Goal: Information Seeking & Learning: Learn about a topic

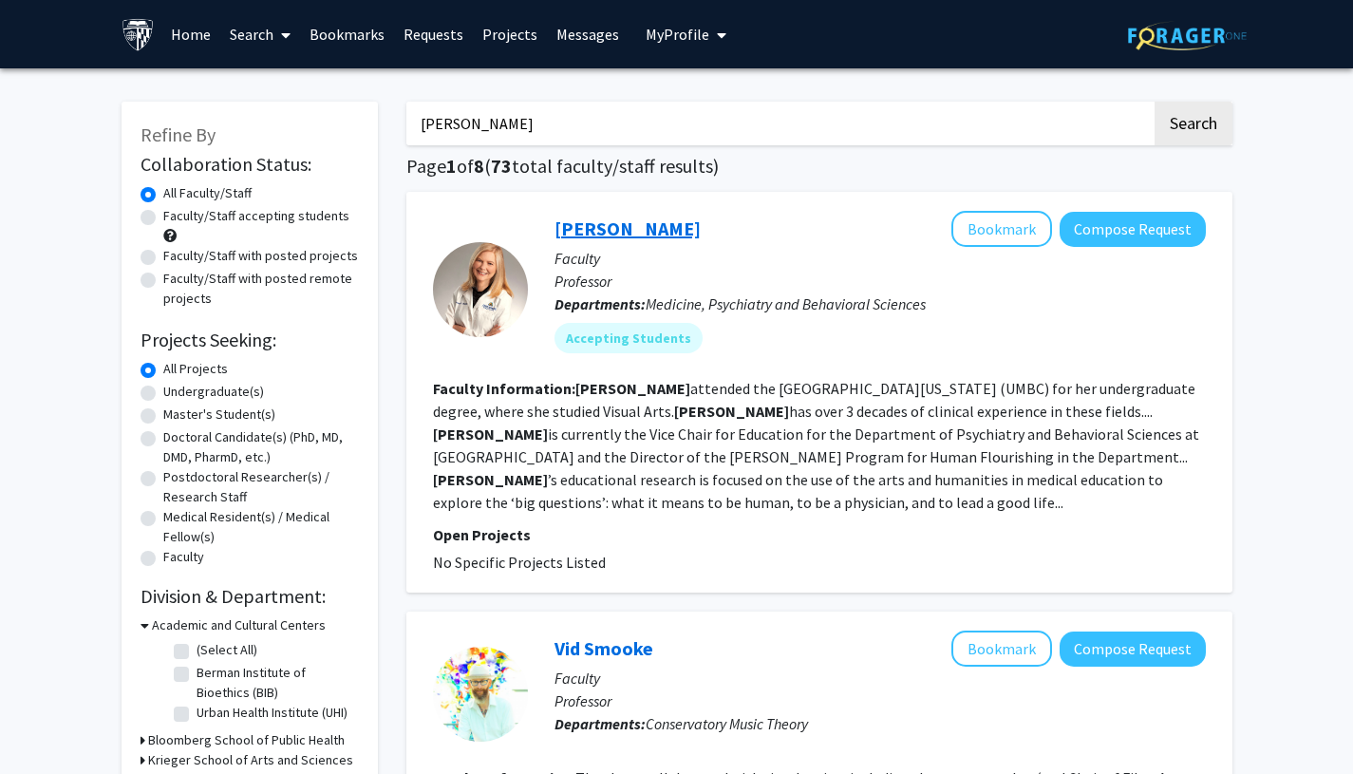
click at [605, 234] on link "[PERSON_NAME]" at bounding box center [628, 228] width 146 height 24
click at [612, 229] on link "[PERSON_NAME]" at bounding box center [628, 228] width 146 height 24
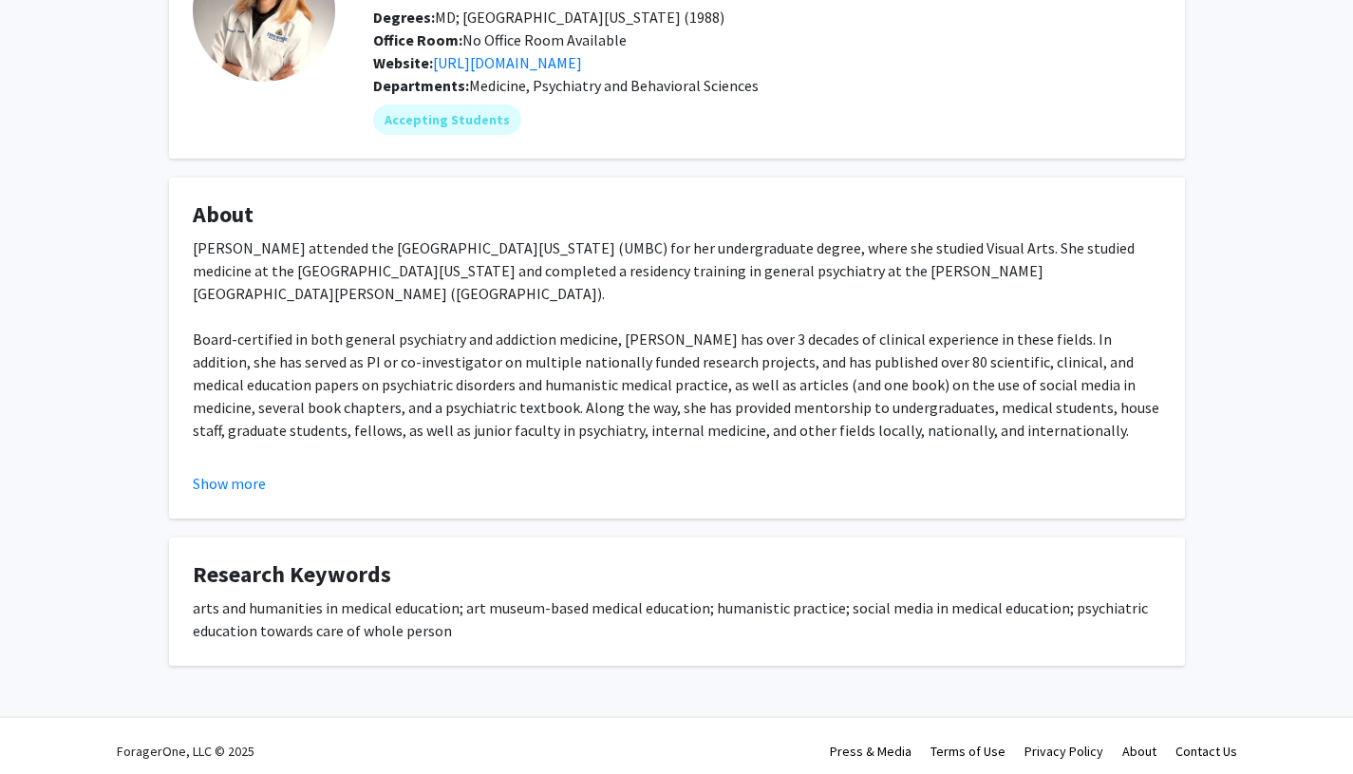
scroll to position [177, 0]
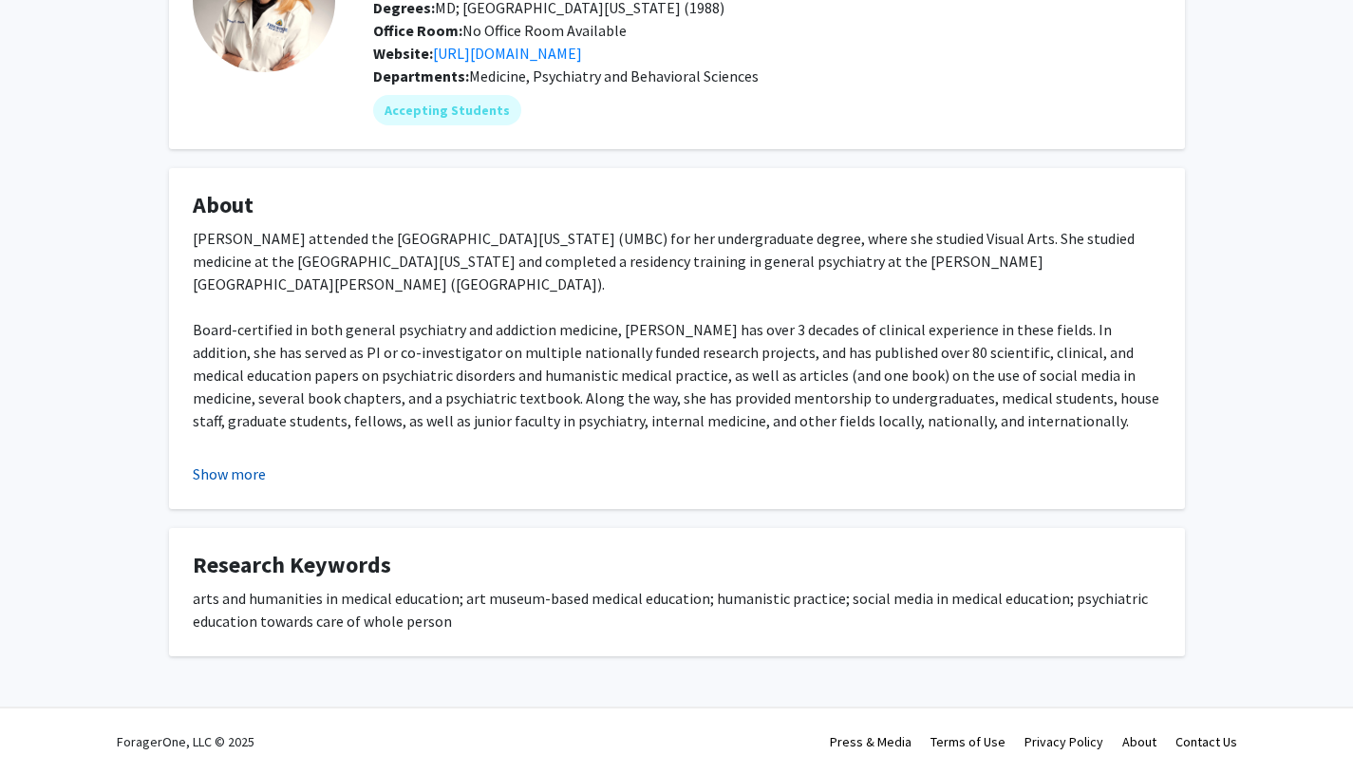
click at [204, 471] on button "Show more" at bounding box center [229, 473] width 73 height 23
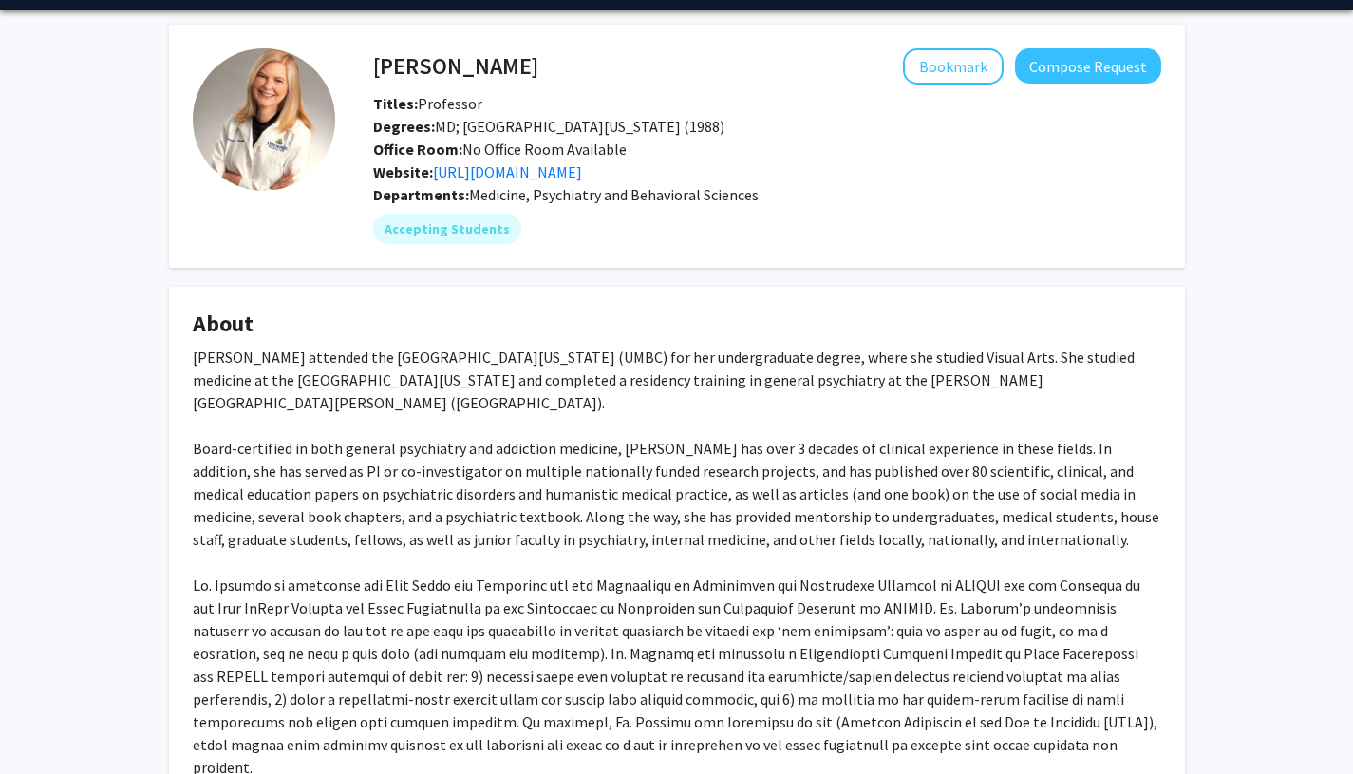
scroll to position [0, 0]
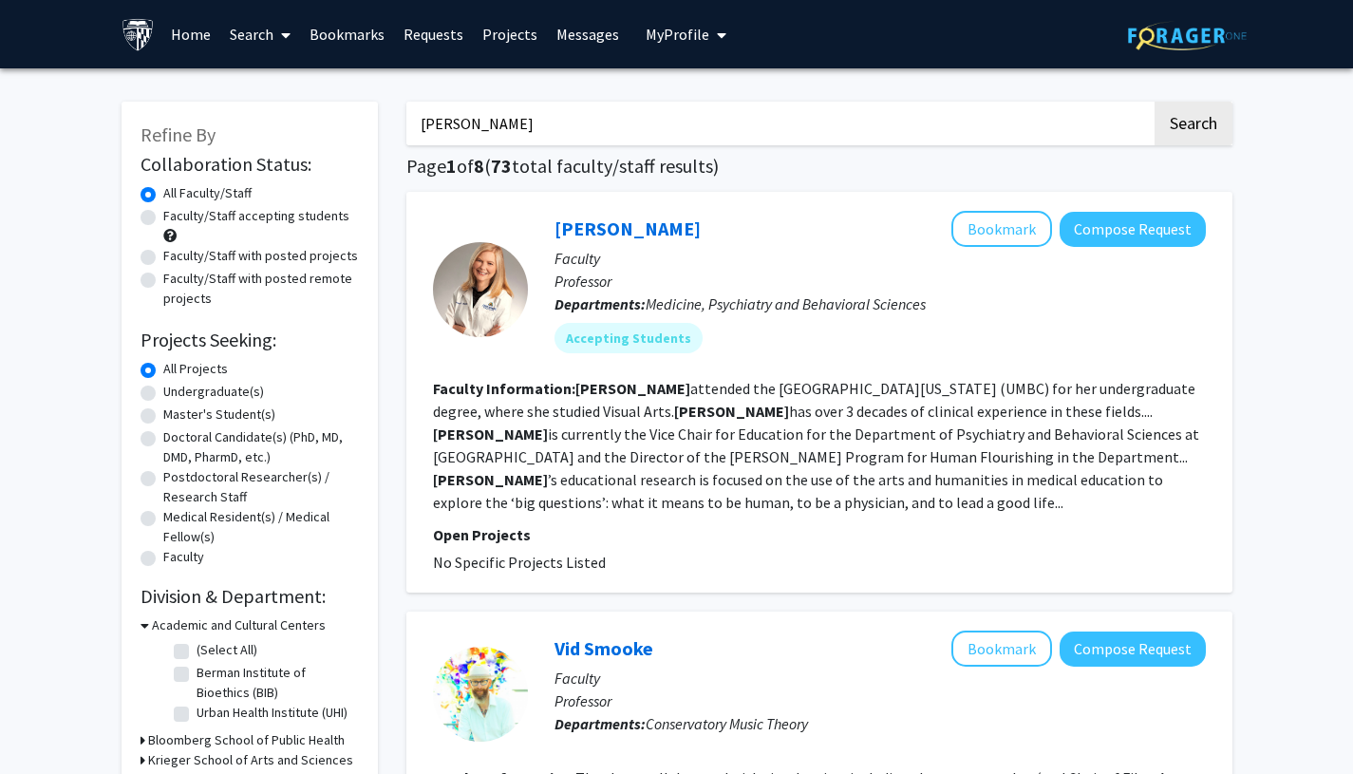
drag, startPoint x: 528, startPoint y: 128, endPoint x: 415, endPoint y: 123, distance: 113.1
click at [415, 123] on input "[PERSON_NAME]" at bounding box center [778, 124] width 745 height 44
paste input "[PERSON_NAME]"
type input "[PERSON_NAME]"
click at [1208, 119] on button "Search" at bounding box center [1194, 124] width 78 height 44
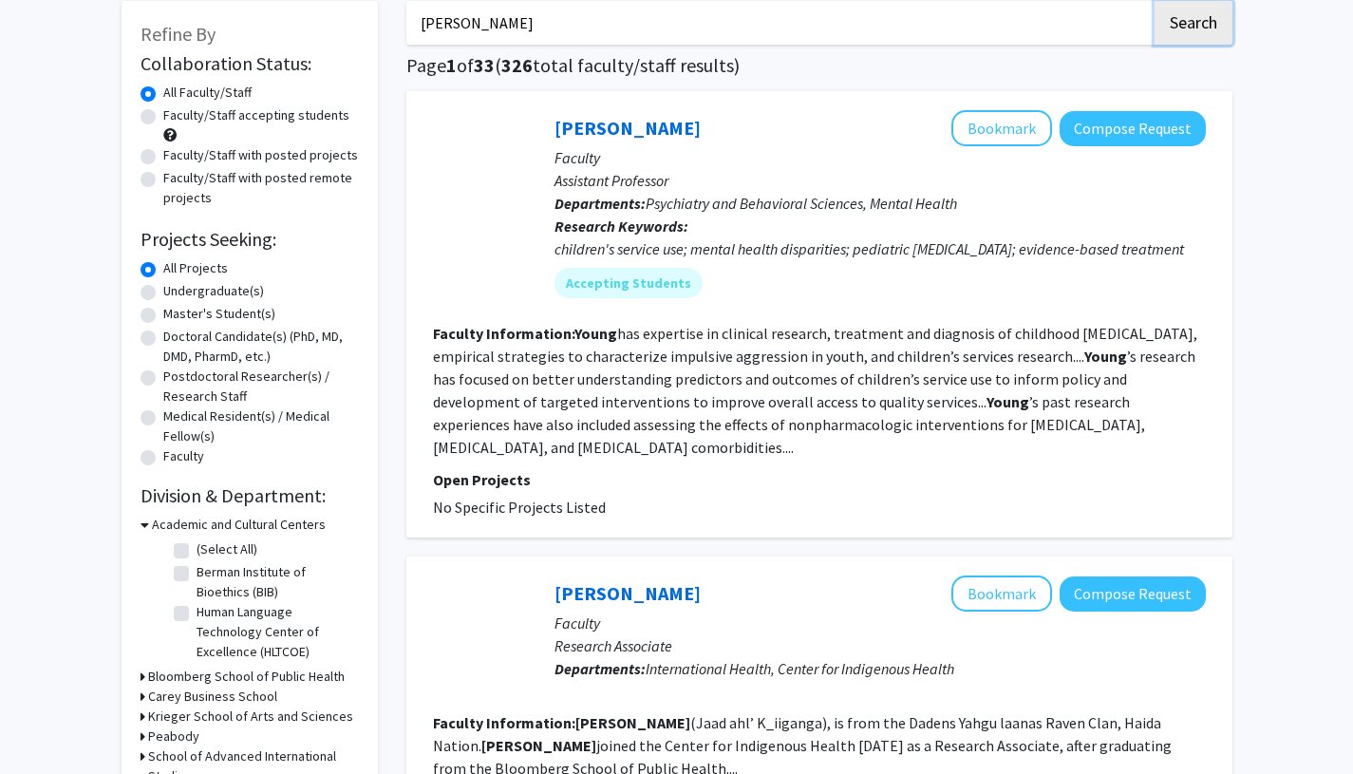
scroll to position [94, 0]
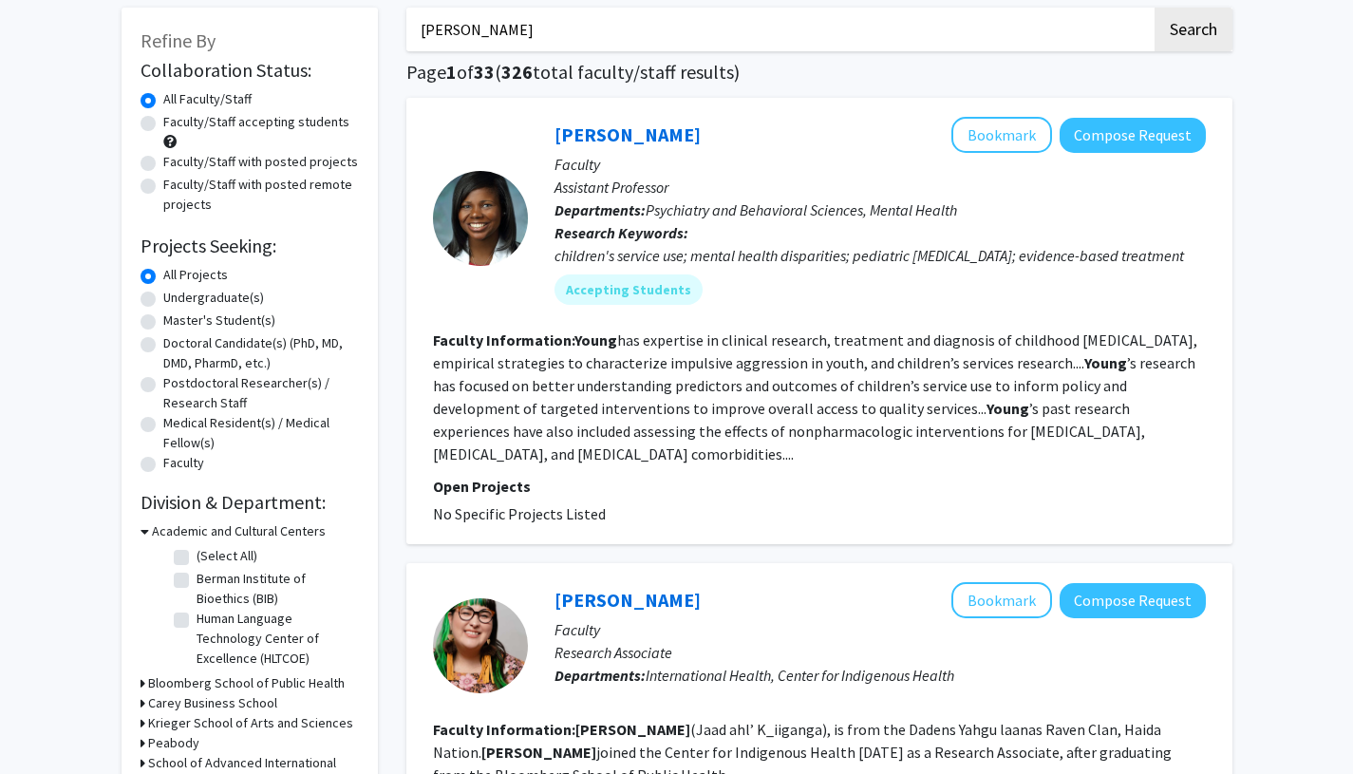
click at [163, 126] on label "Faculty/Staff accepting students" at bounding box center [256, 122] width 186 height 20
click at [163, 124] on input "Faculty/Staff accepting students" at bounding box center [169, 118] width 12 height 12
radio input "true"
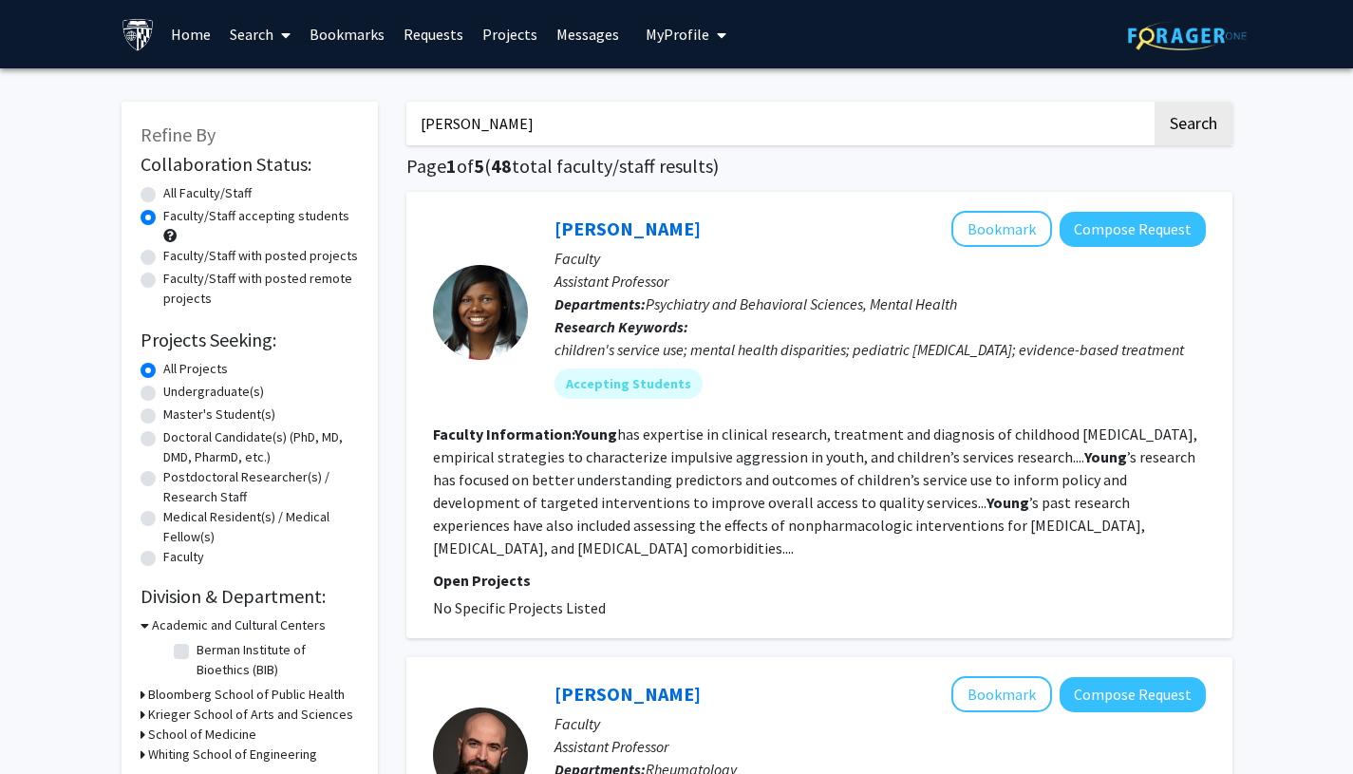
click at [567, 120] on input "[PERSON_NAME]" at bounding box center [778, 124] width 745 height 44
click at [501, 120] on input "[PERSON_NAME]" at bounding box center [778, 124] width 745 height 44
click at [538, 127] on input "[PERSON_NAME]" at bounding box center [778, 124] width 745 height 44
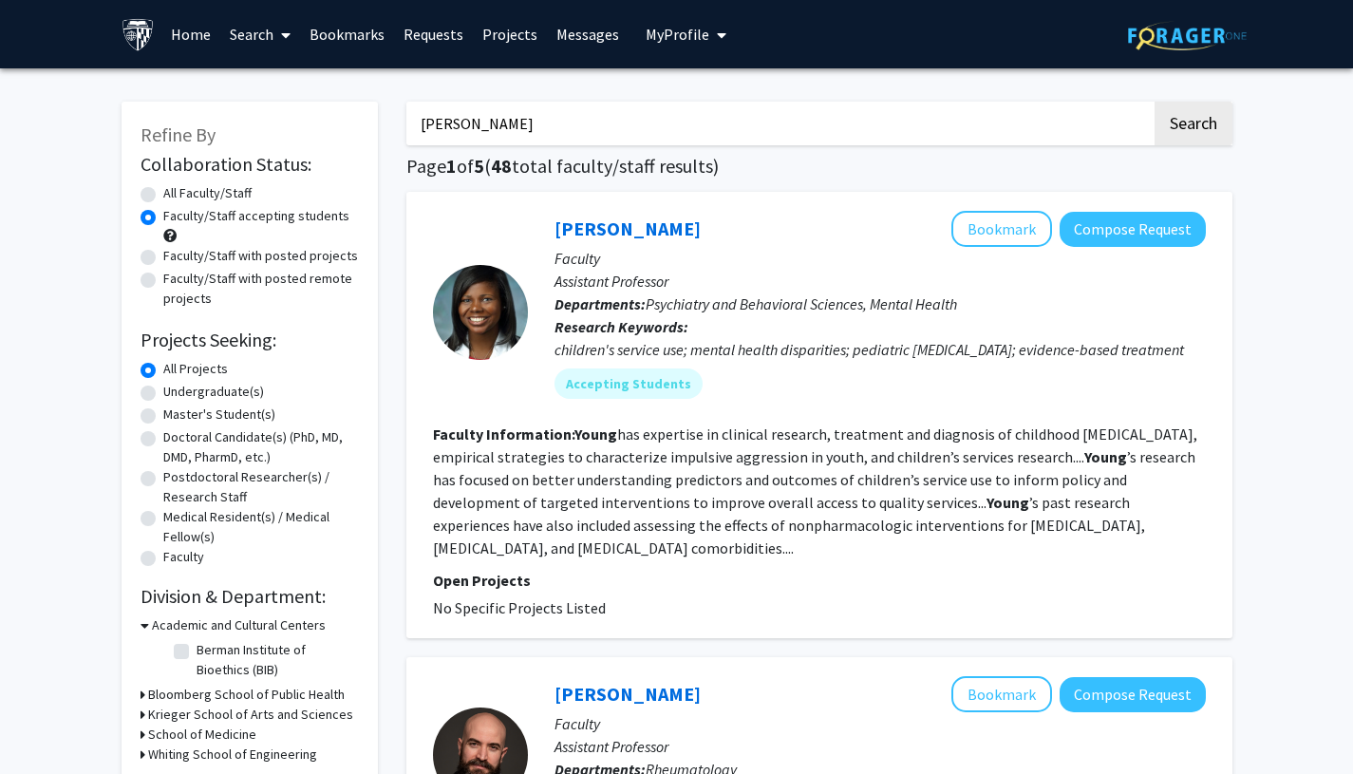
click at [538, 127] on input "[PERSON_NAME]" at bounding box center [778, 124] width 745 height 44
type input "A"
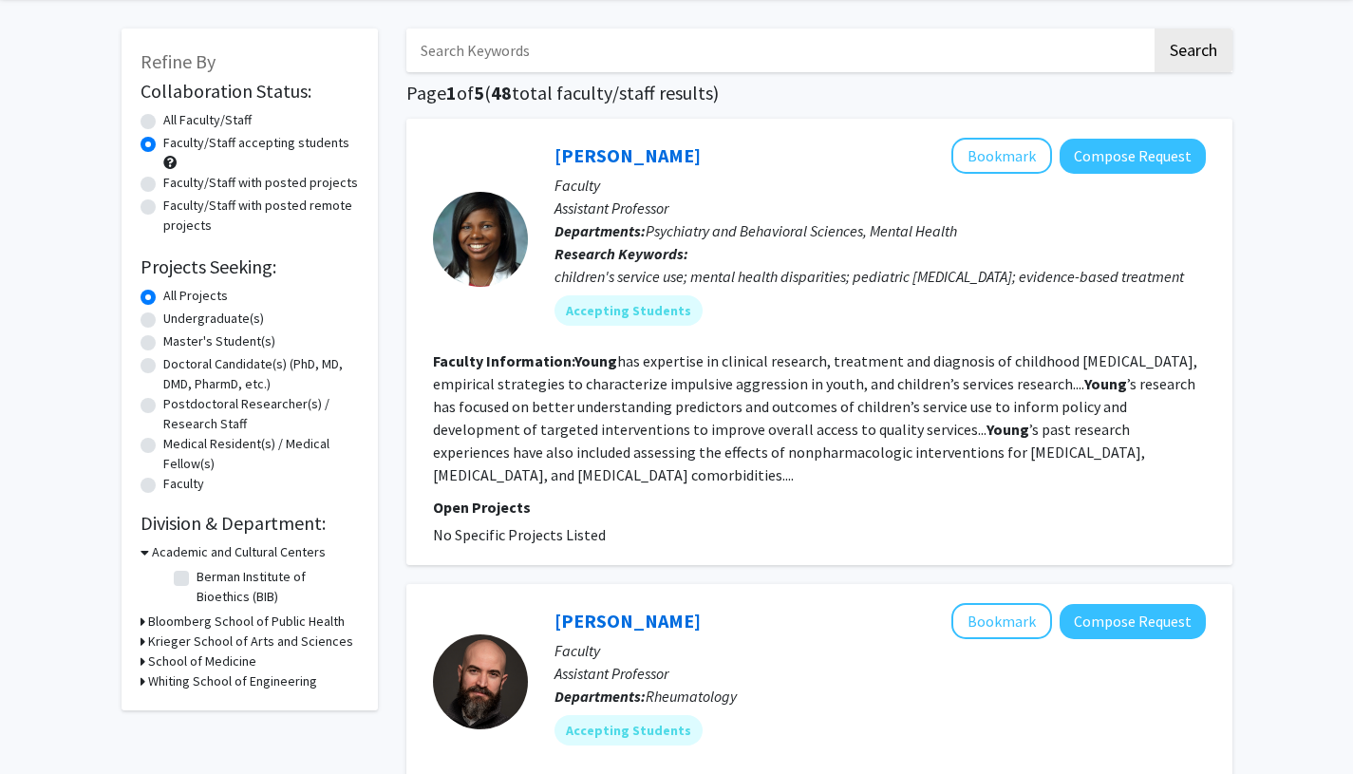
scroll to position [179, 0]
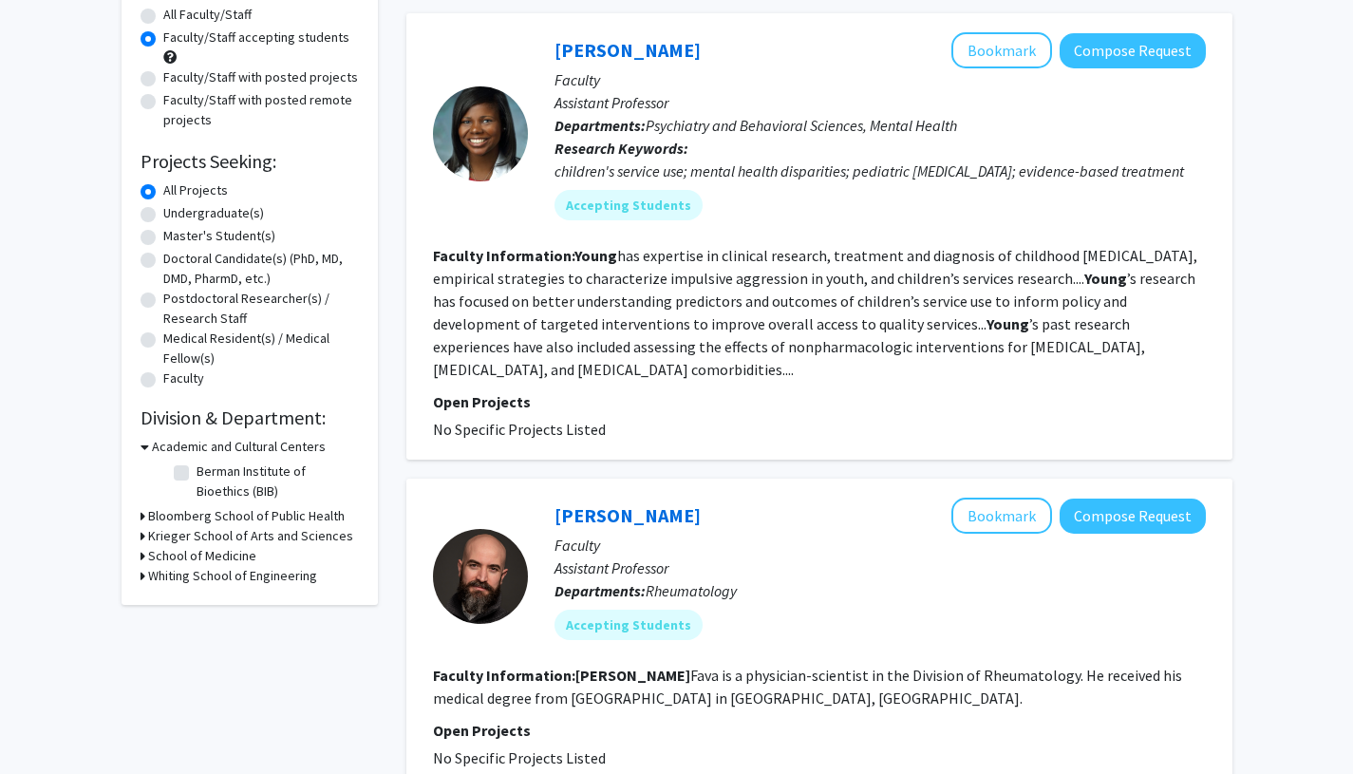
click at [143, 448] on icon at bounding box center [145, 447] width 9 height 20
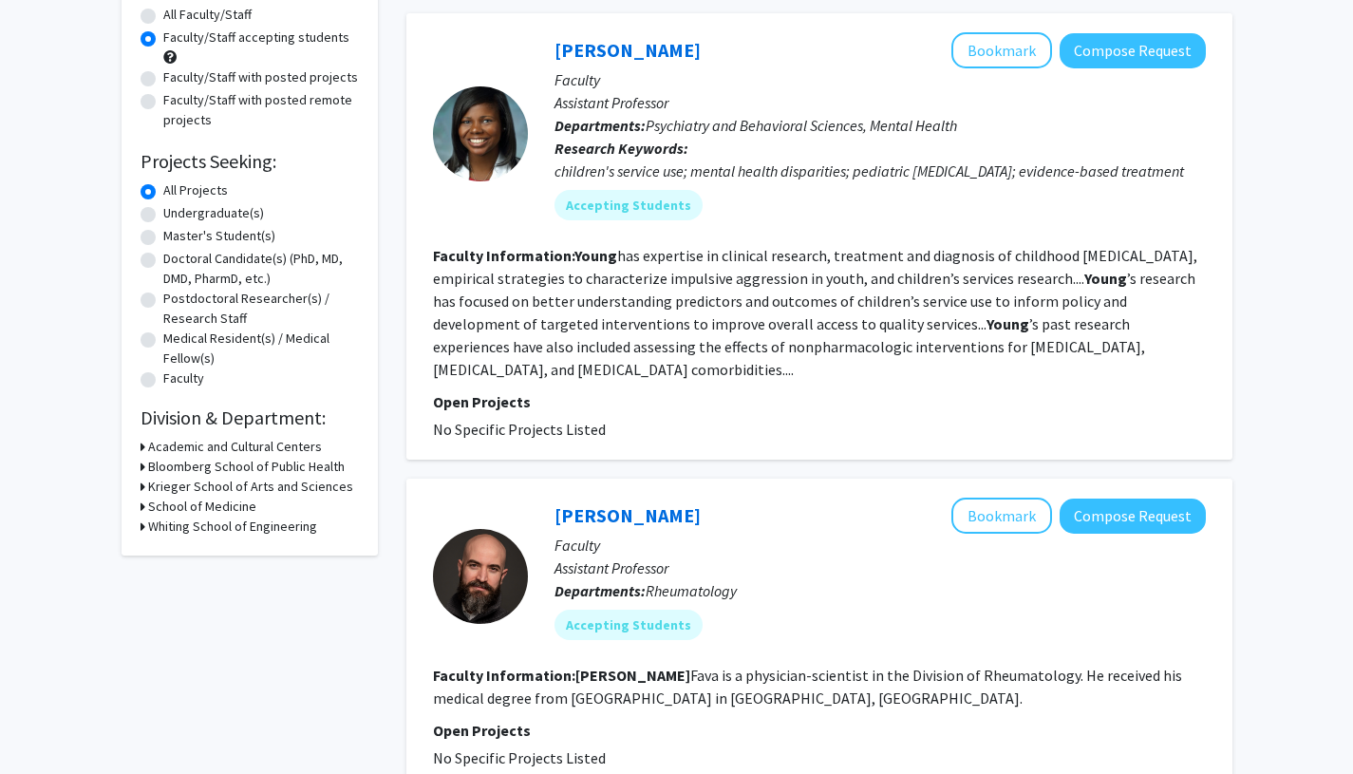
click at [142, 469] on icon at bounding box center [143, 467] width 5 height 20
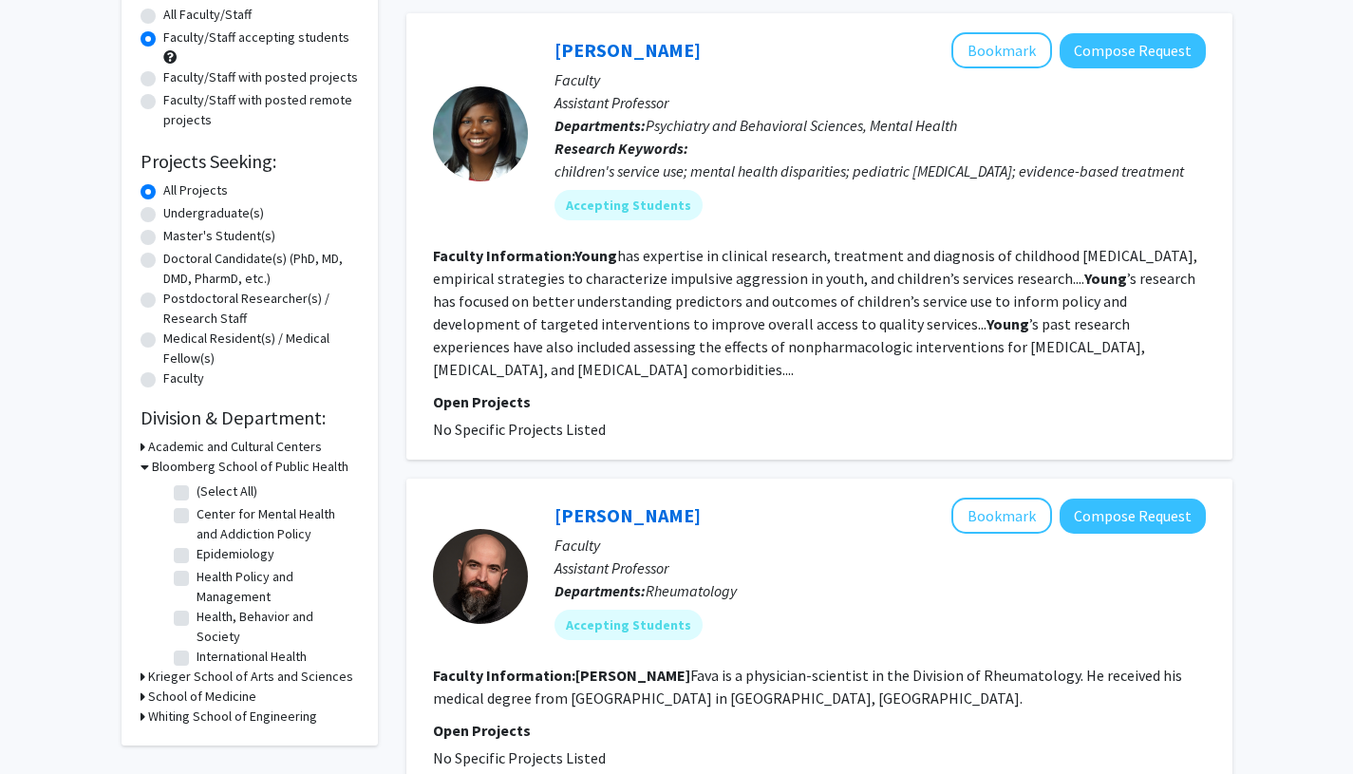
click at [142, 469] on icon at bounding box center [145, 467] width 9 height 20
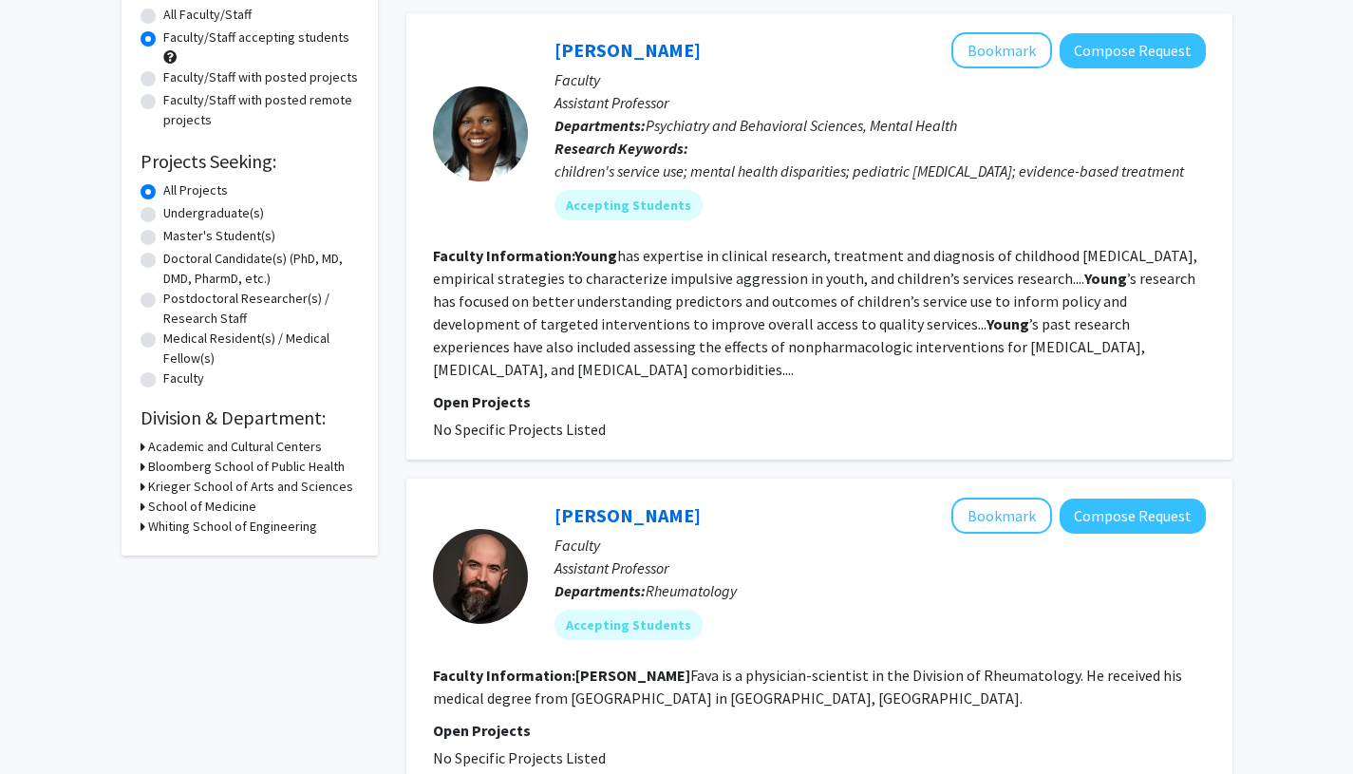
click at [143, 488] on icon at bounding box center [143, 487] width 5 height 20
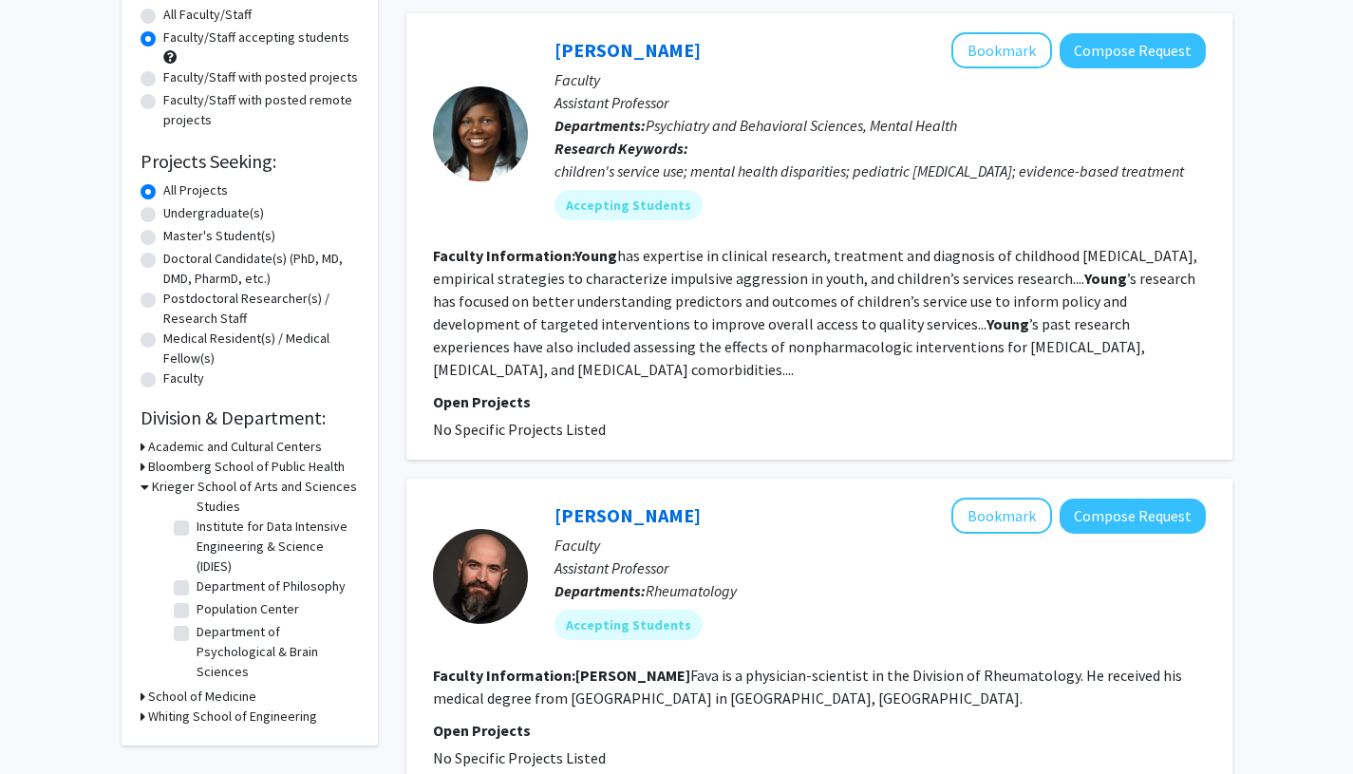
scroll to position [165, 0]
click at [197, 638] on label "Department of Psychological & Brain Sciences" at bounding box center [276, 652] width 158 height 60
click at [197, 634] on input "Department of Psychological & Brain Sciences" at bounding box center [203, 628] width 12 height 12
checkbox input "true"
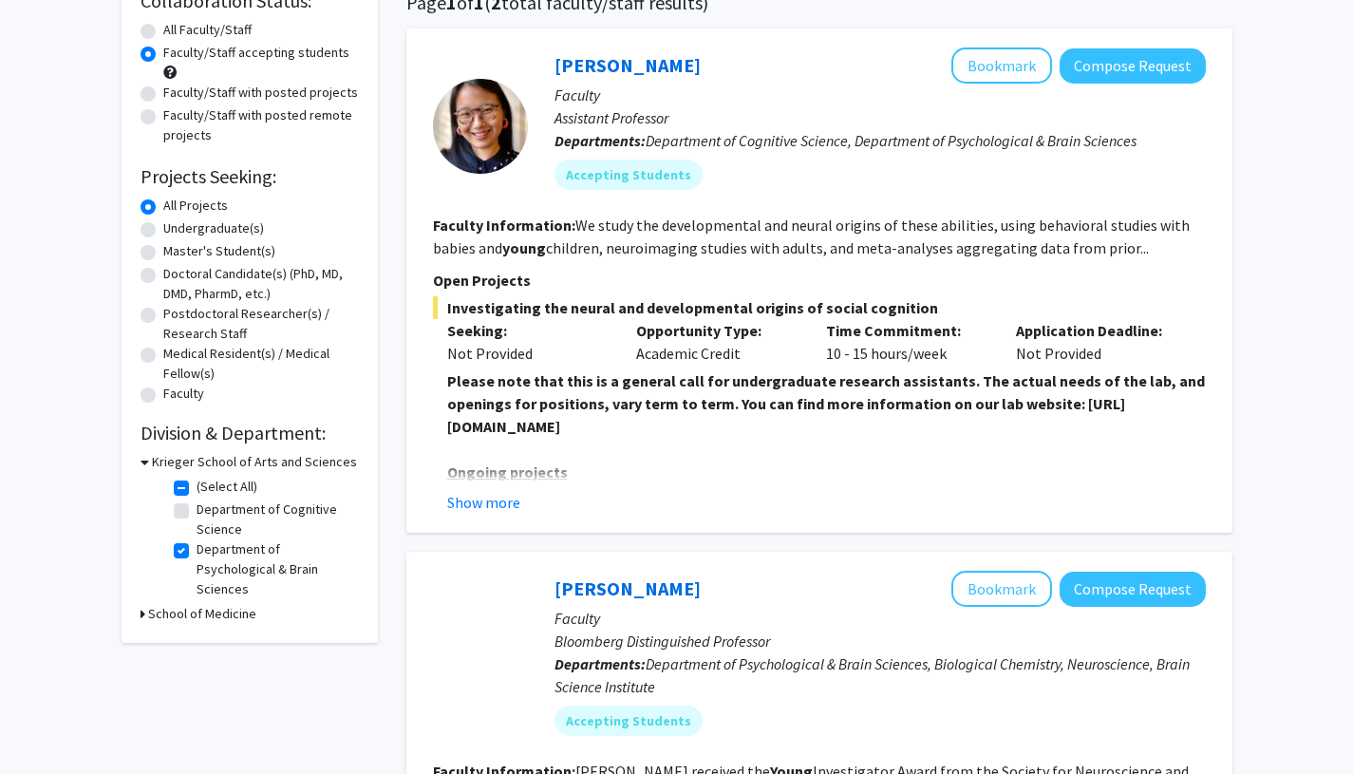
scroll to position [189, 0]
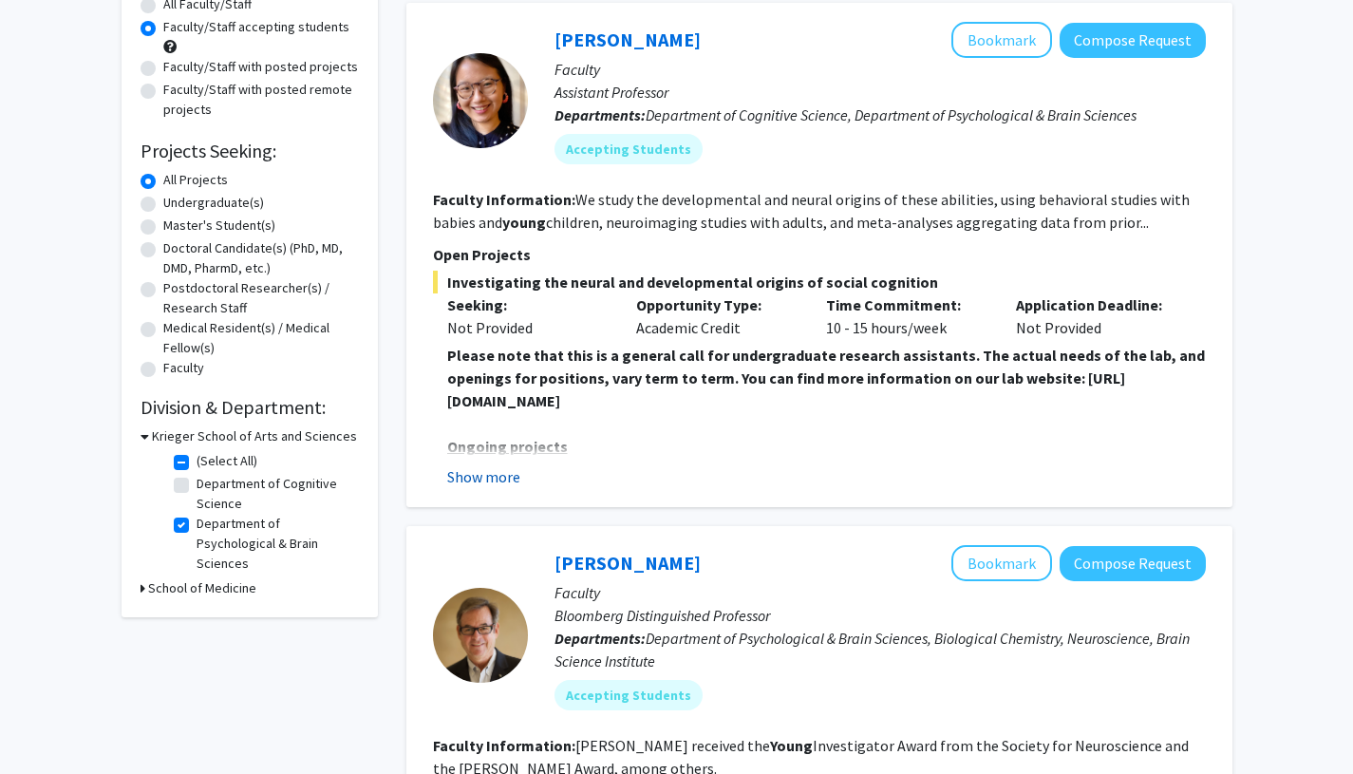
click at [472, 477] on button "Show more" at bounding box center [483, 476] width 73 height 23
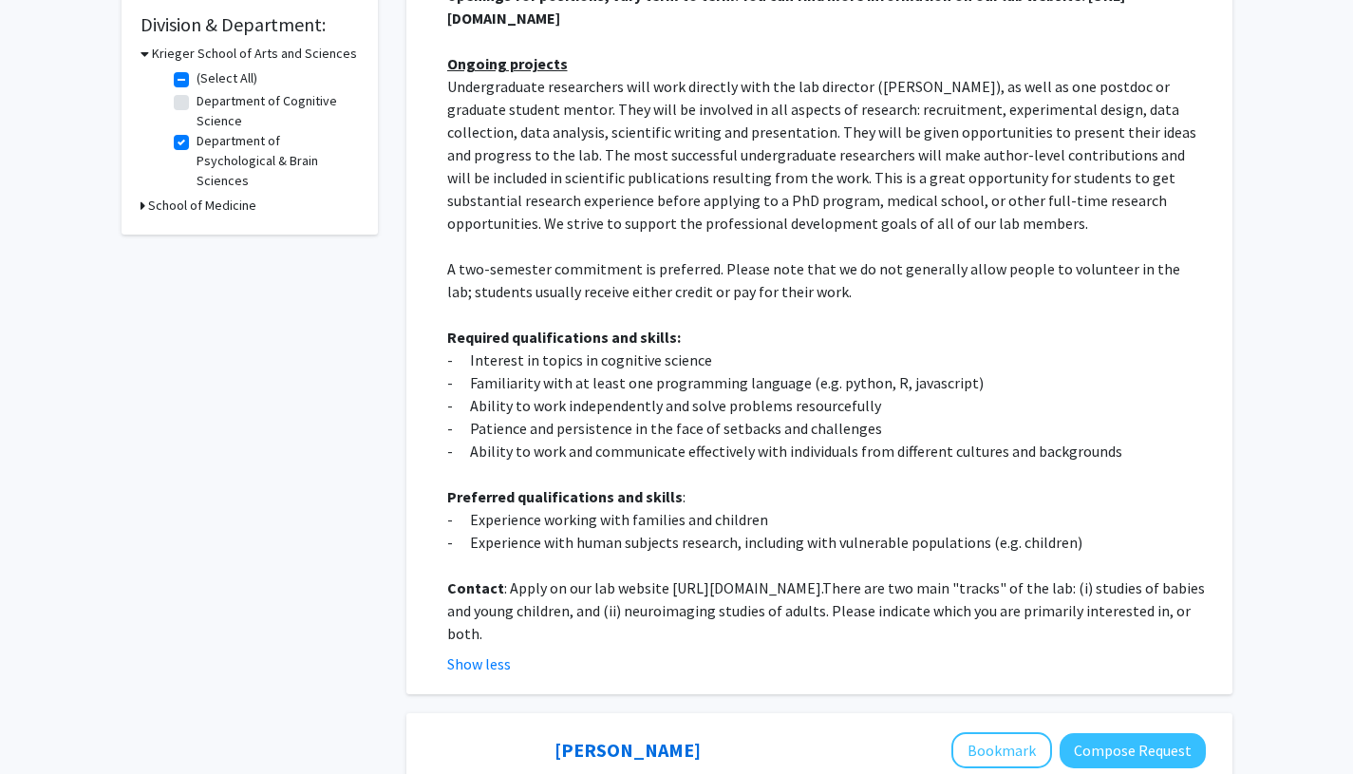
scroll to position [634, 0]
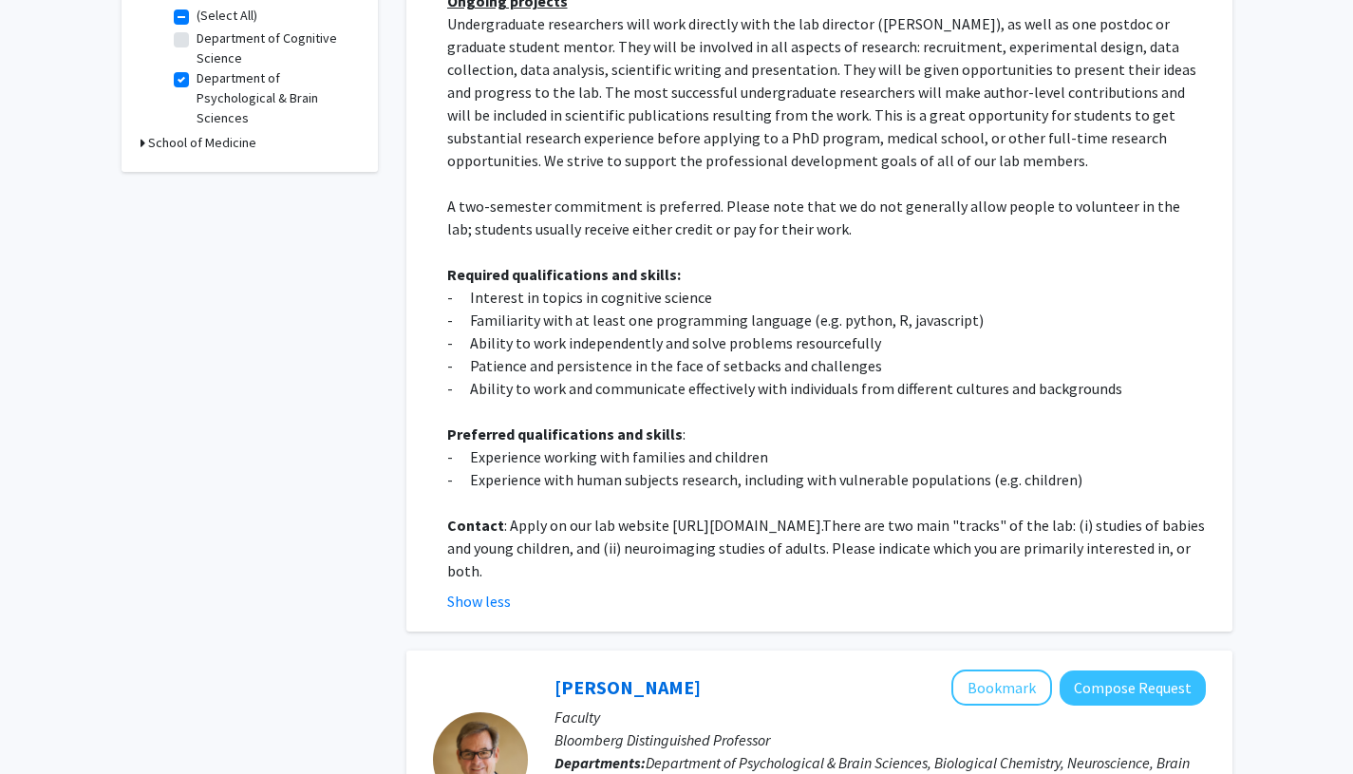
drag, startPoint x: 666, startPoint y: 526, endPoint x: 1000, endPoint y: 535, distance: 334.4
click at [1000, 535] on p "Contact : Apply on our lab website [URL][DOMAIN_NAME]. There are two main "trac…" at bounding box center [826, 548] width 759 height 68
copy p "[URL][DOMAIN_NAME]"
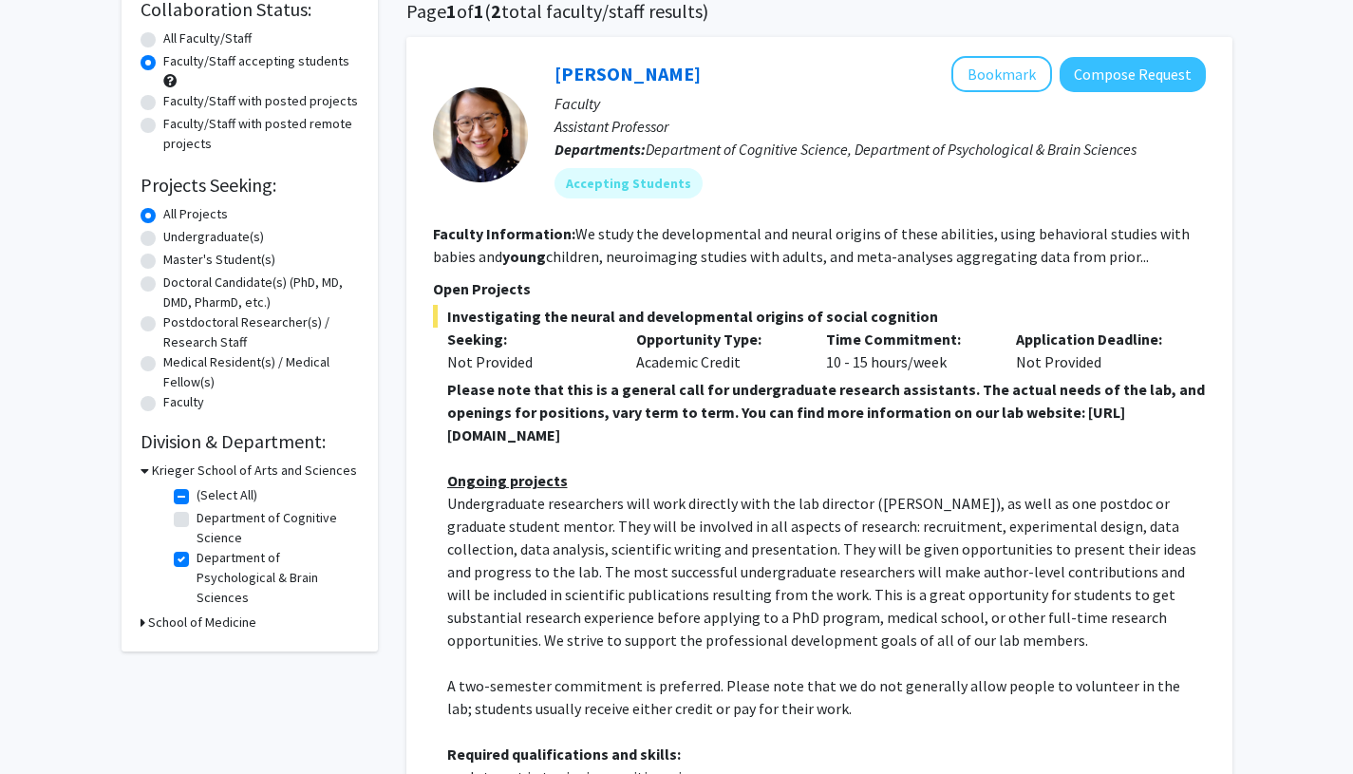
scroll to position [299, 0]
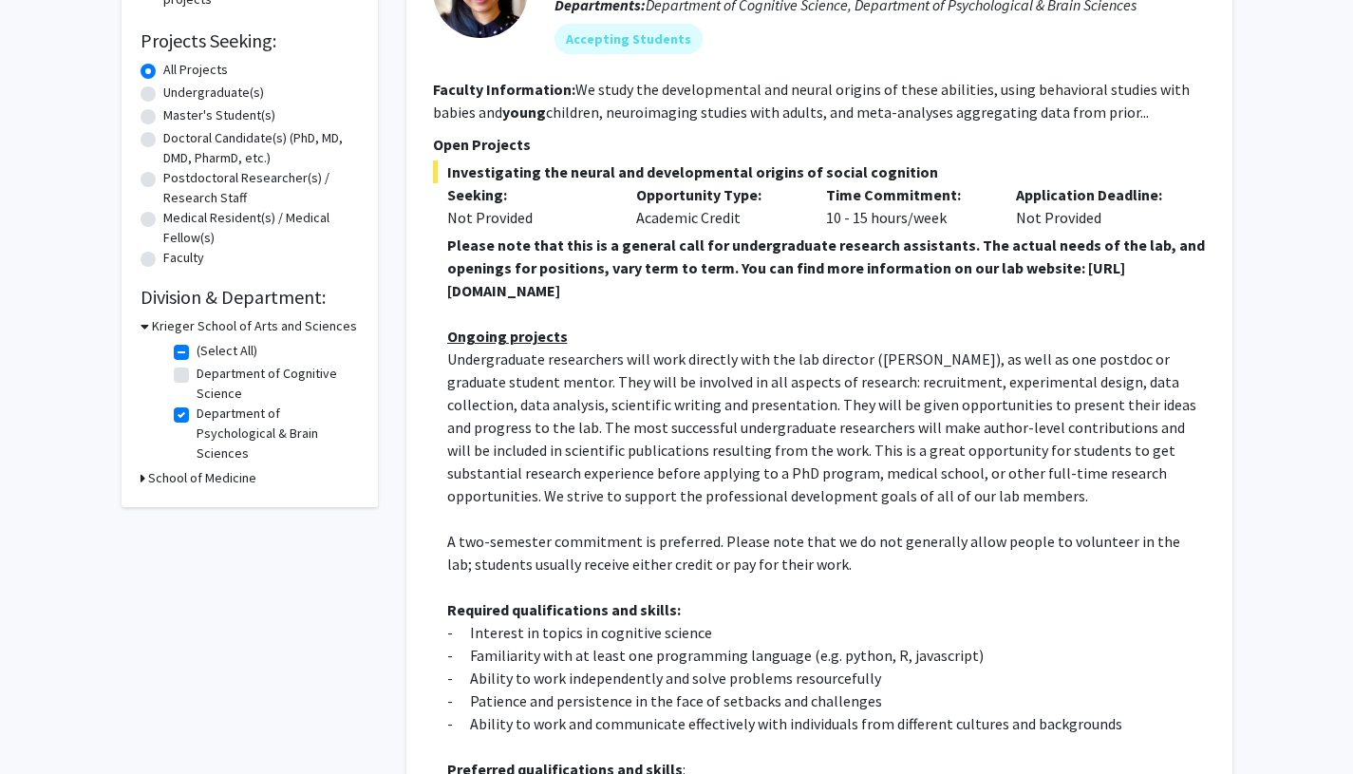
click at [197, 416] on label "Department of Psychological & Brain Sciences" at bounding box center [276, 434] width 158 height 60
click at [197, 416] on input "Department of Psychological & Brain Sciences" at bounding box center [203, 410] width 12 height 12
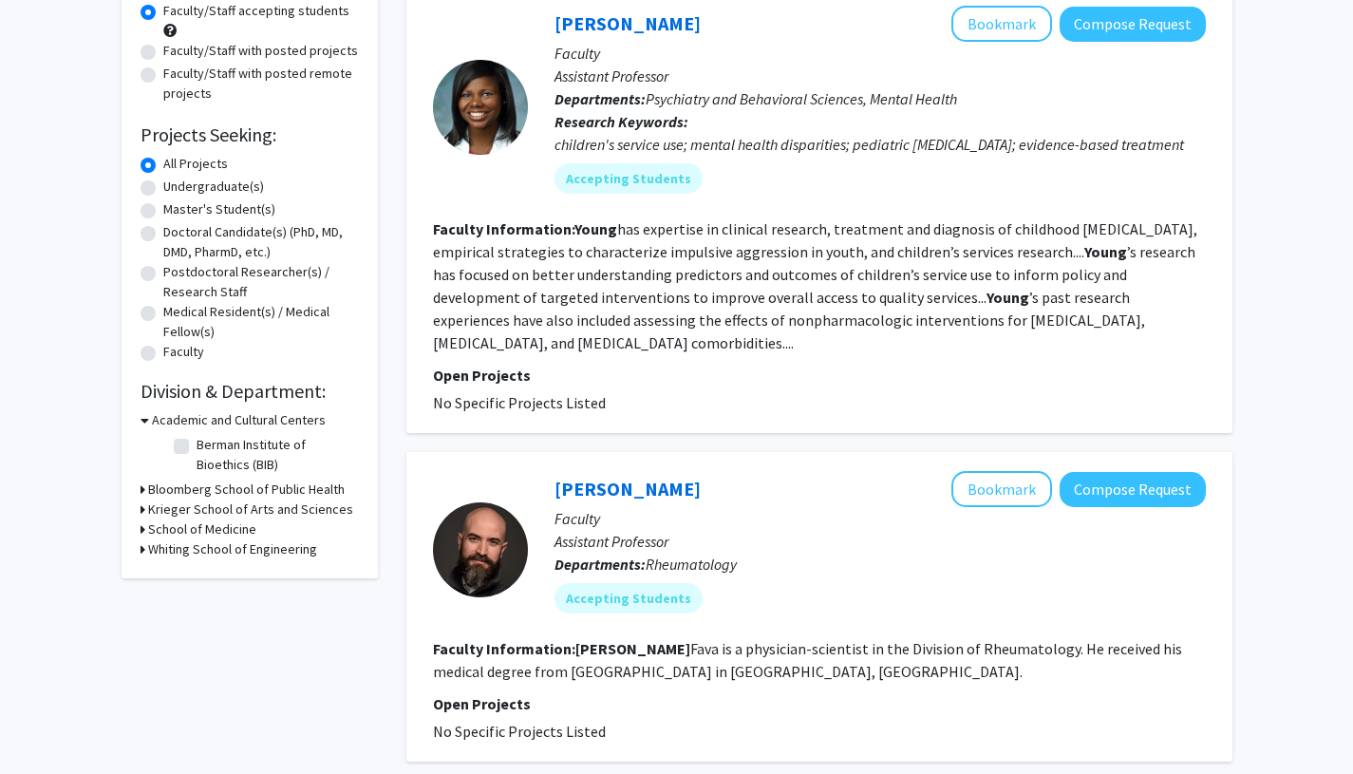
scroll to position [233, 0]
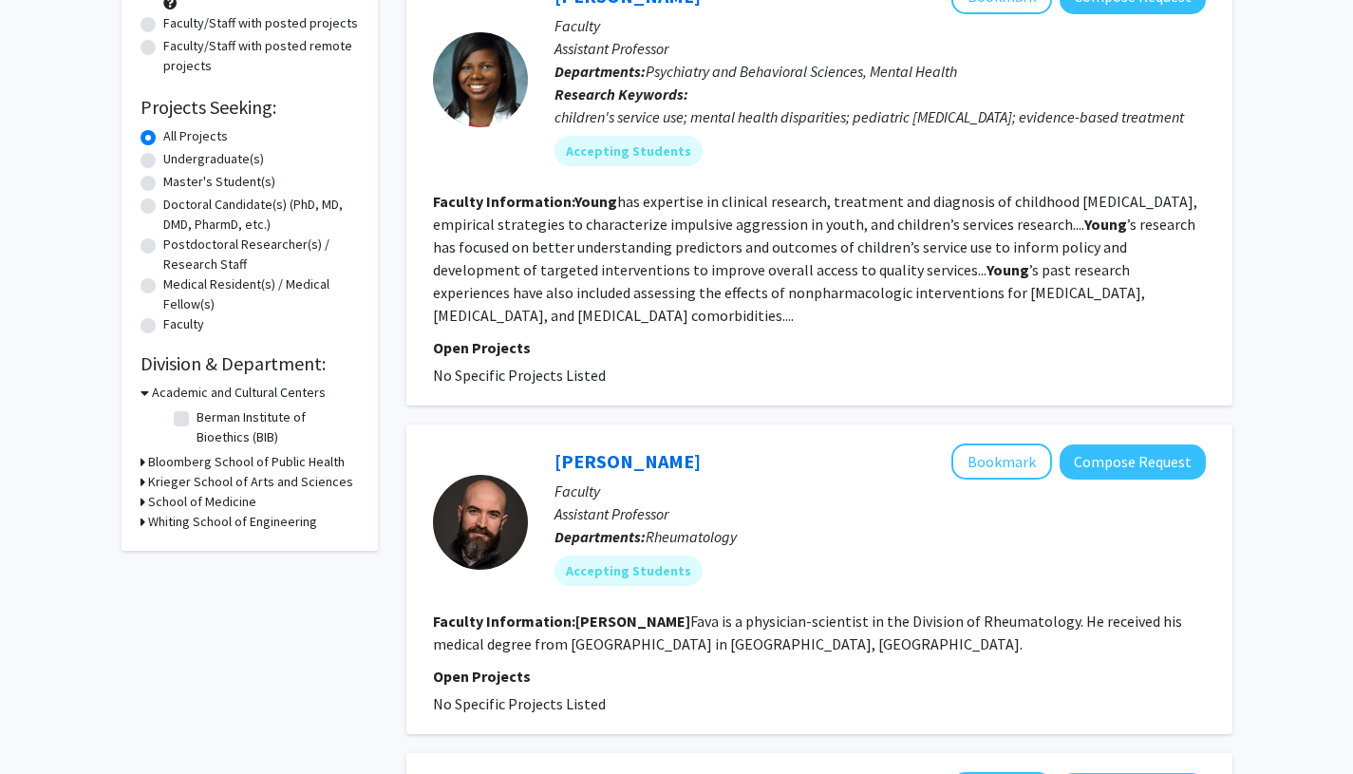
click at [142, 482] on icon at bounding box center [143, 482] width 5 height 20
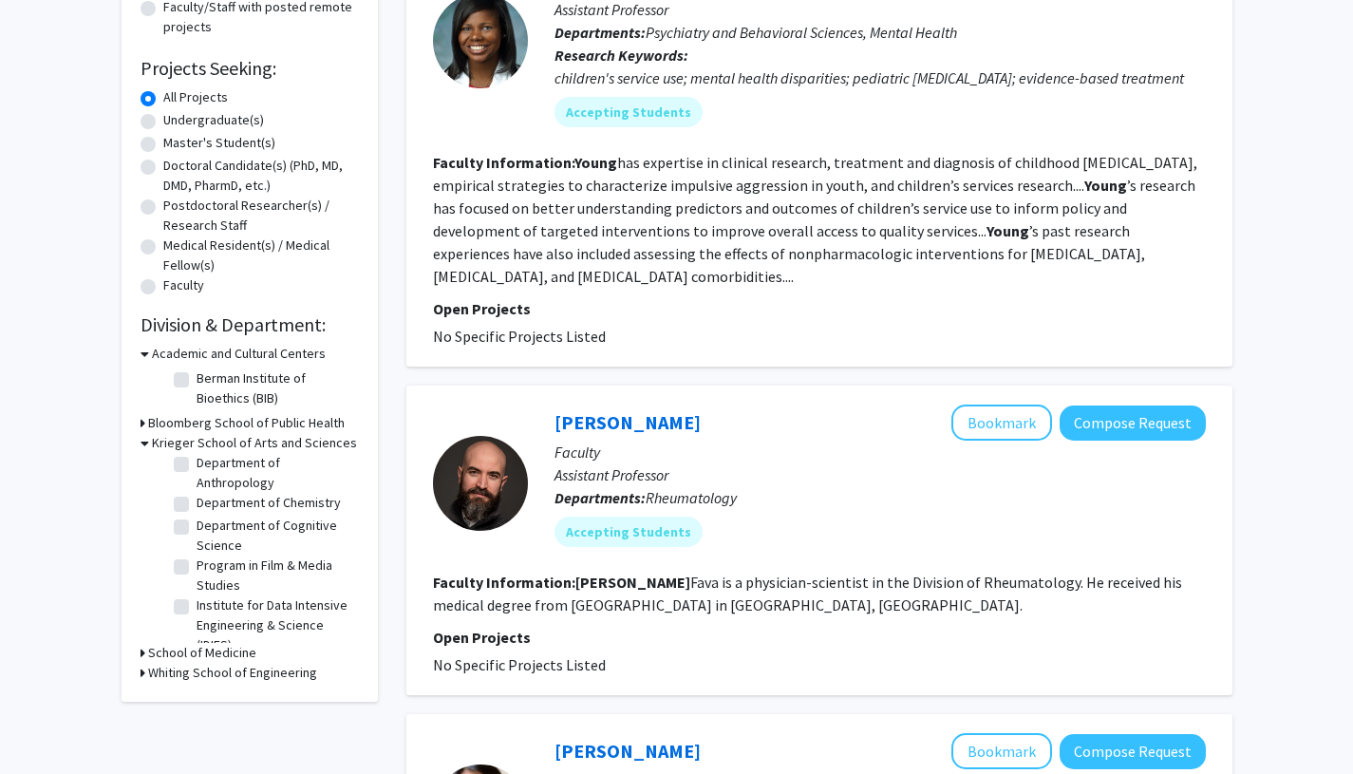
scroll to position [23, 0]
click at [197, 534] on label "Department of Cognitive Science" at bounding box center [276, 540] width 158 height 40
click at [197, 533] on input "Department of Cognitive Science" at bounding box center [203, 526] width 12 height 12
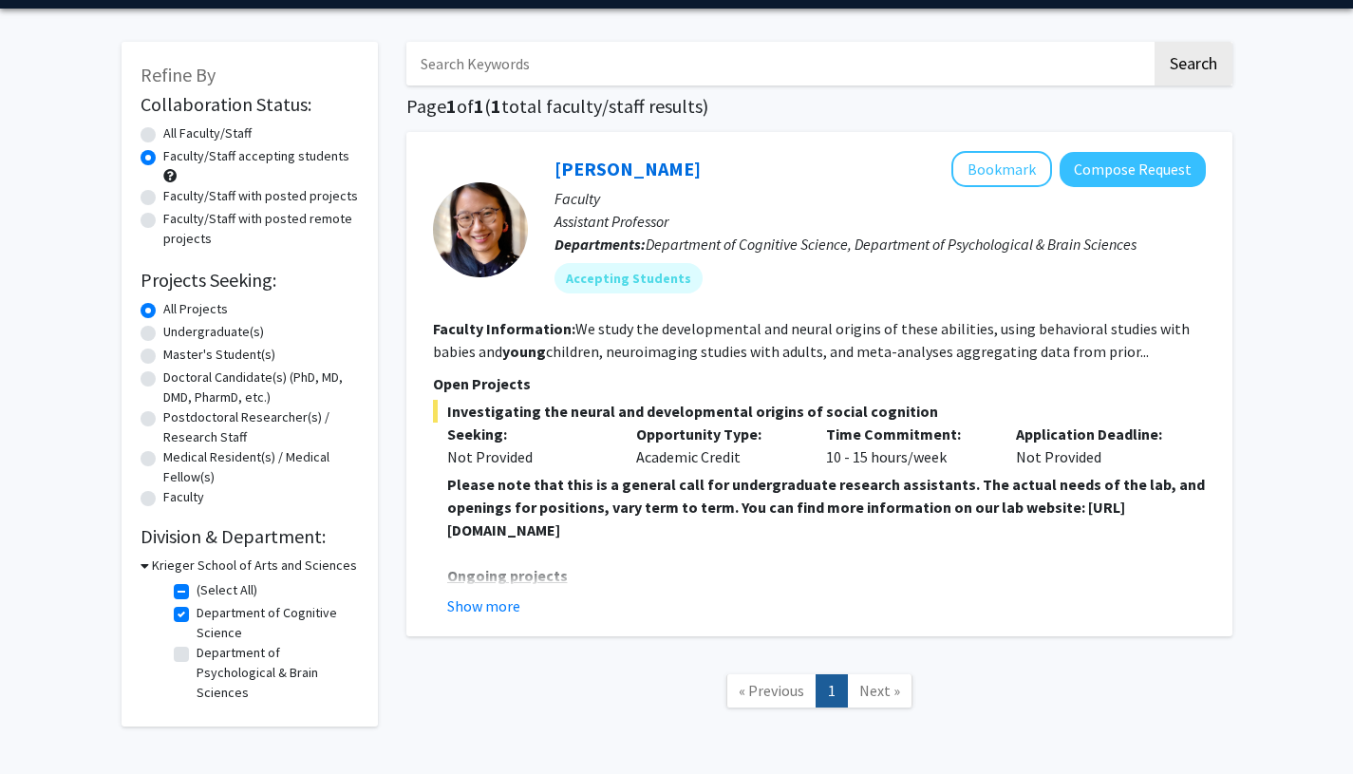
scroll to position [61, 0]
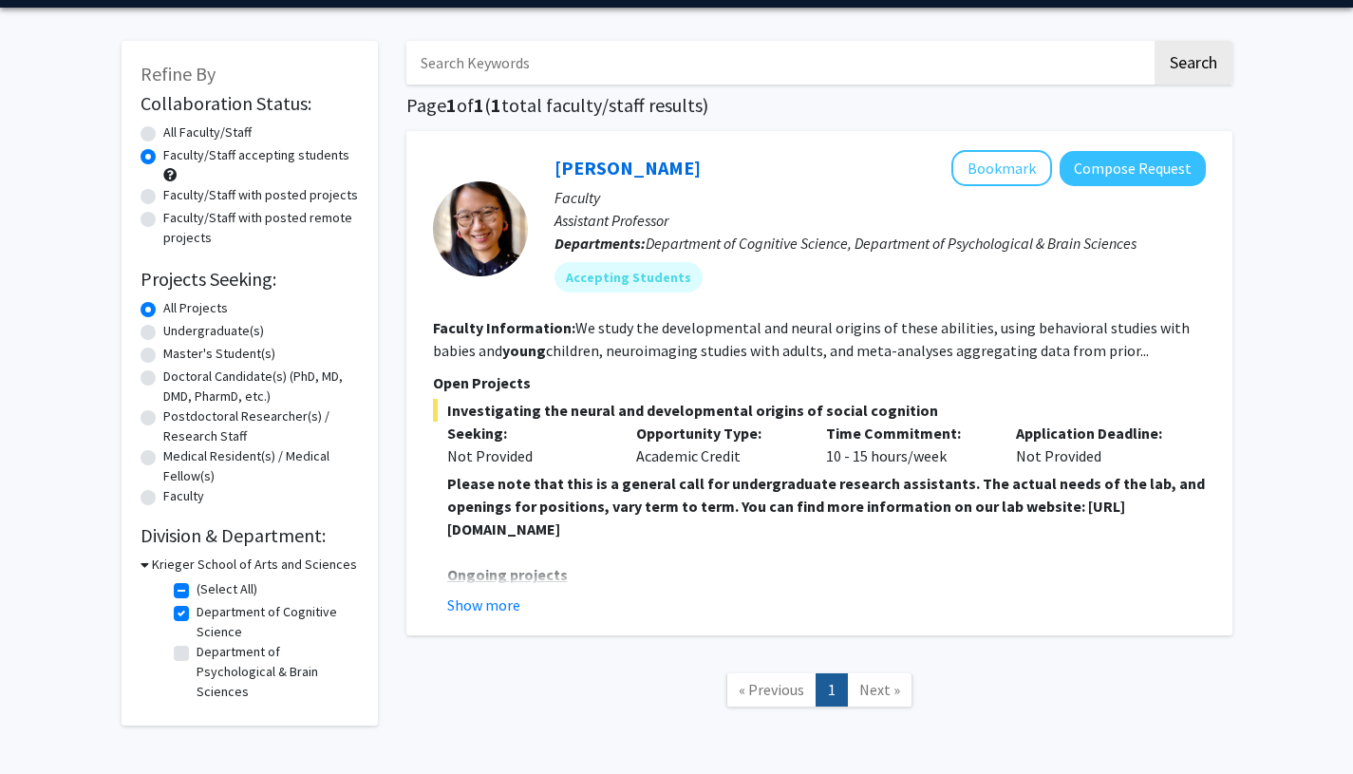
click at [197, 617] on label "Department of Cognitive Science" at bounding box center [276, 622] width 158 height 40
click at [197, 614] on input "Department of Cognitive Science" at bounding box center [203, 608] width 12 height 12
checkbox input "false"
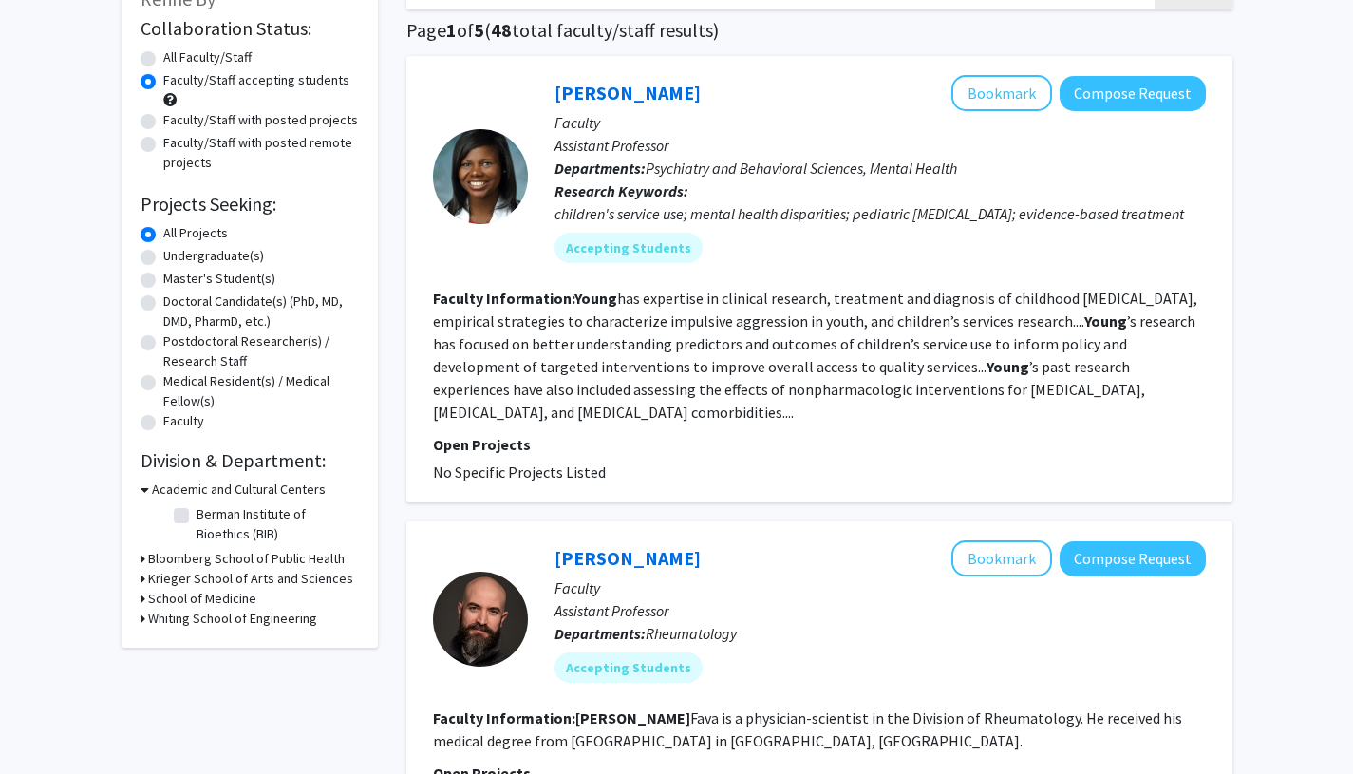
scroll to position [152, 0]
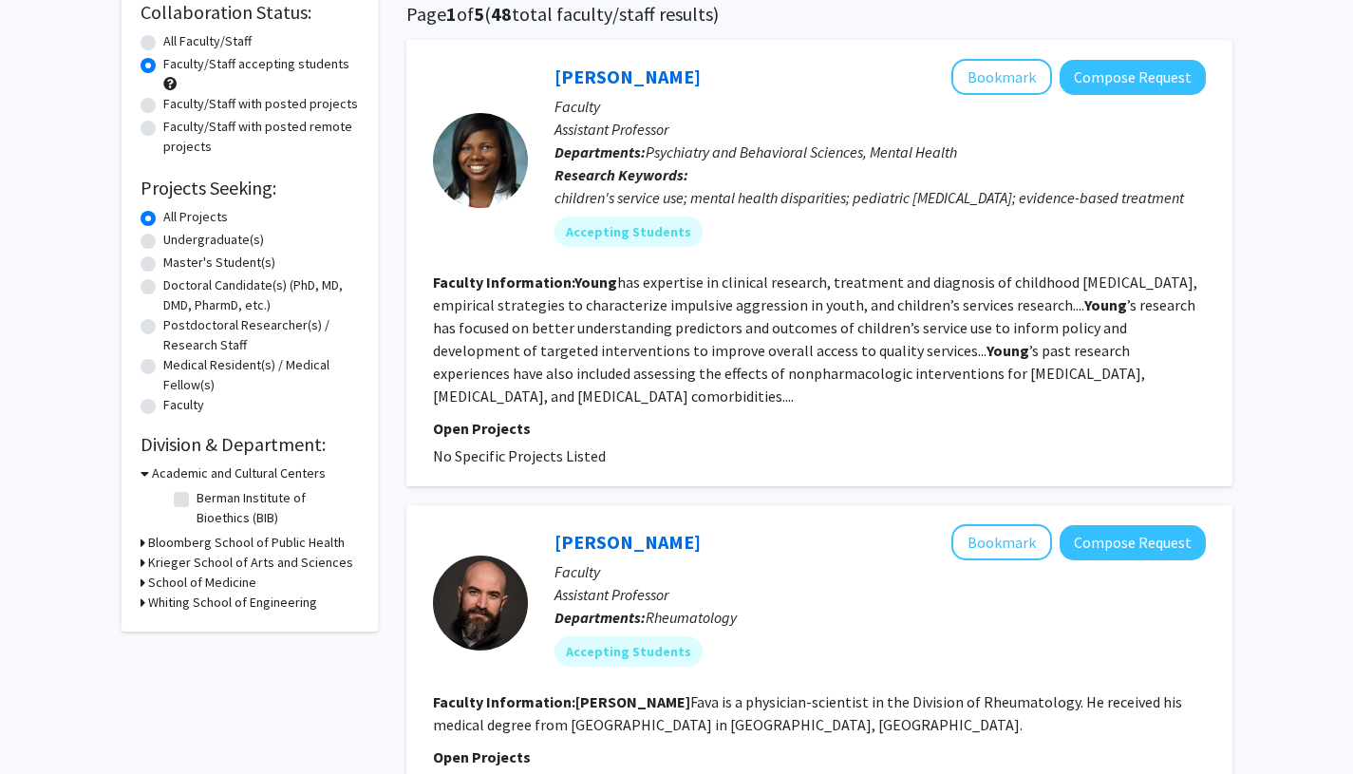
click at [145, 583] on div "School of Medicine" at bounding box center [250, 583] width 218 height 20
click at [138, 583] on div "Refine By Collaboration Status: Collaboration Status All Faculty/Staff Collabor…" at bounding box center [250, 291] width 256 height 682
click at [139, 584] on div "Refine By Collaboration Status: Collaboration Status All Faculty/Staff Collabor…" at bounding box center [250, 291] width 256 height 682
click at [141, 582] on icon at bounding box center [143, 583] width 5 height 20
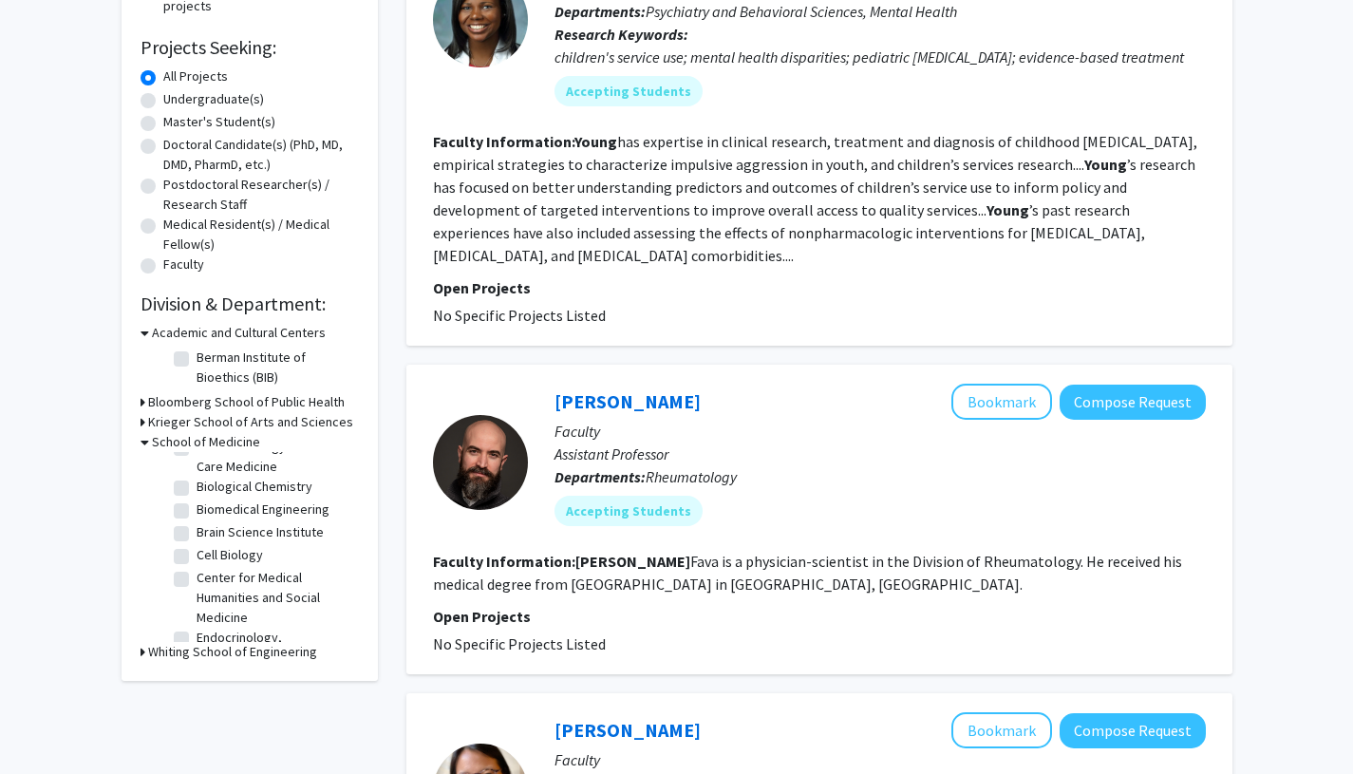
scroll to position [44, 0]
click at [197, 529] on label "Brain Science Institute" at bounding box center [260, 531] width 127 height 20
click at [197, 529] on input "Brain Science Institute" at bounding box center [203, 527] width 12 height 12
checkbox input "true"
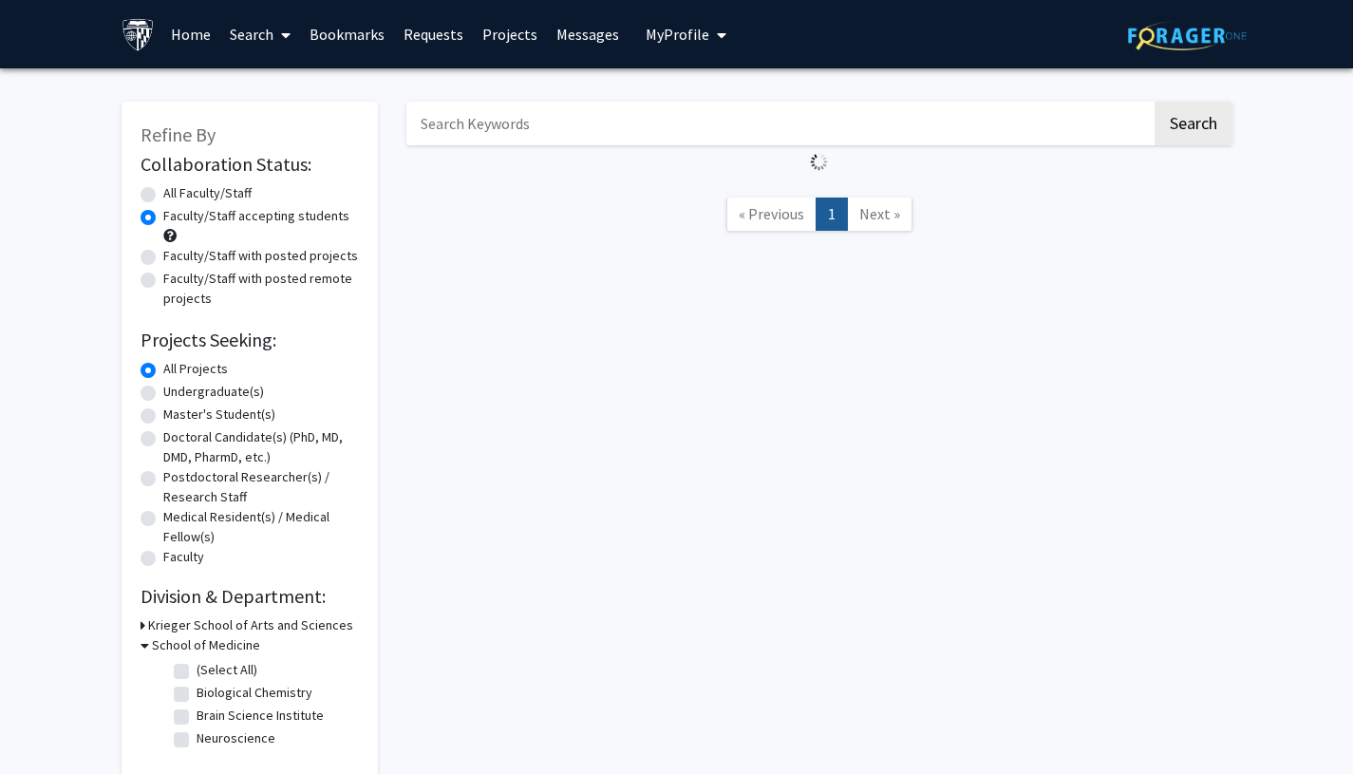
checkbox input "false"
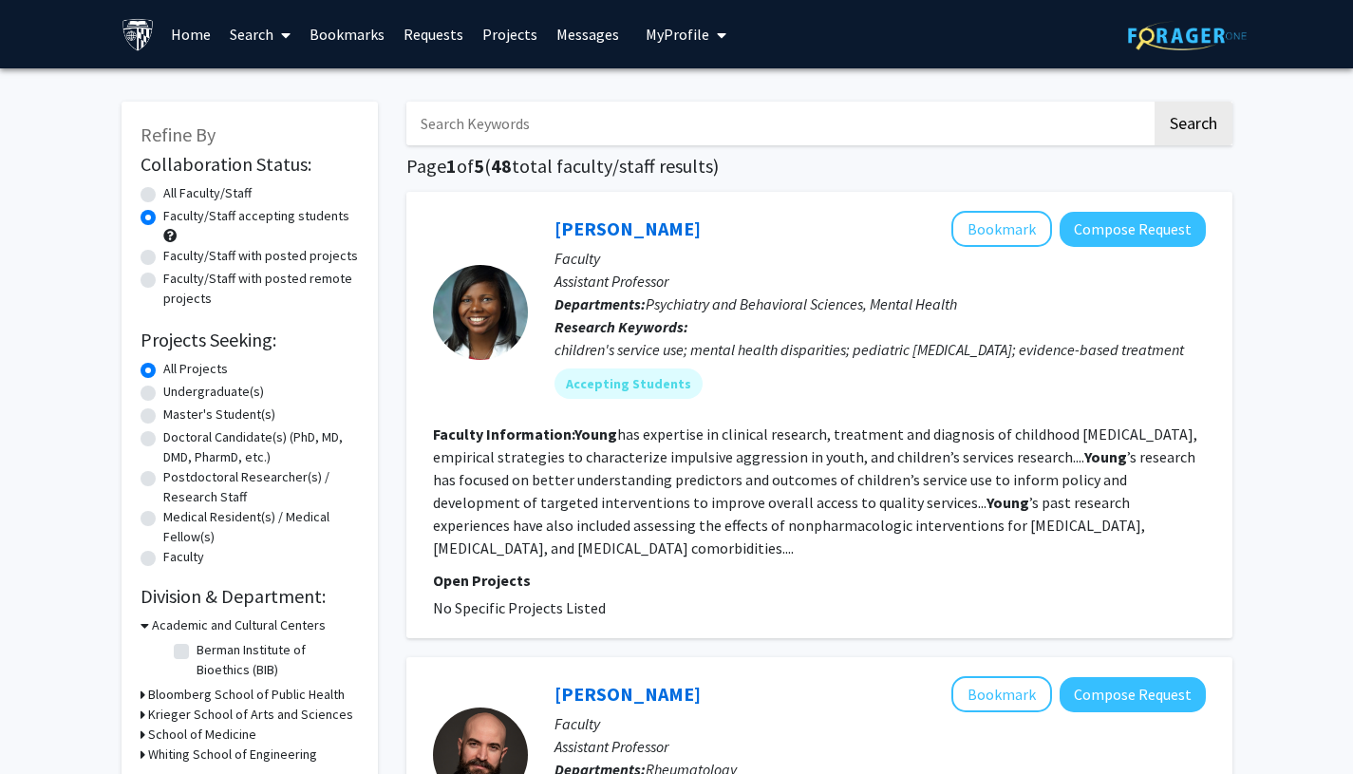
click at [262, 42] on link "Search" at bounding box center [260, 34] width 80 height 66
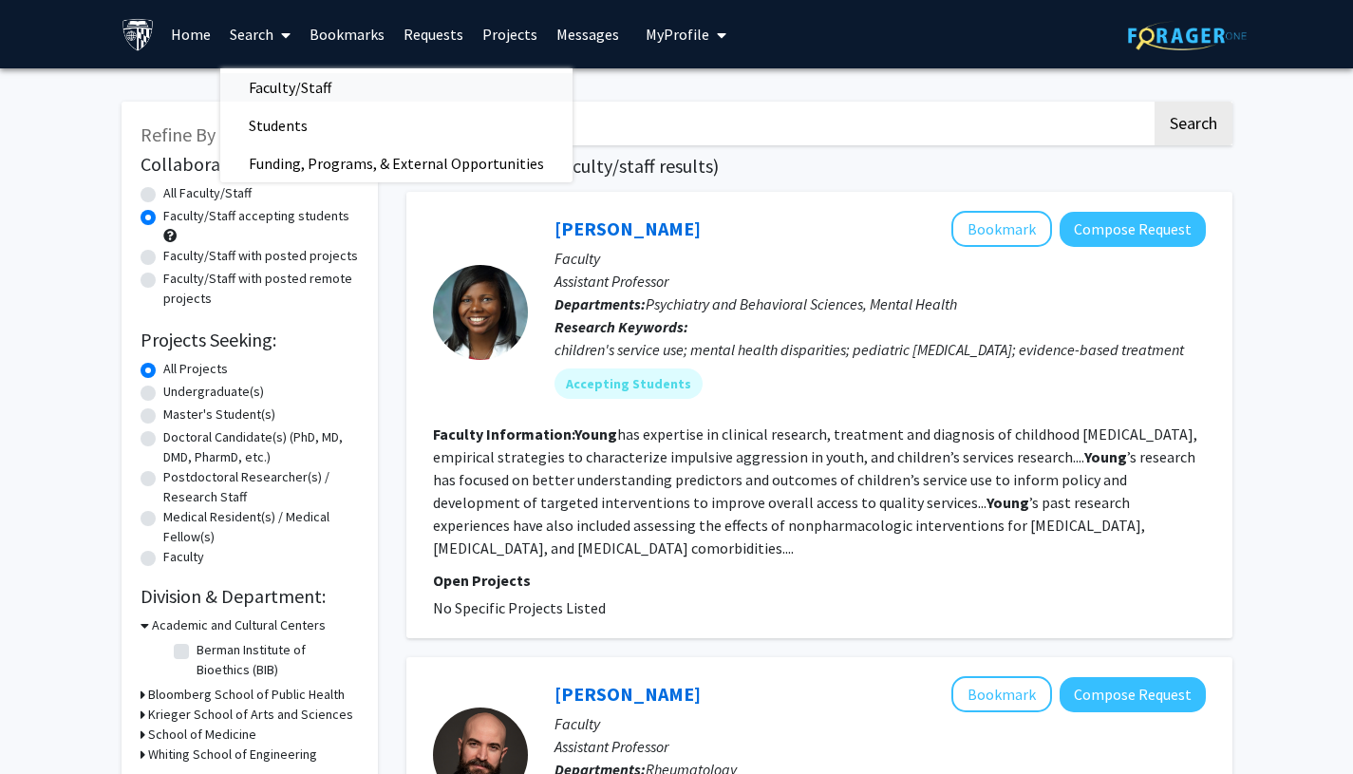
click at [270, 82] on span "Faculty/Staff" at bounding box center [290, 87] width 140 height 38
radio input "true"
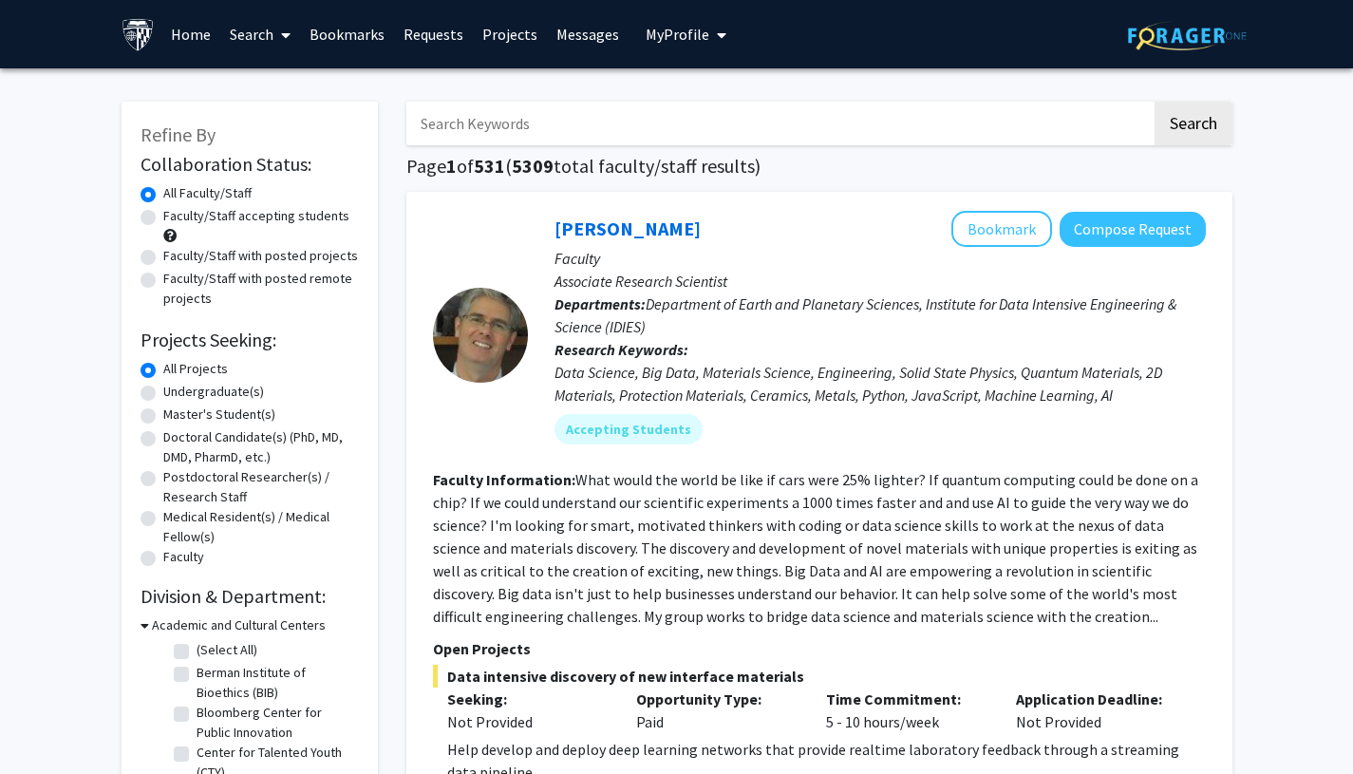
click at [163, 220] on label "Faculty/Staff accepting students" at bounding box center [256, 216] width 186 height 20
click at [163, 218] on input "Faculty/Staff accepting students" at bounding box center [169, 212] width 12 height 12
radio input "true"
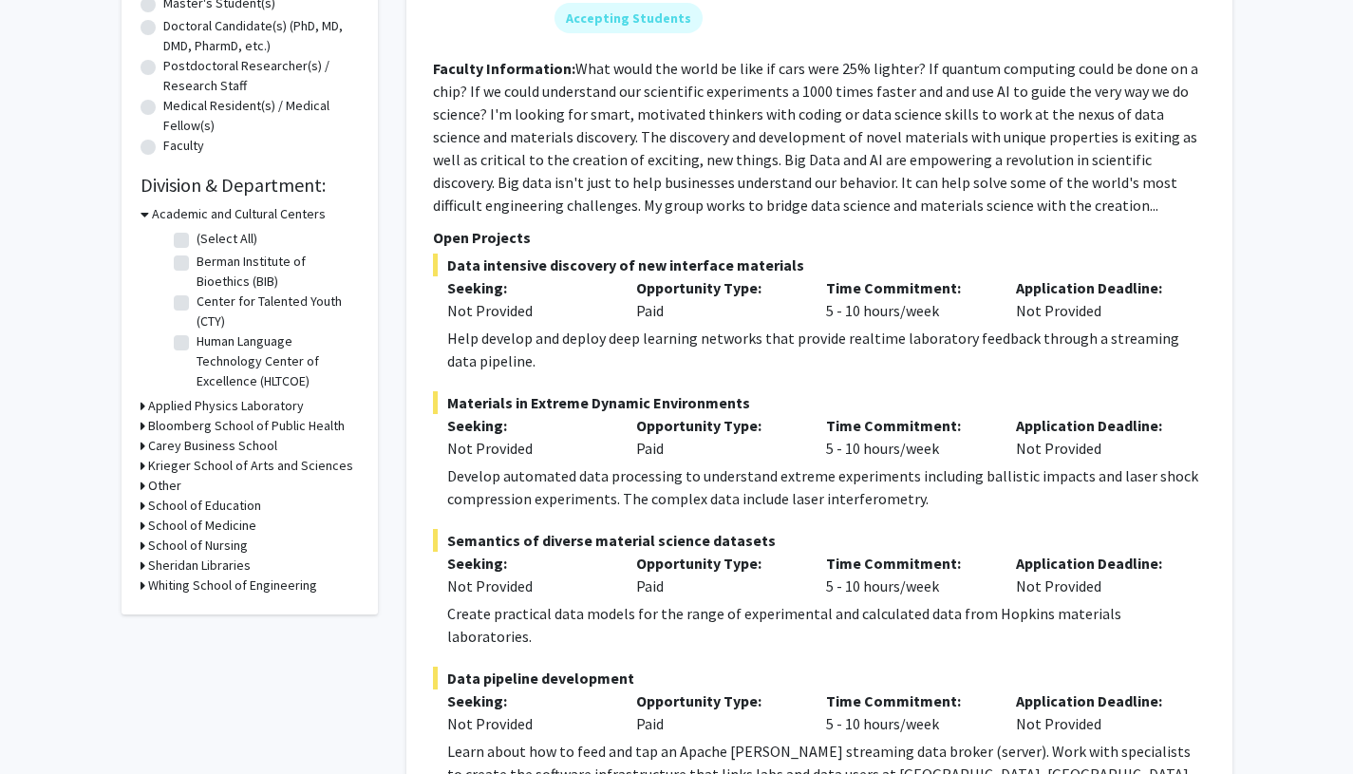
scroll to position [445, 0]
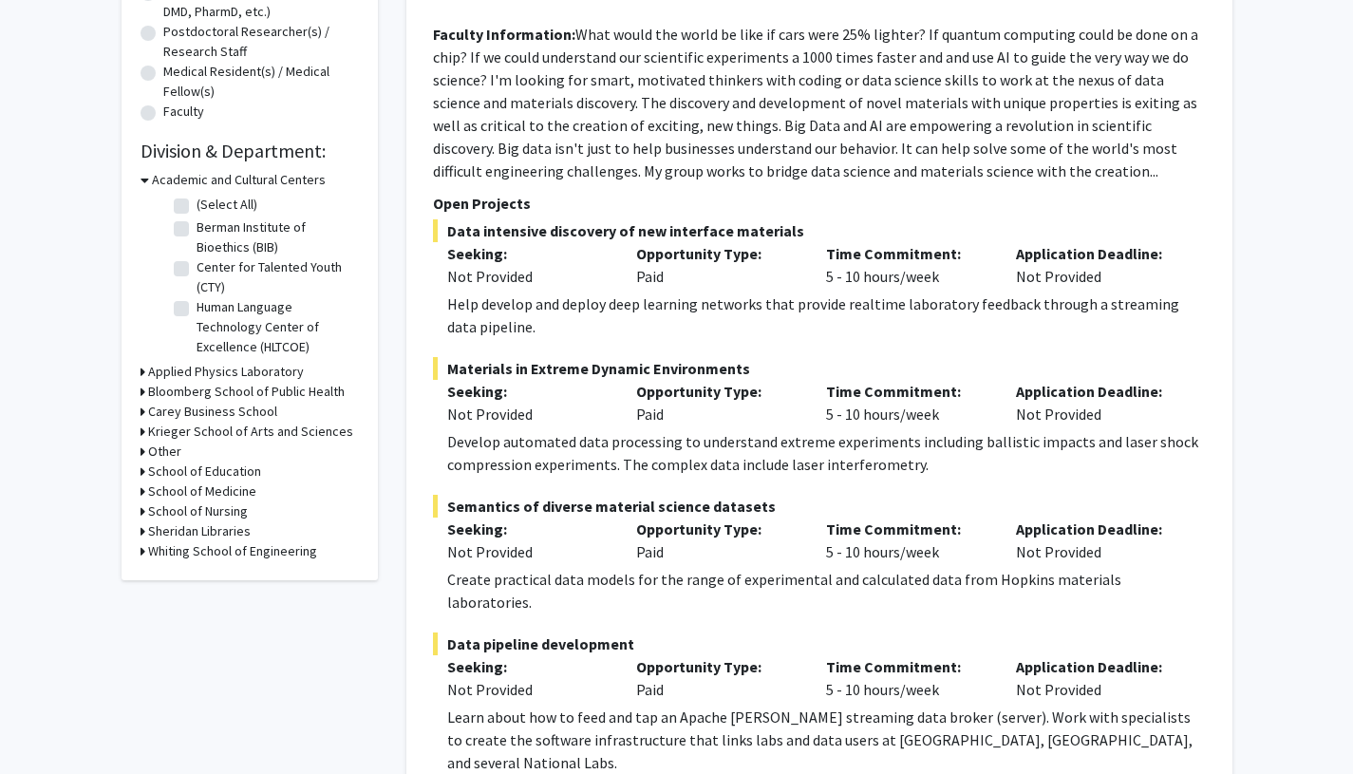
click at [139, 182] on div "Refine By Collaboration Status: Collaboration Status All Faculty/Staff Collabor…" at bounding box center [250, 118] width 256 height 924
click at [147, 180] on icon at bounding box center [145, 180] width 9 height 20
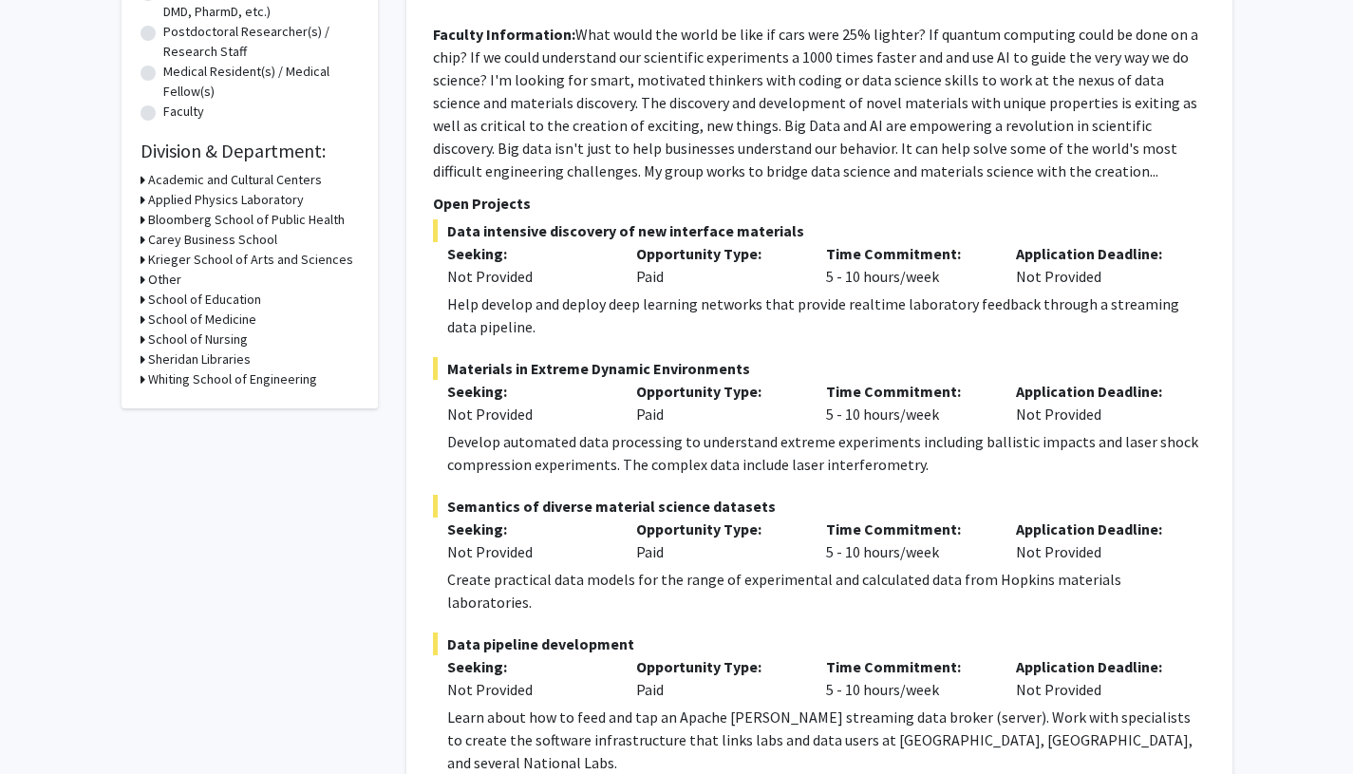
click at [142, 260] on icon at bounding box center [143, 260] width 5 height 20
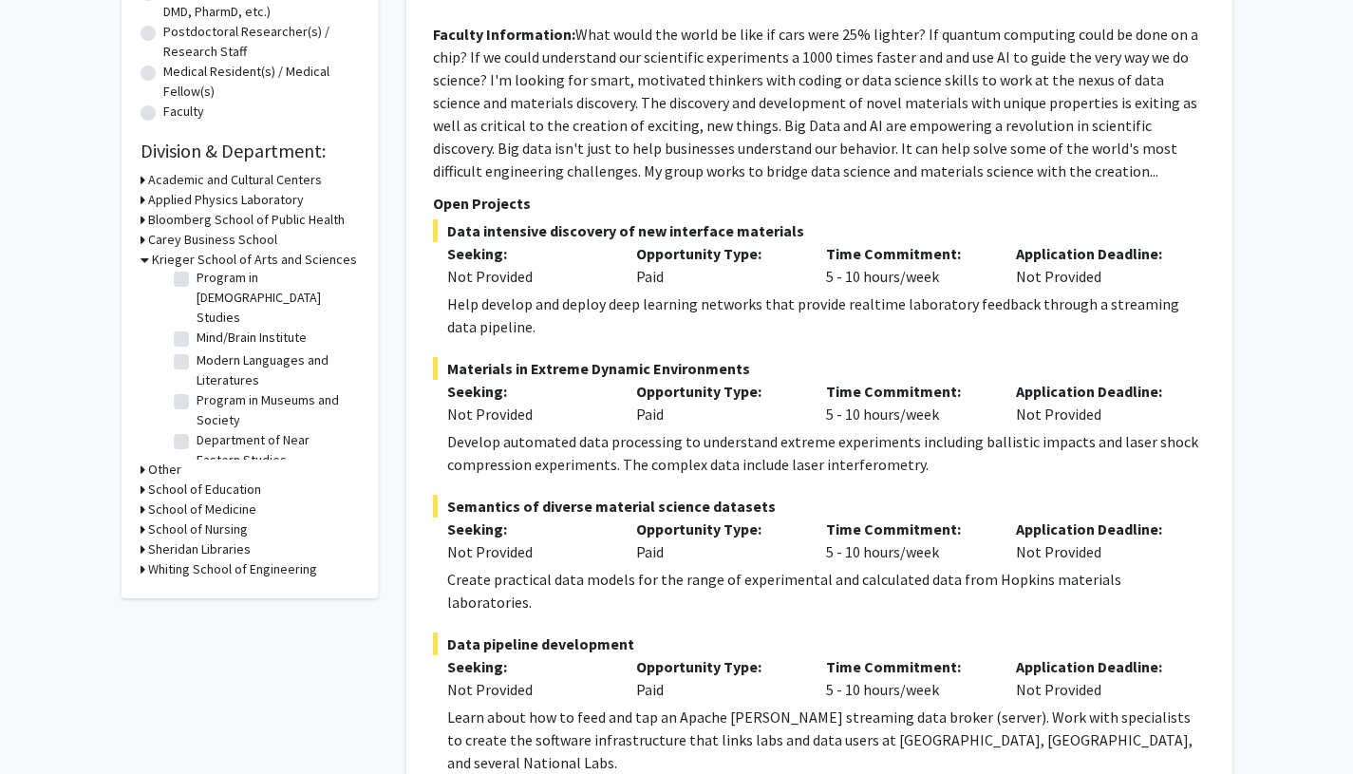
scroll to position [776, 0]
click at [197, 336] on label "Mind/Brain Institute" at bounding box center [252, 326] width 110 height 20
click at [197, 329] on input "Mind/Brain Institute" at bounding box center [203, 322] width 12 height 12
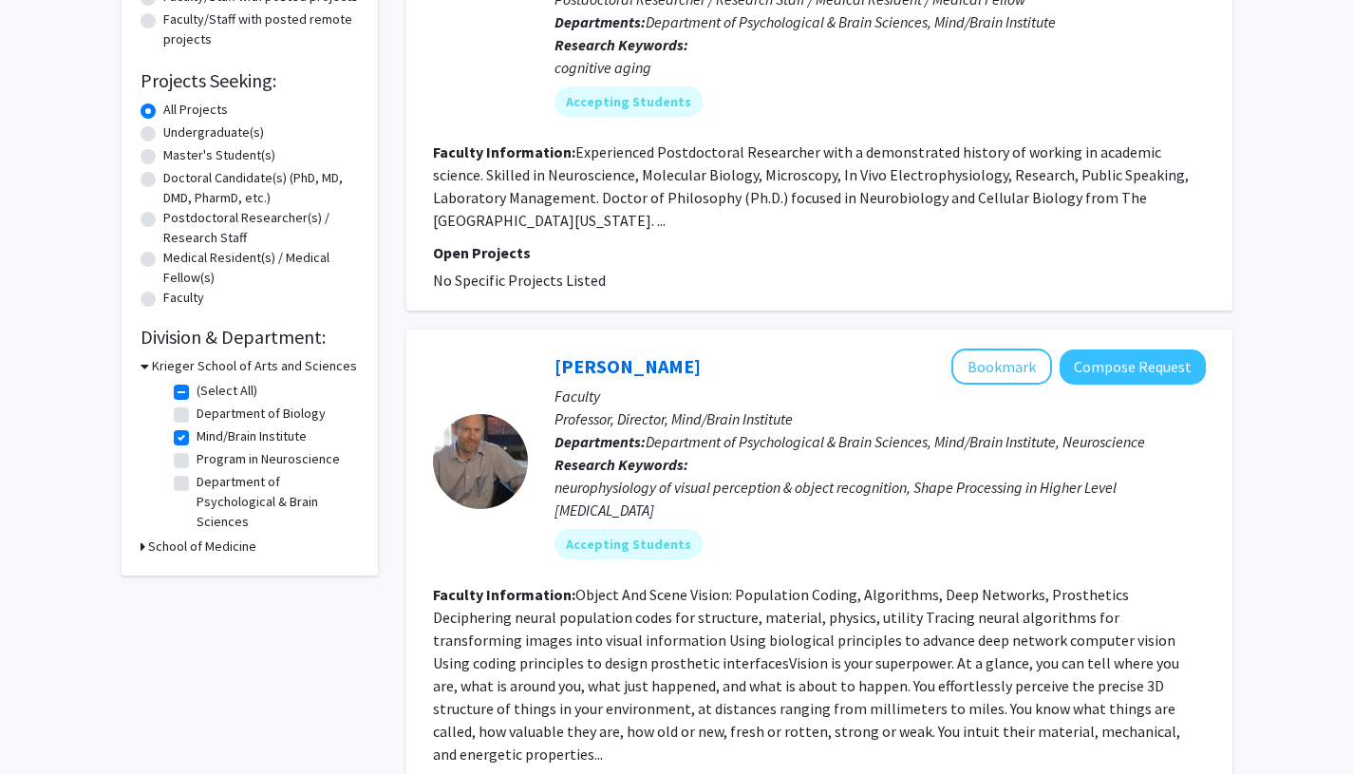
scroll to position [231, 0]
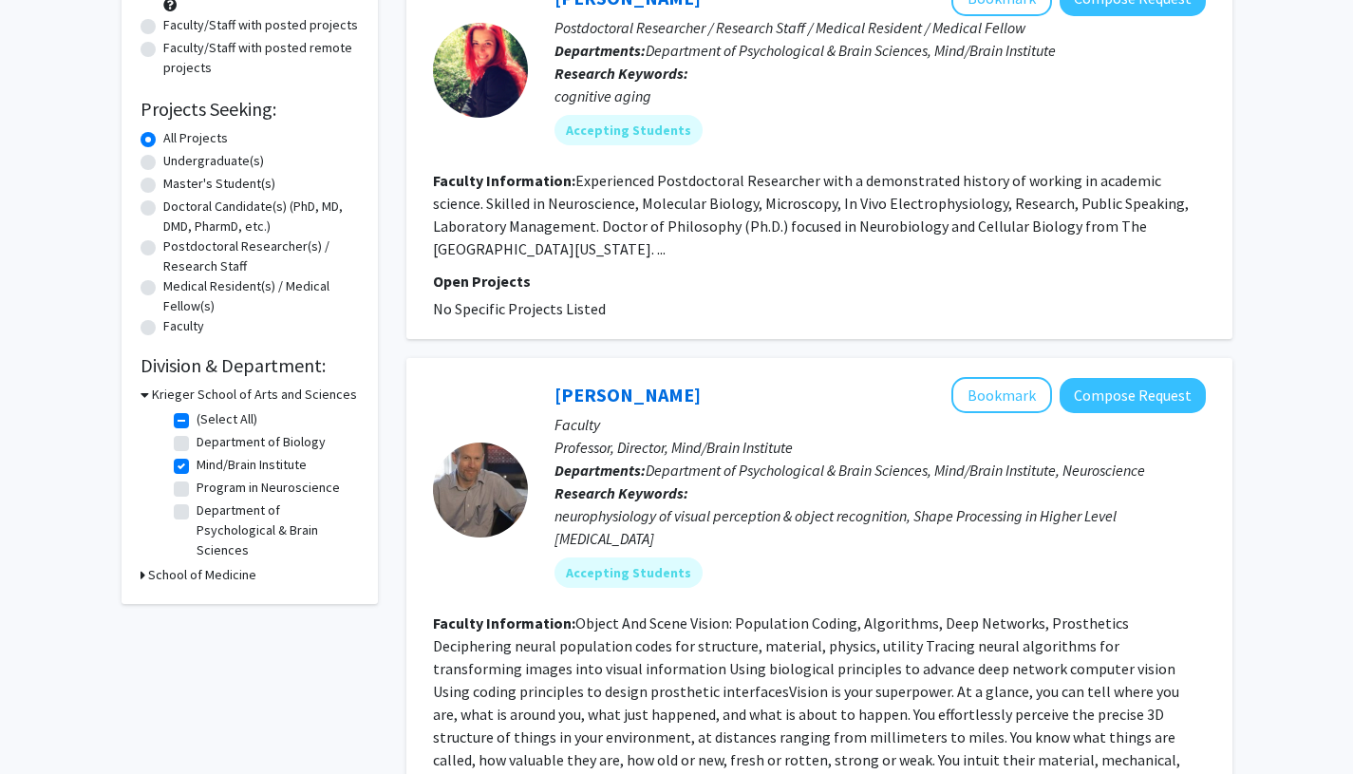
click at [197, 465] on label "Mind/Brain Institute" at bounding box center [252, 465] width 110 height 20
click at [197, 465] on input "Mind/Brain Institute" at bounding box center [203, 461] width 12 height 12
checkbox input "false"
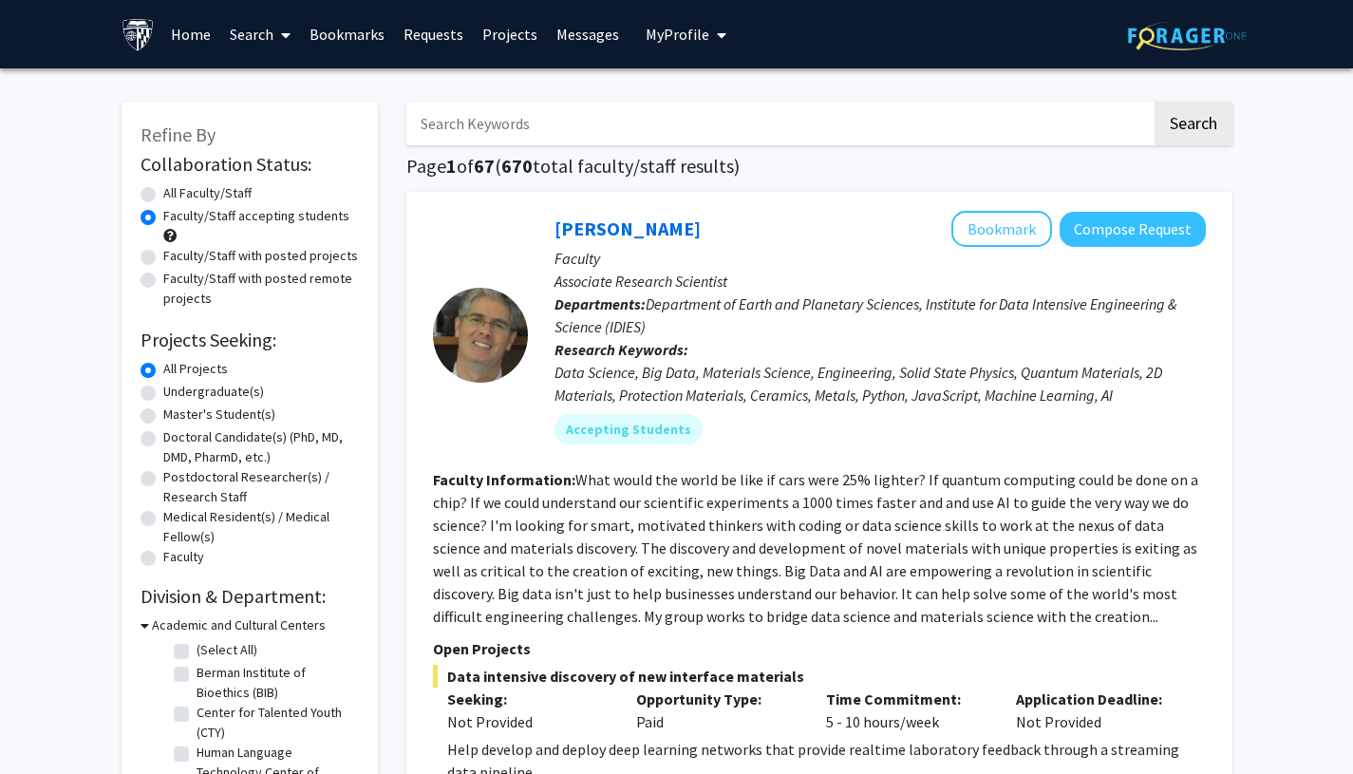
scroll to position [397, 0]
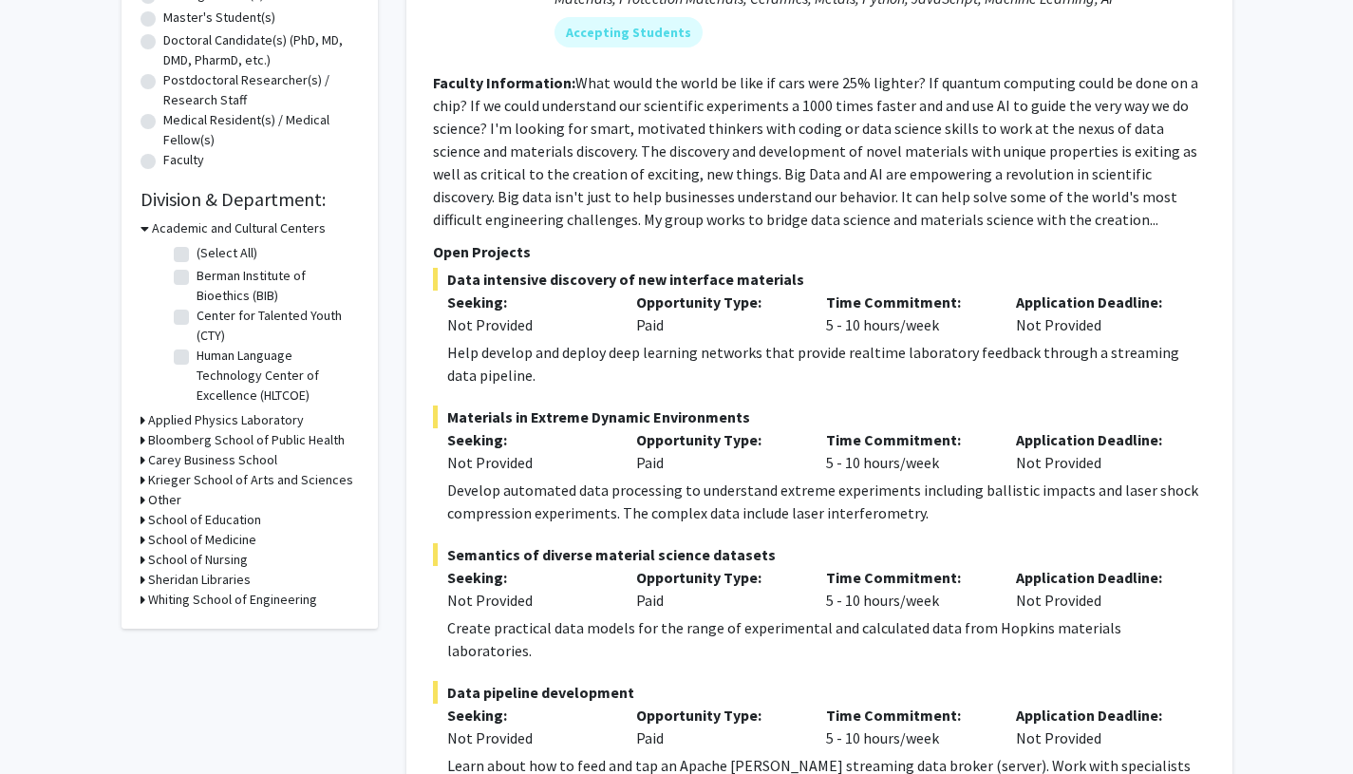
click at [142, 482] on icon at bounding box center [143, 480] width 5 height 20
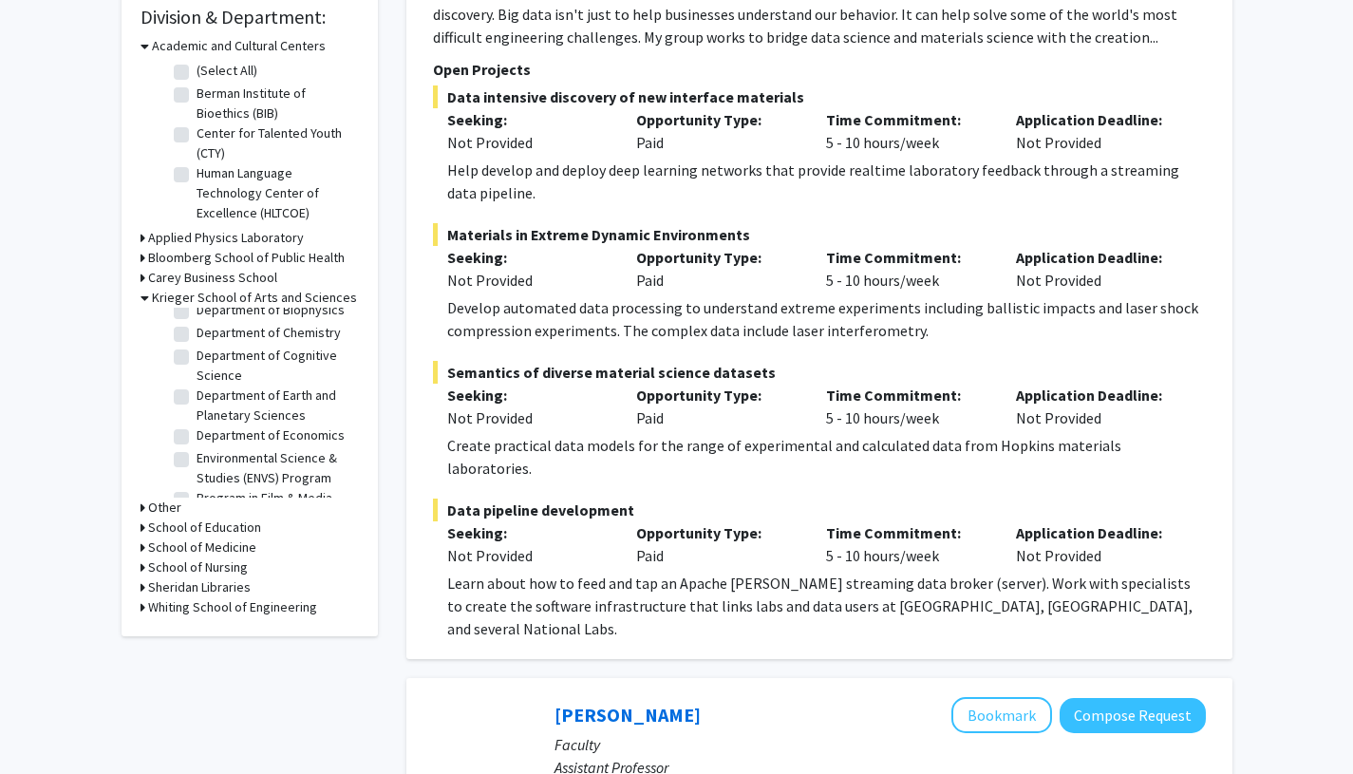
scroll to position [283, 0]
click at [197, 371] on label "Department of Cognitive Science" at bounding box center [276, 363] width 158 height 40
click at [197, 355] on input "Department of Cognitive Science" at bounding box center [203, 349] width 12 height 12
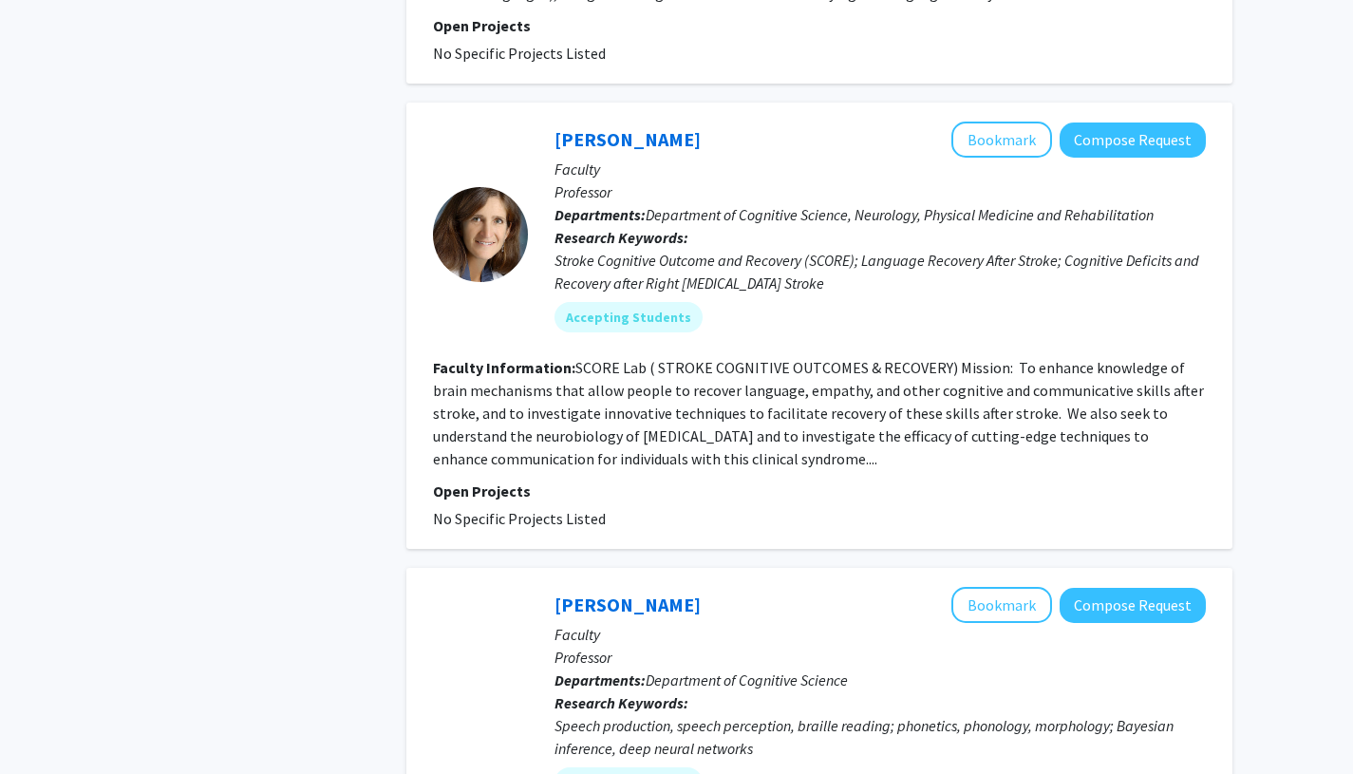
scroll to position [1210, 0]
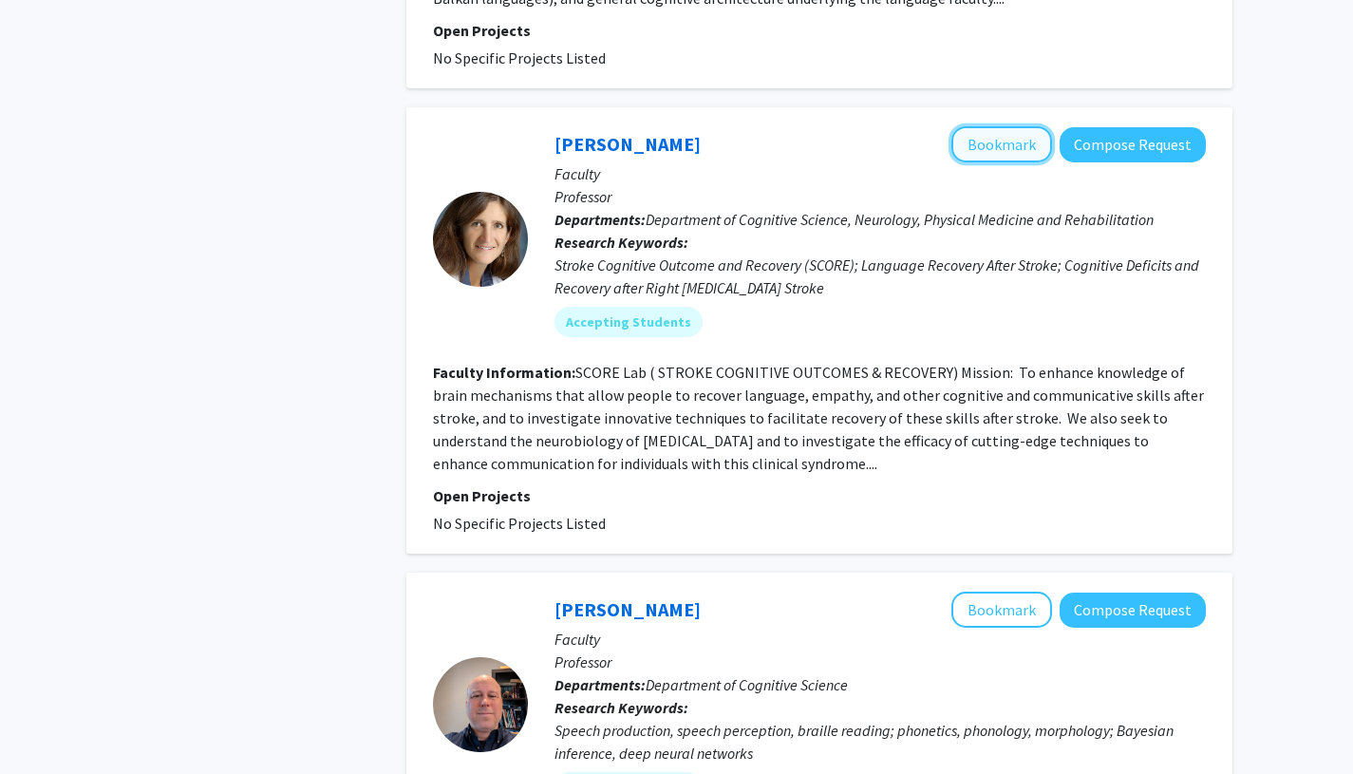
click at [998, 141] on button "Bookmark" at bounding box center [1001, 144] width 101 height 36
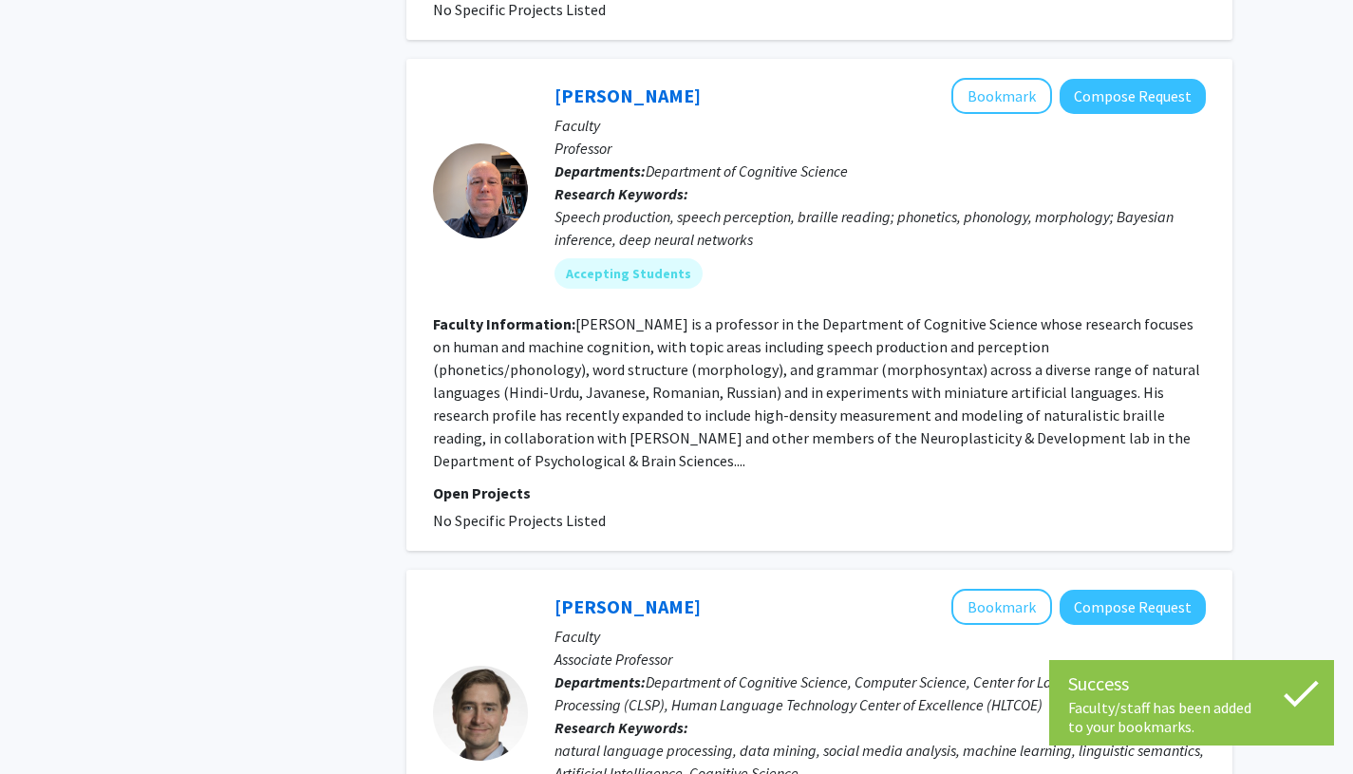
scroll to position [1724, 0]
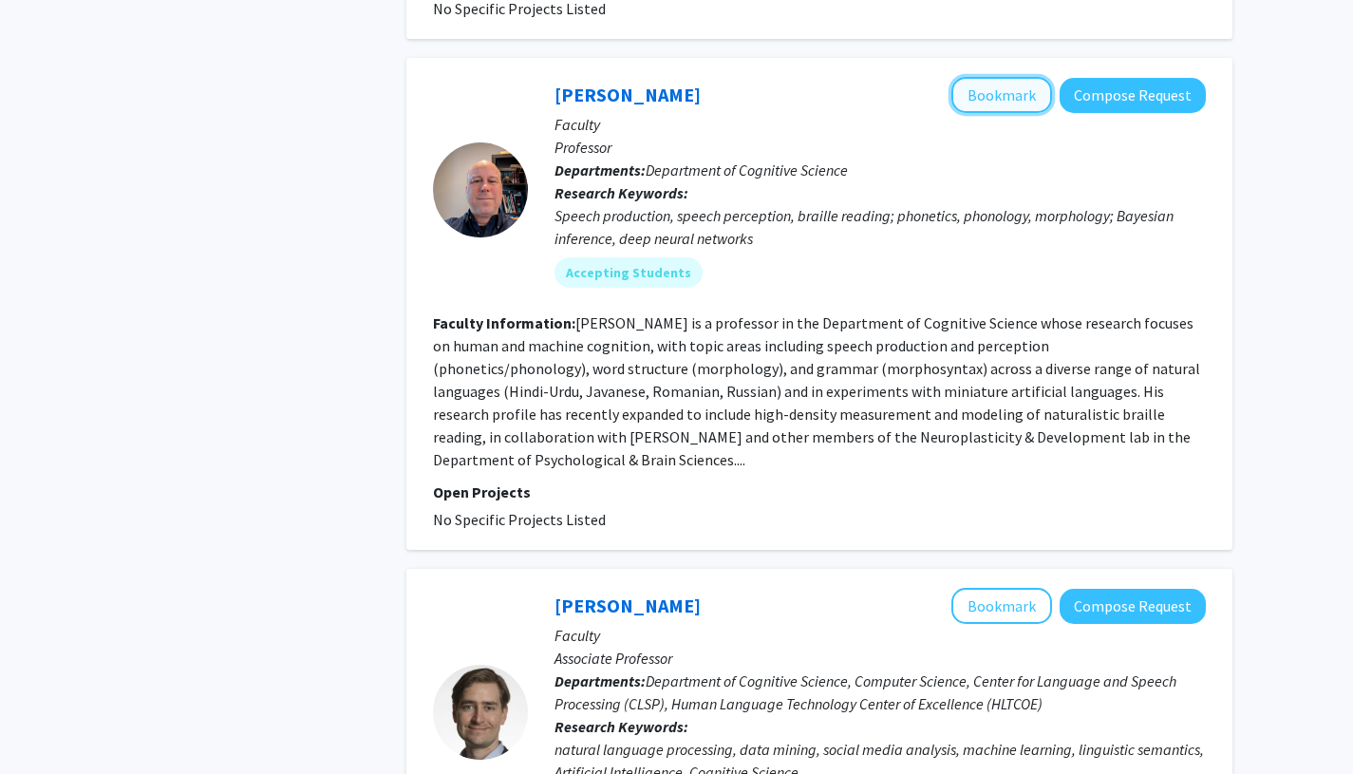
click at [968, 89] on button "Bookmark" at bounding box center [1001, 95] width 101 height 36
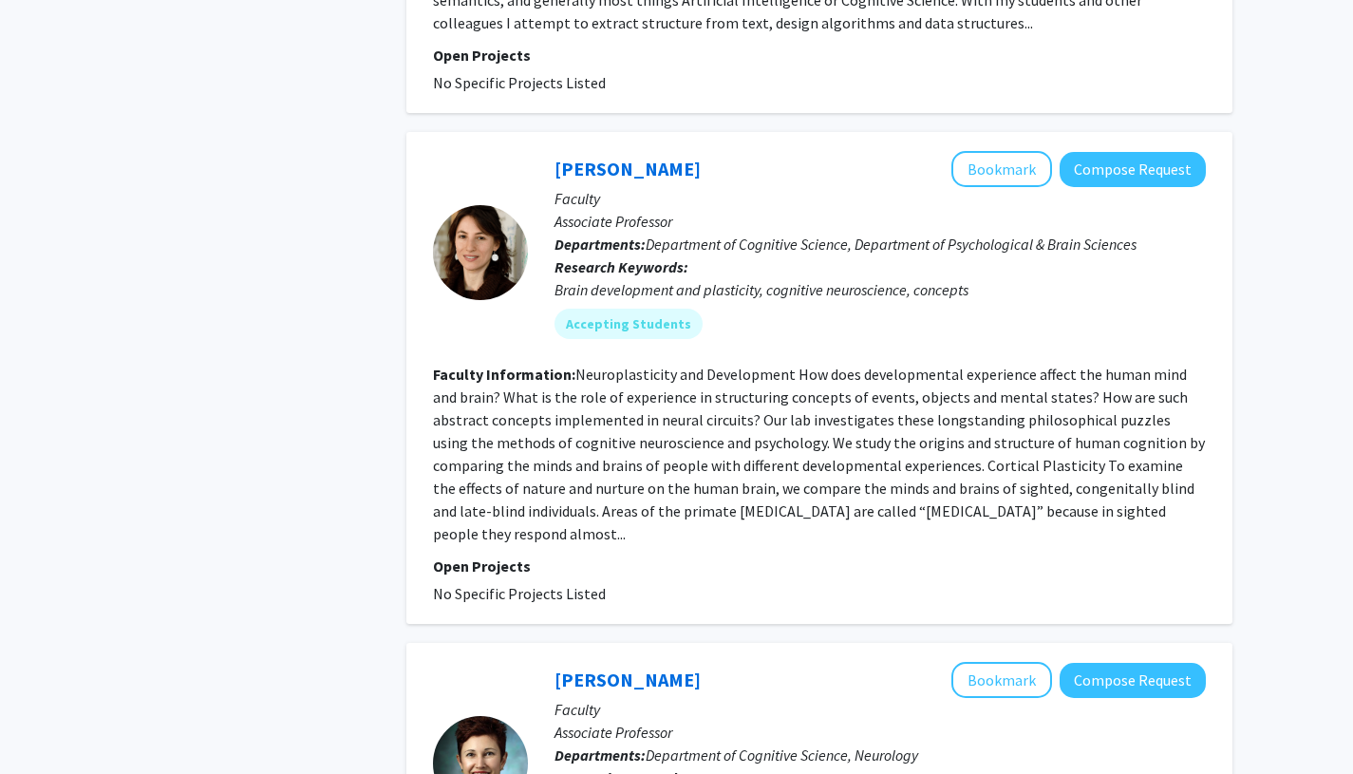
scroll to position [2761, 0]
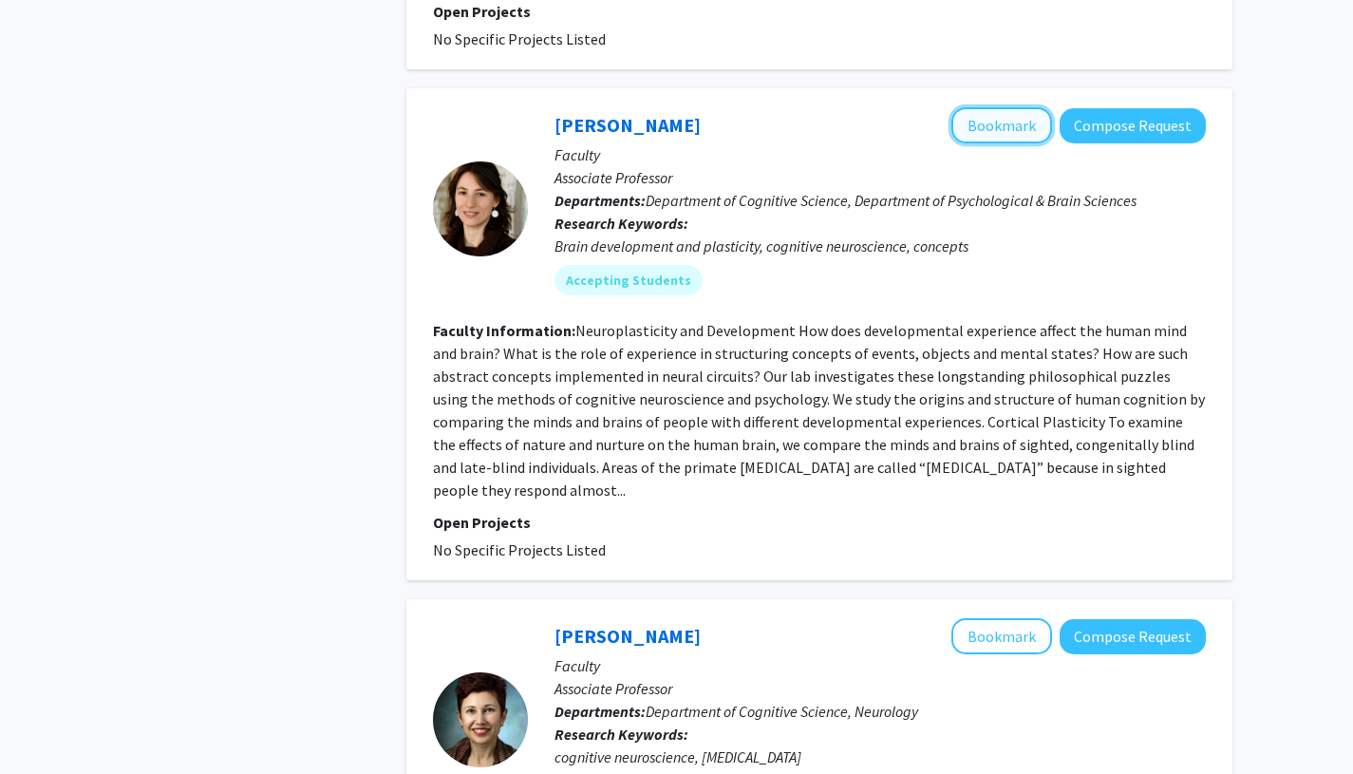
click at [990, 107] on button "Bookmark" at bounding box center [1001, 125] width 101 height 36
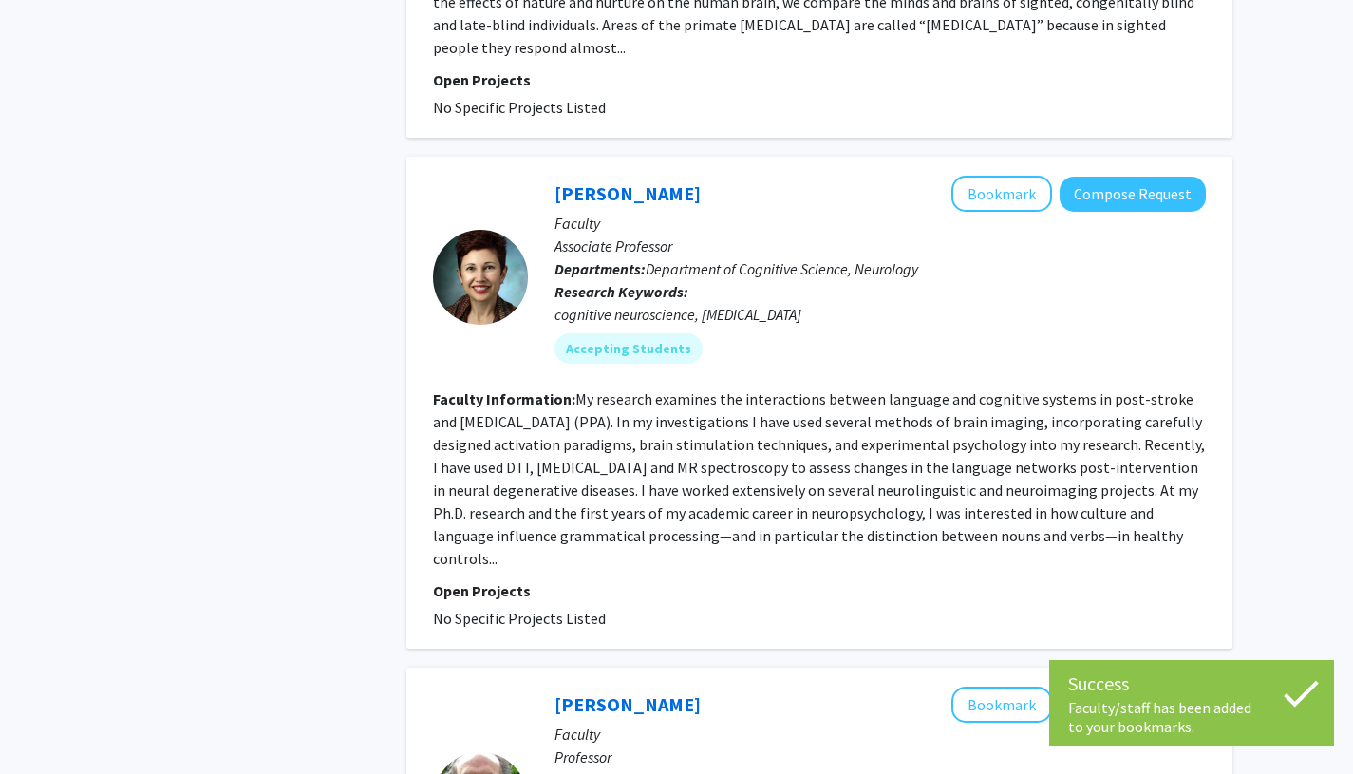
scroll to position [3259, 0]
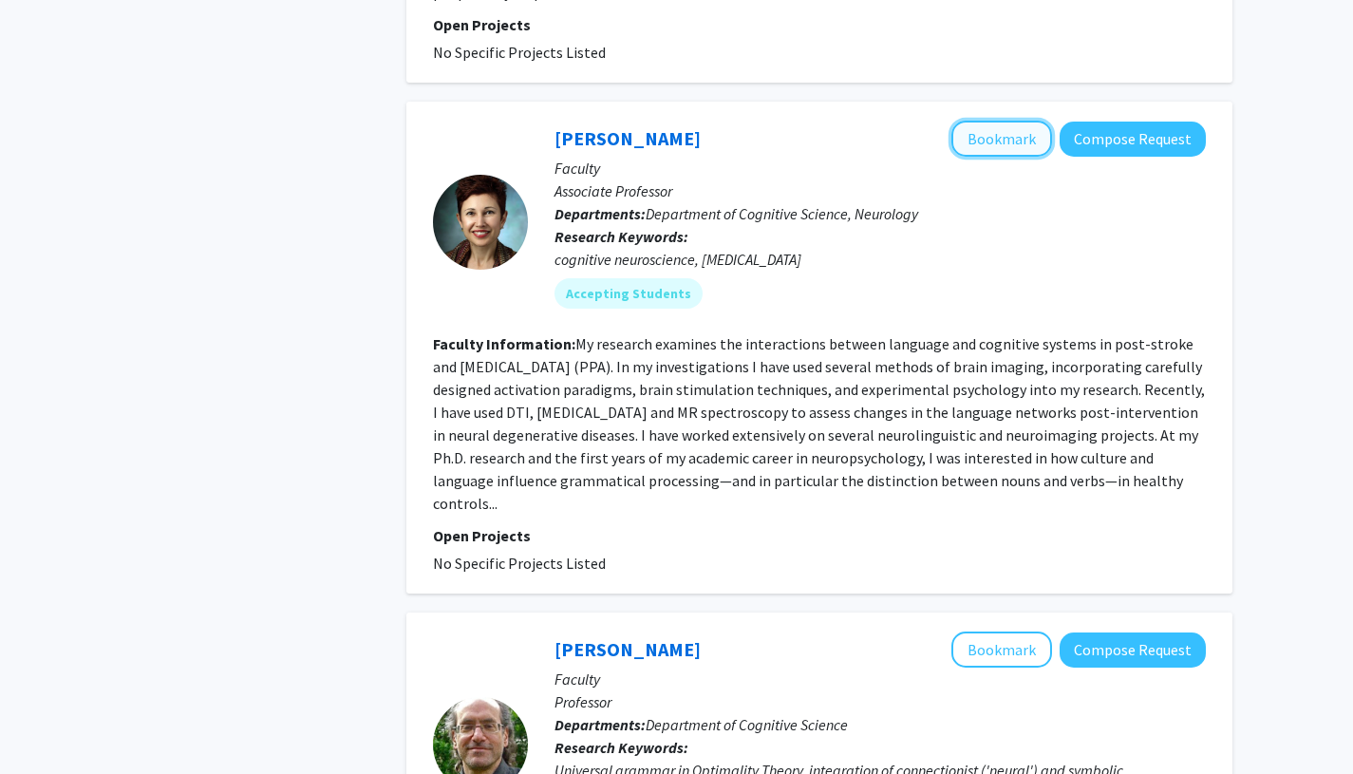
click at [1009, 121] on button "Bookmark" at bounding box center [1001, 139] width 101 height 36
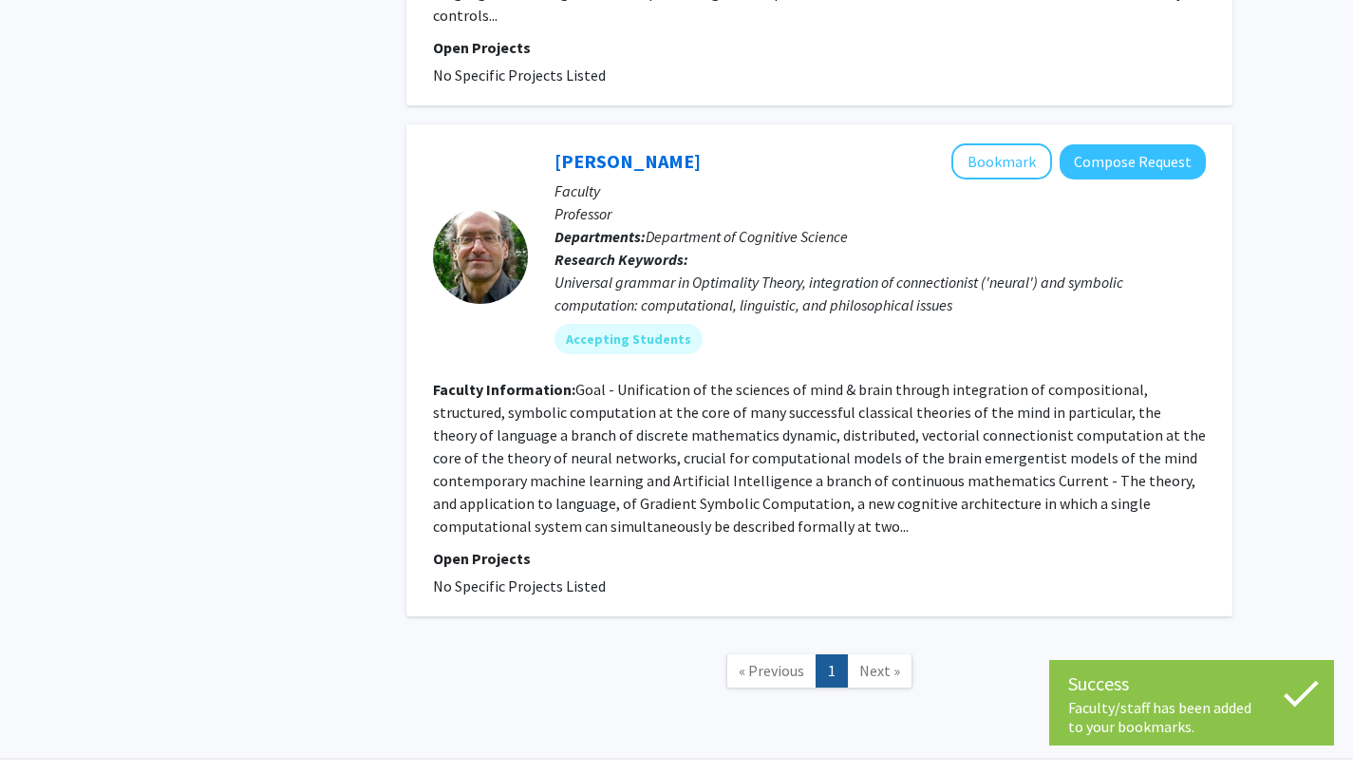
scroll to position [3754, 0]
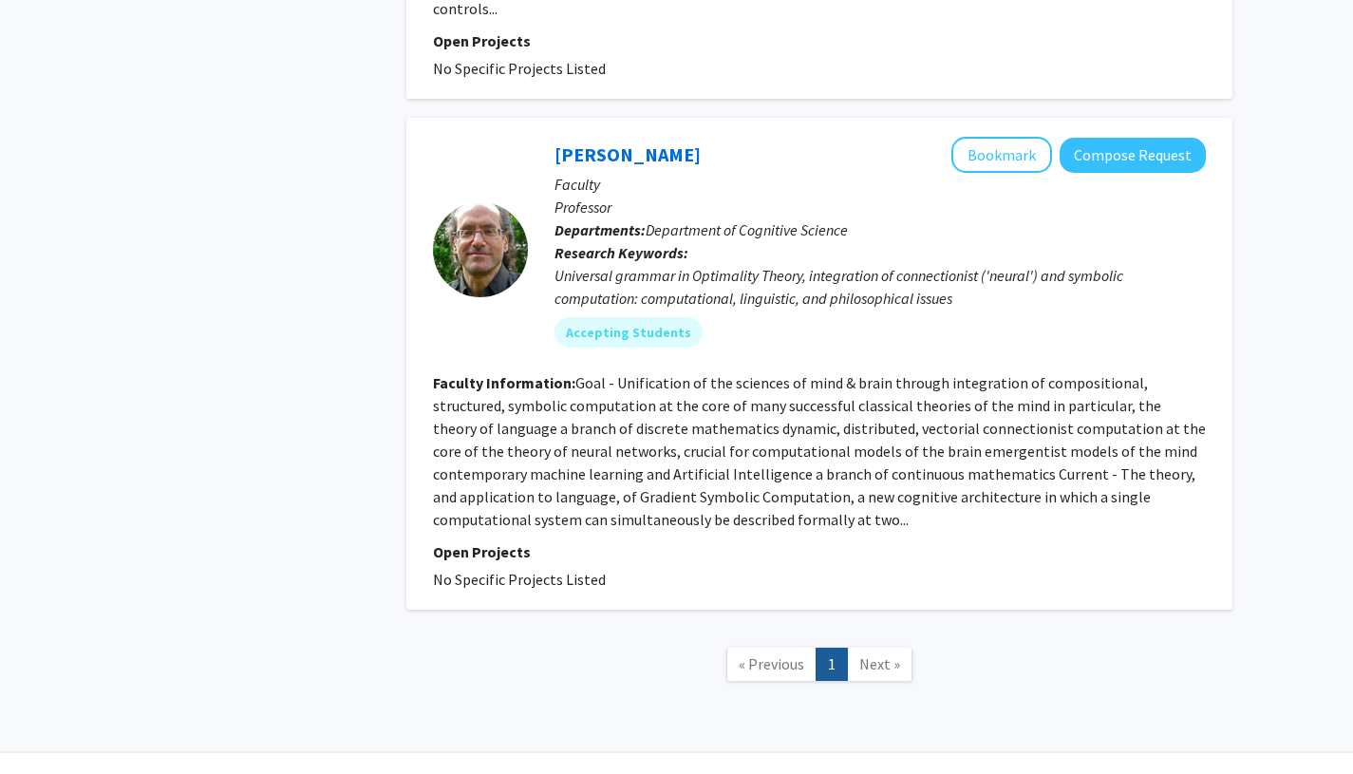
click at [992, 173] on p "Faculty" at bounding box center [880, 184] width 651 height 23
click at [983, 137] on button "Bookmark" at bounding box center [1001, 155] width 101 height 36
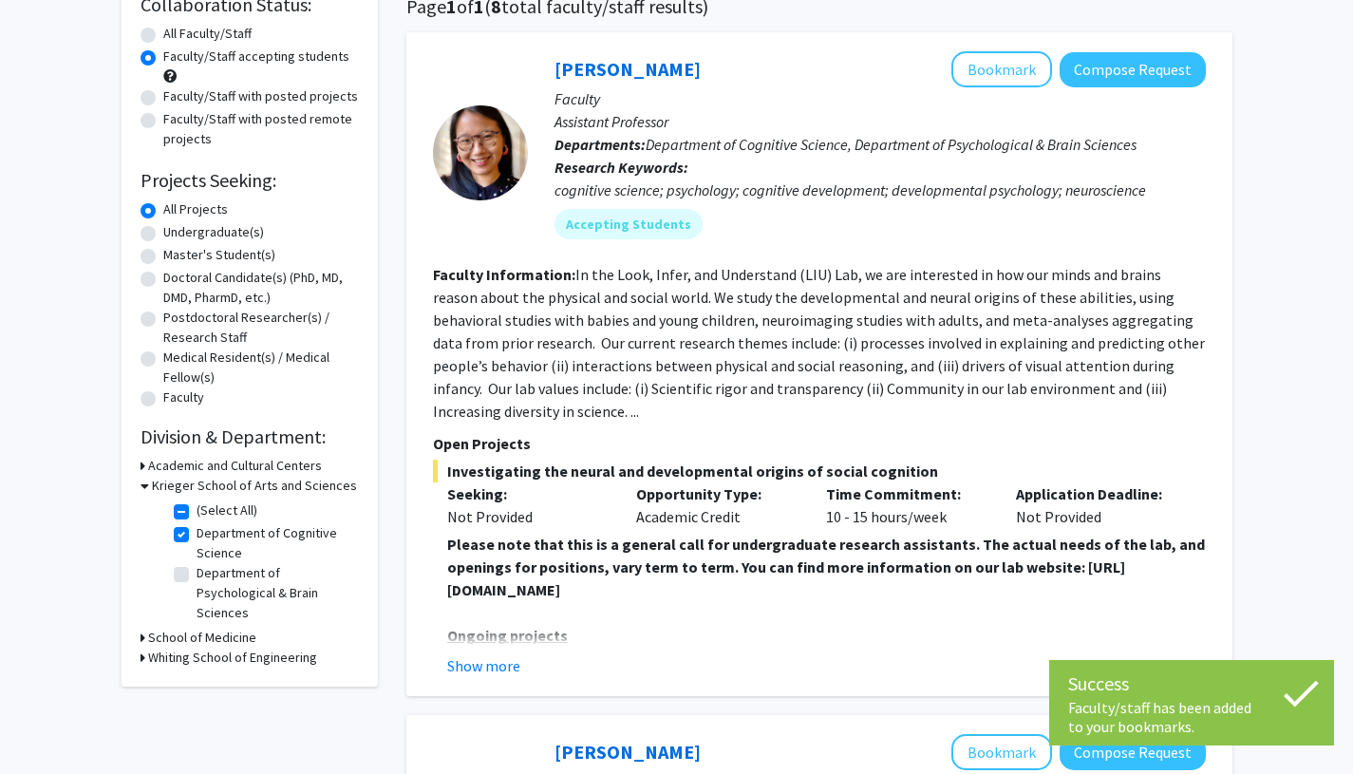
scroll to position [254, 0]
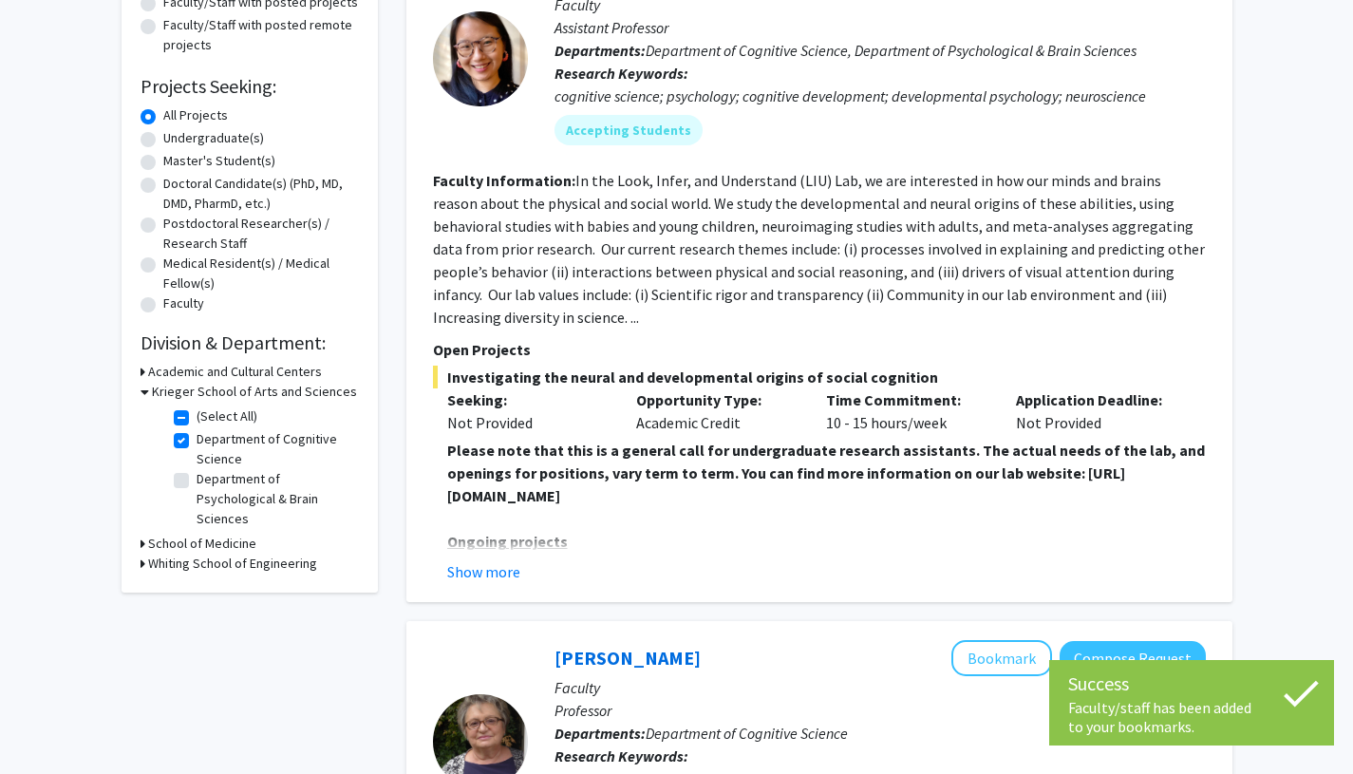
click at [197, 440] on label "Department of Cognitive Science" at bounding box center [276, 449] width 158 height 40
click at [197, 440] on input "Department of Cognitive Science" at bounding box center [203, 435] width 12 height 12
checkbox input "false"
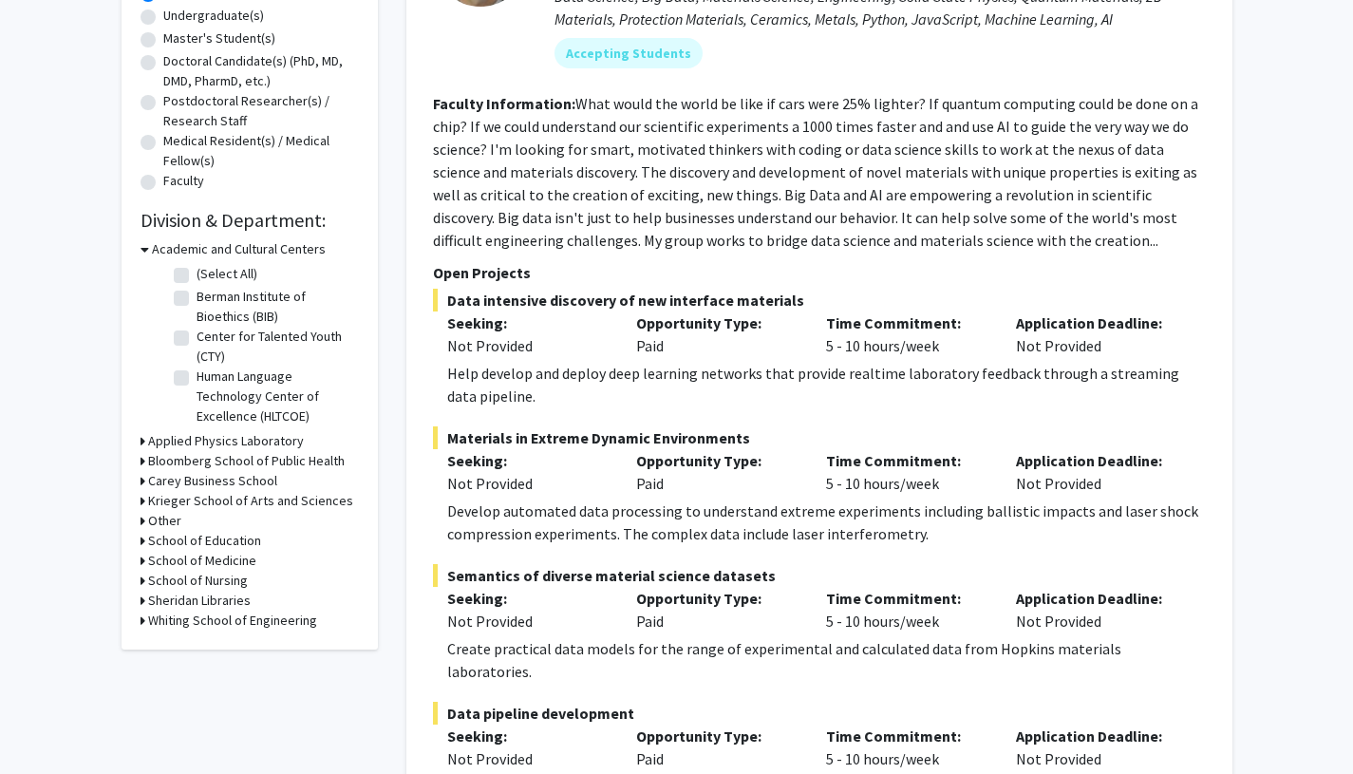
scroll to position [385, 0]
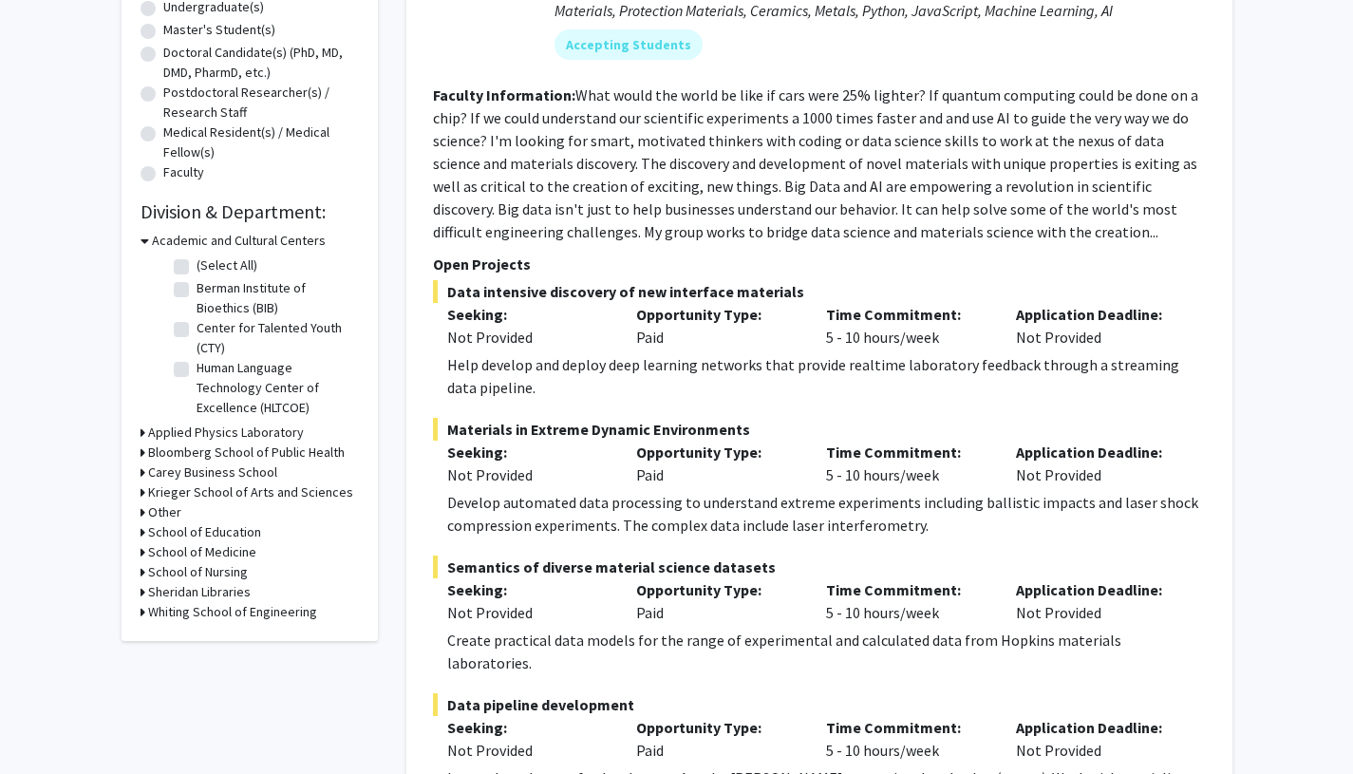
click at [150, 493] on h3 "Krieger School of Arts and Sciences" at bounding box center [250, 492] width 205 height 20
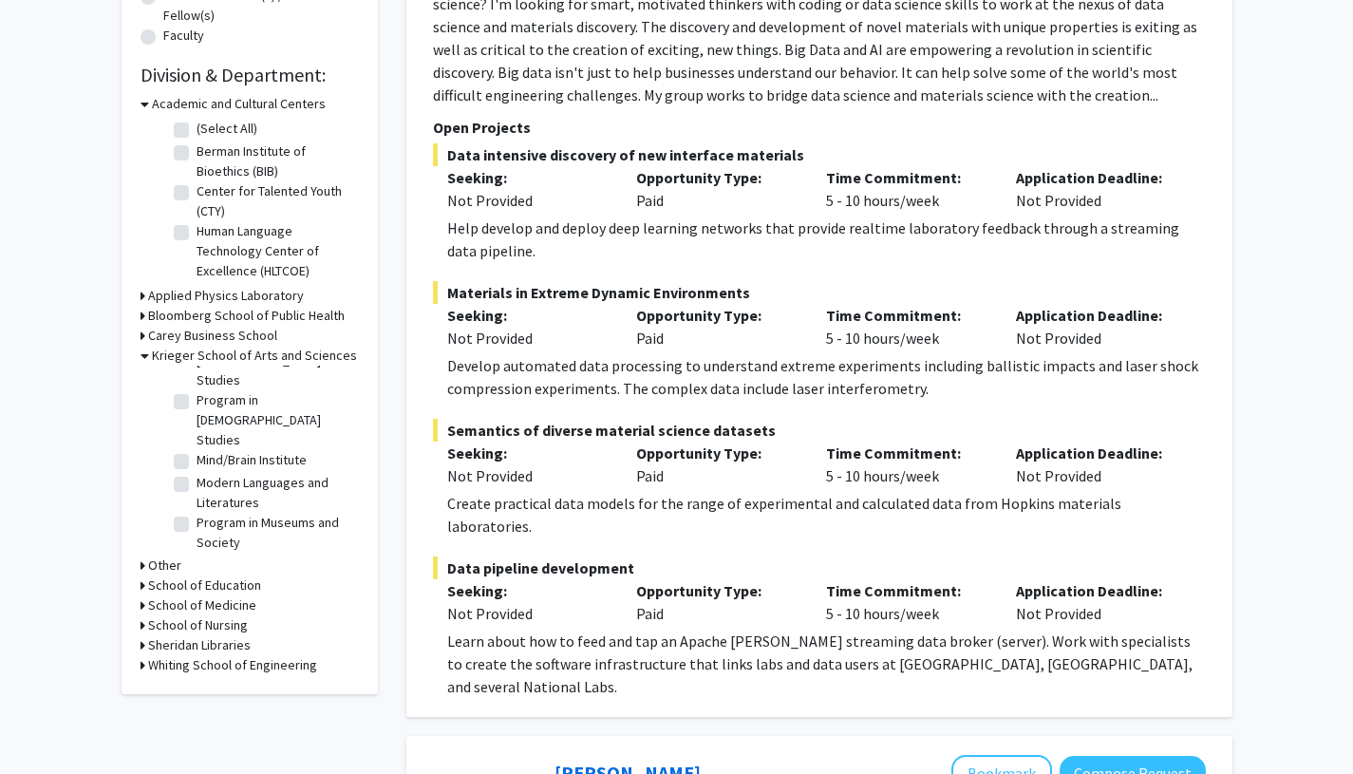
scroll to position [744, 0]
click at [197, 463] on label "Mind/Brain Institute" at bounding box center [252, 453] width 110 height 20
click at [197, 456] on input "Mind/Brain Institute" at bounding box center [203, 449] width 12 height 12
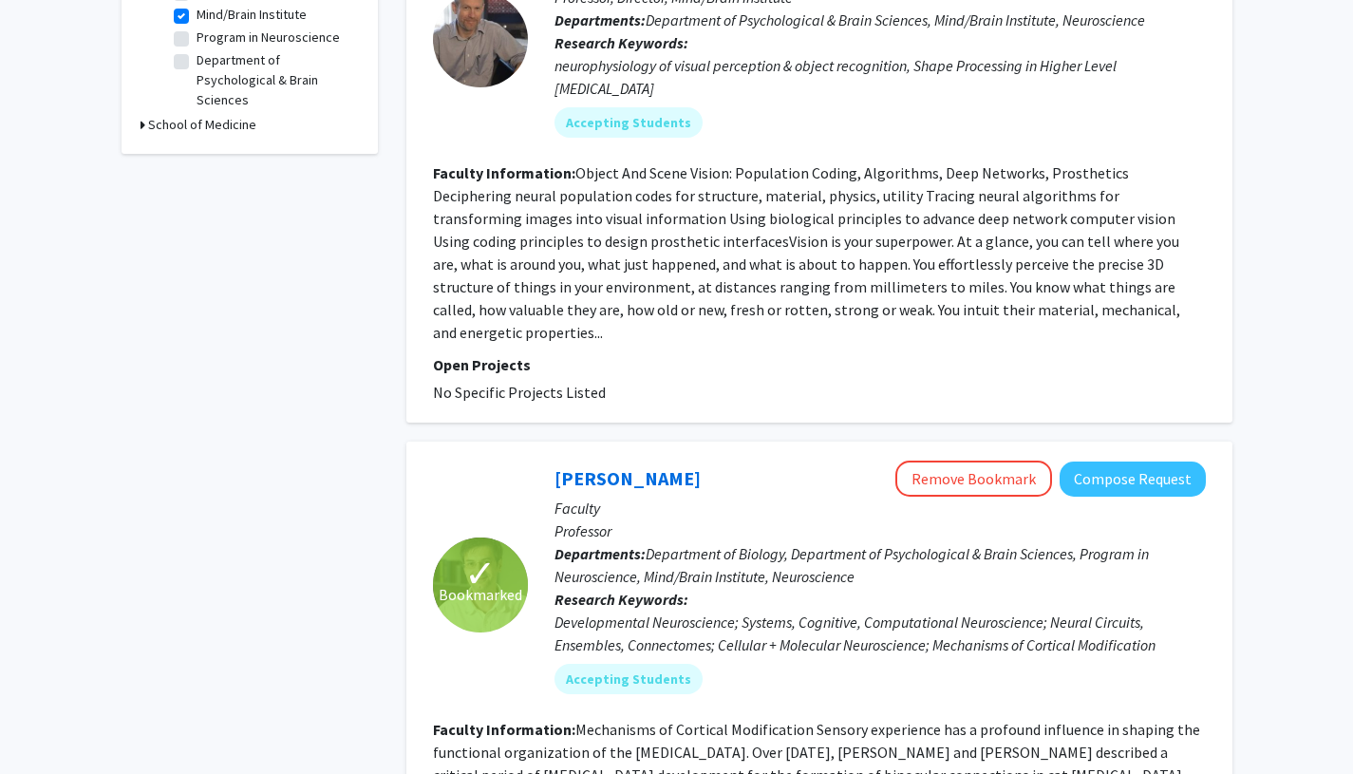
scroll to position [499, 0]
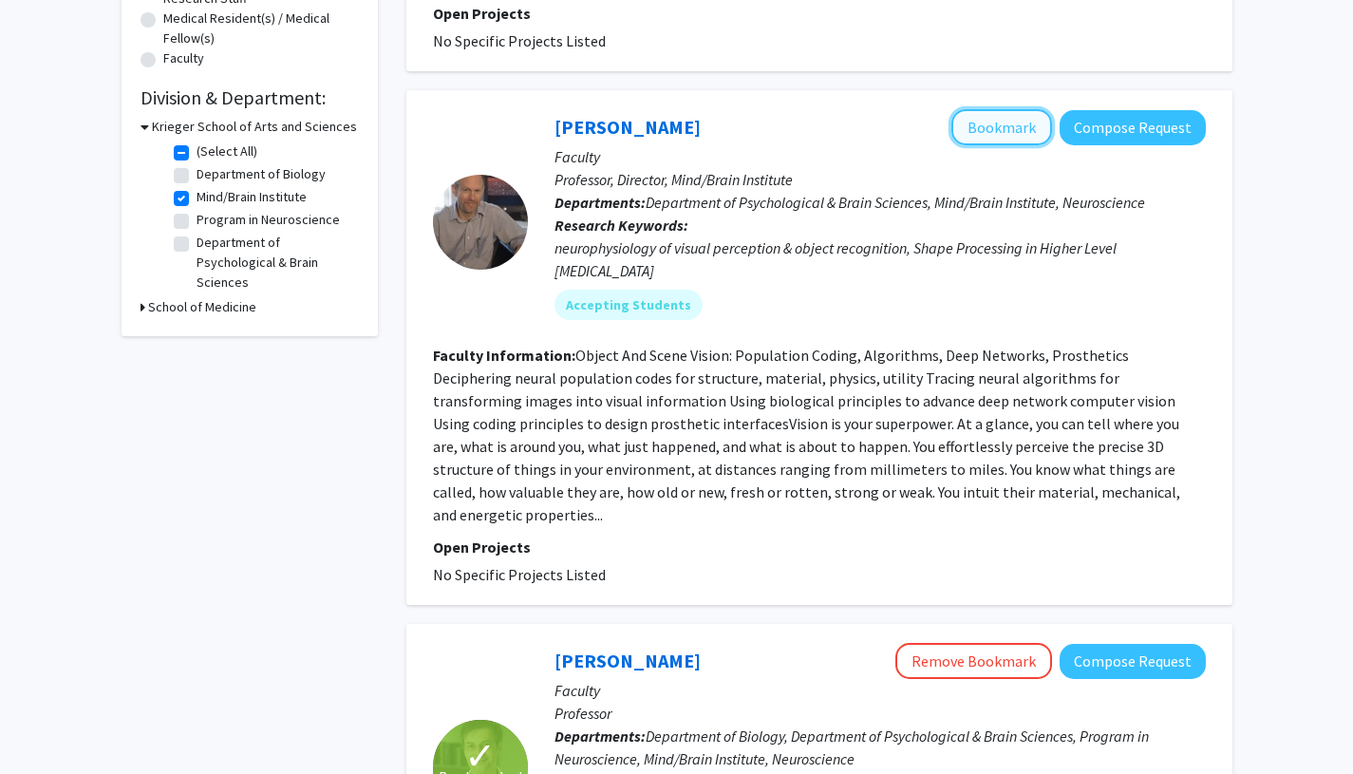
click at [975, 109] on button "Bookmark" at bounding box center [1001, 127] width 101 height 36
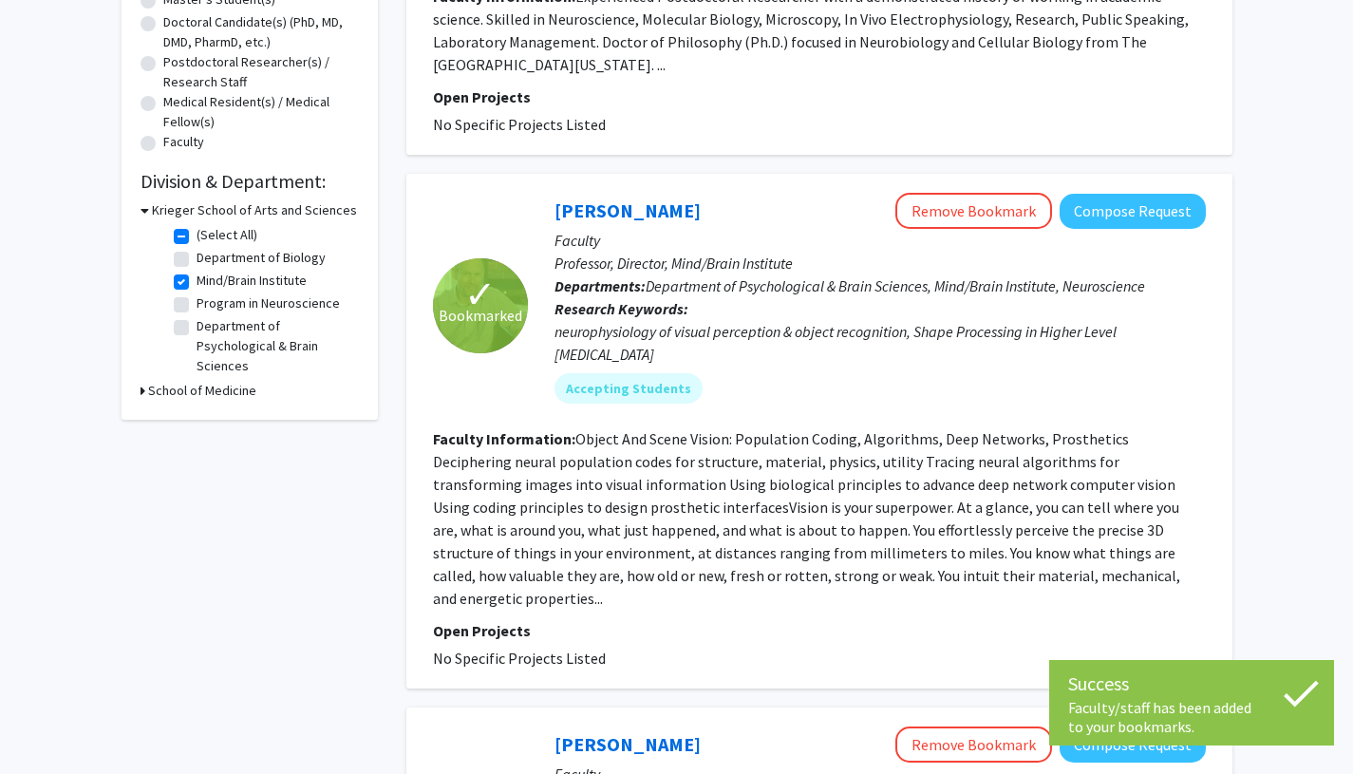
scroll to position [331, 0]
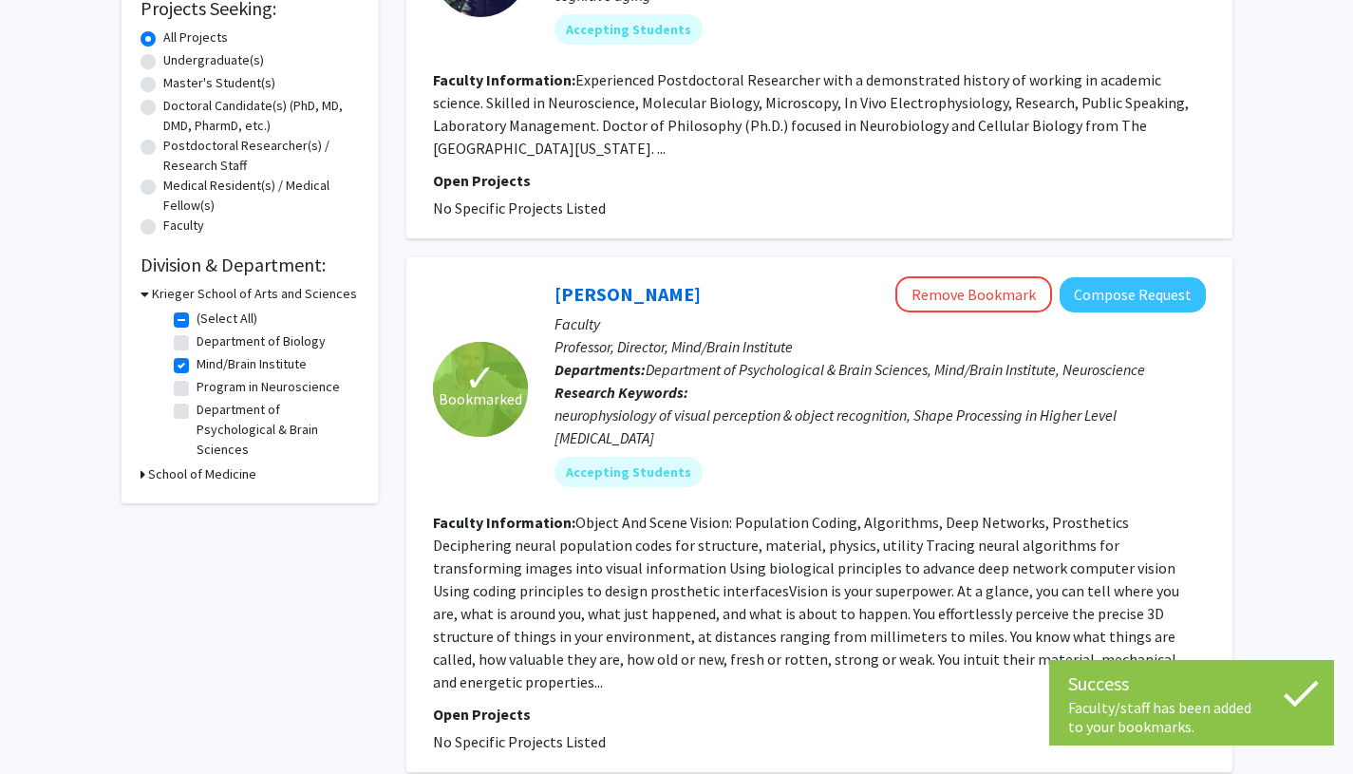
click at [197, 367] on label "Mind/Brain Institute" at bounding box center [252, 364] width 110 height 20
click at [197, 367] on input "Mind/Brain Institute" at bounding box center [203, 360] width 12 height 12
checkbox input "false"
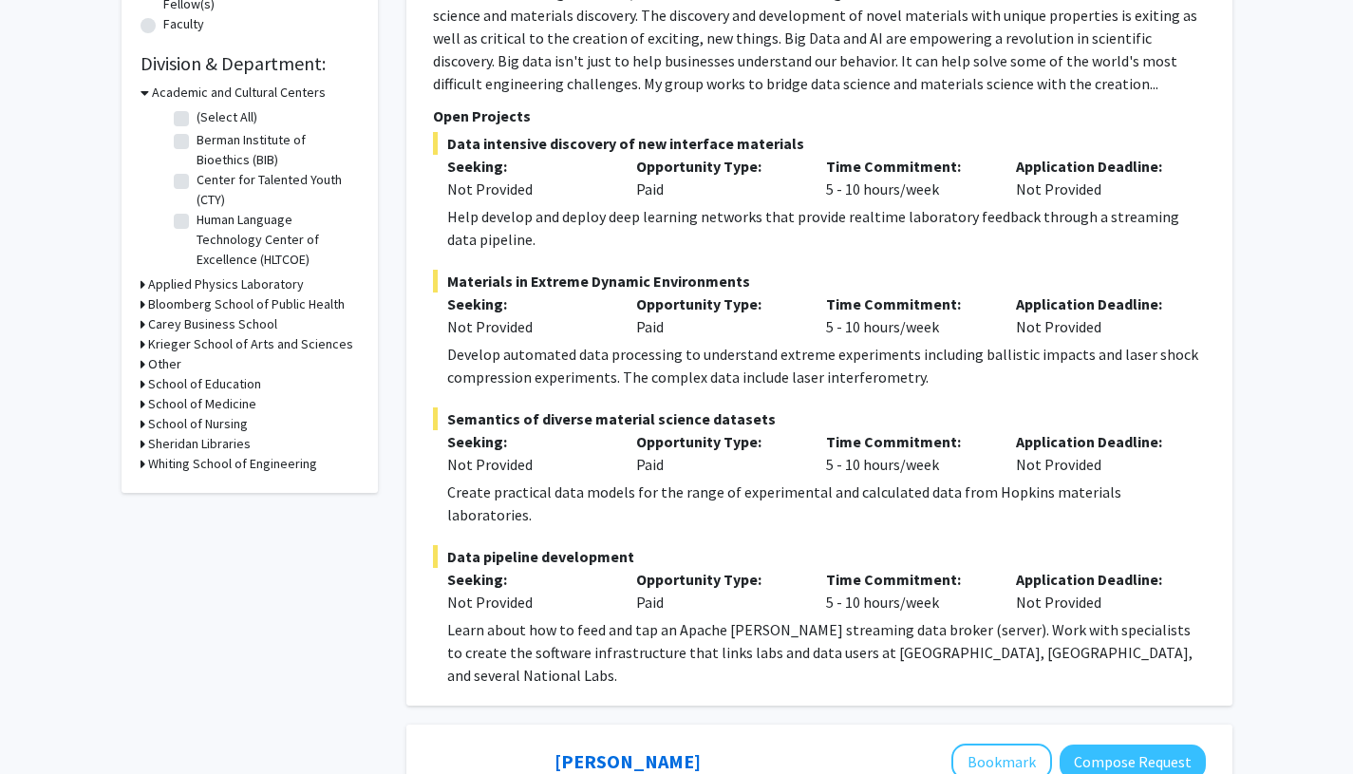
scroll to position [527, 0]
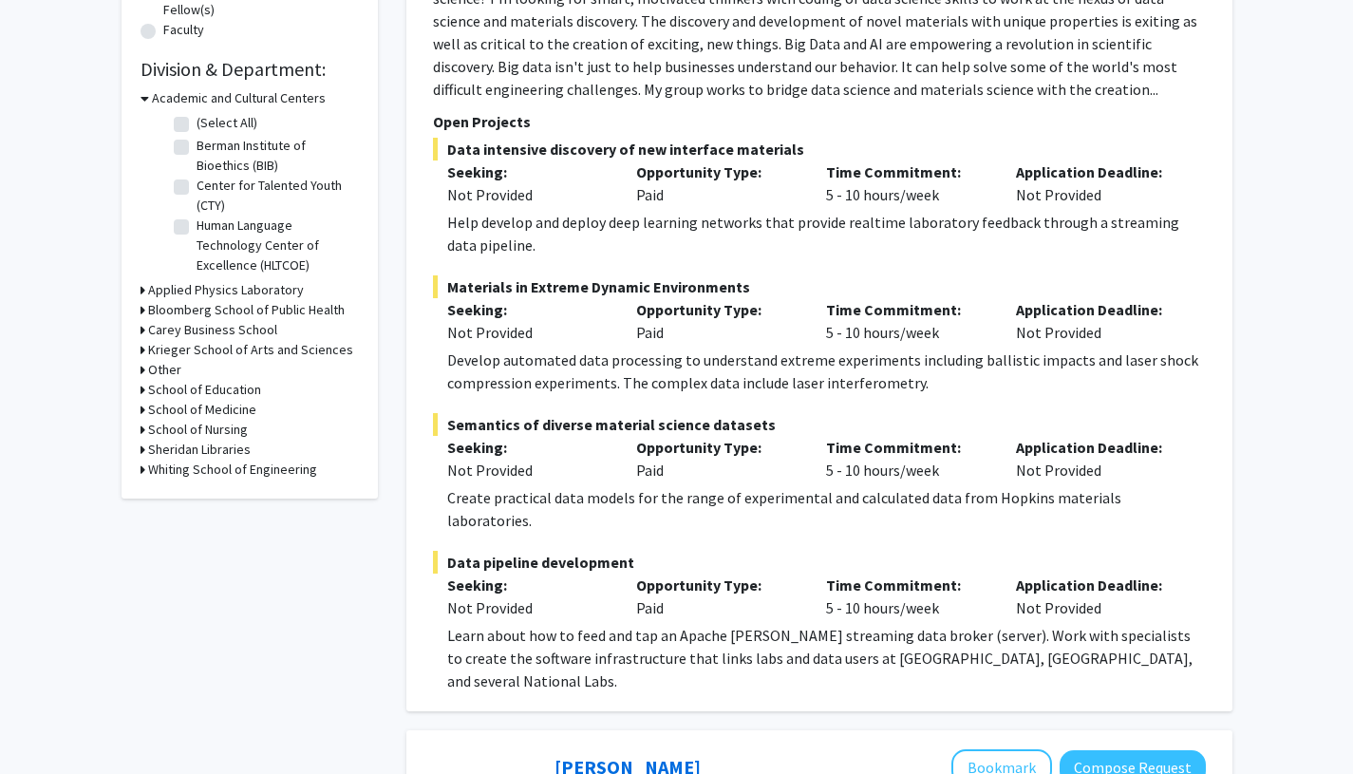
click at [265, 354] on h3 "Krieger School of Arts and Sciences" at bounding box center [250, 350] width 205 height 20
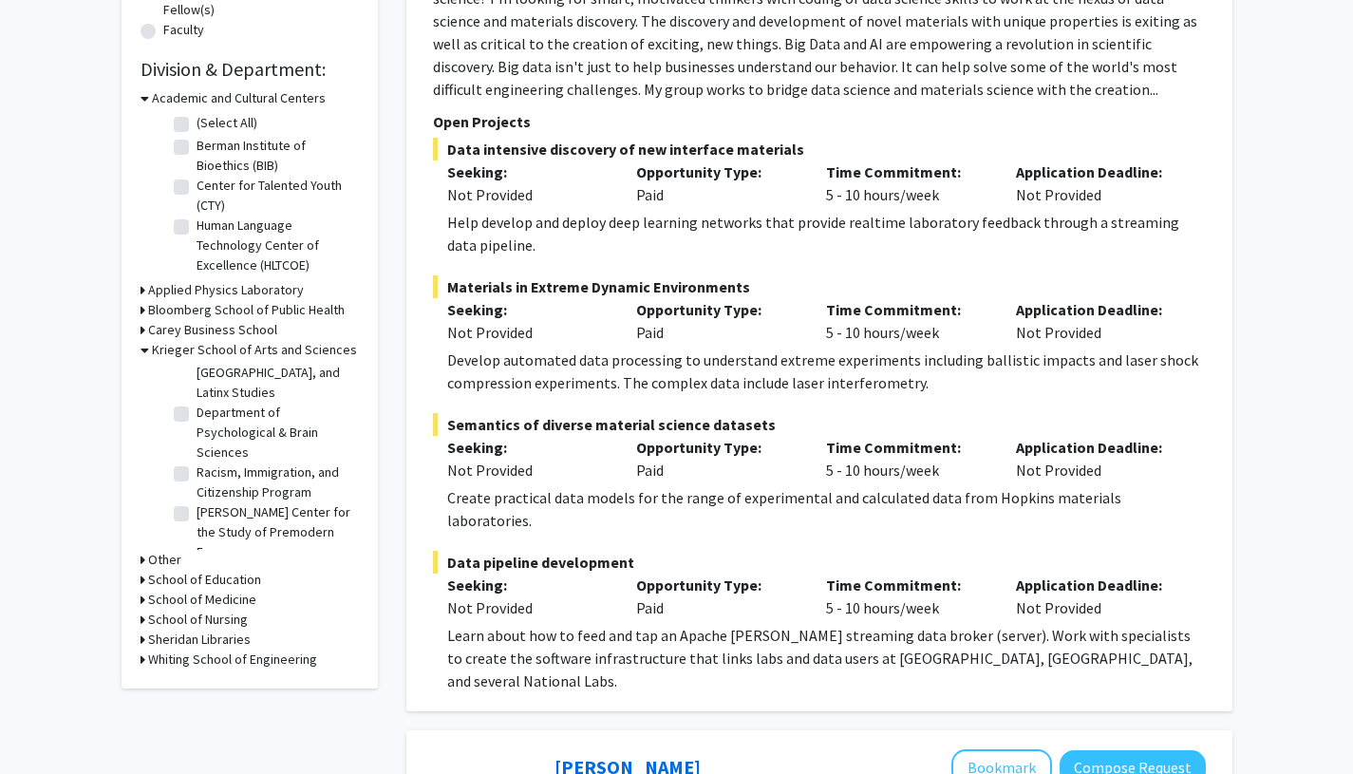
scroll to position [1145, 0]
click at [265, 442] on label "Department of Psychological & Brain Sciences" at bounding box center [276, 437] width 158 height 60
click at [209, 420] on input "Department of Psychological & Brain Sciences" at bounding box center [203, 413] width 12 height 12
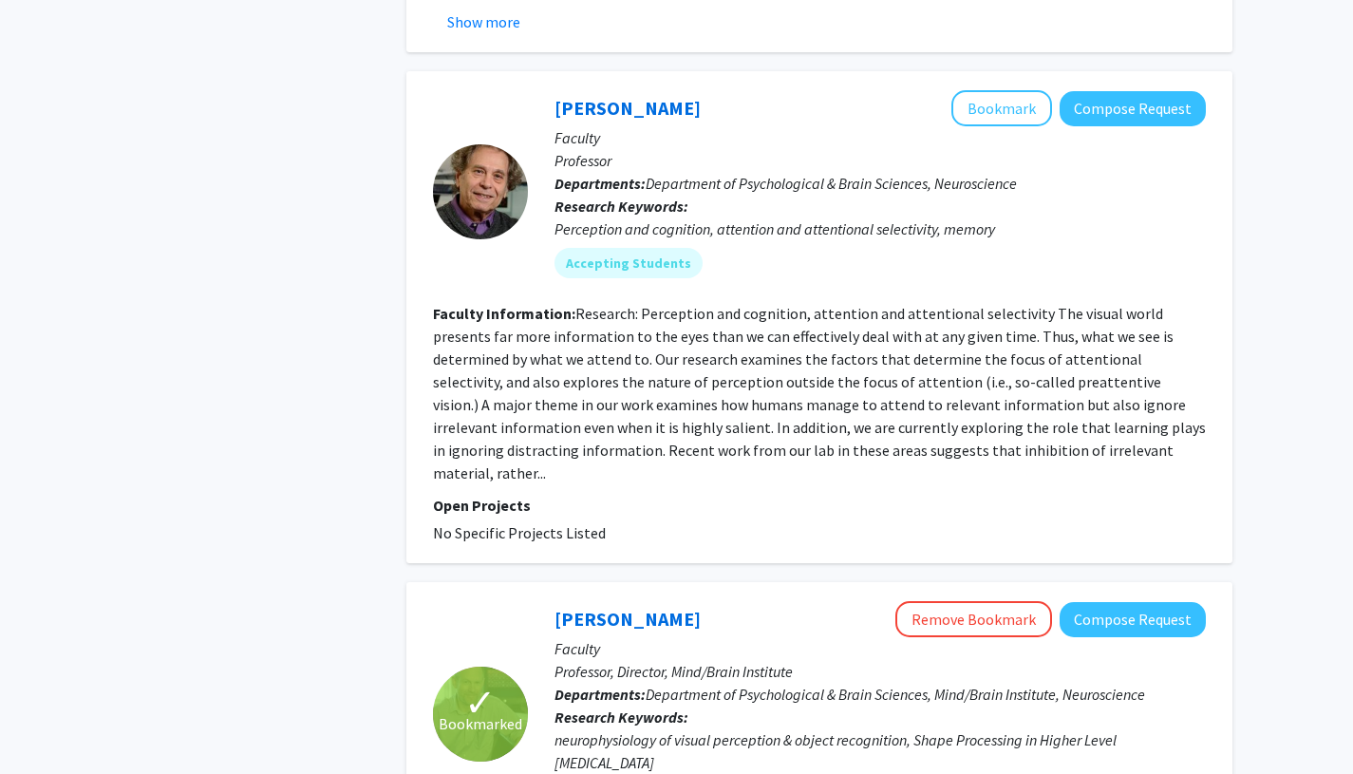
scroll to position [1280, 0]
click at [1002, 120] on button "Bookmark" at bounding box center [1001, 109] width 101 height 36
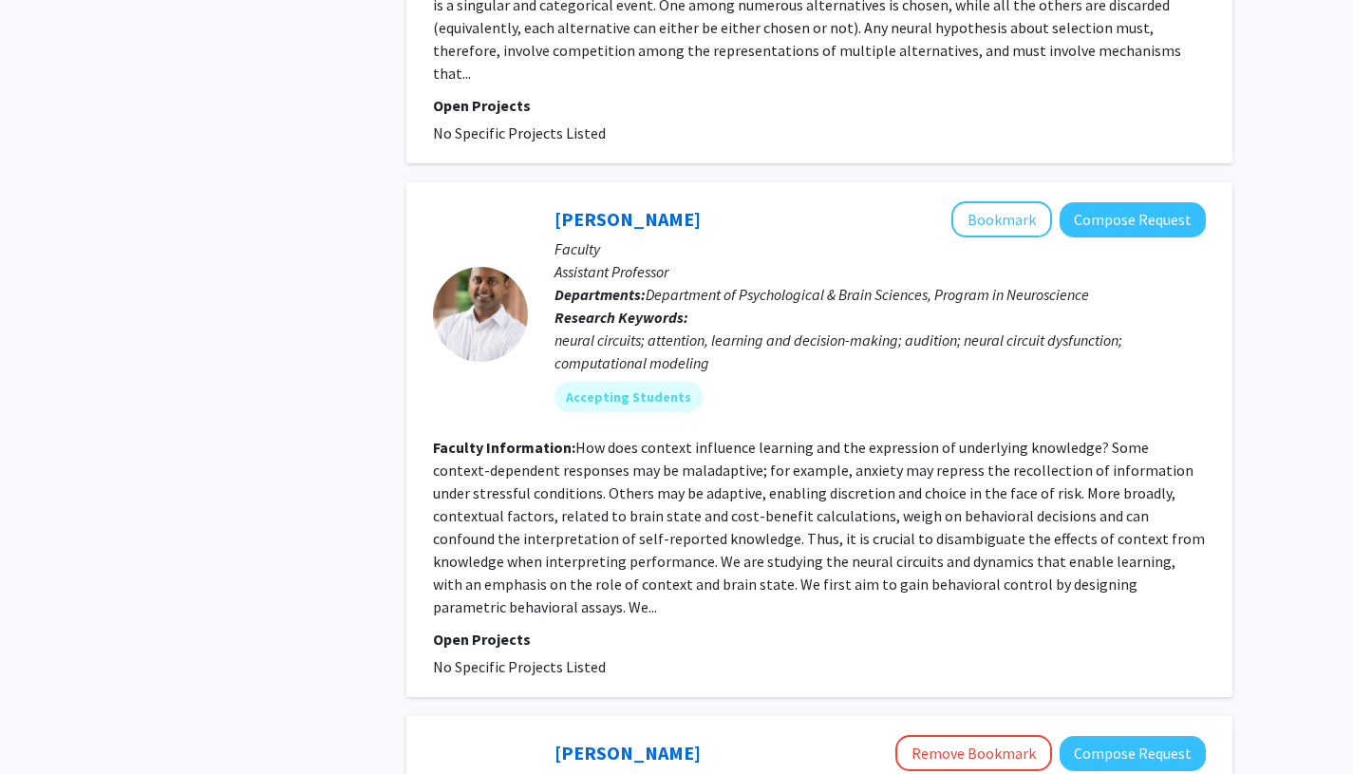
scroll to position [3310, 0]
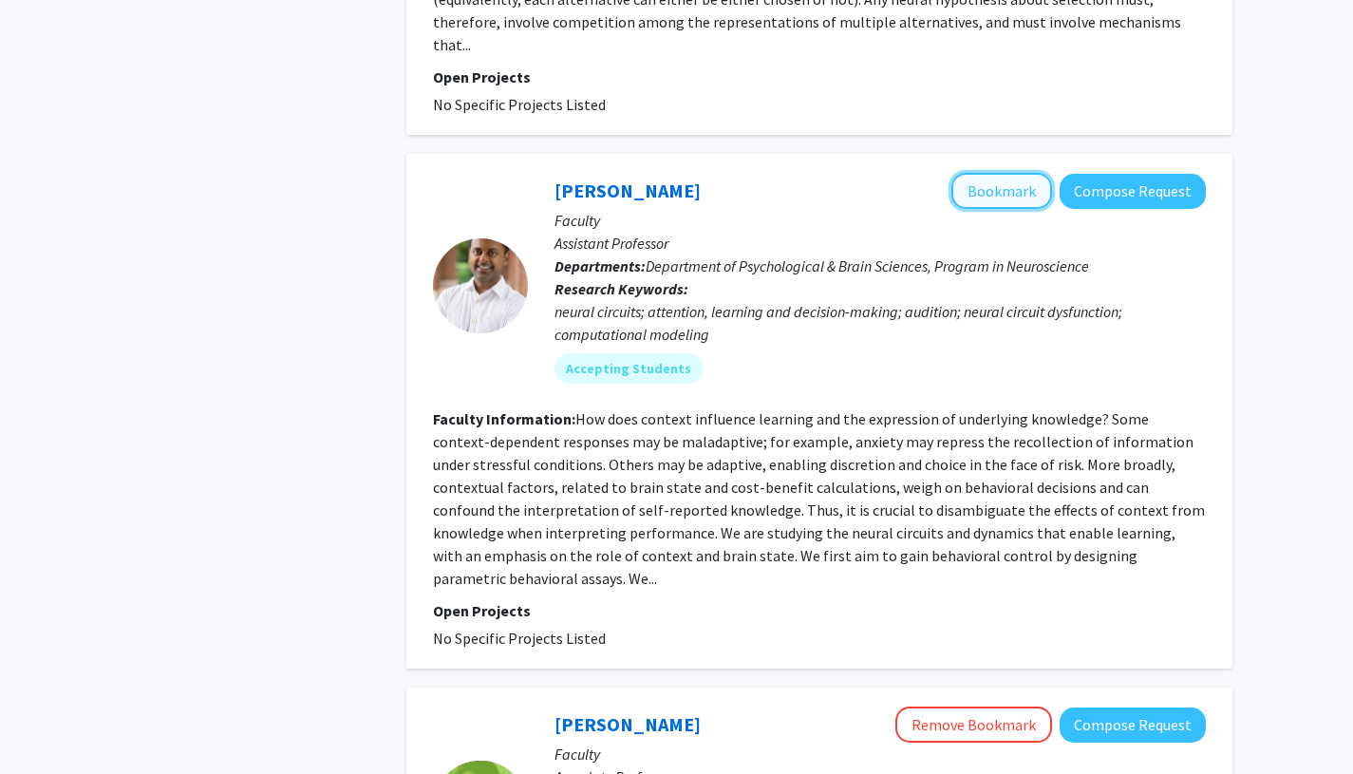
click at [1009, 173] on button "Bookmark" at bounding box center [1001, 191] width 101 height 36
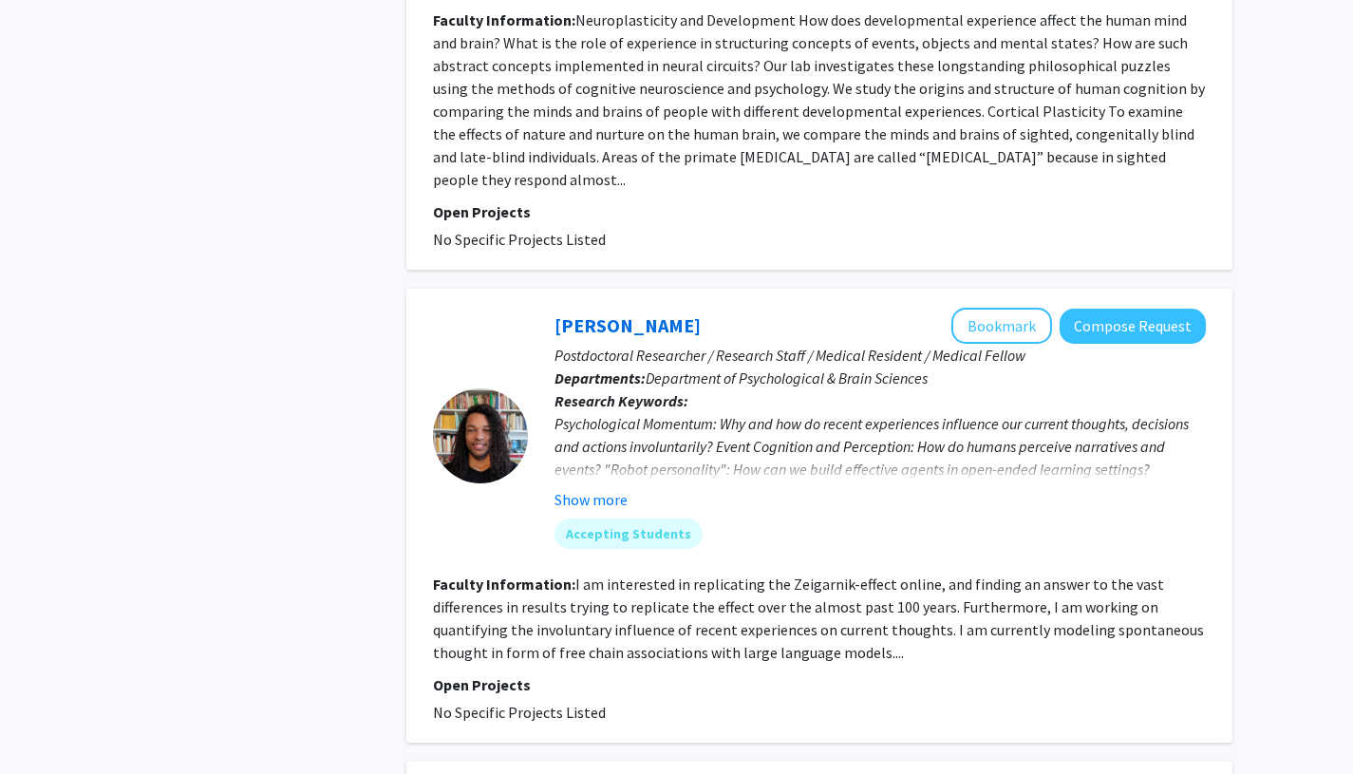
scroll to position [4221, 0]
click at [588, 487] on button "Show more" at bounding box center [591, 498] width 73 height 23
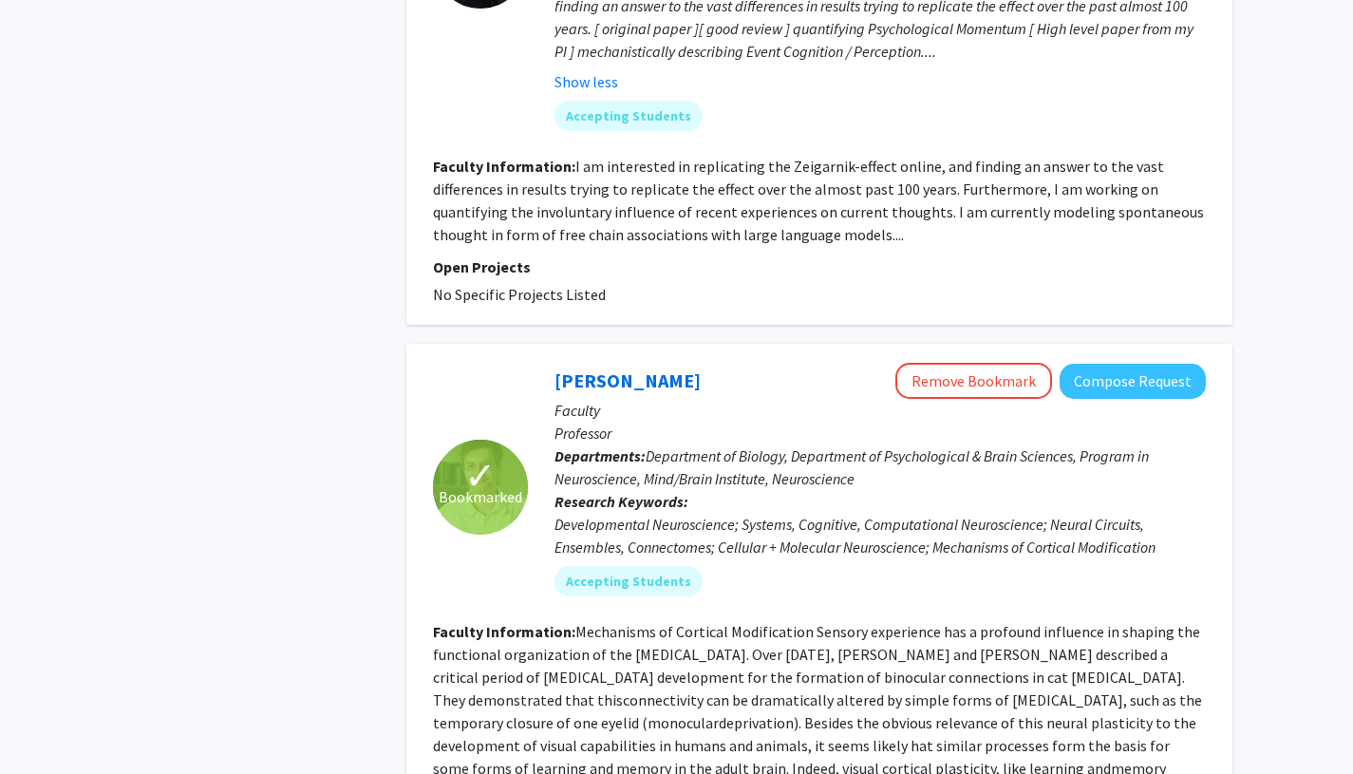
scroll to position [4892, 0]
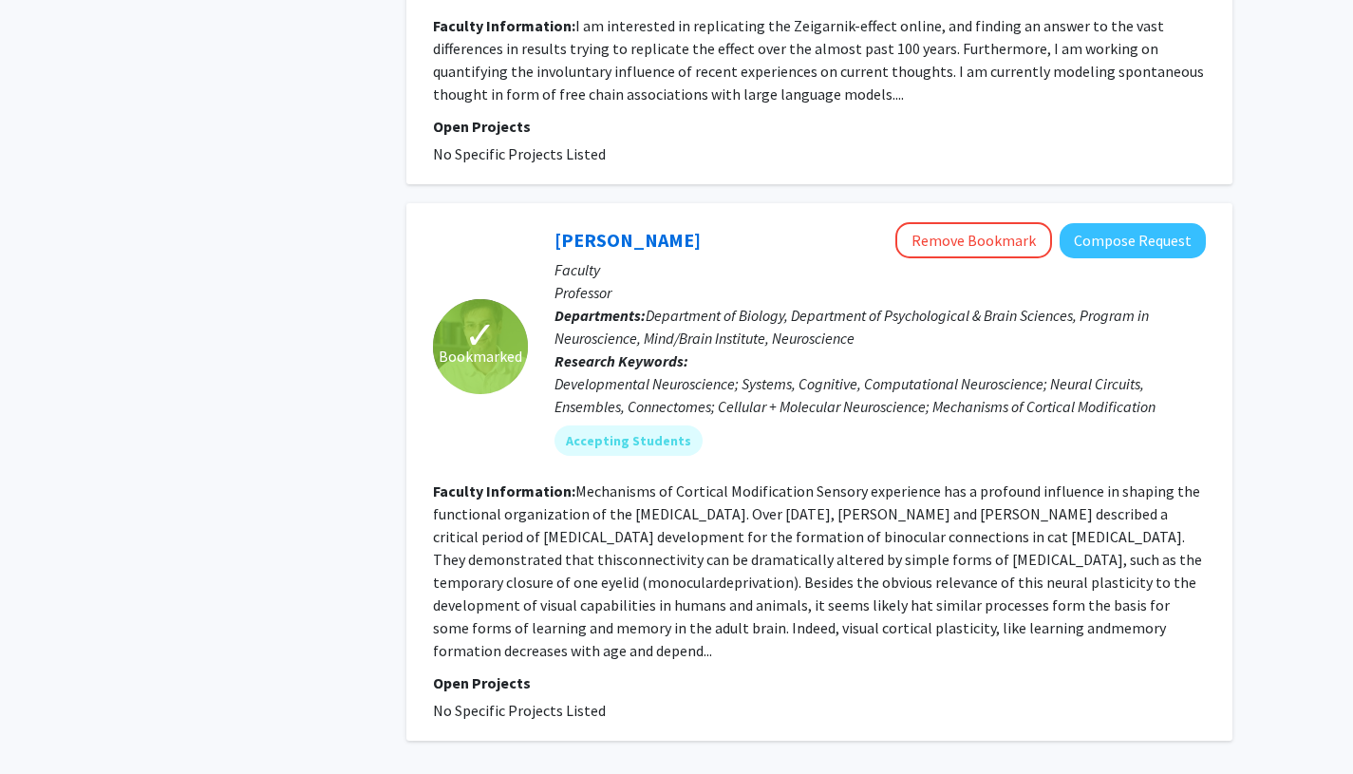
scroll to position [190, 0]
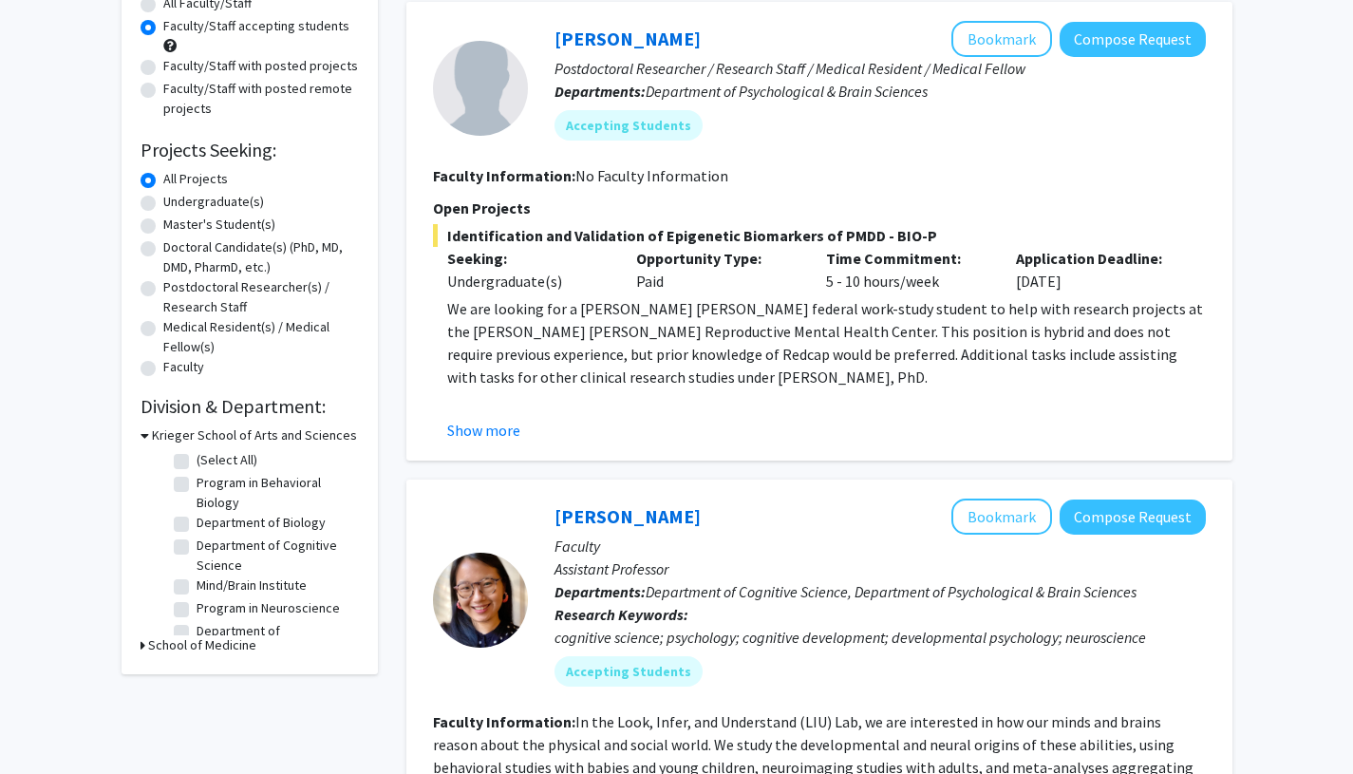
checkbox input "false"
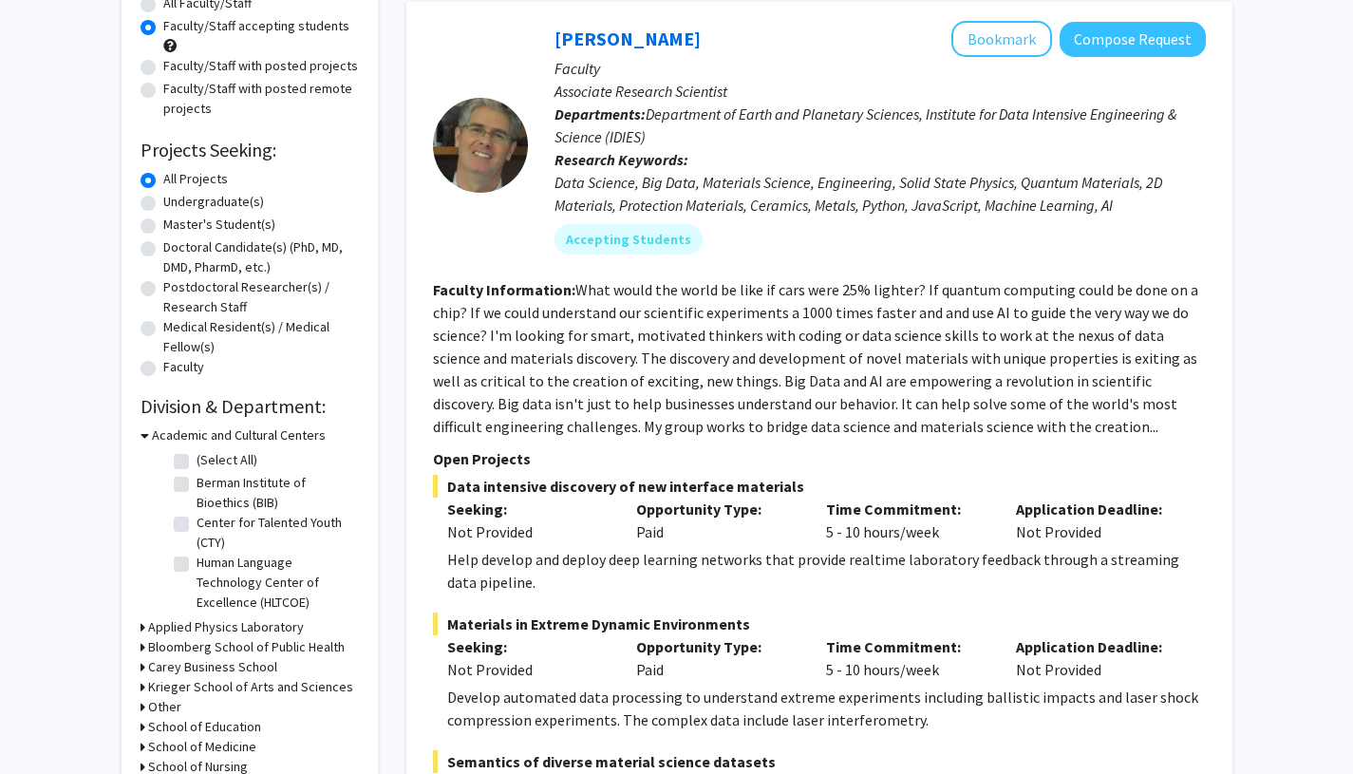
scroll to position [527, 0]
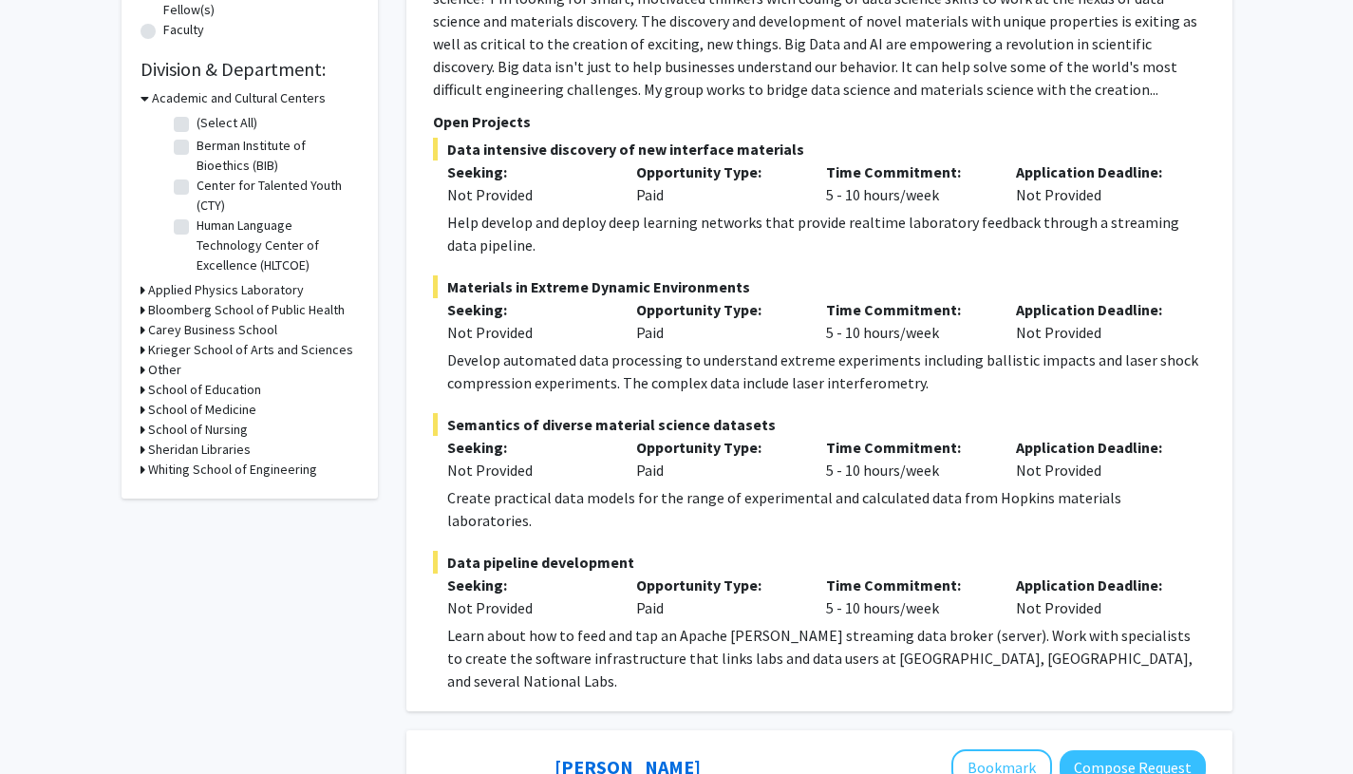
click at [193, 353] on h3 "Krieger School of Arts and Sciences" at bounding box center [250, 350] width 205 height 20
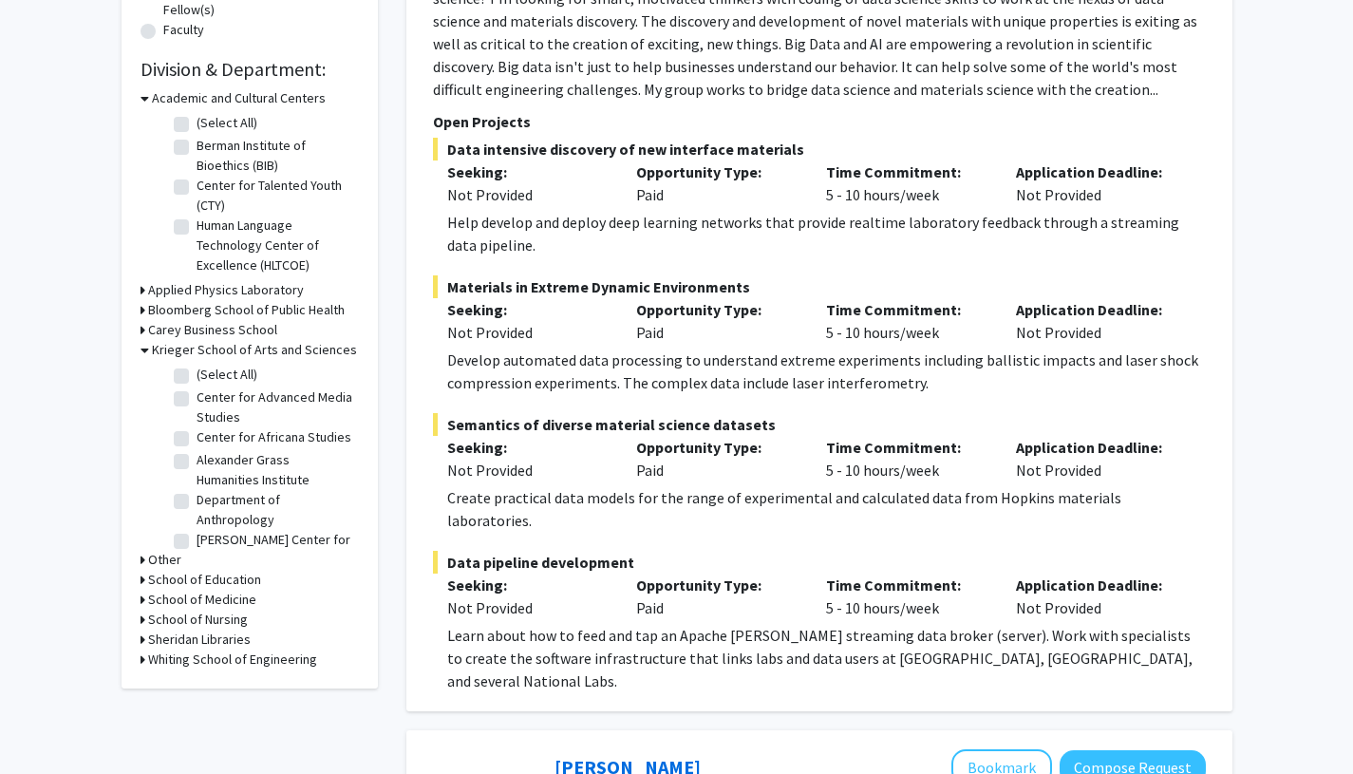
scroll to position [5, 0]
click at [142, 598] on icon at bounding box center [143, 600] width 5 height 20
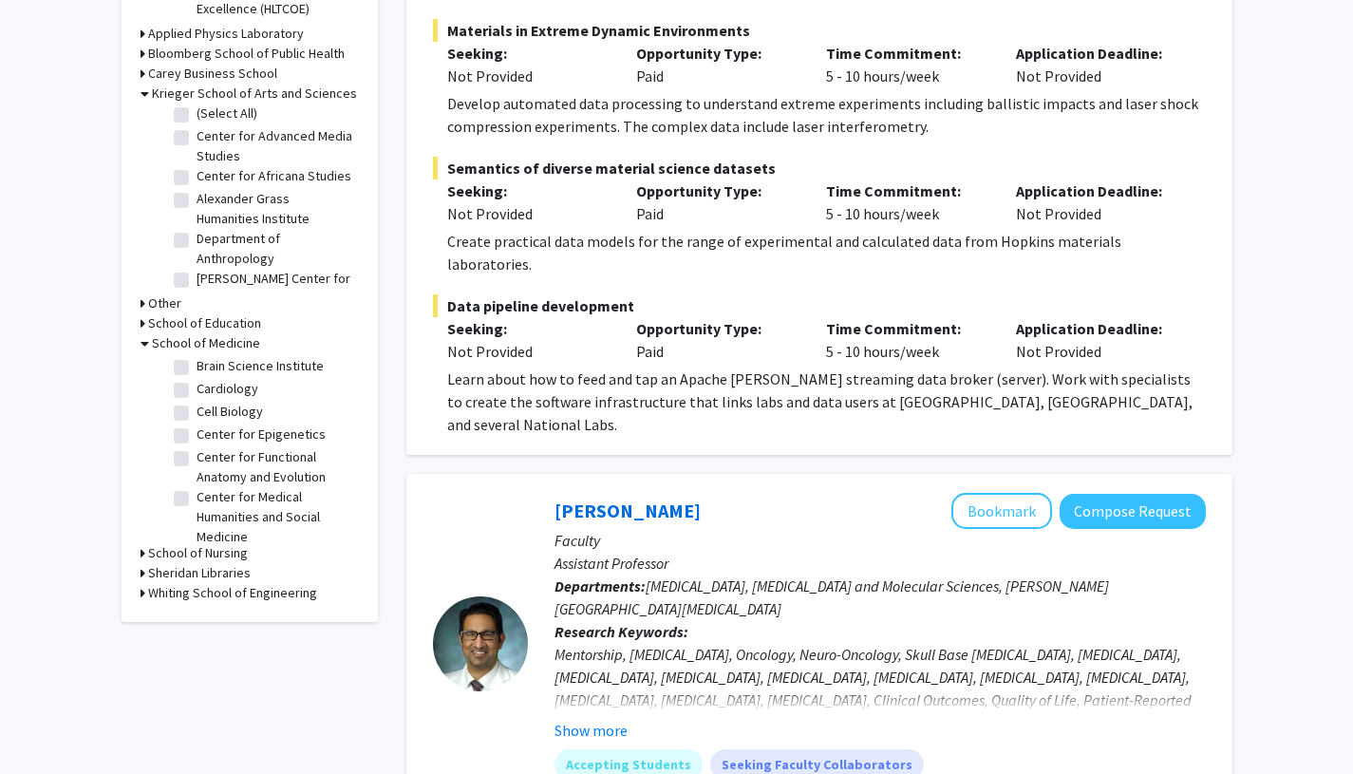
scroll to position [399, 0]
click at [197, 372] on label "Brain Science Institute" at bounding box center [260, 362] width 127 height 20
click at [197, 365] on input "Brain Science Institute" at bounding box center [203, 358] width 12 height 12
checkbox input "true"
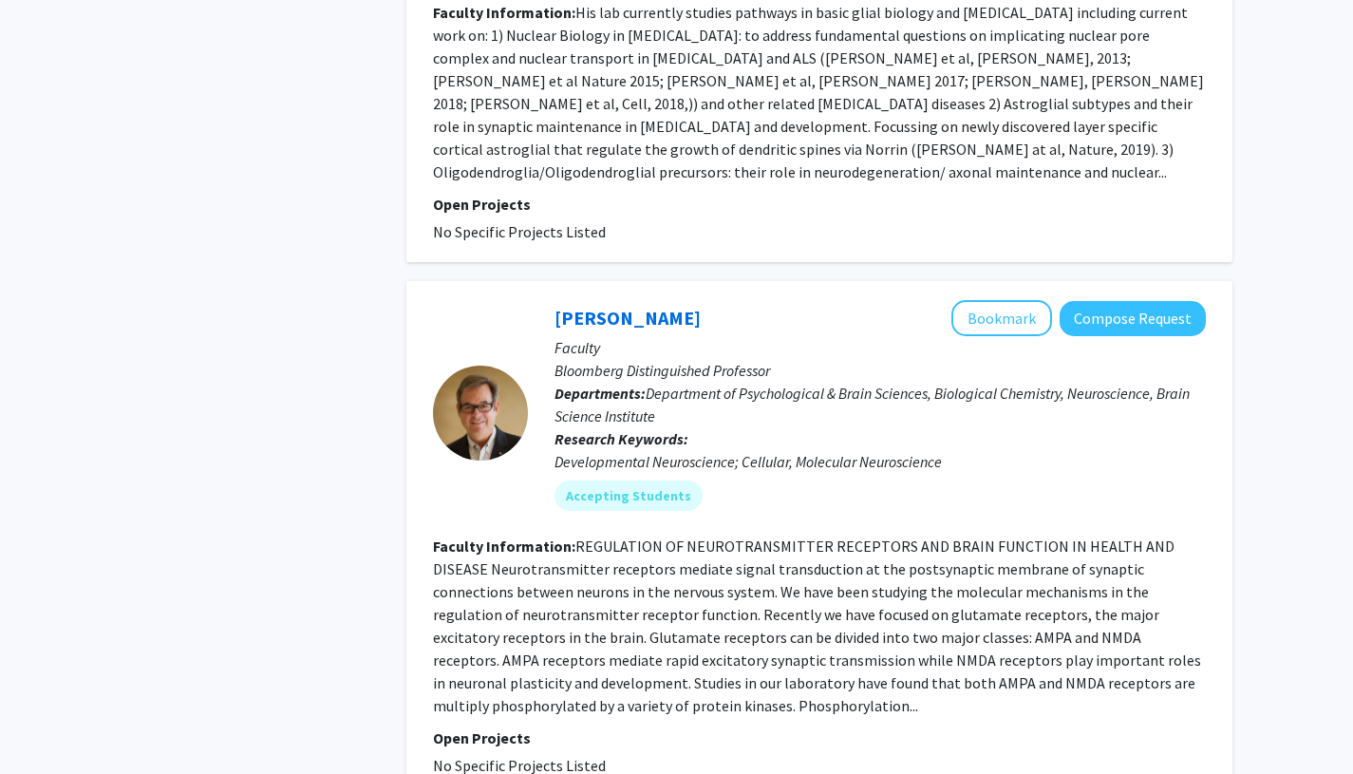
scroll to position [1104, 0]
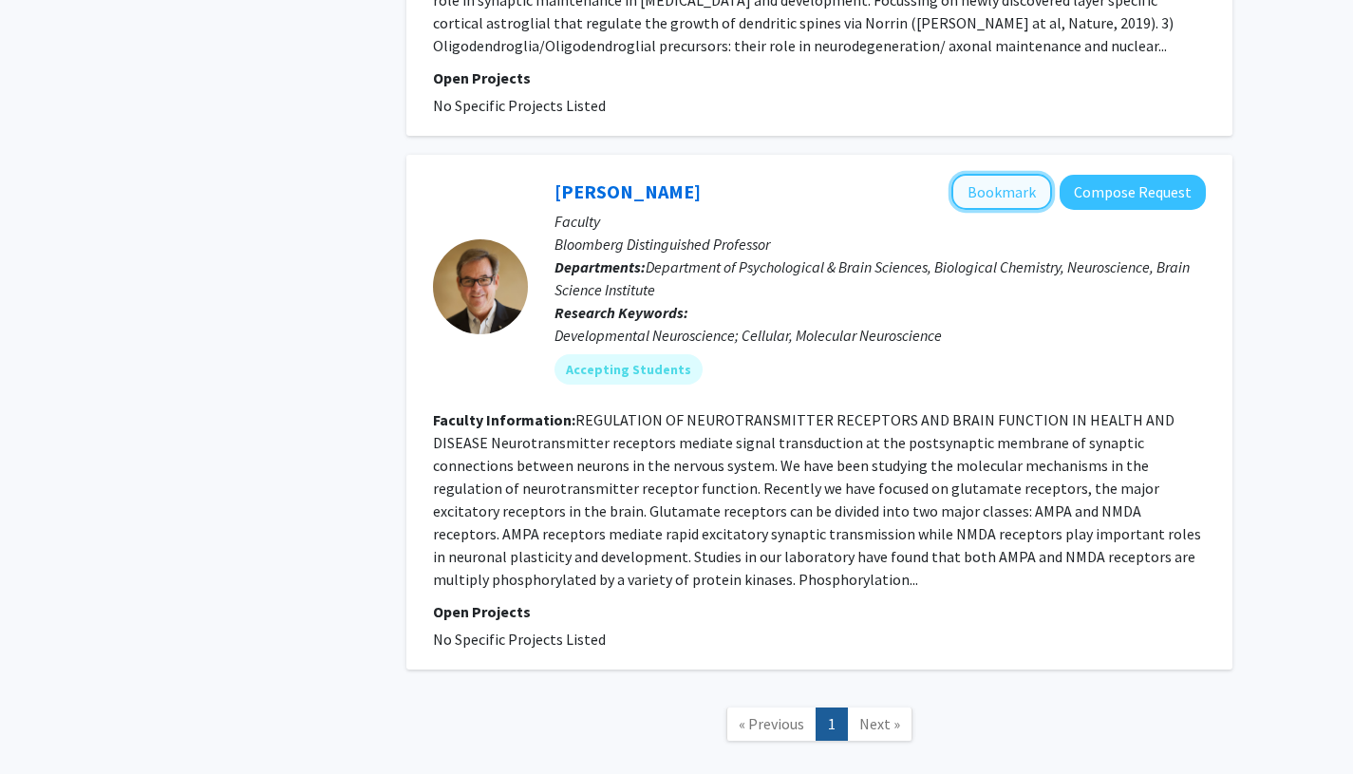
click at [983, 174] on button "Bookmark" at bounding box center [1001, 192] width 101 height 36
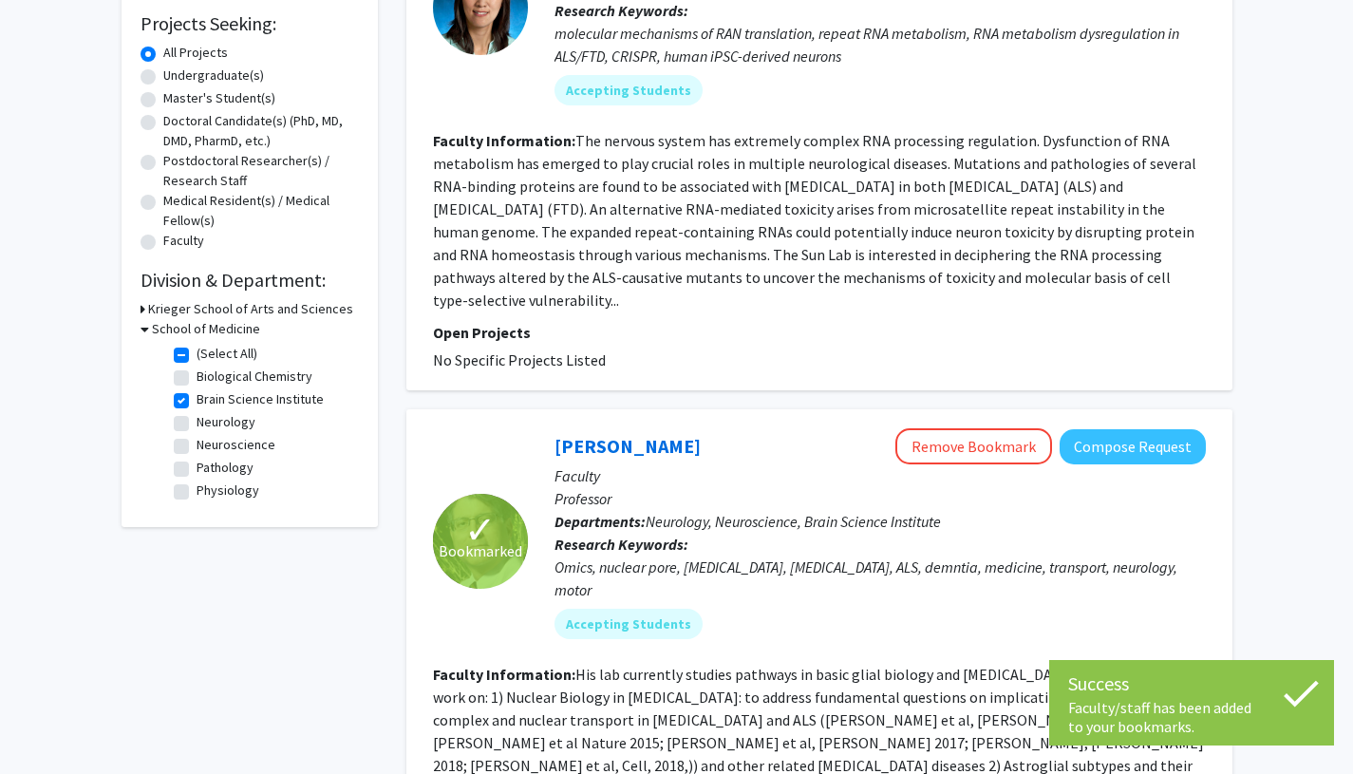
scroll to position [330, 0]
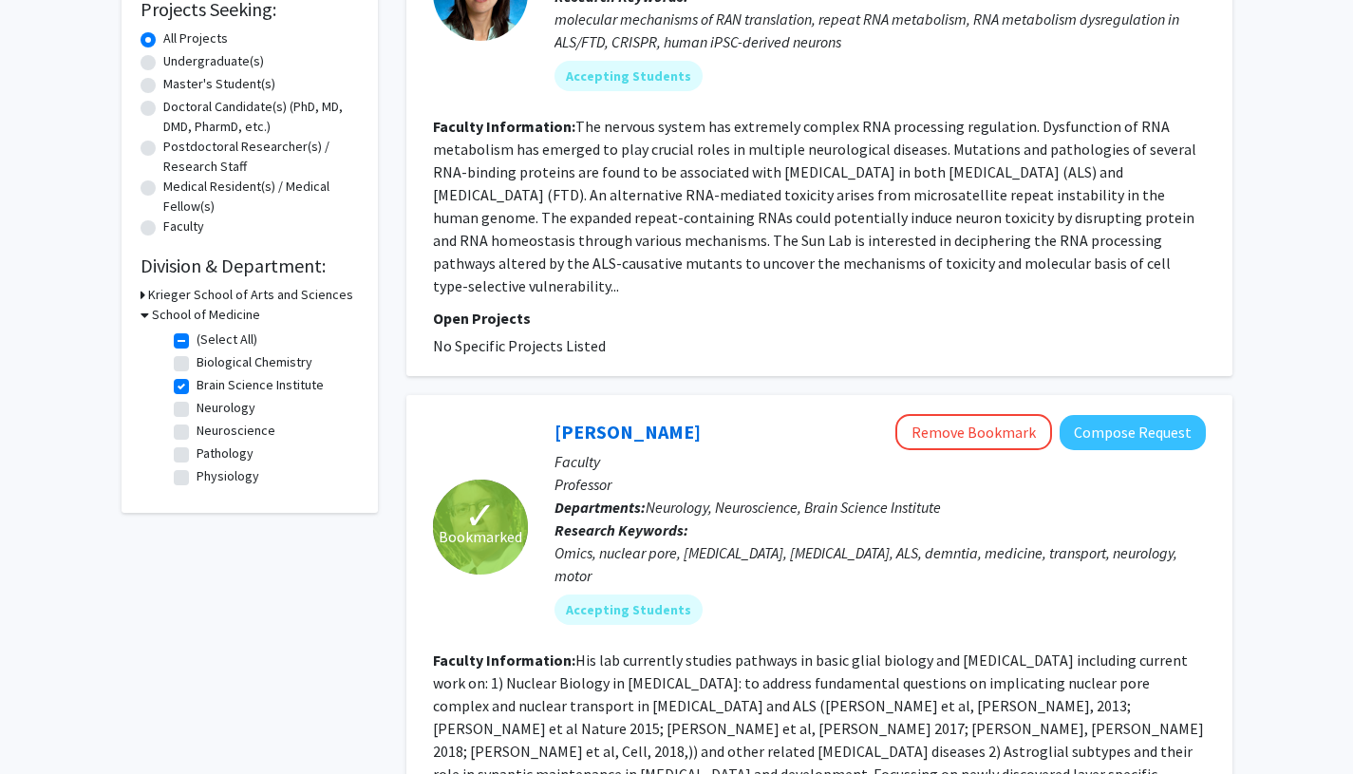
click at [197, 340] on label "(Select All)" at bounding box center [227, 339] width 61 height 20
click at [197, 340] on input "(Select All)" at bounding box center [203, 335] width 12 height 12
checkbox input "false"
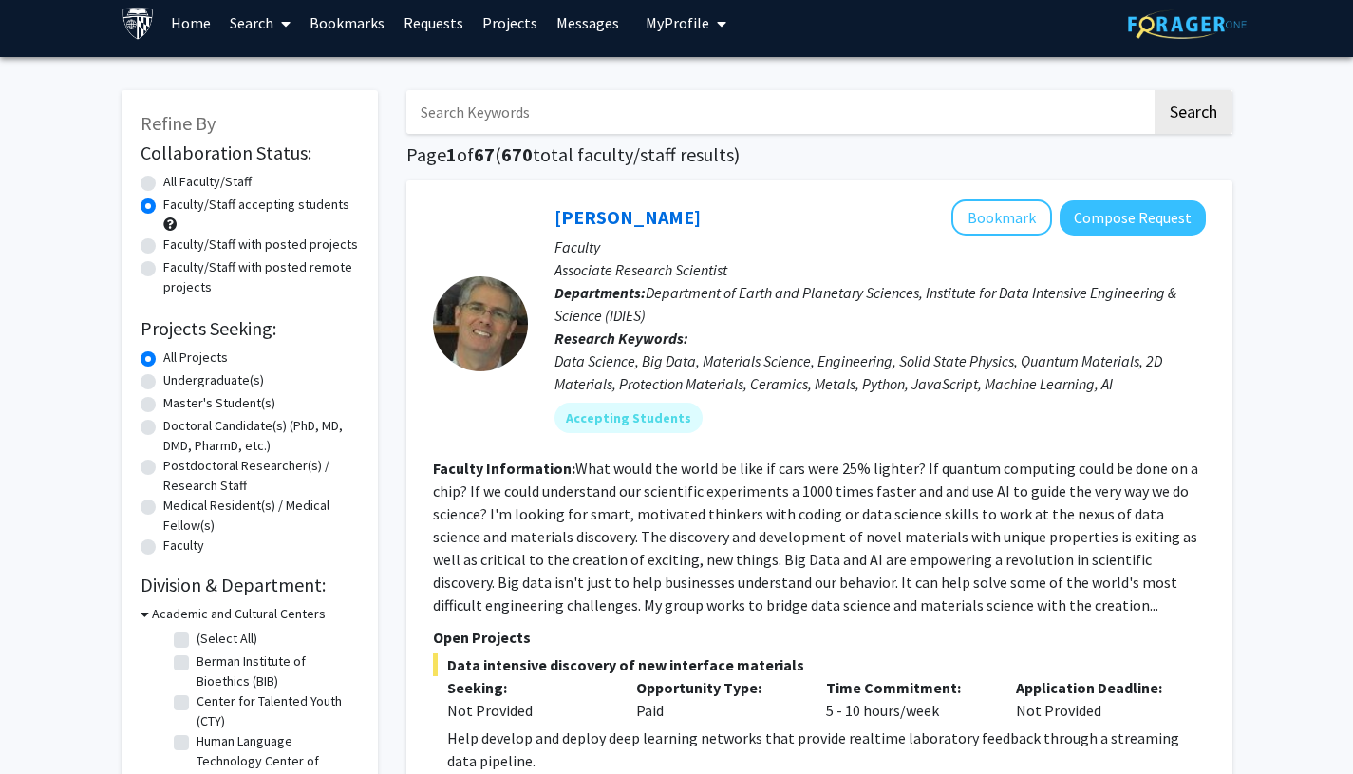
scroll to position [15, 0]
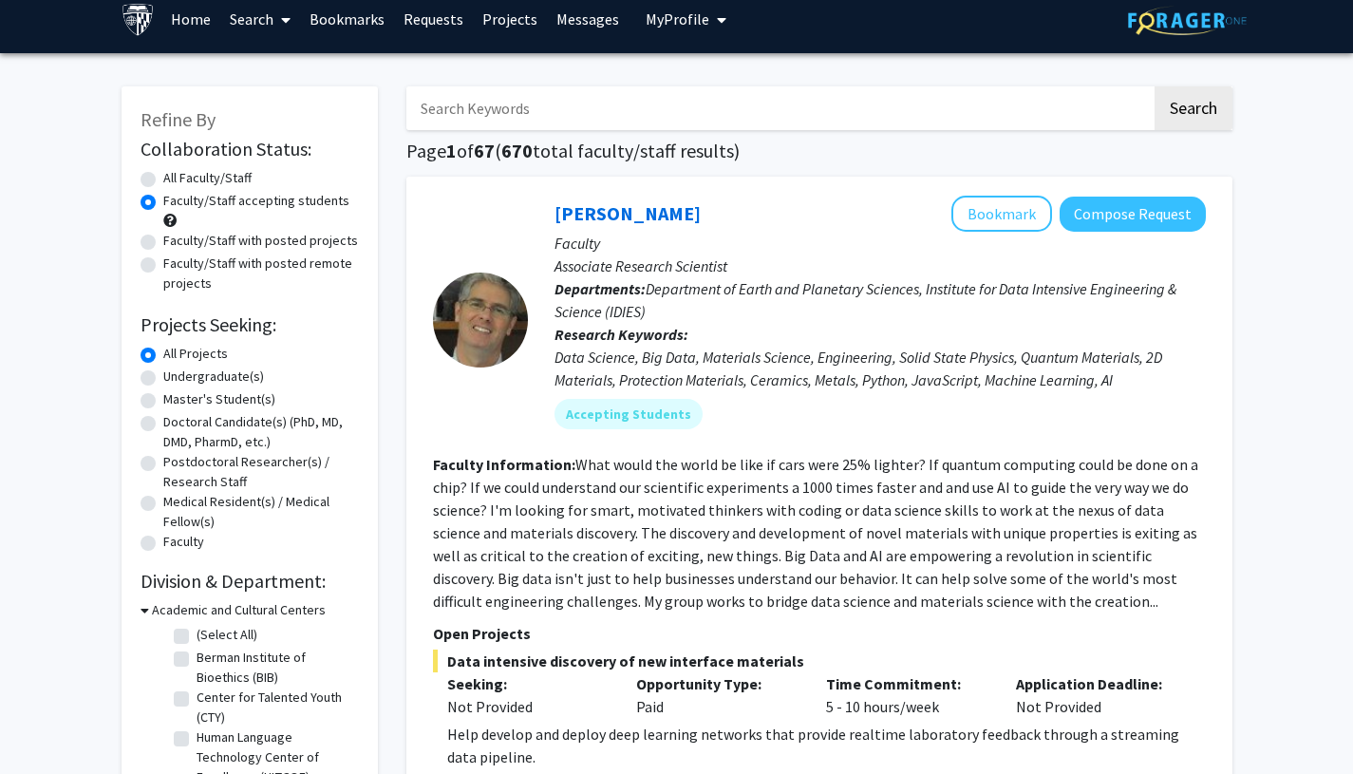
scroll to position [330, 0]
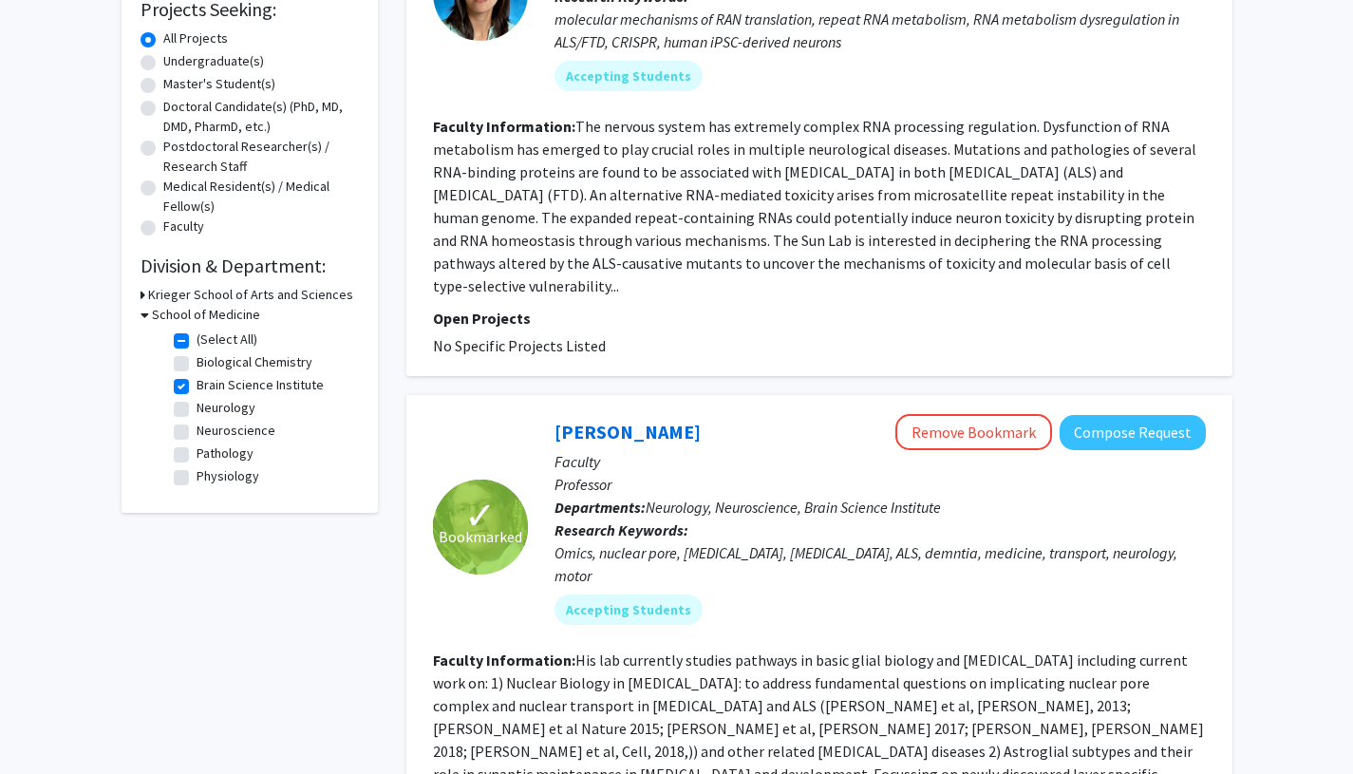
click at [172, 318] on h3 "School of Medicine" at bounding box center [206, 315] width 108 height 20
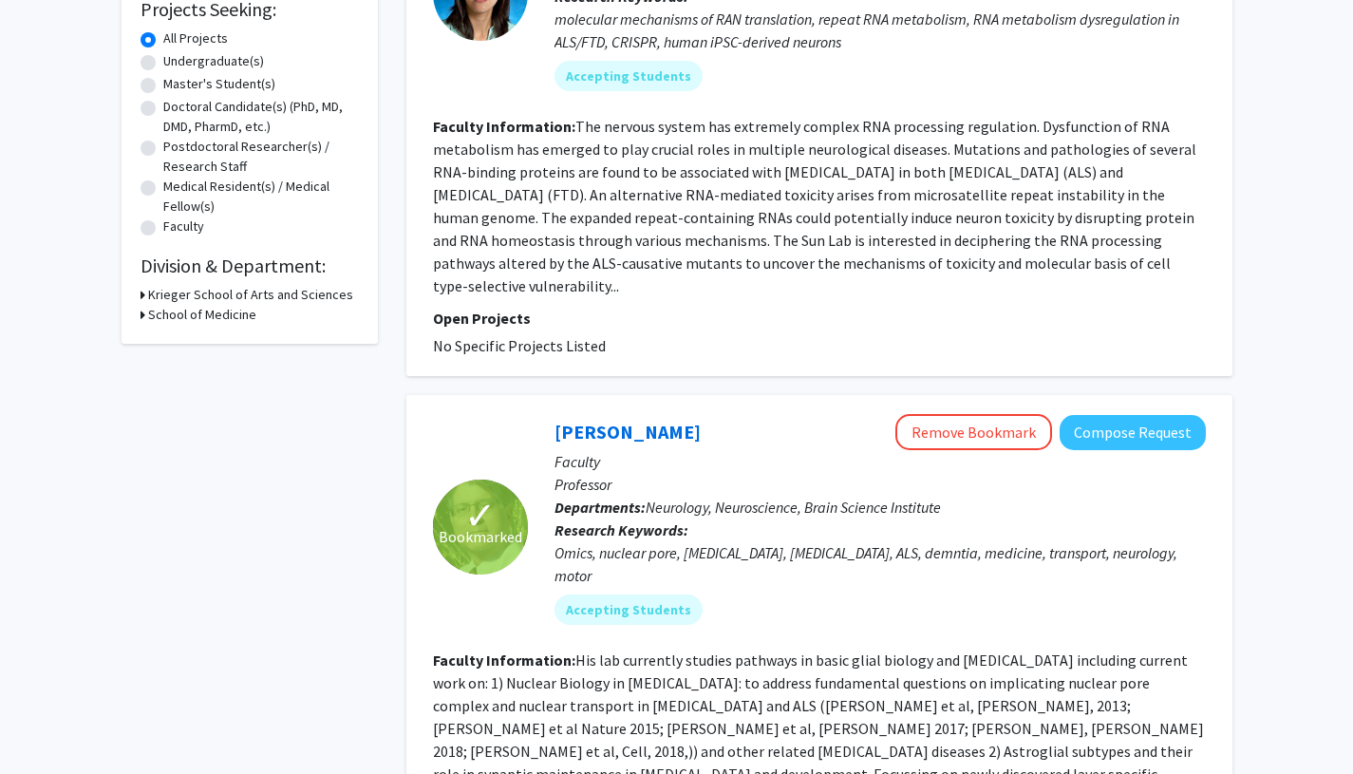
click at [172, 318] on h3 "School of Medicine" at bounding box center [202, 315] width 108 height 20
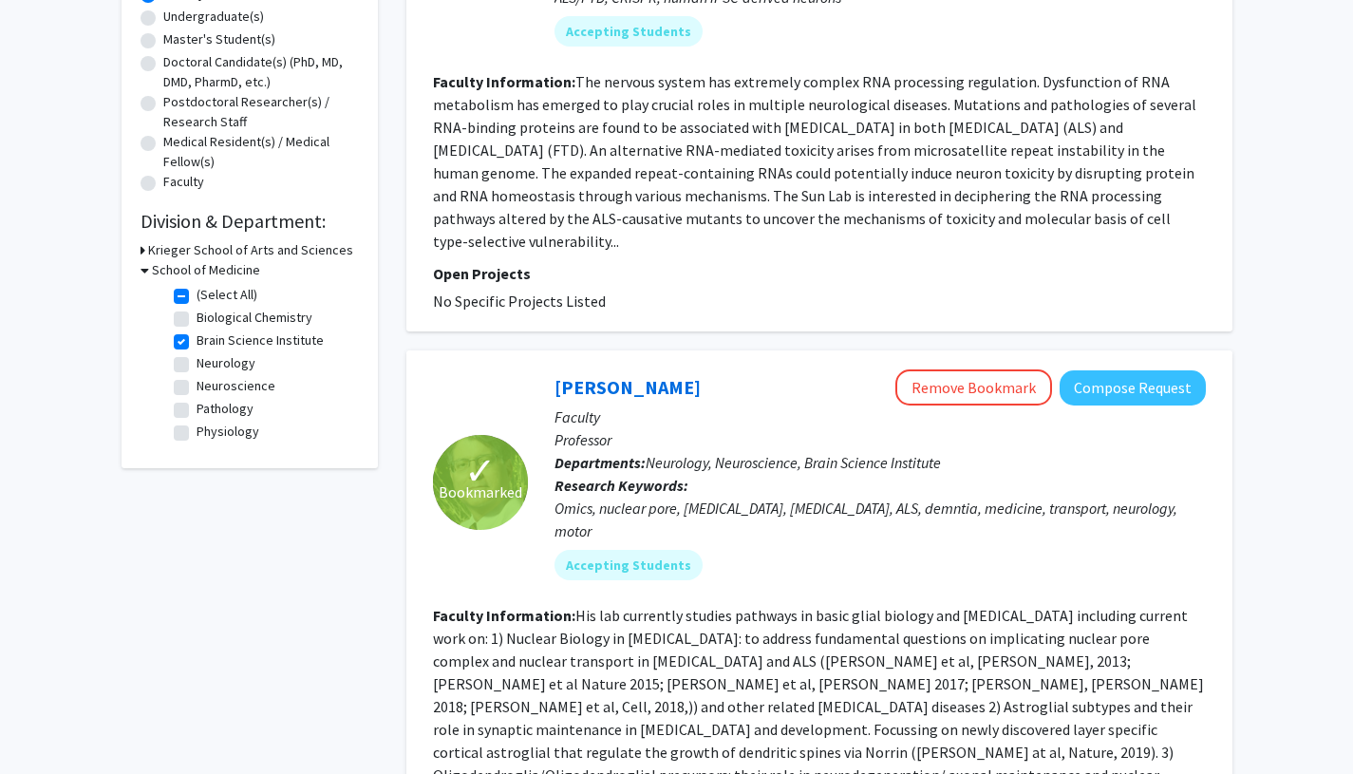
scroll to position [377, 0]
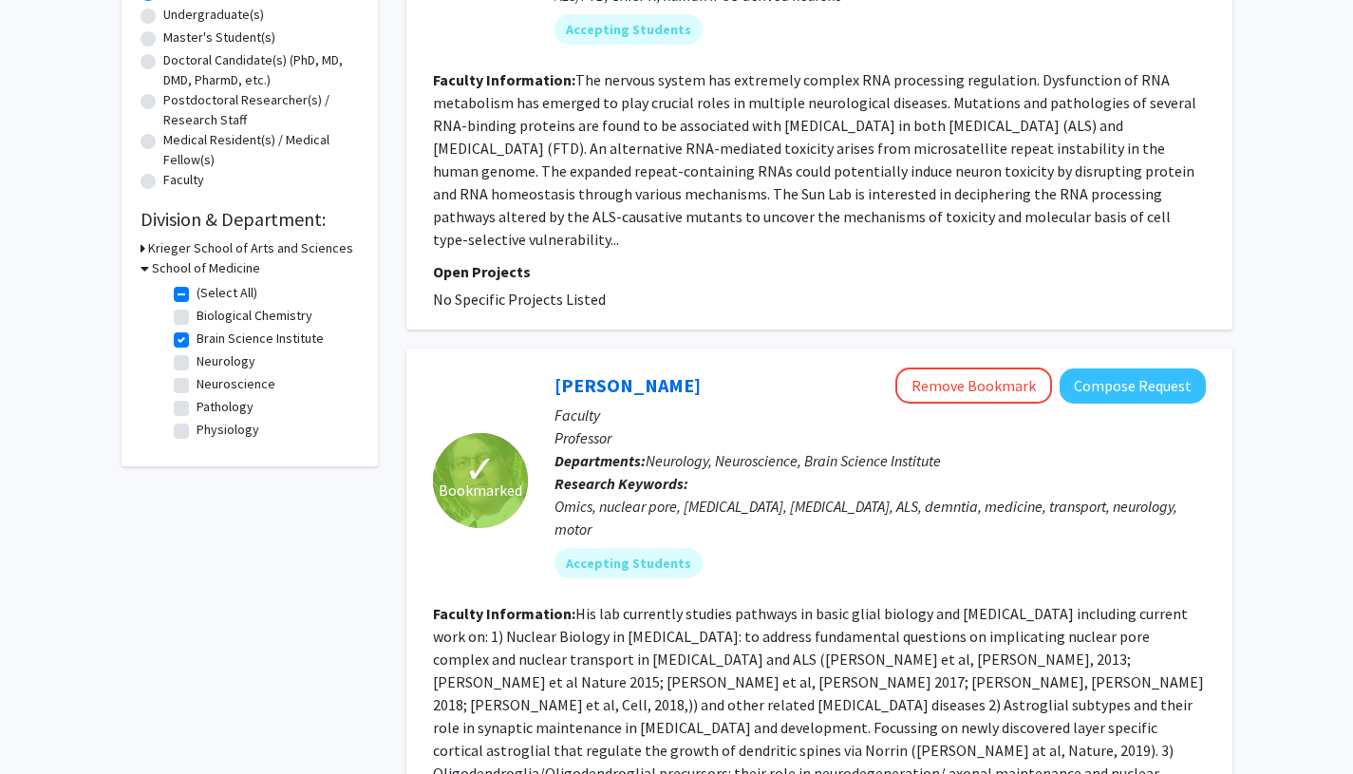
click at [197, 343] on label "Brain Science Institute" at bounding box center [260, 339] width 127 height 20
click at [197, 341] on input "Brain Science Institute" at bounding box center [203, 335] width 12 height 12
checkbox input "false"
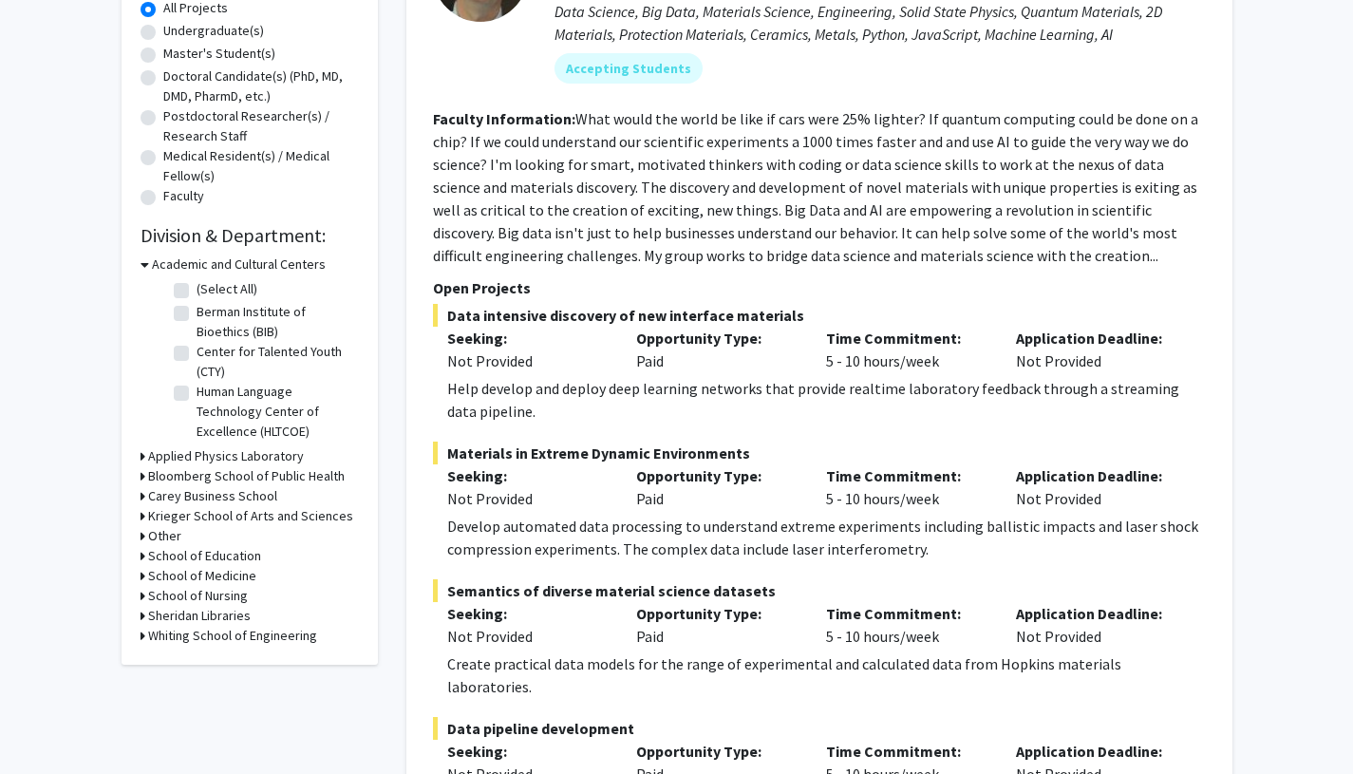
scroll to position [561, 0]
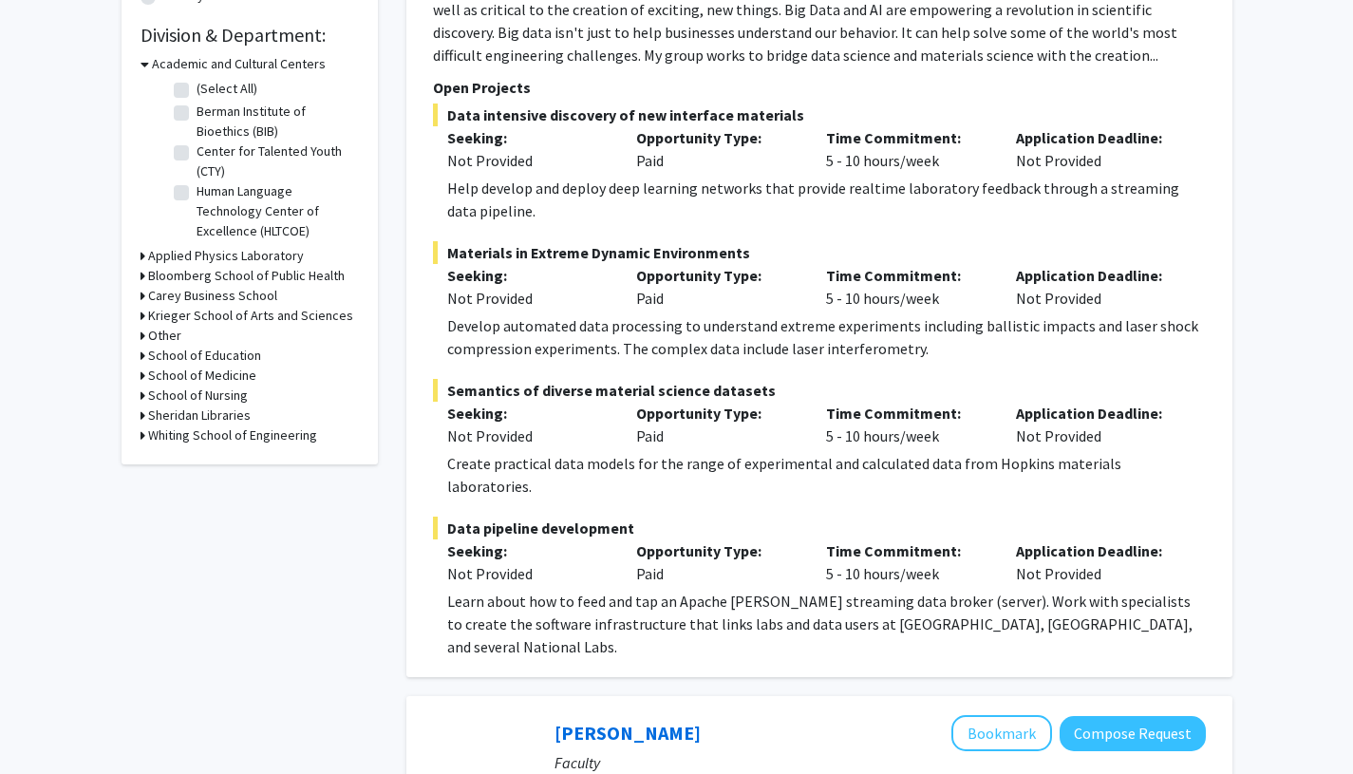
click at [198, 380] on h3 "School of Medicine" at bounding box center [202, 376] width 108 height 20
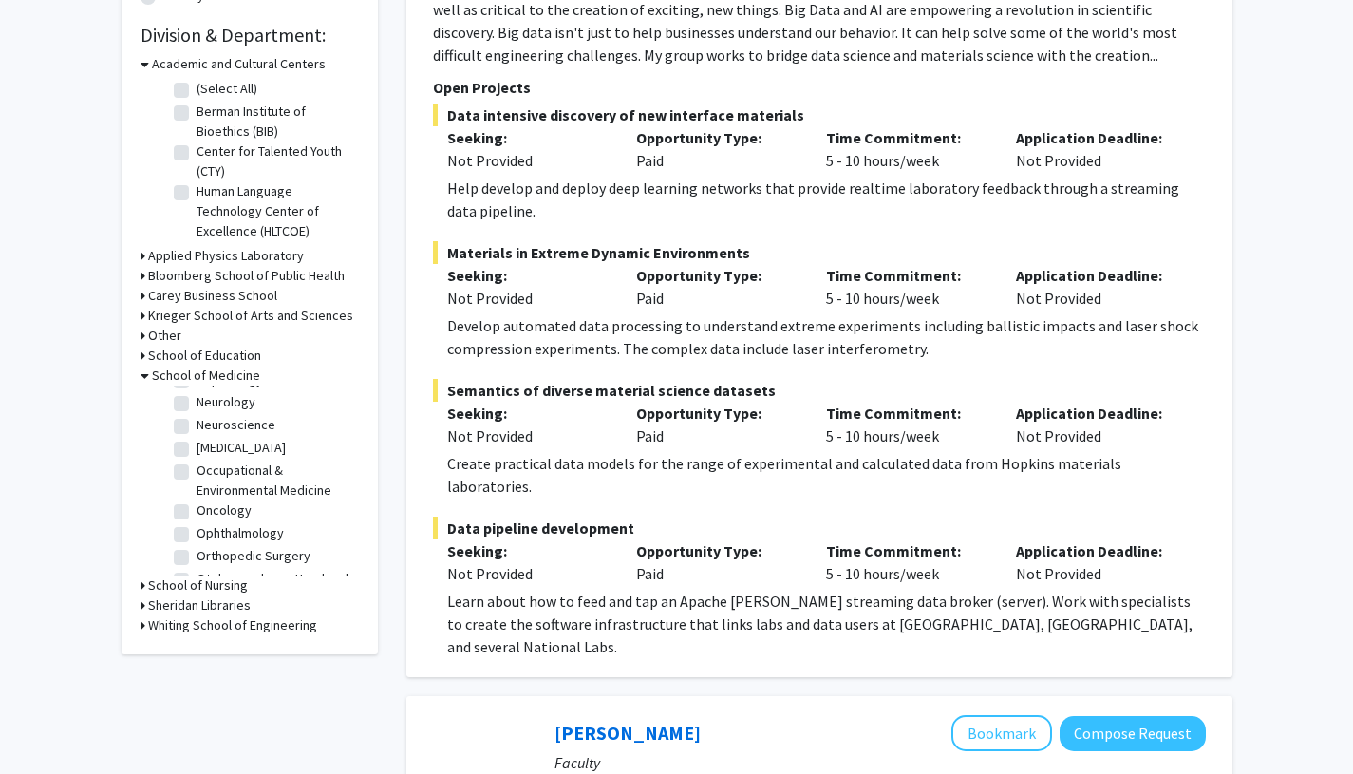
scroll to position [1334, 0]
click at [197, 409] on label "Neurology" at bounding box center [226, 399] width 59 height 20
click at [197, 402] on input "Neurology" at bounding box center [203, 395] width 12 height 12
checkbox input "true"
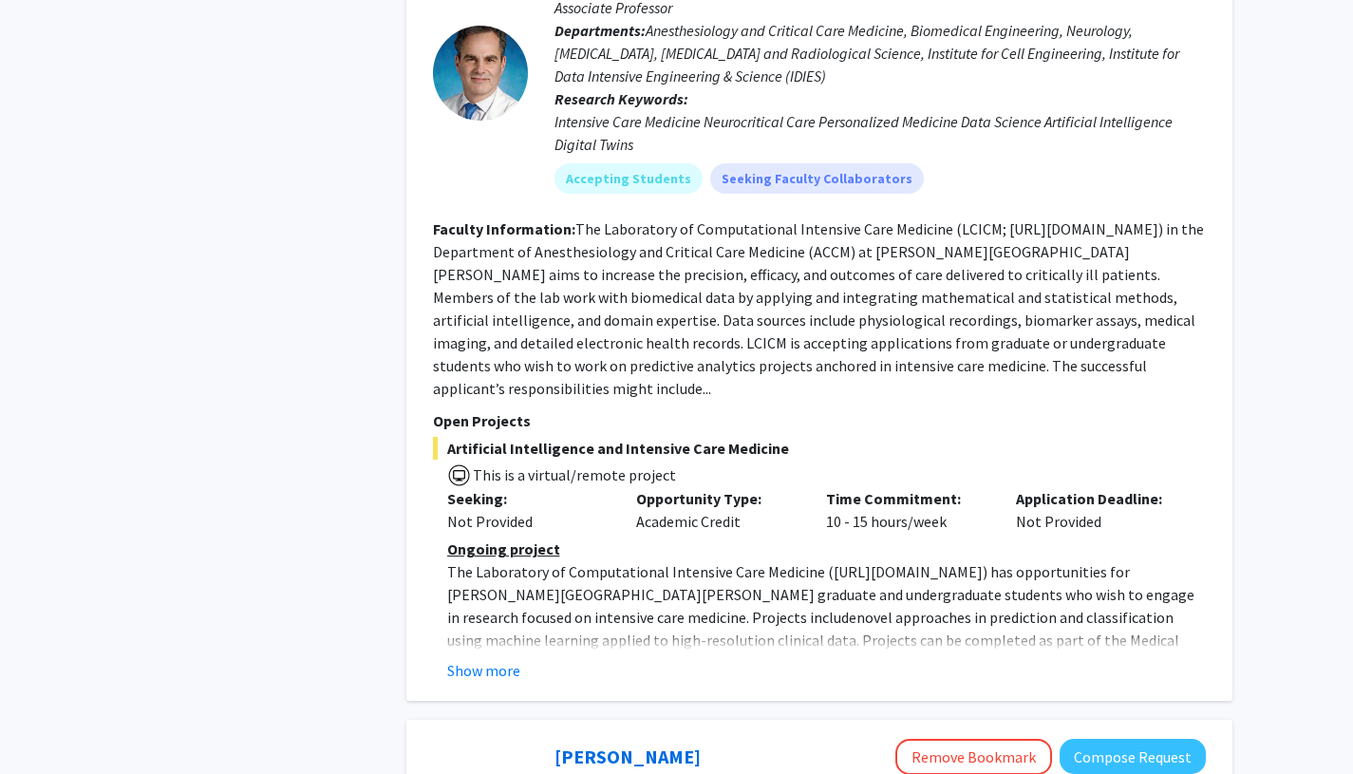
scroll to position [942, 0]
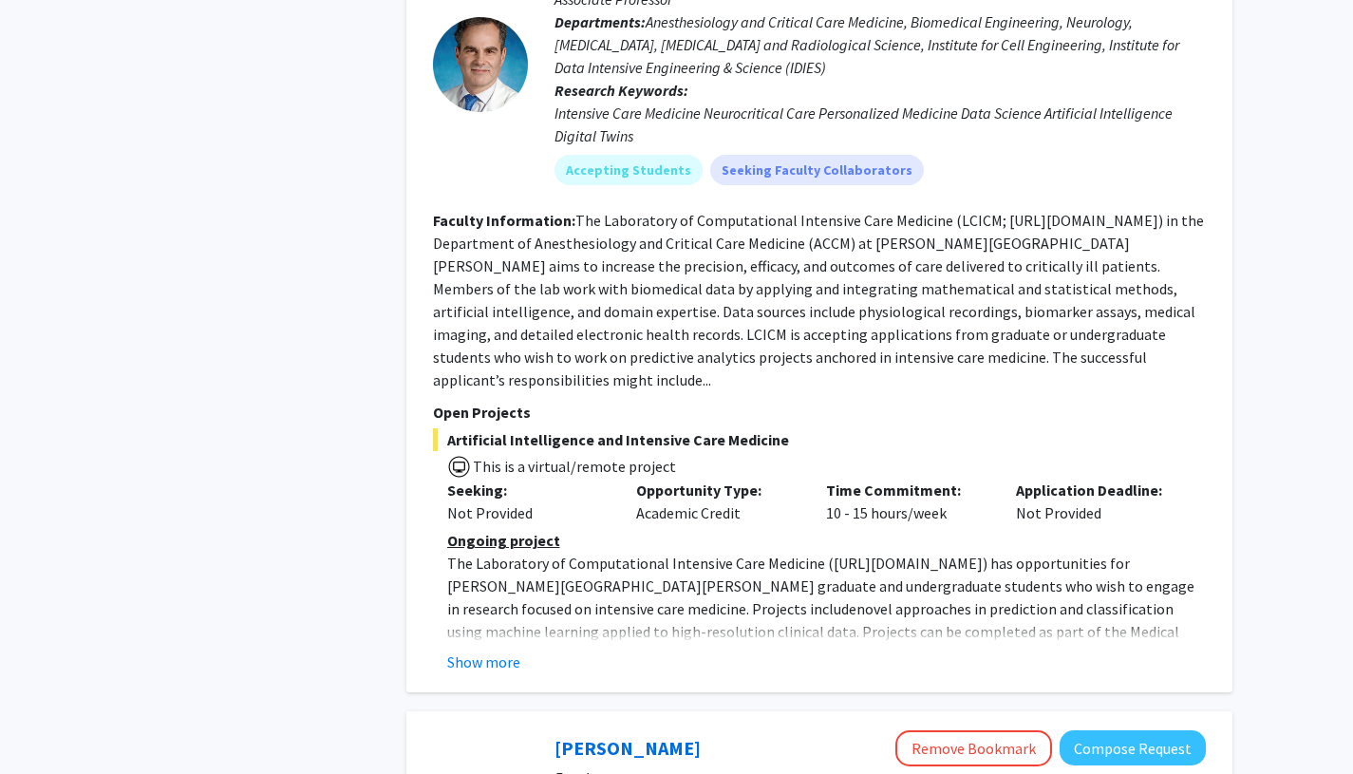
click at [460, 650] on button "Show more" at bounding box center [483, 661] width 73 height 23
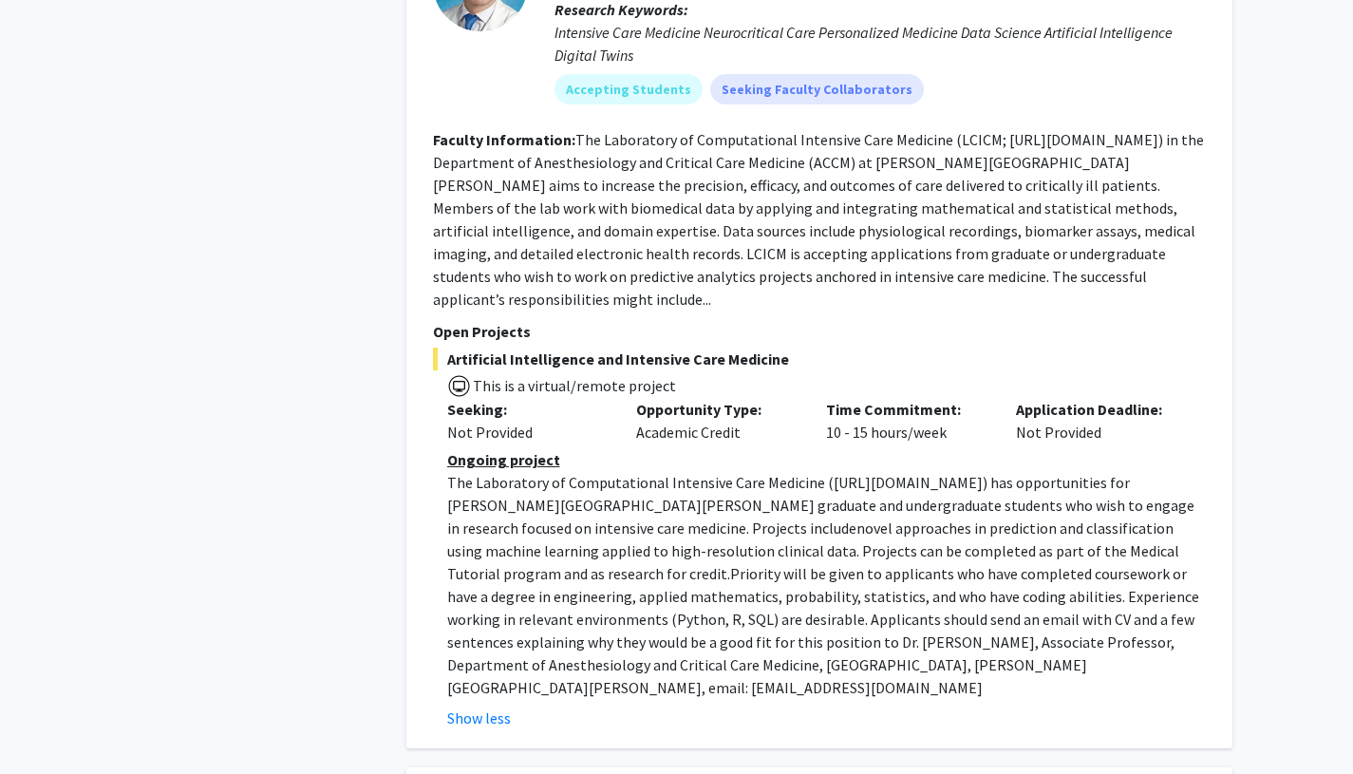
scroll to position [1044, 0]
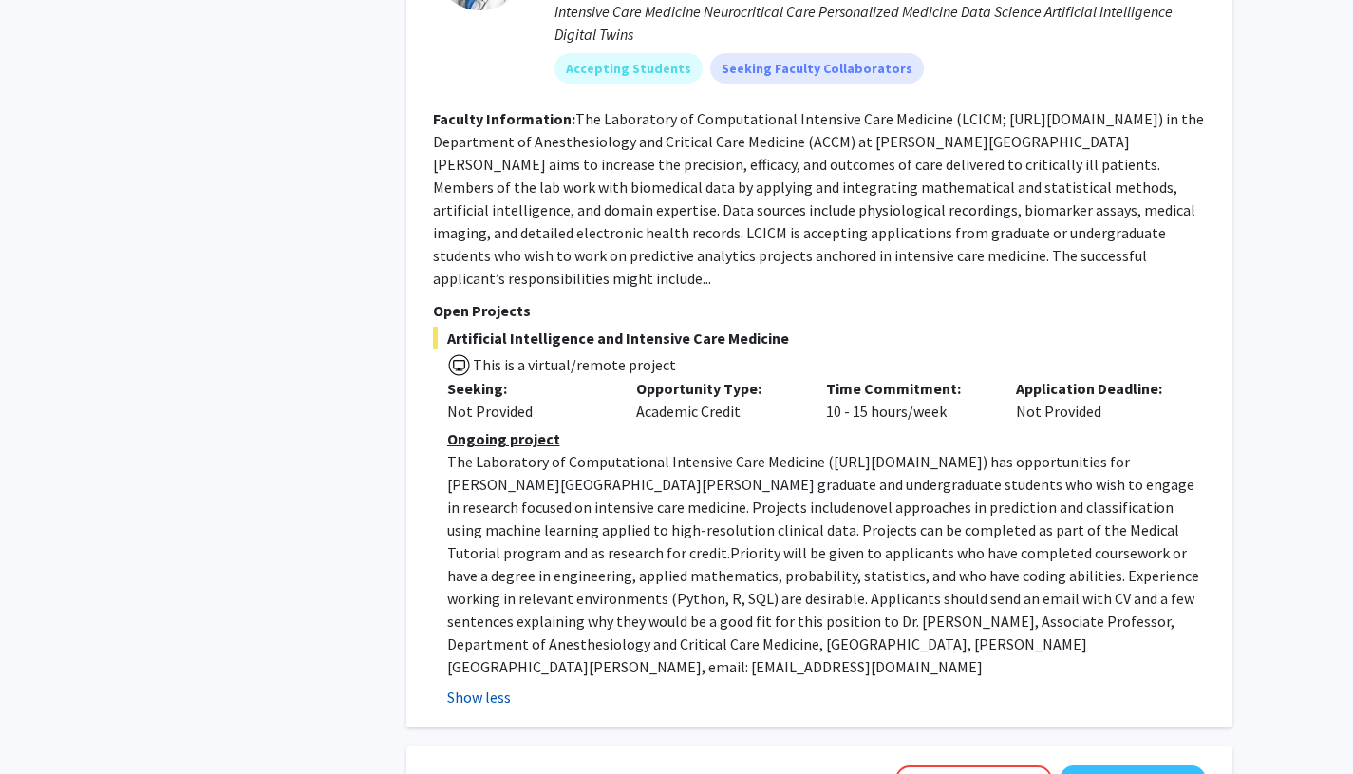
click at [460, 686] on button "Show less" at bounding box center [479, 697] width 64 height 23
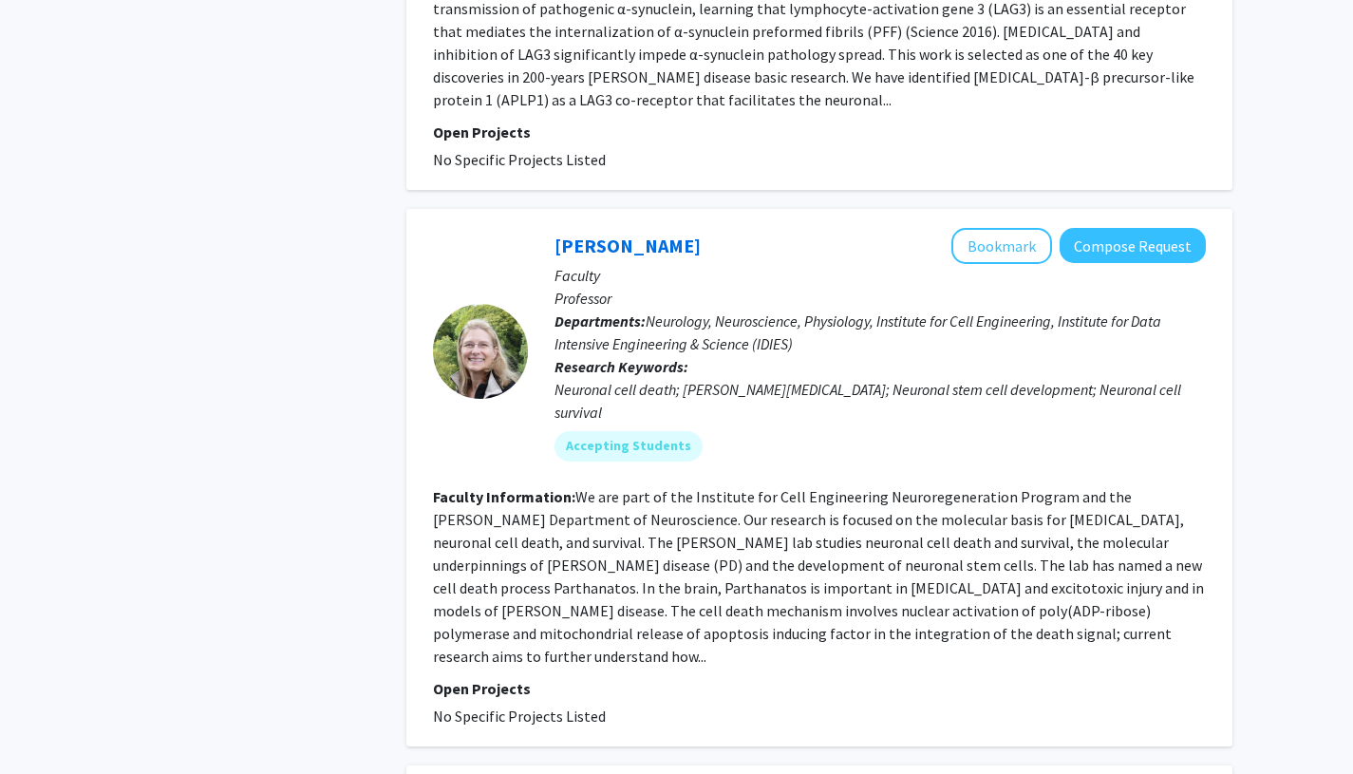
scroll to position [3891, 0]
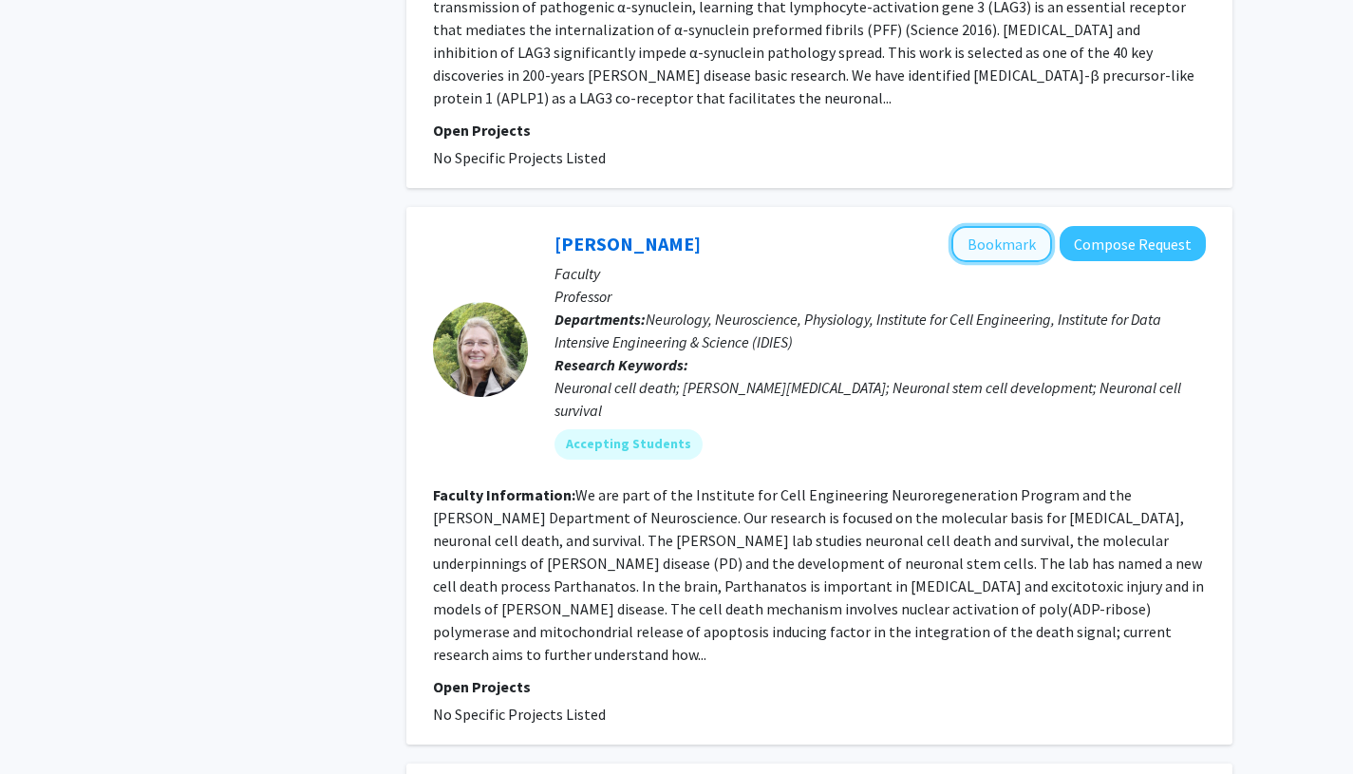
click at [987, 226] on button "Bookmark" at bounding box center [1001, 244] width 101 height 36
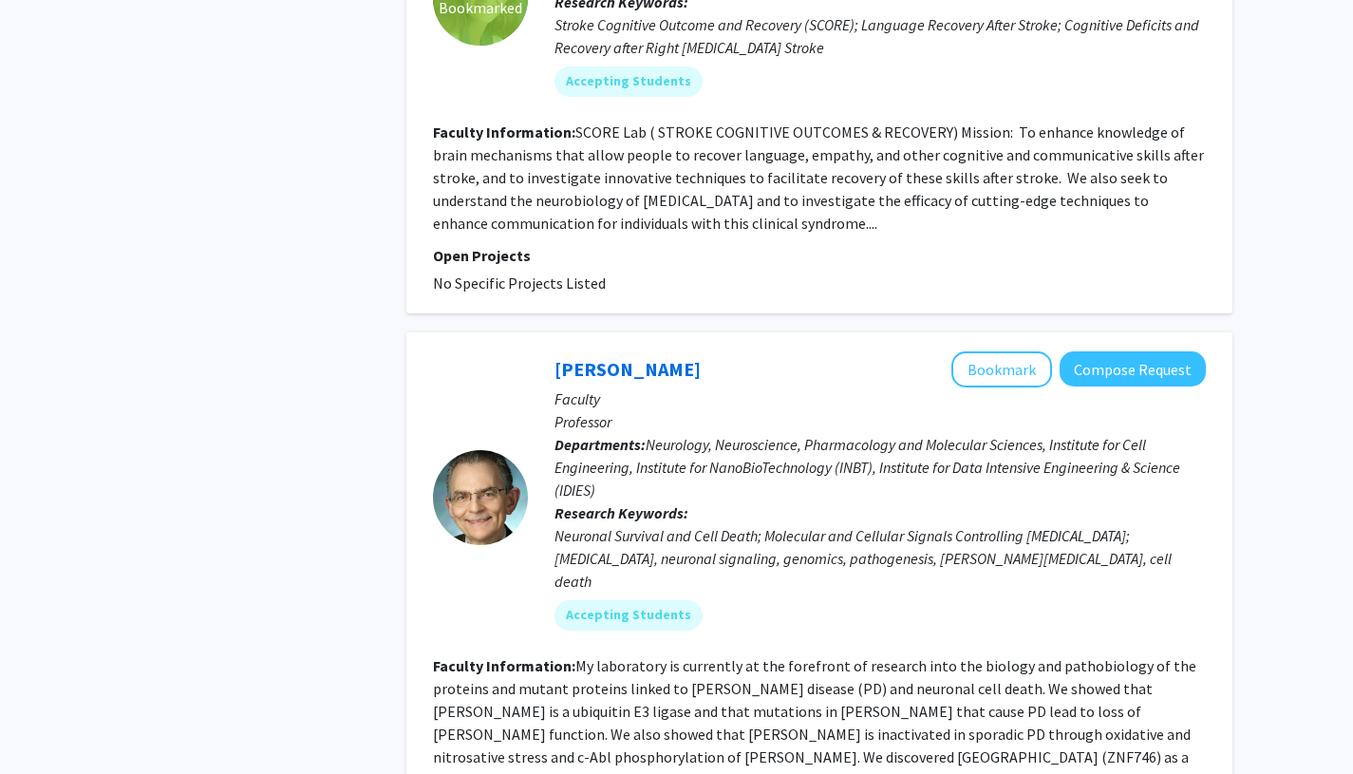
scroll to position [4862, 0]
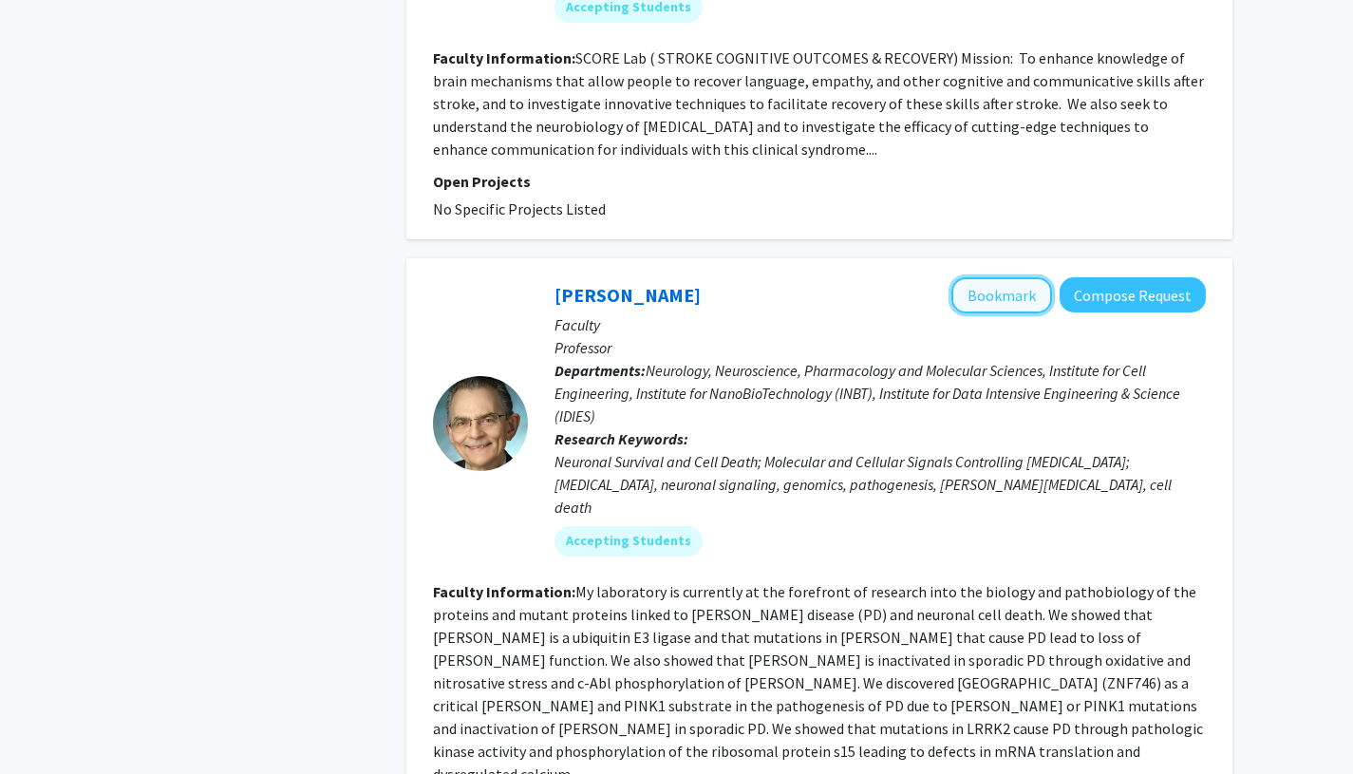
click at [981, 277] on button "Bookmark" at bounding box center [1001, 295] width 101 height 36
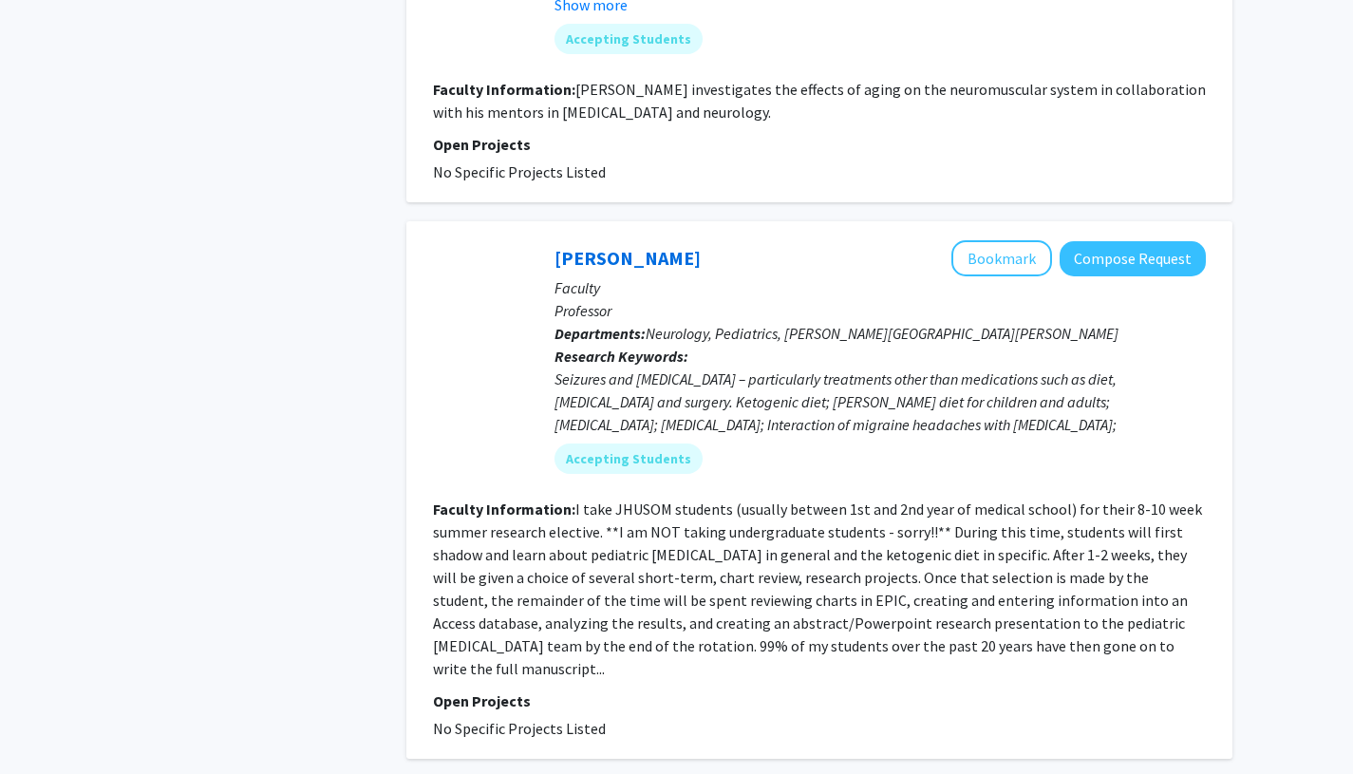
scroll to position [4428, 0]
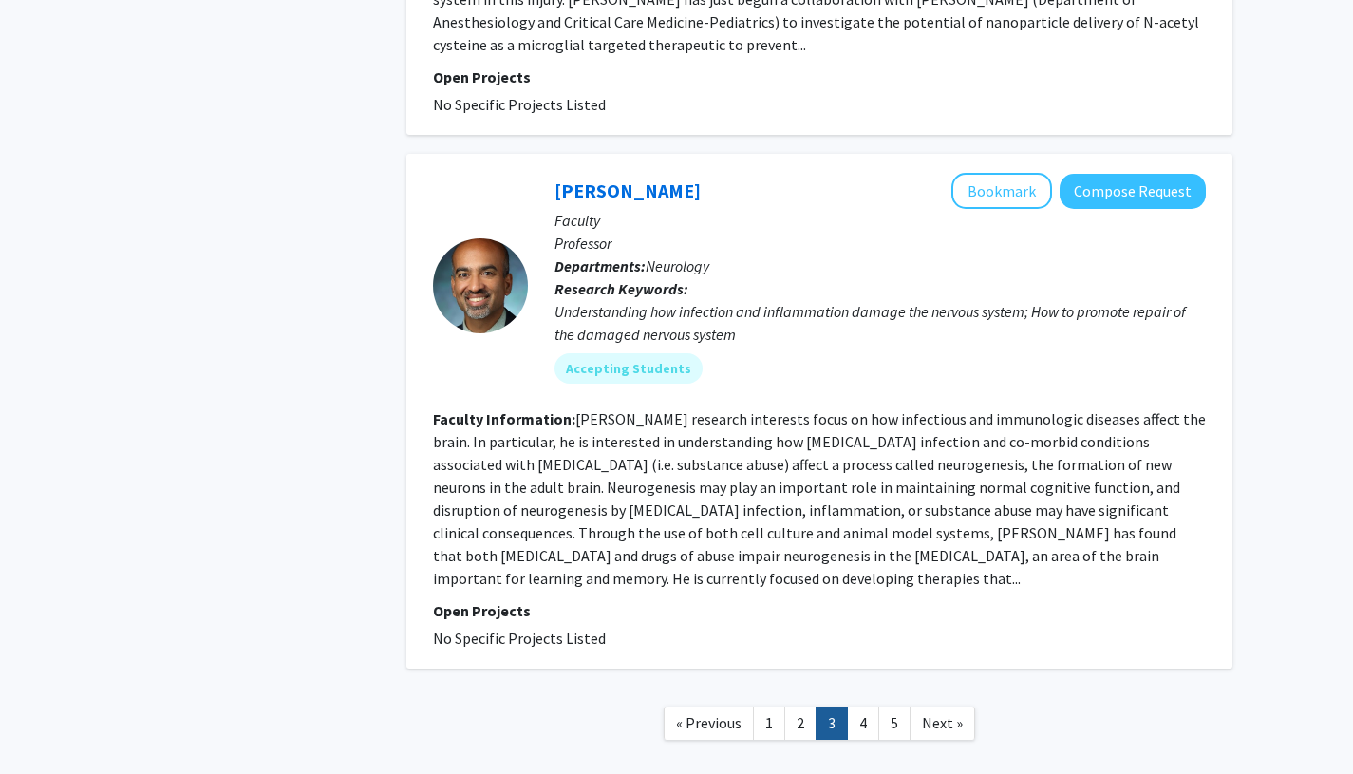
scroll to position [4397, 0]
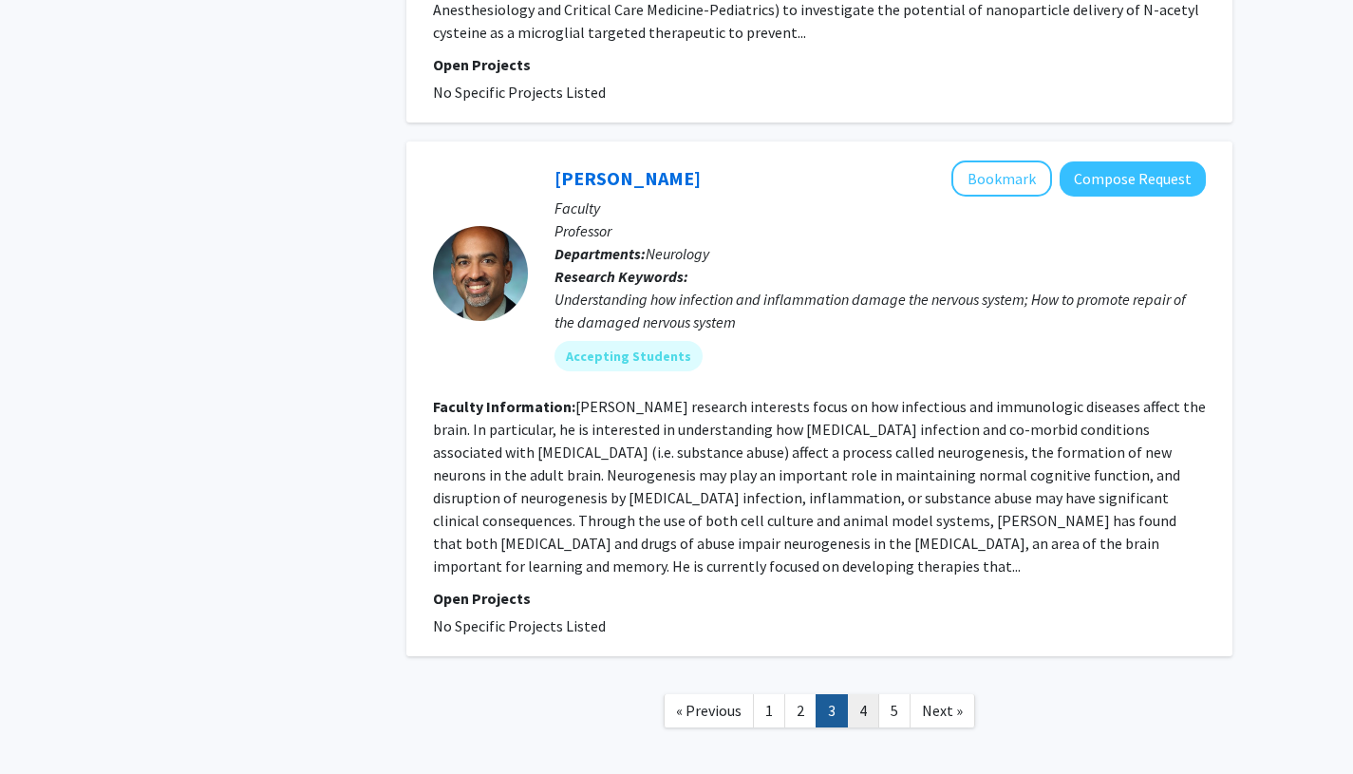
click at [855, 694] on link "4" at bounding box center [863, 710] width 32 height 33
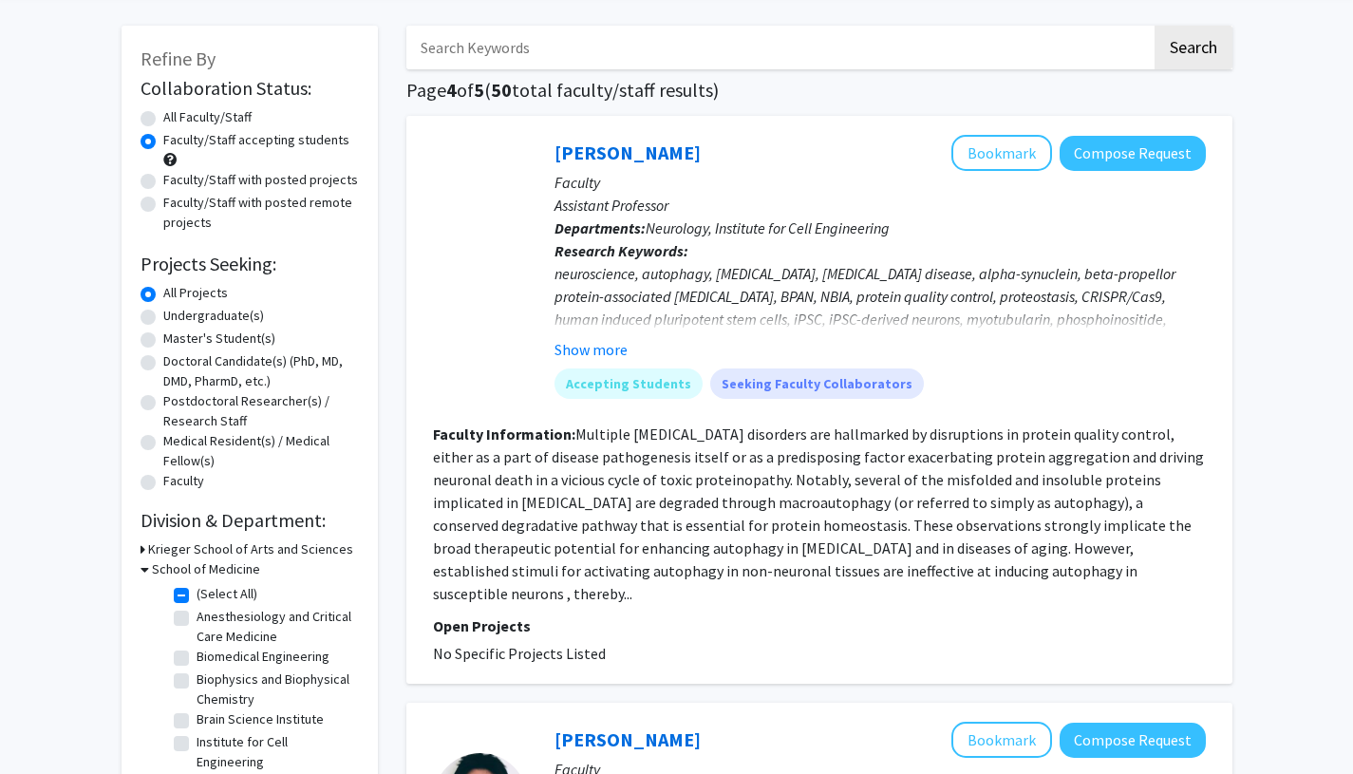
scroll to position [101, 0]
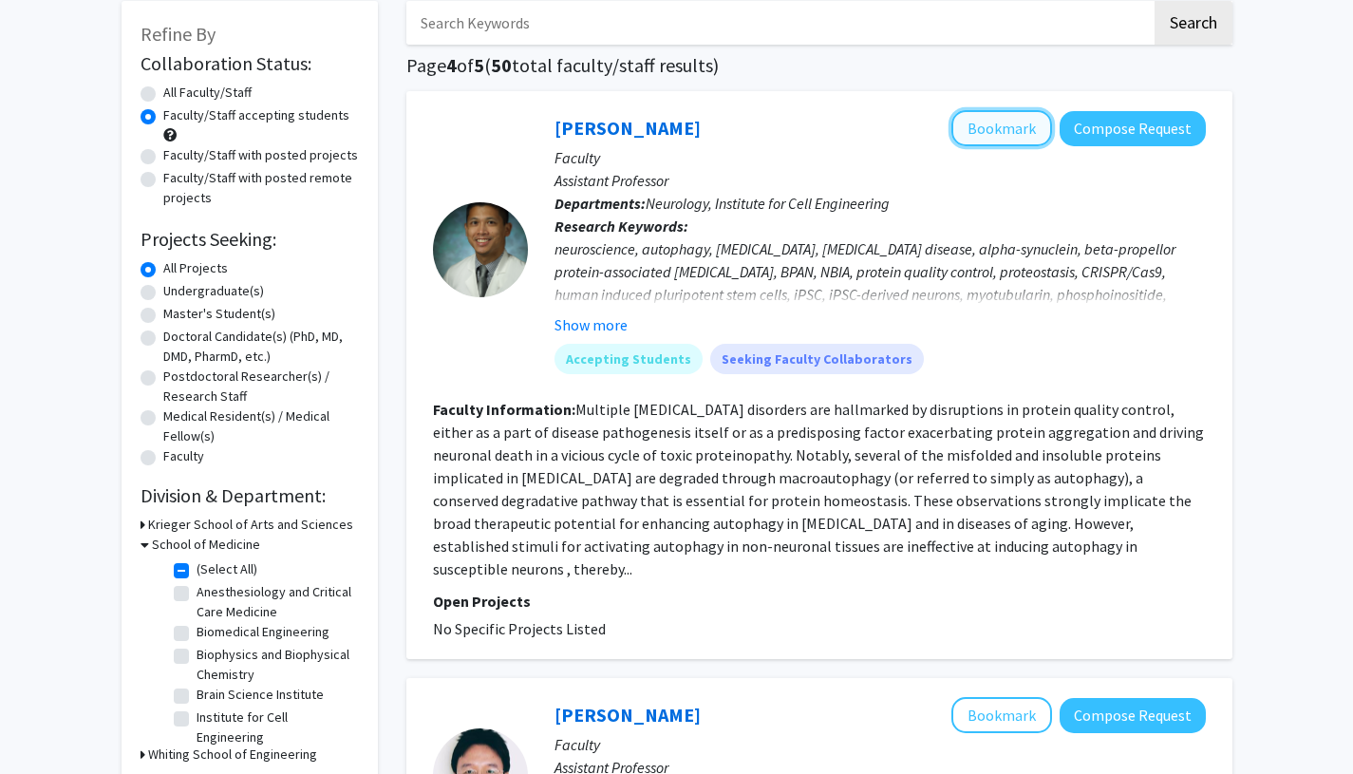
click at [998, 117] on button "Bookmark" at bounding box center [1001, 128] width 101 height 36
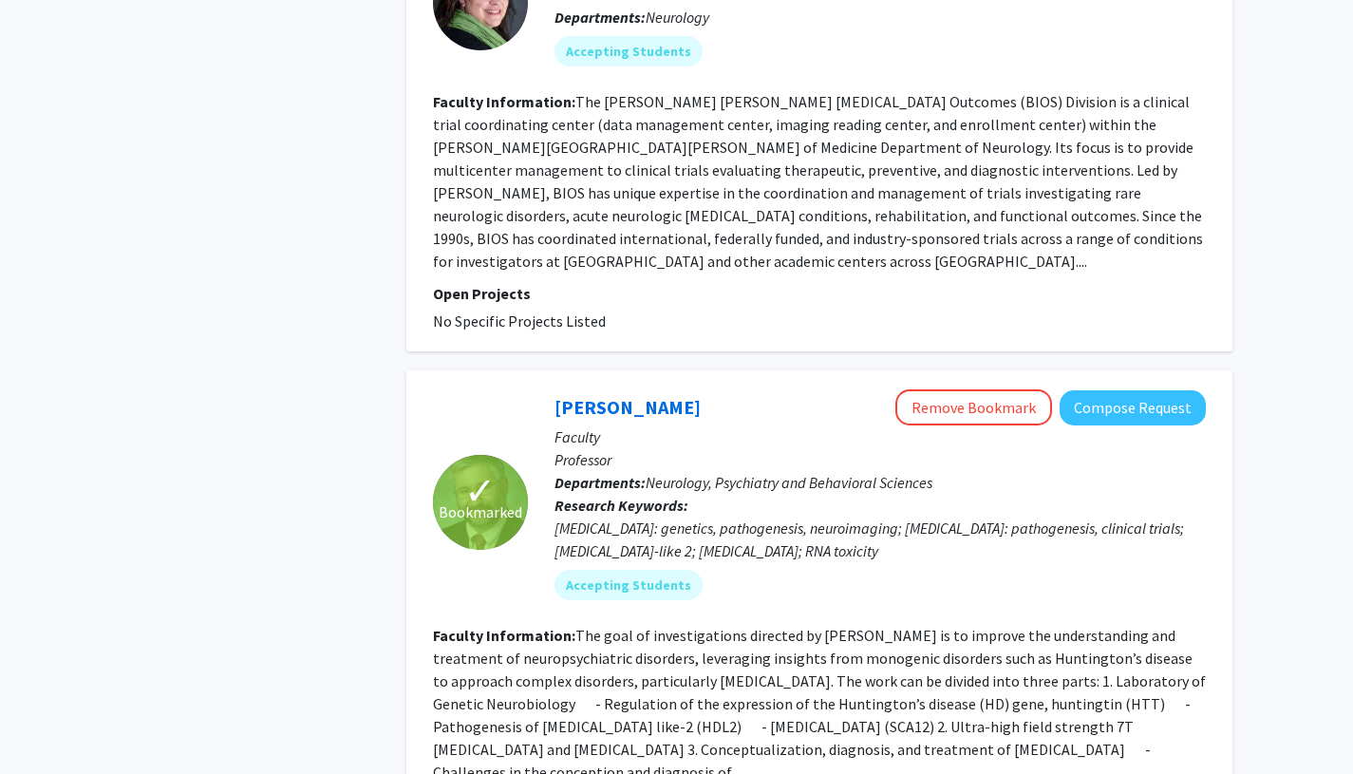
scroll to position [4520, 0]
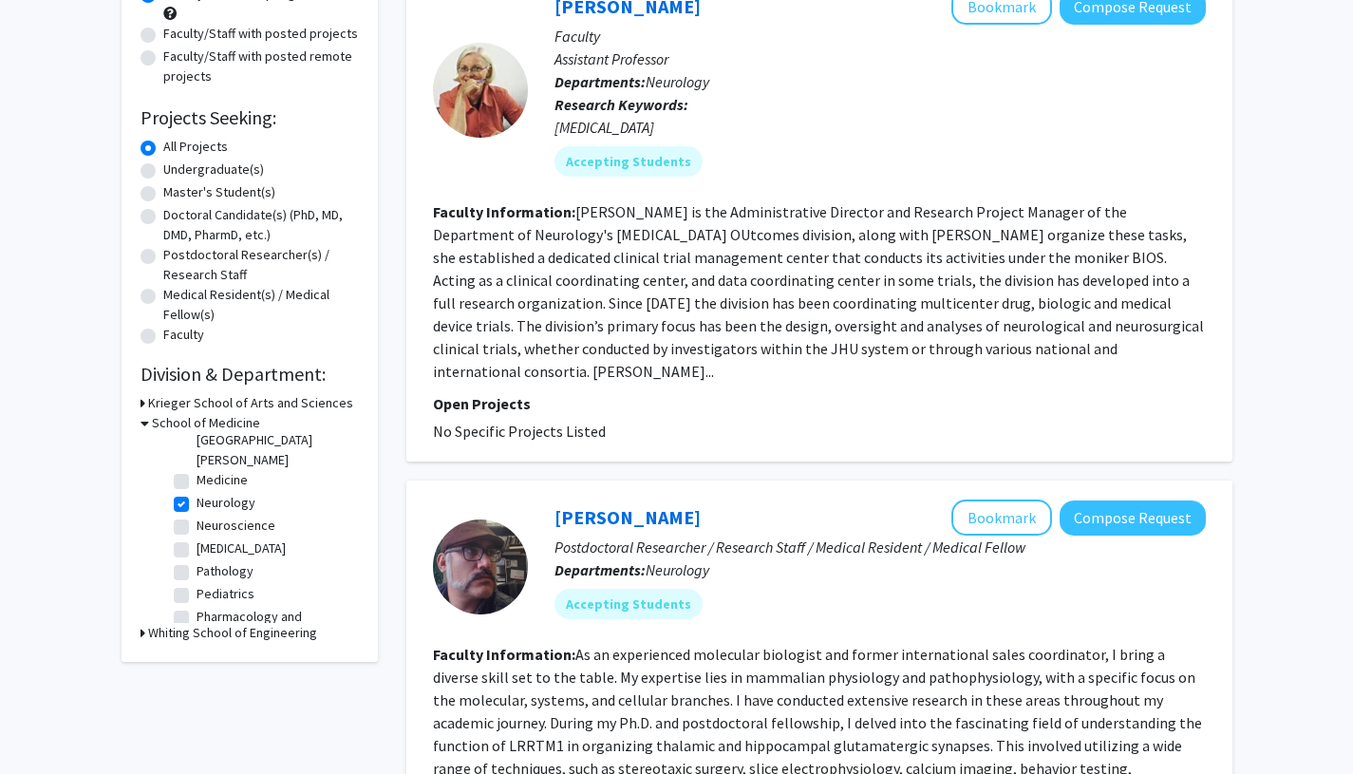
scroll to position [225, 0]
click at [197, 483] on label "Neurology" at bounding box center [226, 493] width 59 height 20
click at [197, 483] on input "Neurology" at bounding box center [203, 489] width 12 height 12
checkbox input "false"
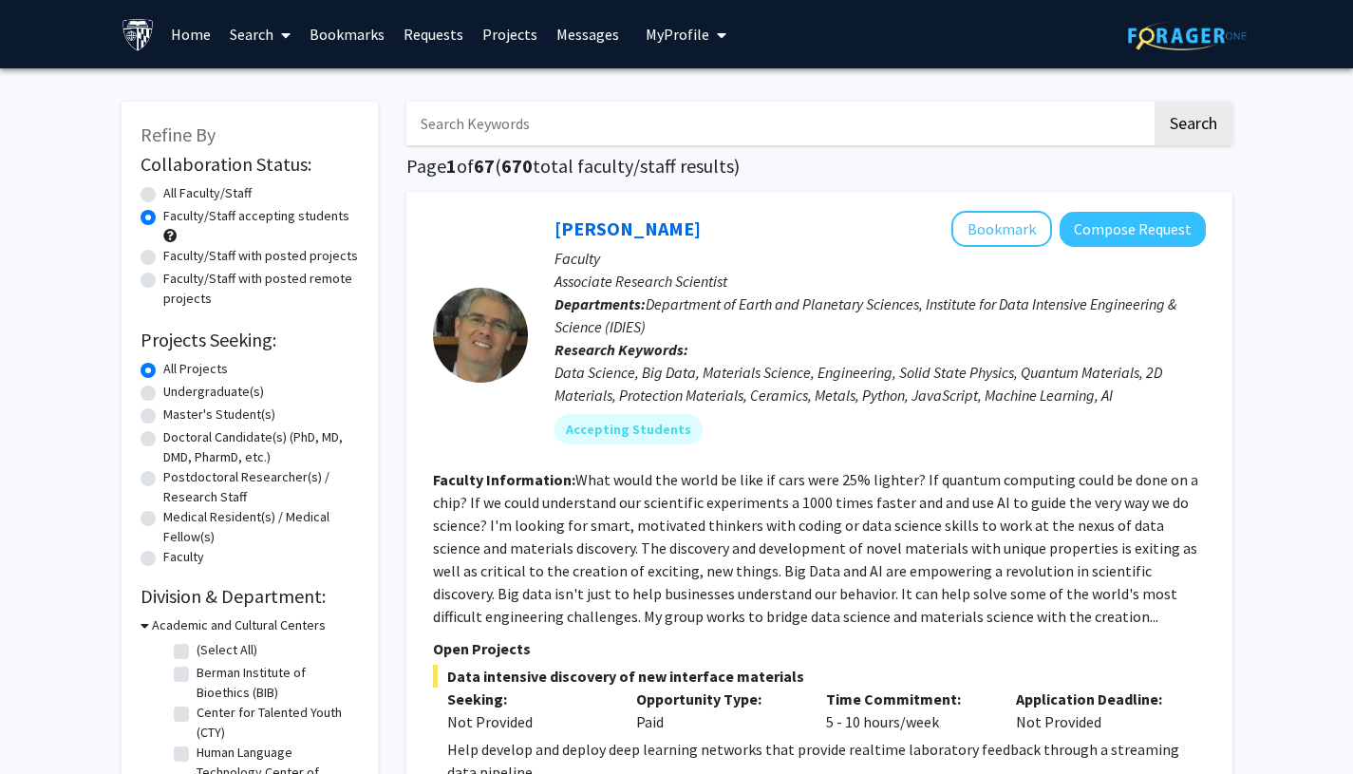
scroll to position [620, 0]
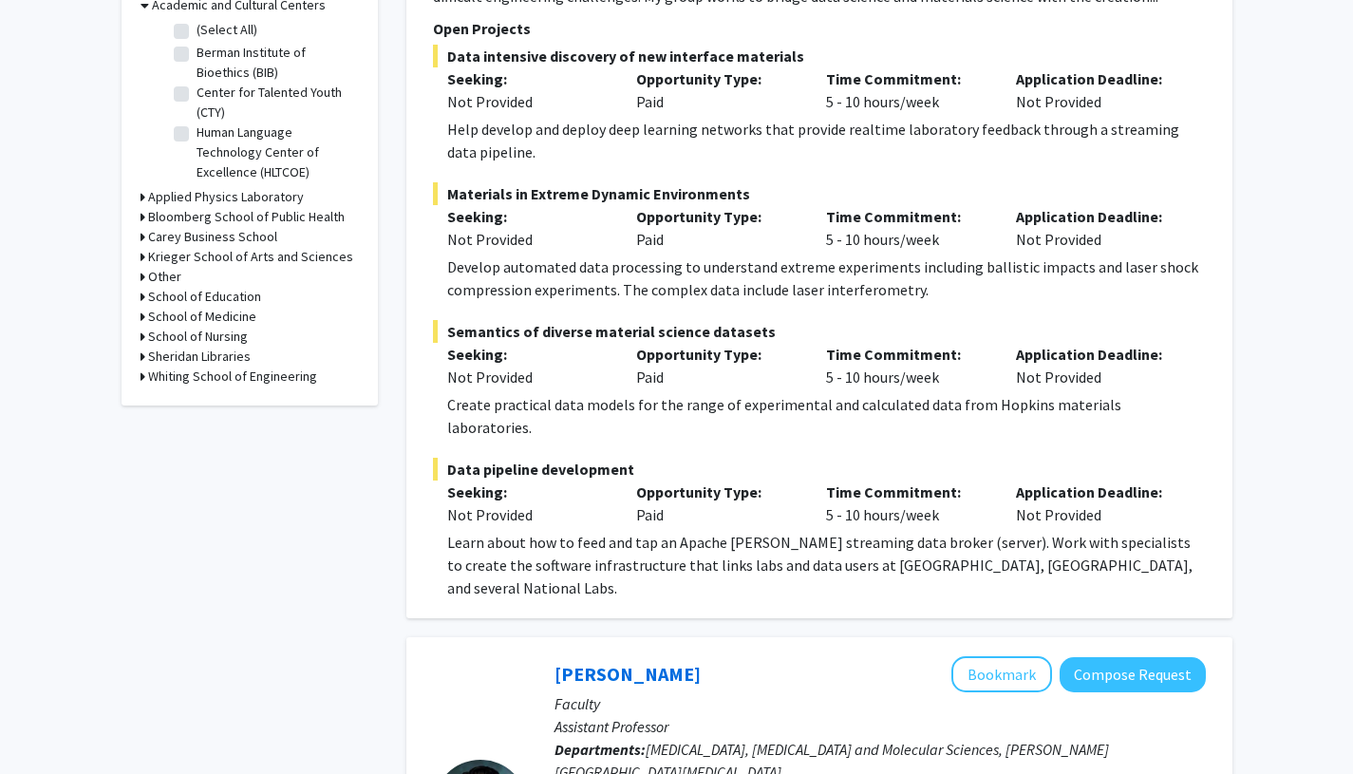
click at [203, 320] on h3 "School of Medicine" at bounding box center [202, 317] width 108 height 20
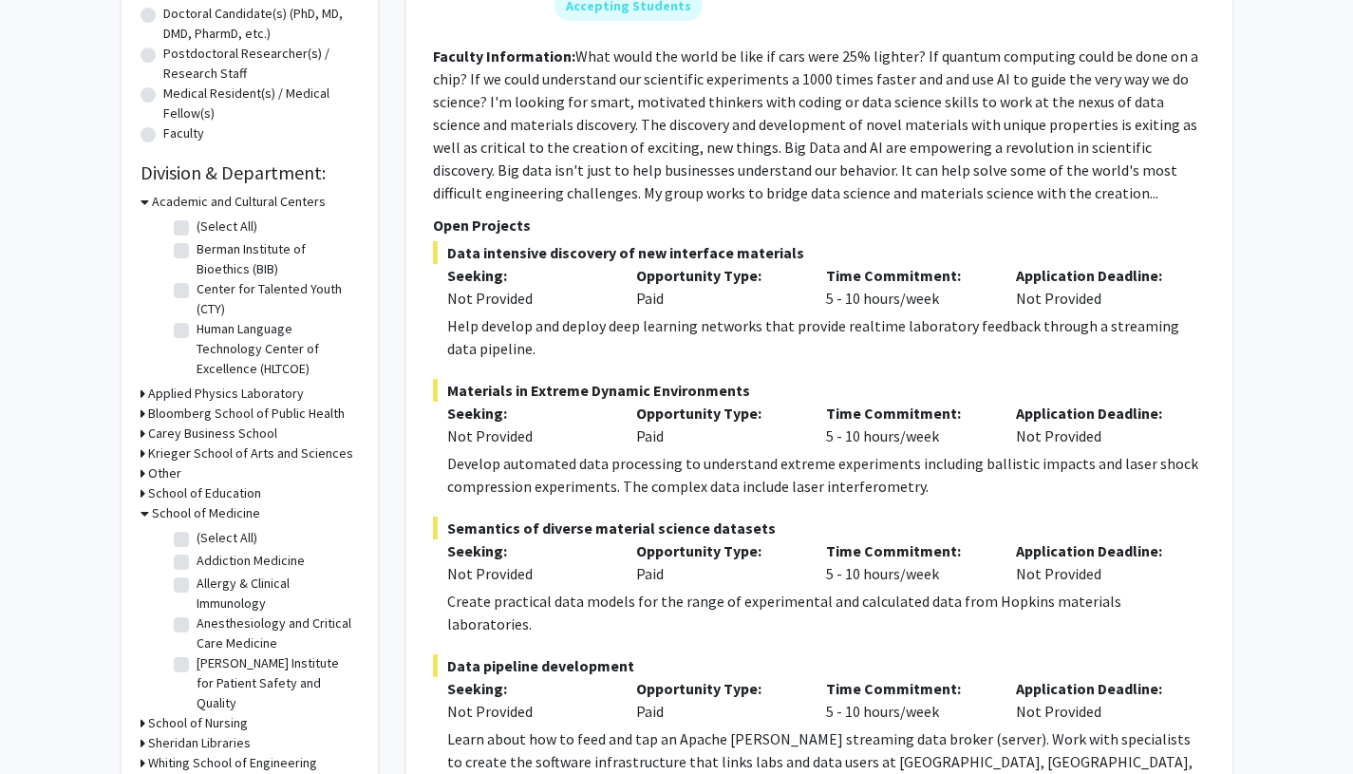
scroll to position [0, 0]
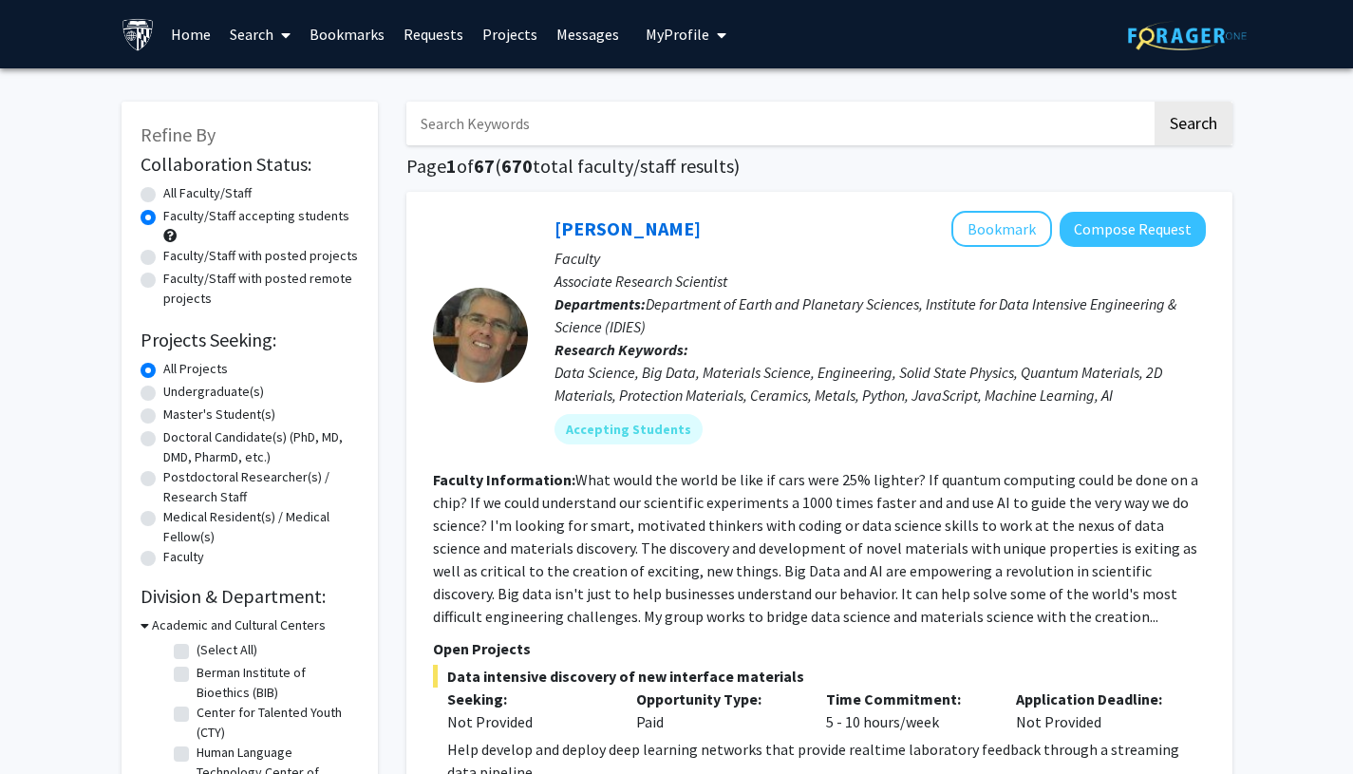
click at [620, 122] on input "Search Keywords" at bounding box center [778, 124] width 745 height 44
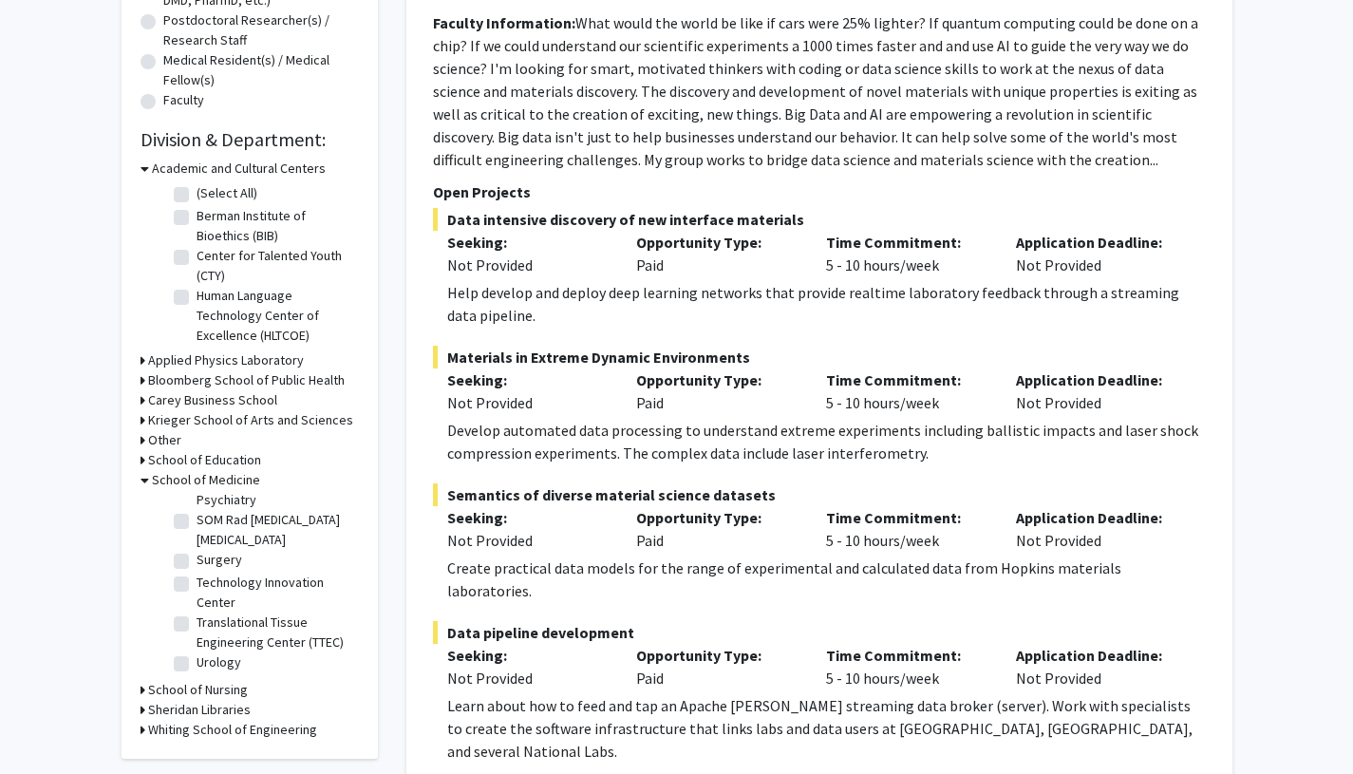
scroll to position [458, 0]
type input "psychartry"
click at [266, 621] on label "SOM Psy General Psychiatry" at bounding box center [276, 601] width 158 height 40
click at [209, 593] on input "SOM Psy General Psychiatry" at bounding box center [203, 587] width 12 height 12
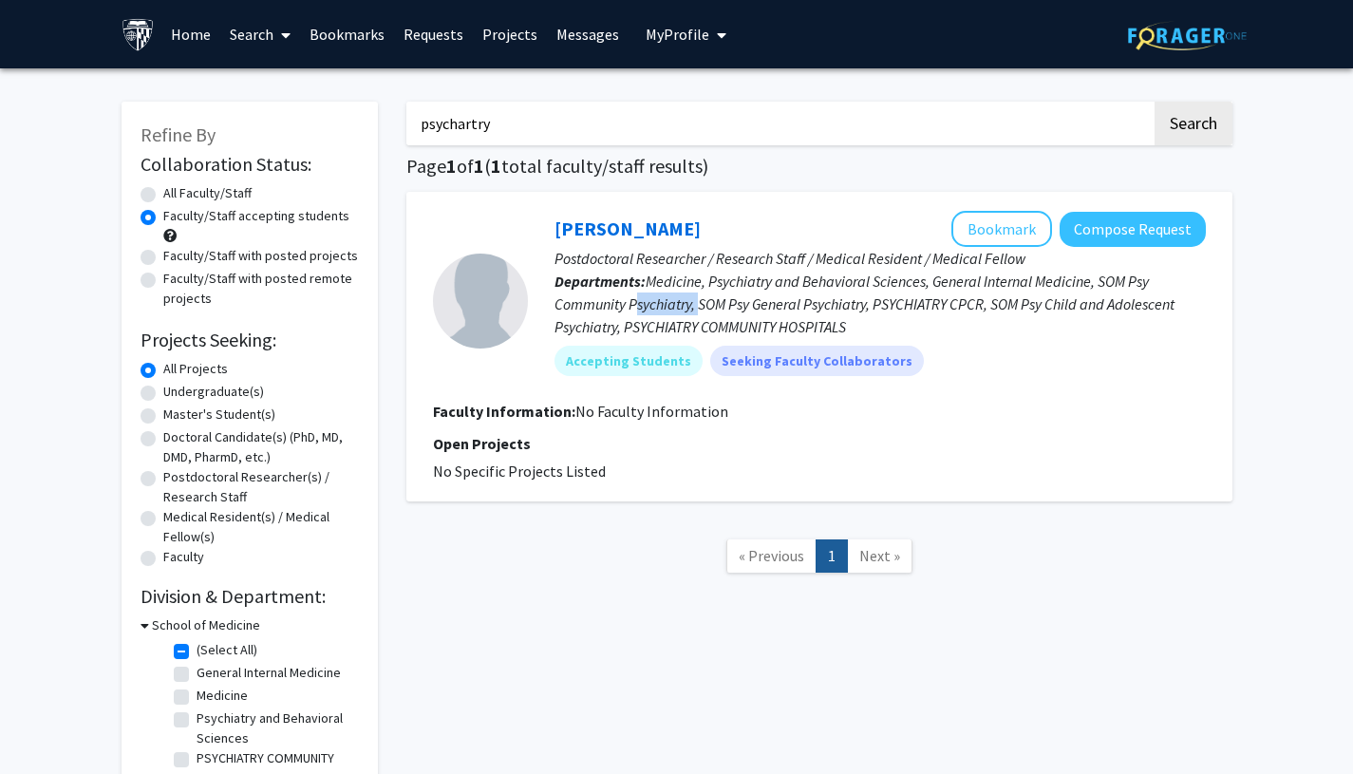
drag, startPoint x: 634, startPoint y: 297, endPoint x: 699, endPoint y: 303, distance: 64.8
click at [700, 304] on span "Medicine, Psychiatry and Behavioral Sciences, General Internal Medicine, SOM Ps…" at bounding box center [865, 304] width 620 height 65
click at [699, 303] on span "Medicine, Psychiatry and Behavioral Sciences, General Internal Medicine, SOM Ps…" at bounding box center [865, 304] width 620 height 65
drag, startPoint x: 692, startPoint y: 305, endPoint x: 632, endPoint y: 306, distance: 59.8
click at [632, 306] on span "Medicine, Psychiatry and Behavioral Sciences, General Internal Medicine, SOM Ps…" at bounding box center [865, 304] width 620 height 65
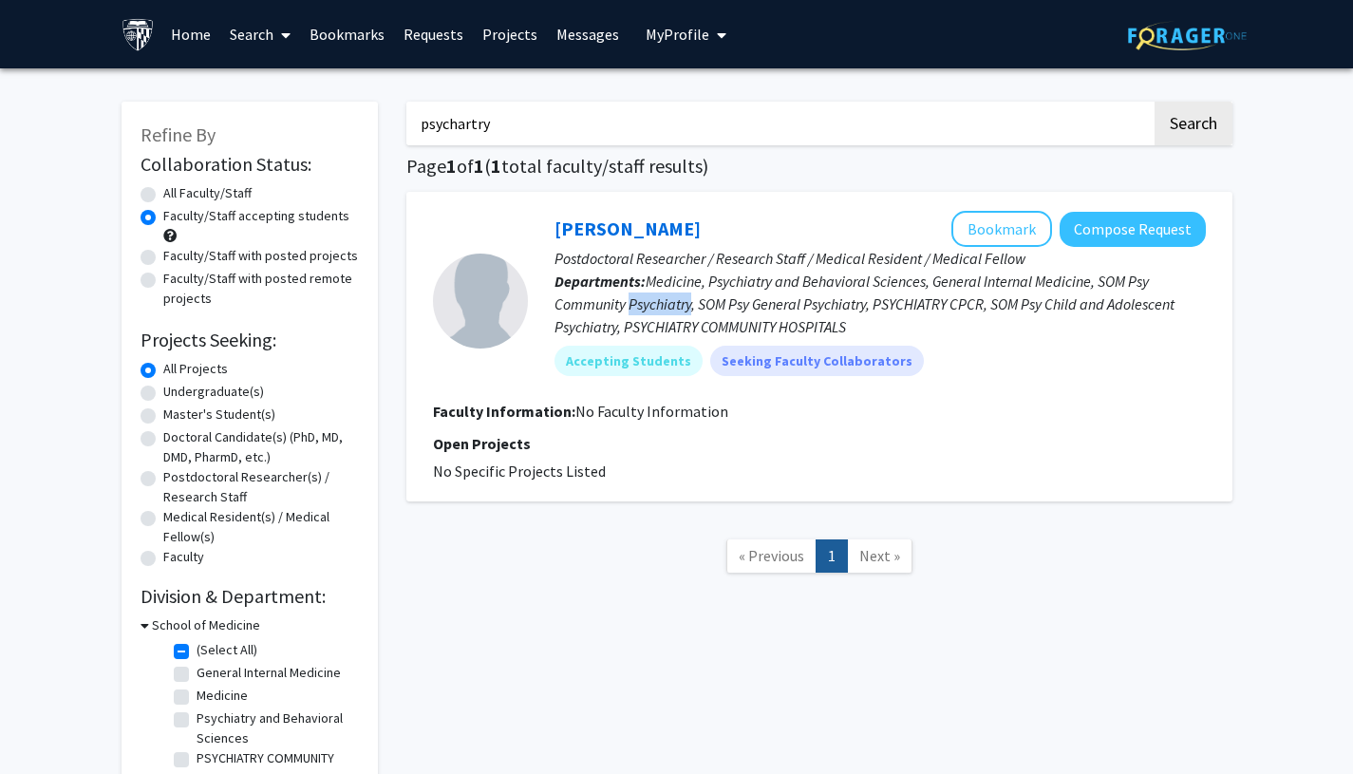
copy span "Psychiatry"
click at [567, 128] on input "psychartry" at bounding box center [778, 124] width 745 height 44
paste input "Psychiatry"
type input "Psychiatry"
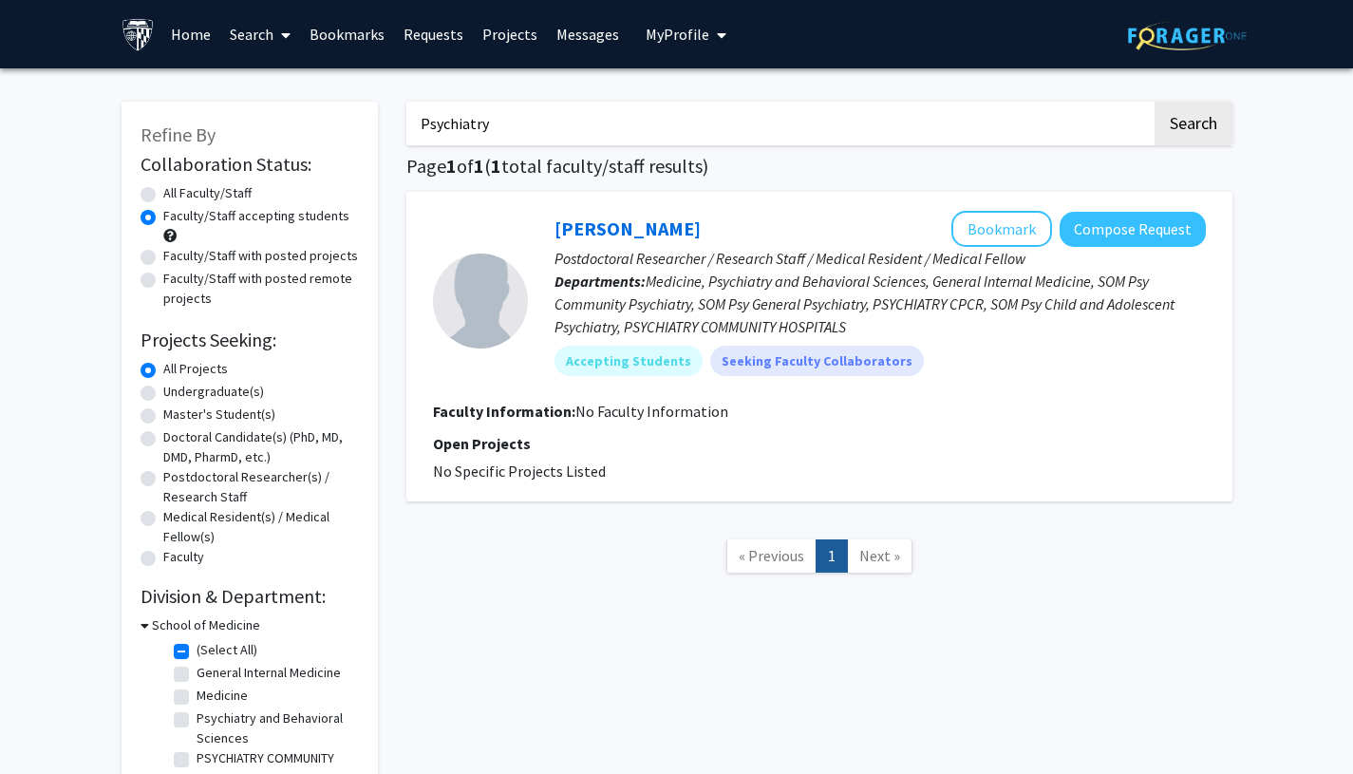
click at [1155, 102] on button "Search" at bounding box center [1194, 124] width 78 height 44
radio input "true"
checkbox input "false"
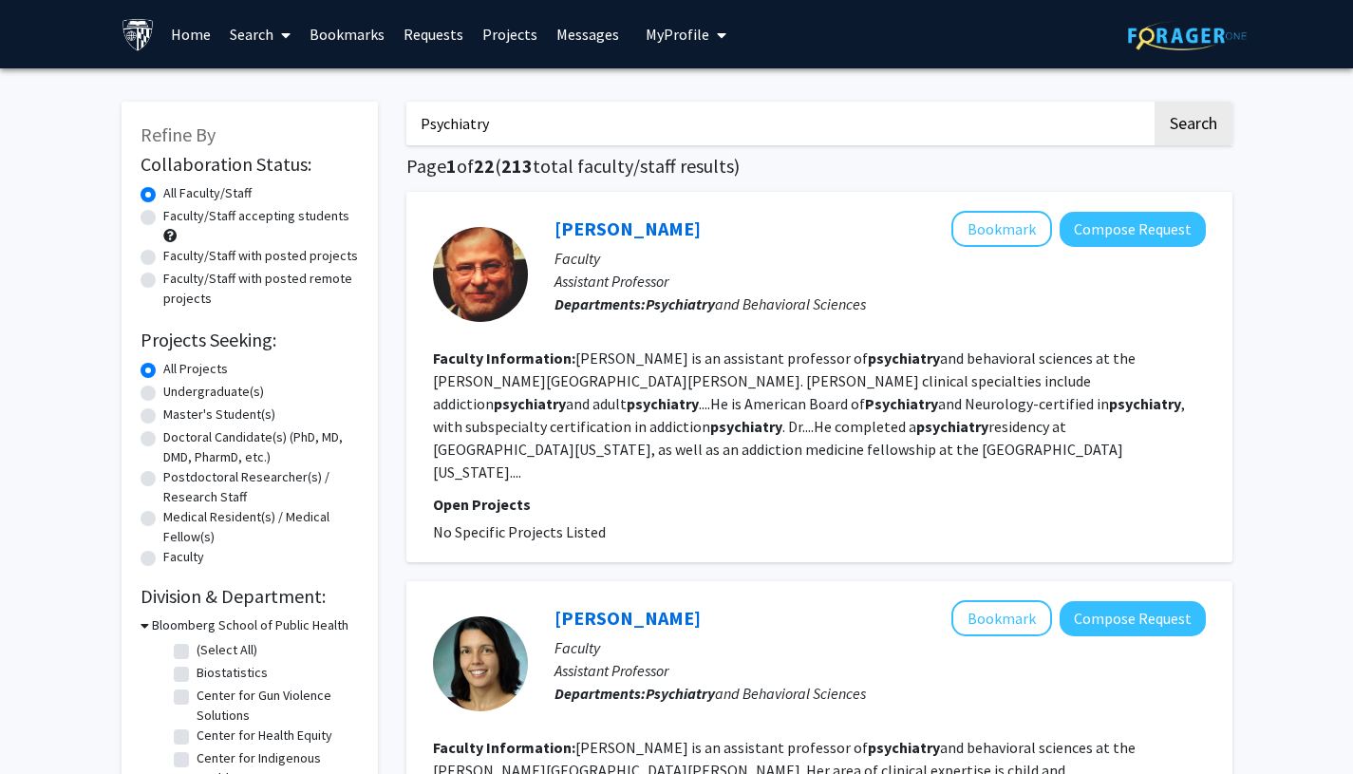
click at [163, 219] on label "Faculty/Staff accepting students" at bounding box center [256, 216] width 186 height 20
click at [163, 218] on input "Faculty/Staff accepting students" at bounding box center [169, 212] width 12 height 12
radio input "true"
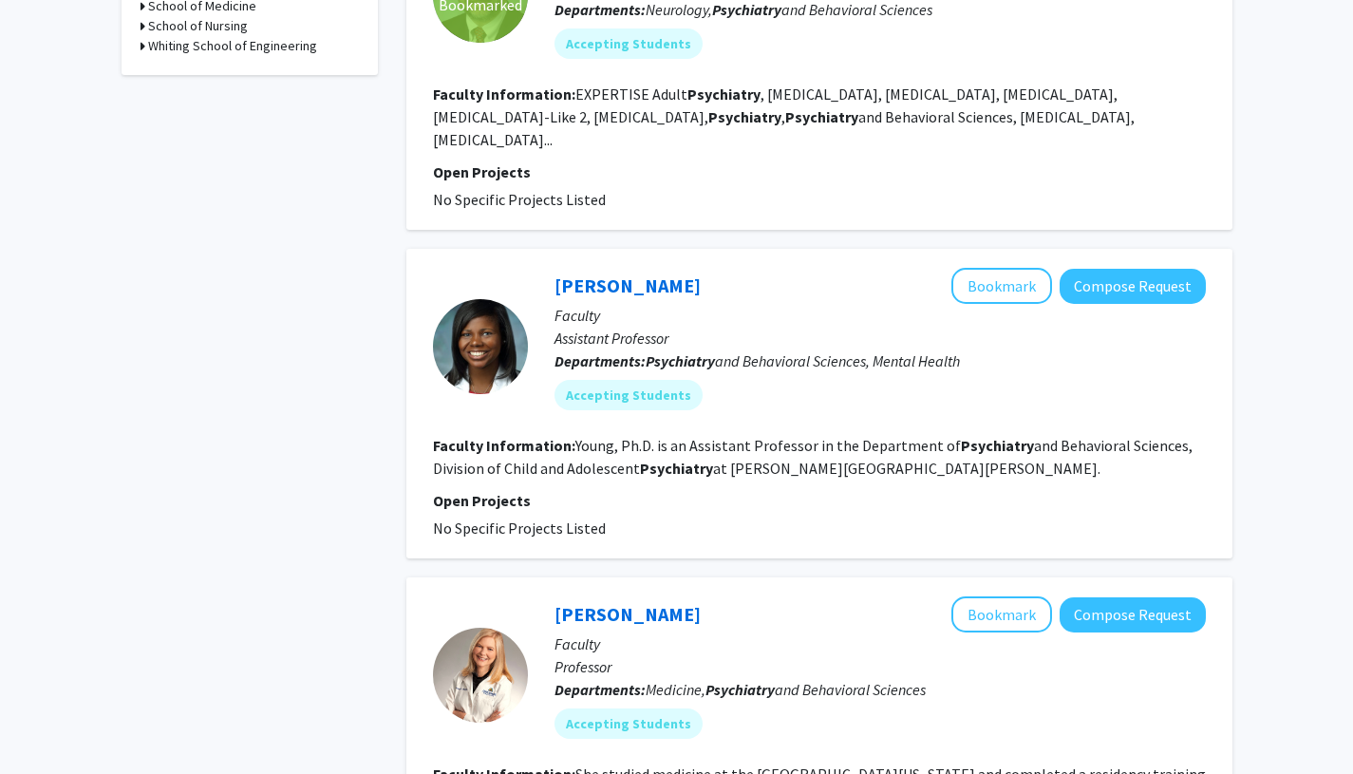
scroll to position [773, 0]
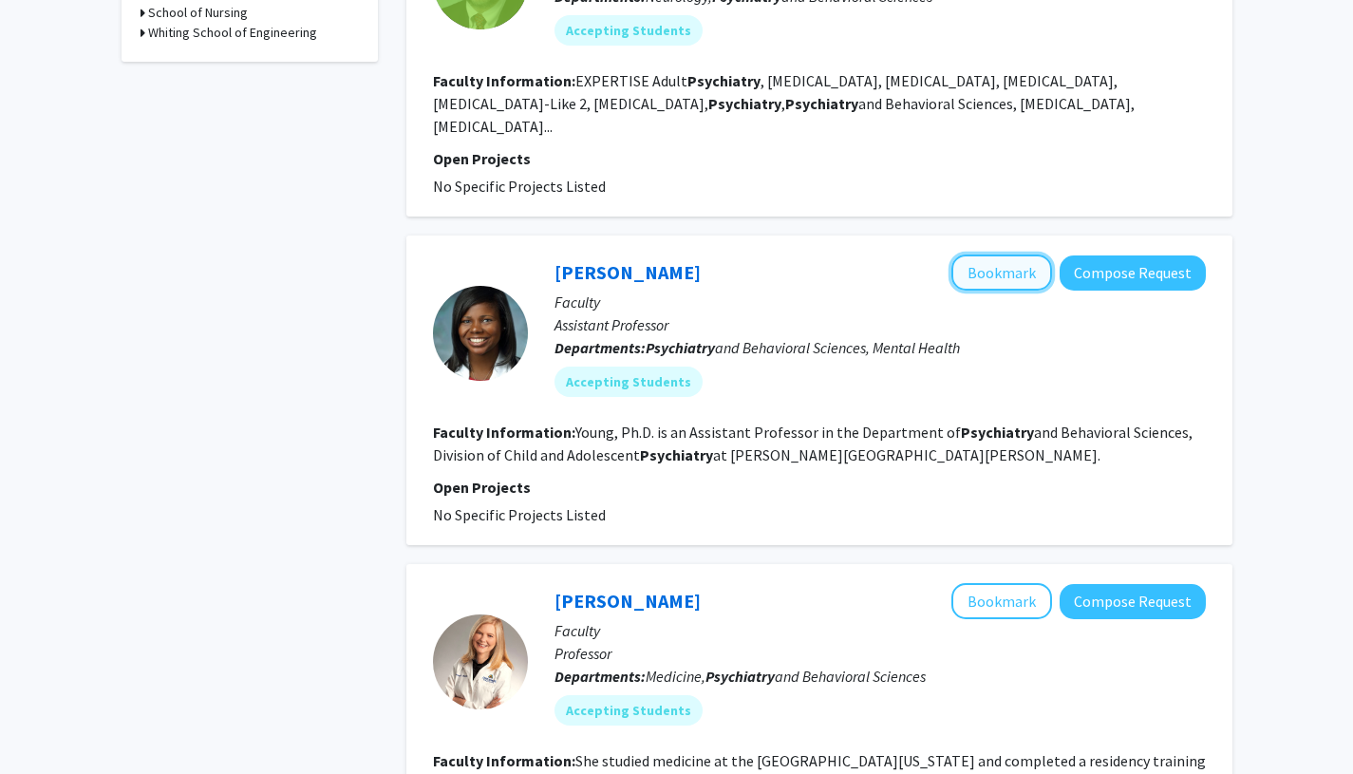
click at [1007, 254] on button "Bookmark" at bounding box center [1001, 272] width 101 height 36
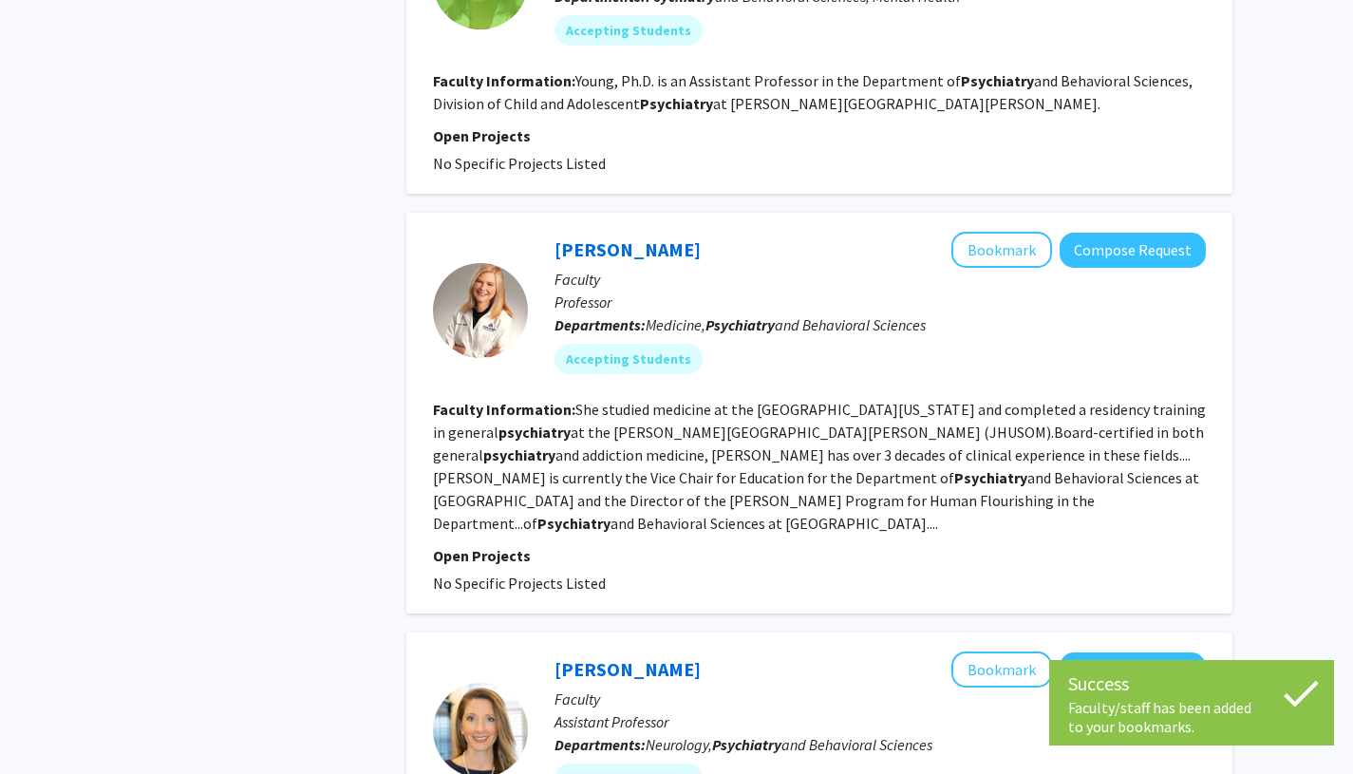
scroll to position [1135, 0]
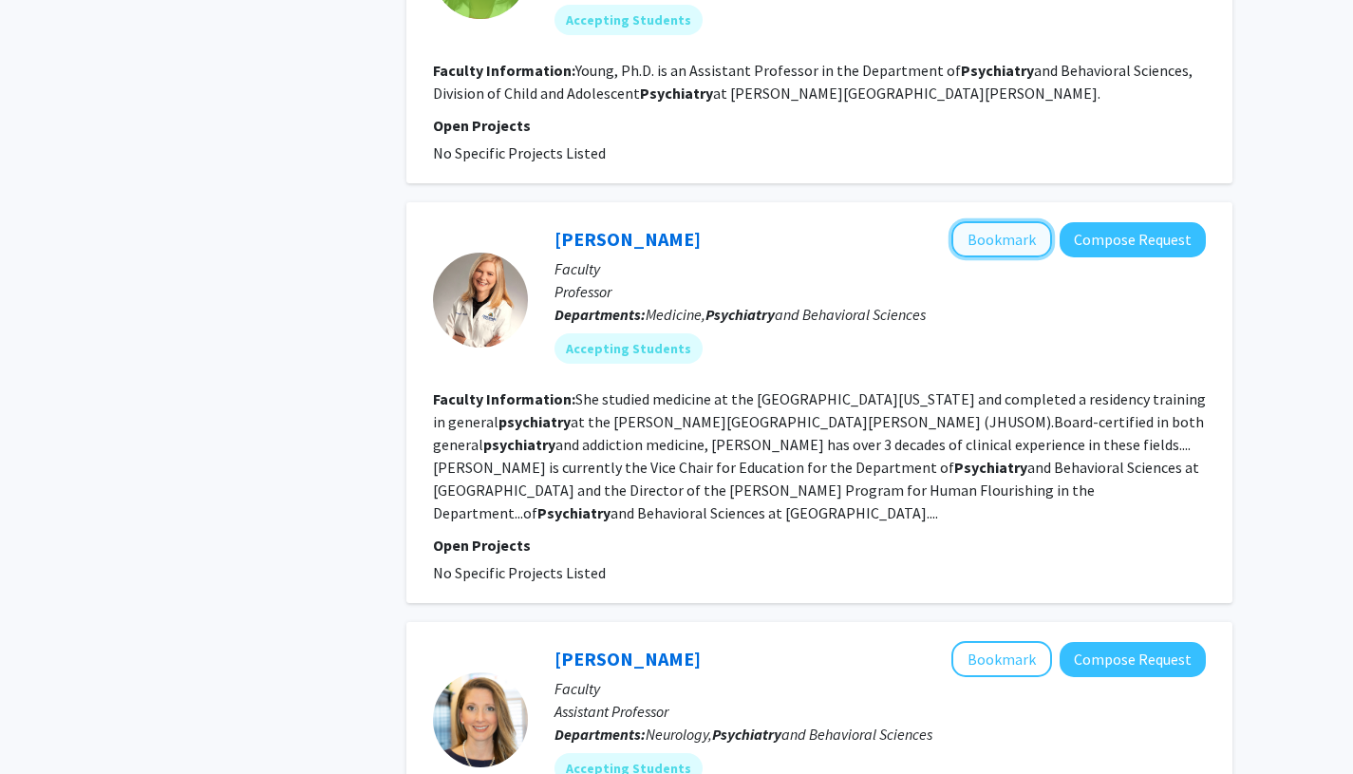
click at [1023, 221] on button "Bookmark" at bounding box center [1001, 239] width 101 height 36
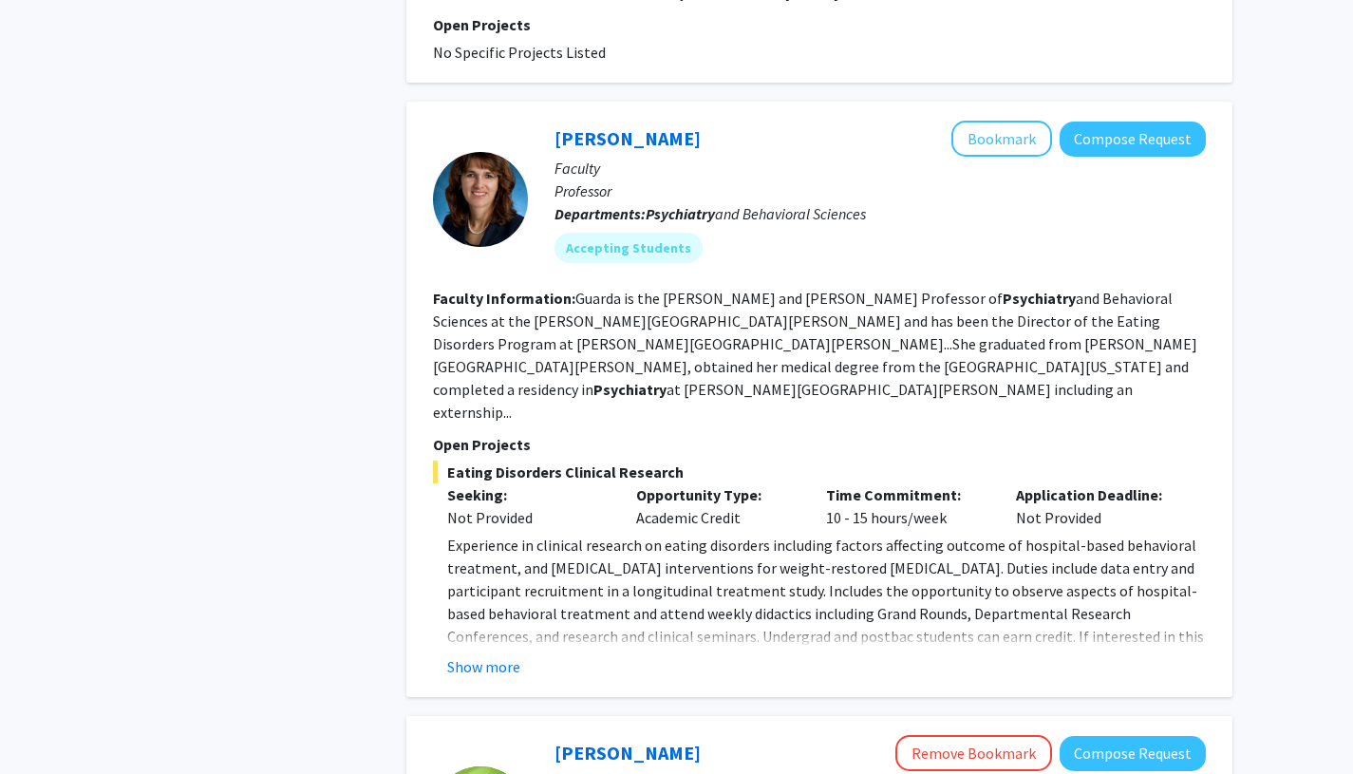
scroll to position [2408, 0]
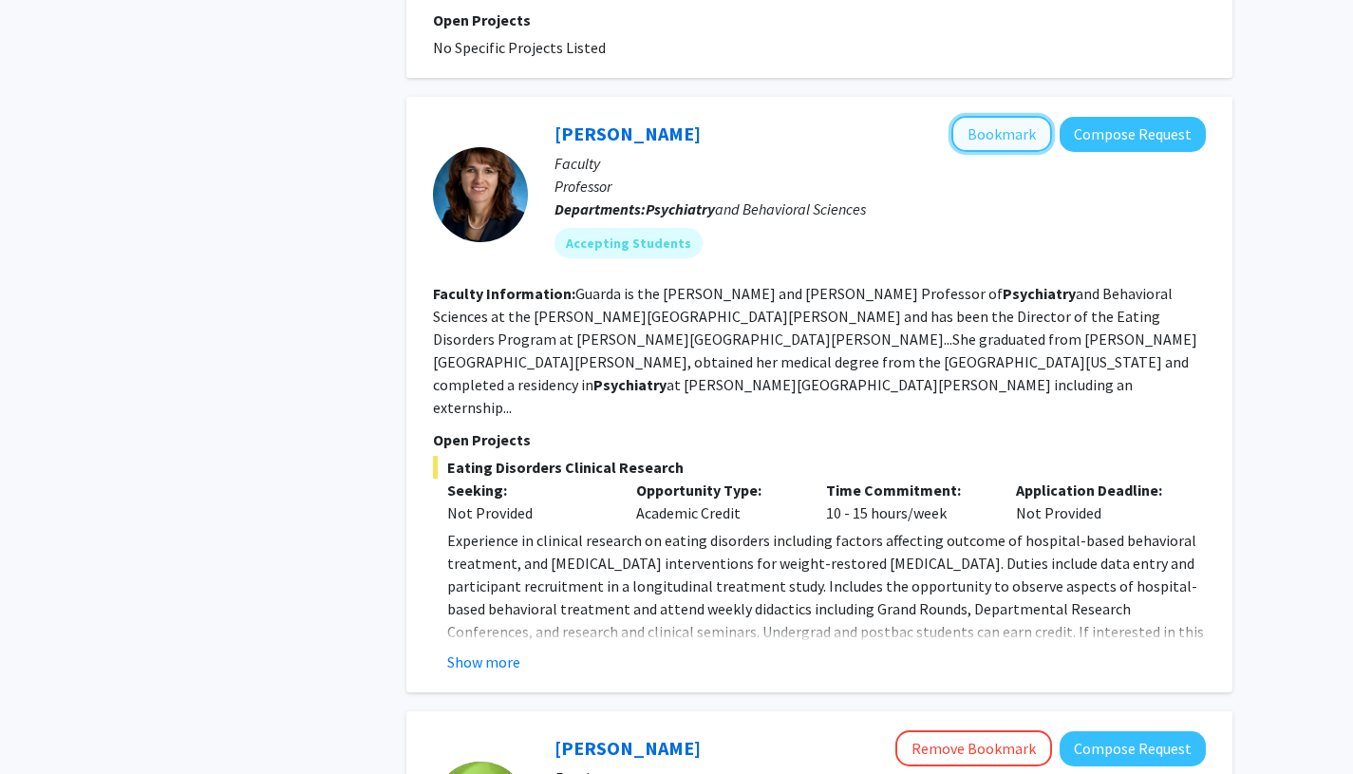
click at [995, 116] on button "Bookmark" at bounding box center [1001, 134] width 101 height 36
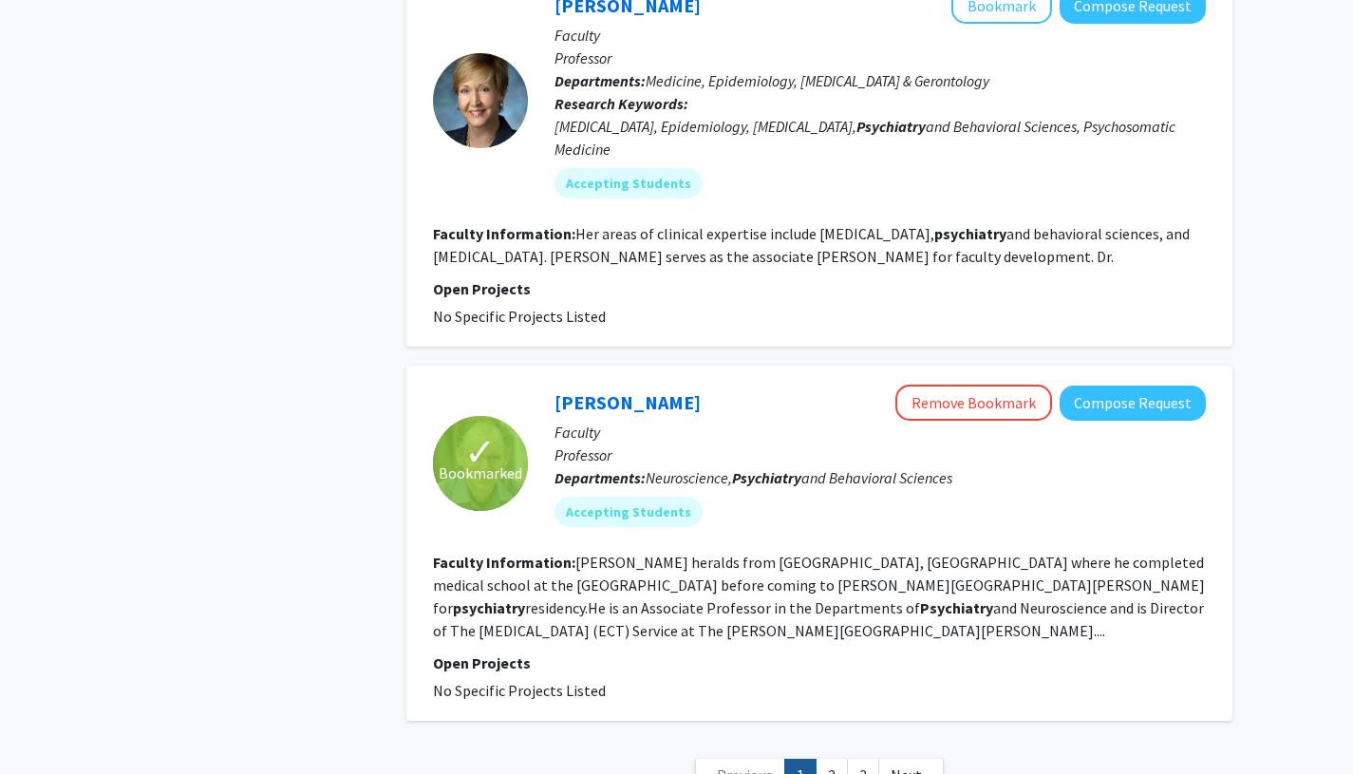
scroll to position [3545, 0]
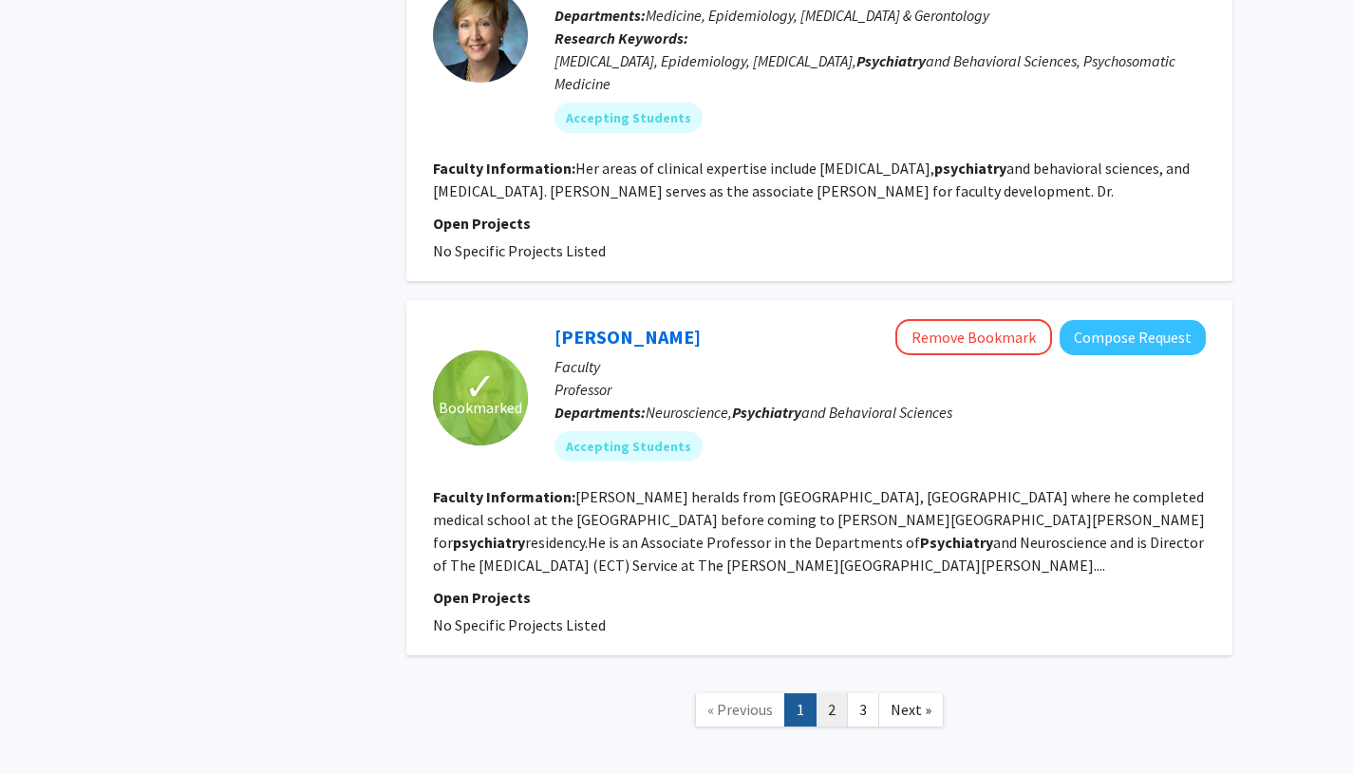
click at [832, 693] on link "2" at bounding box center [832, 709] width 32 height 33
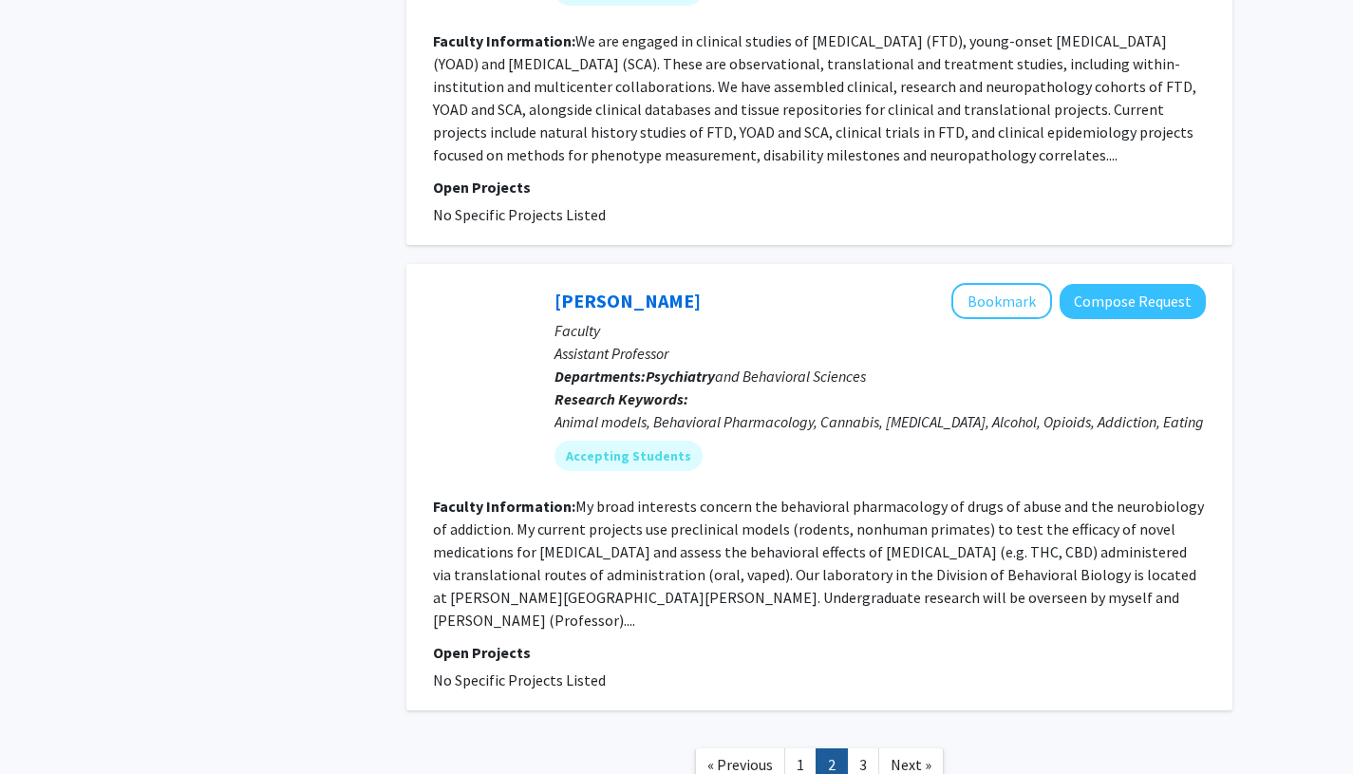
scroll to position [3327, 0]
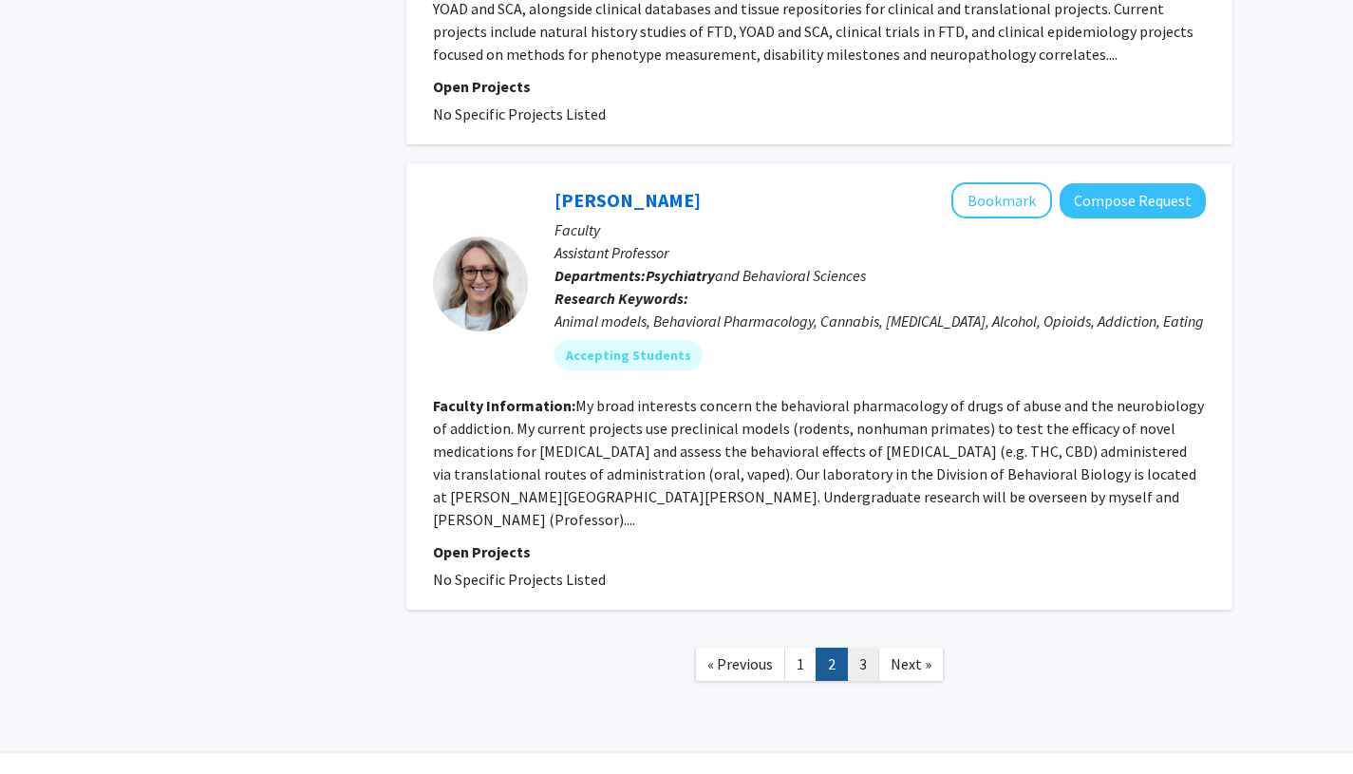
click at [862, 648] on link "3" at bounding box center [863, 664] width 32 height 33
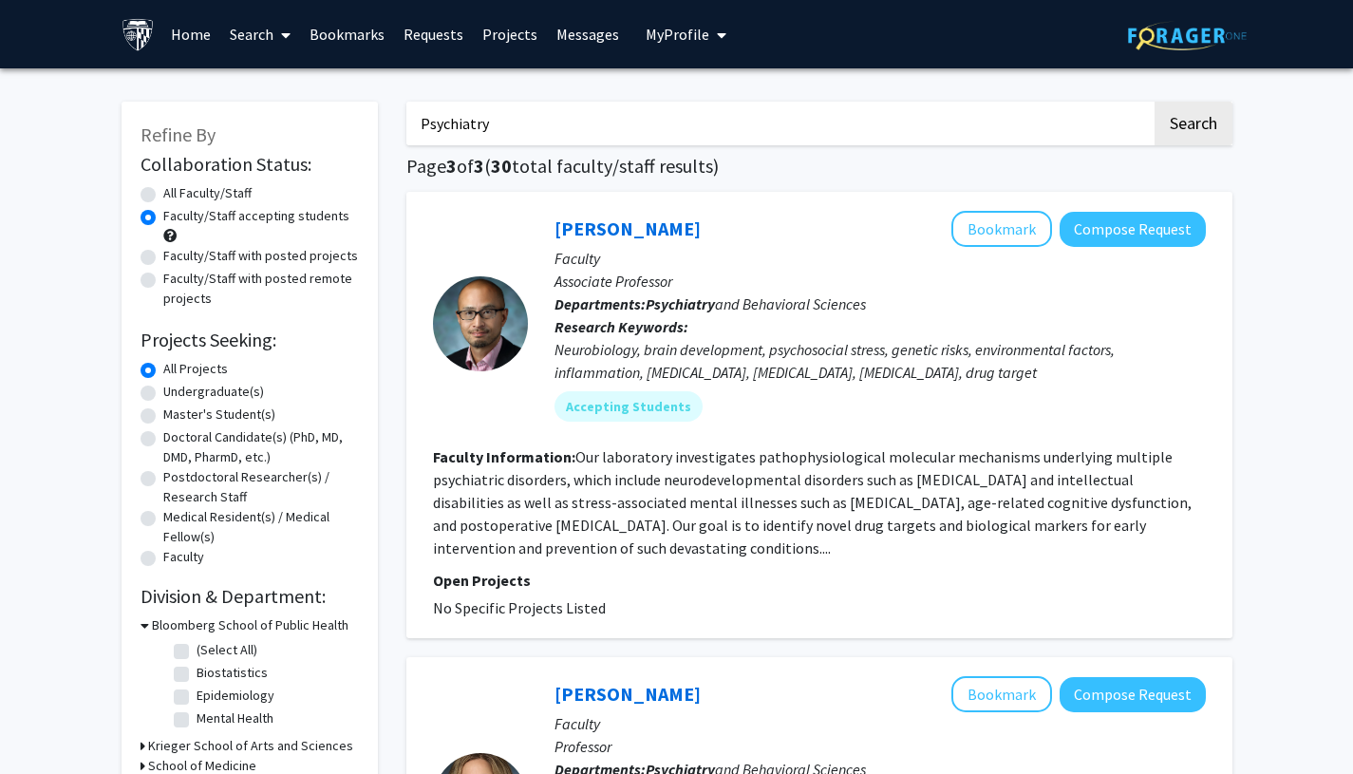
drag, startPoint x: 560, startPoint y: 137, endPoint x: 417, endPoint y: 122, distance: 144.2
click at [417, 122] on input "Psychiatry" at bounding box center [778, 124] width 745 height 44
type input "behavior"
click at [1155, 102] on button "Search" at bounding box center [1194, 124] width 78 height 44
radio input "true"
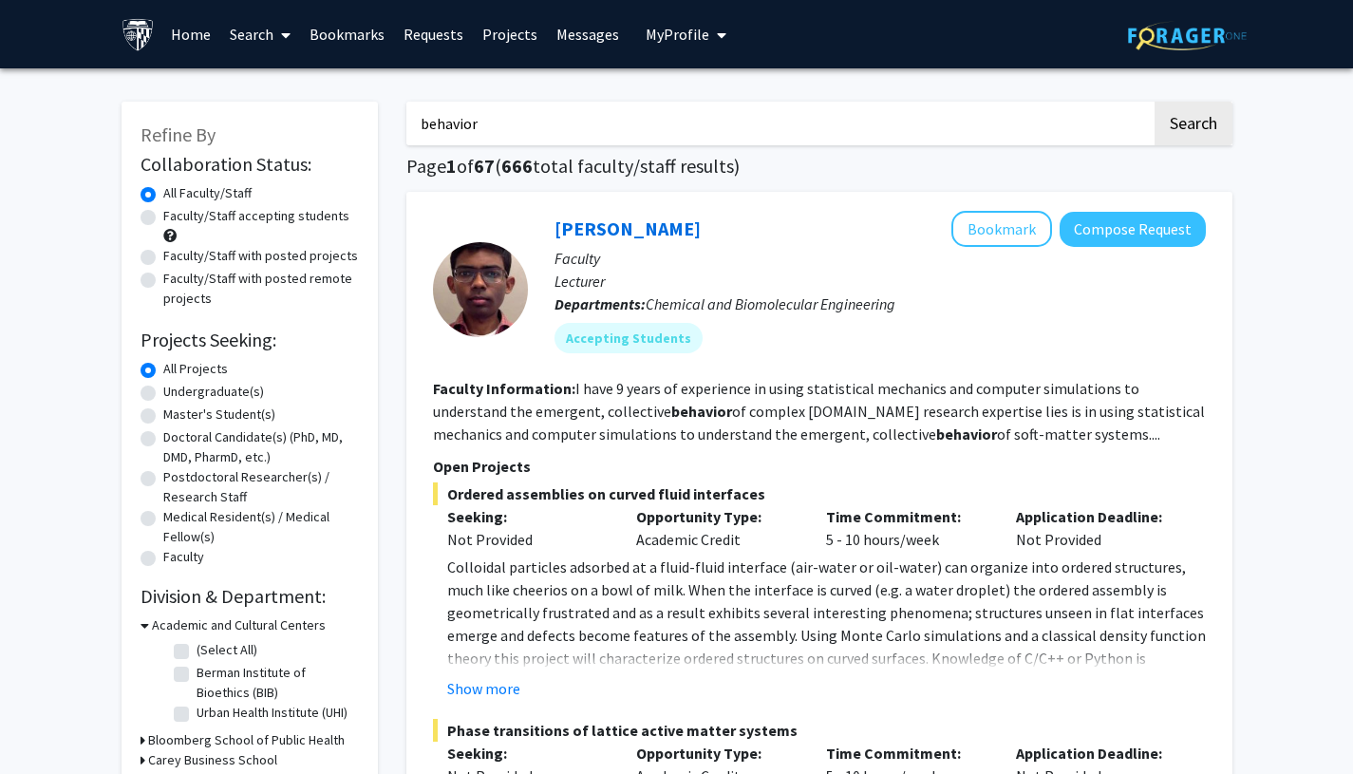
click at [163, 214] on label "Faculty/Staff accepting students" at bounding box center [256, 216] width 186 height 20
click at [163, 214] on input "Faculty/Staff accepting students" at bounding box center [169, 212] width 12 height 12
radio input "true"
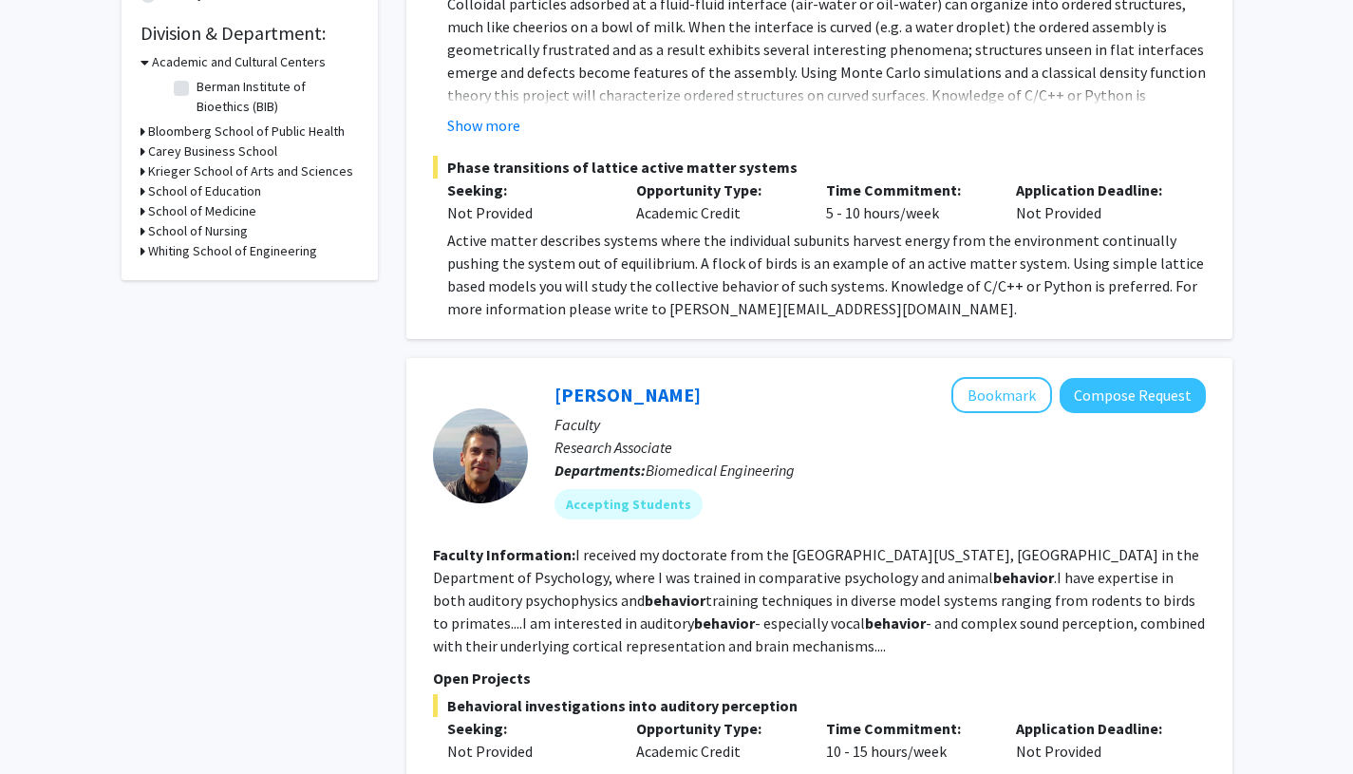
scroll to position [874, 0]
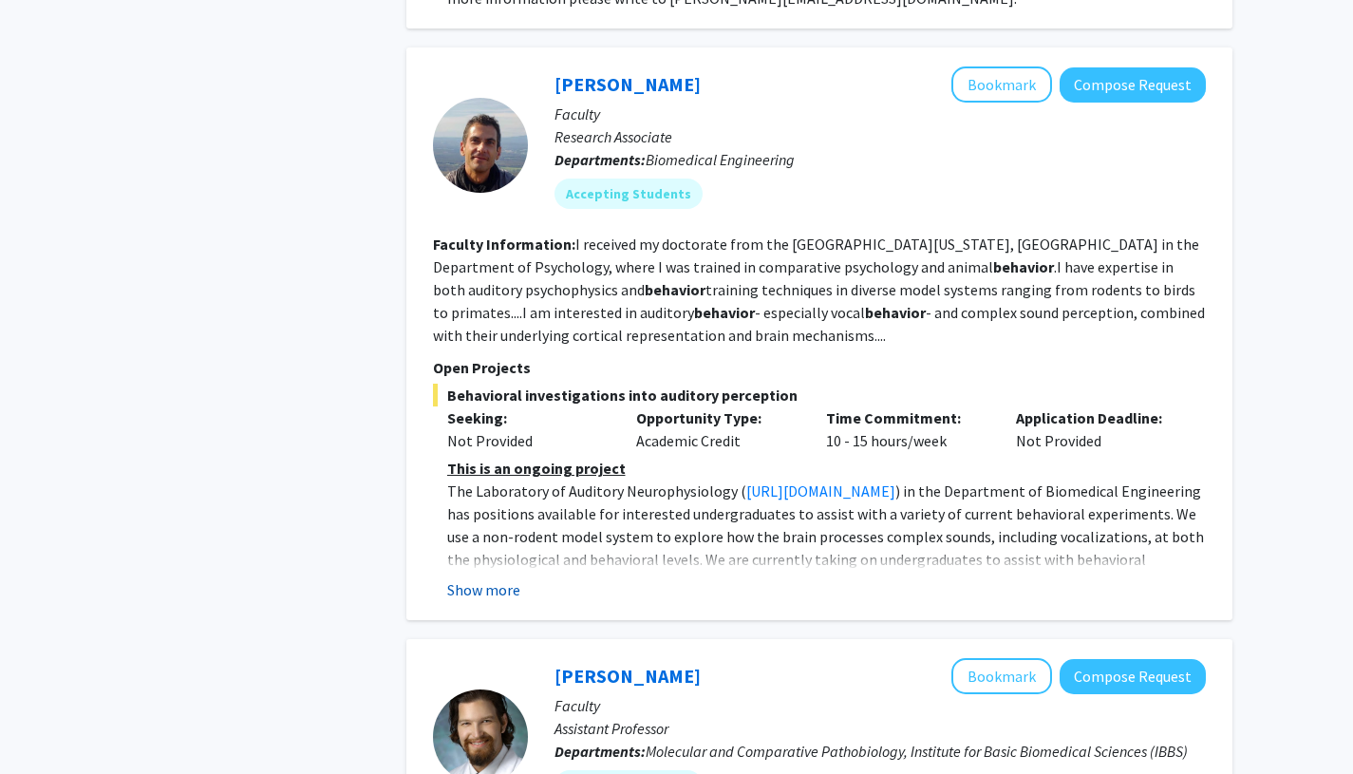
click at [452, 593] on button "Show more" at bounding box center [483, 589] width 73 height 23
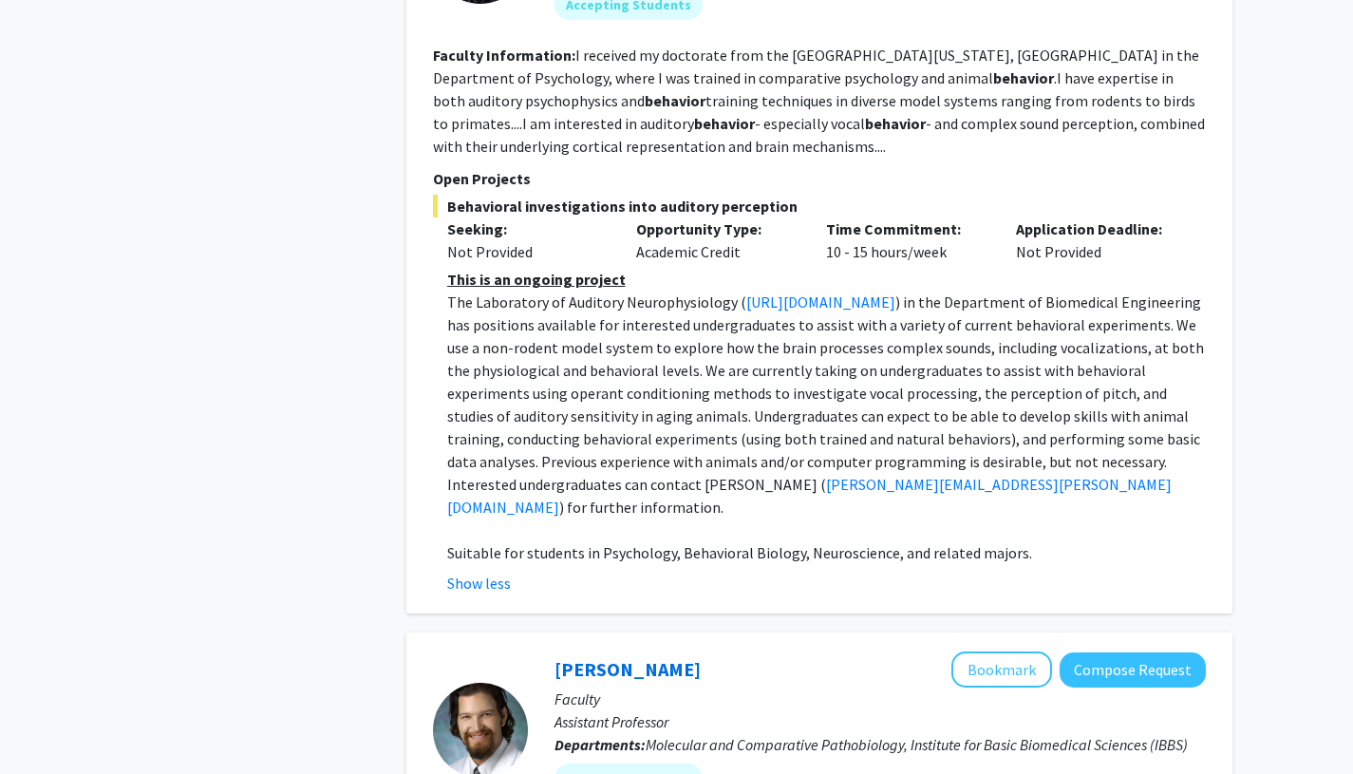
scroll to position [1067, 0]
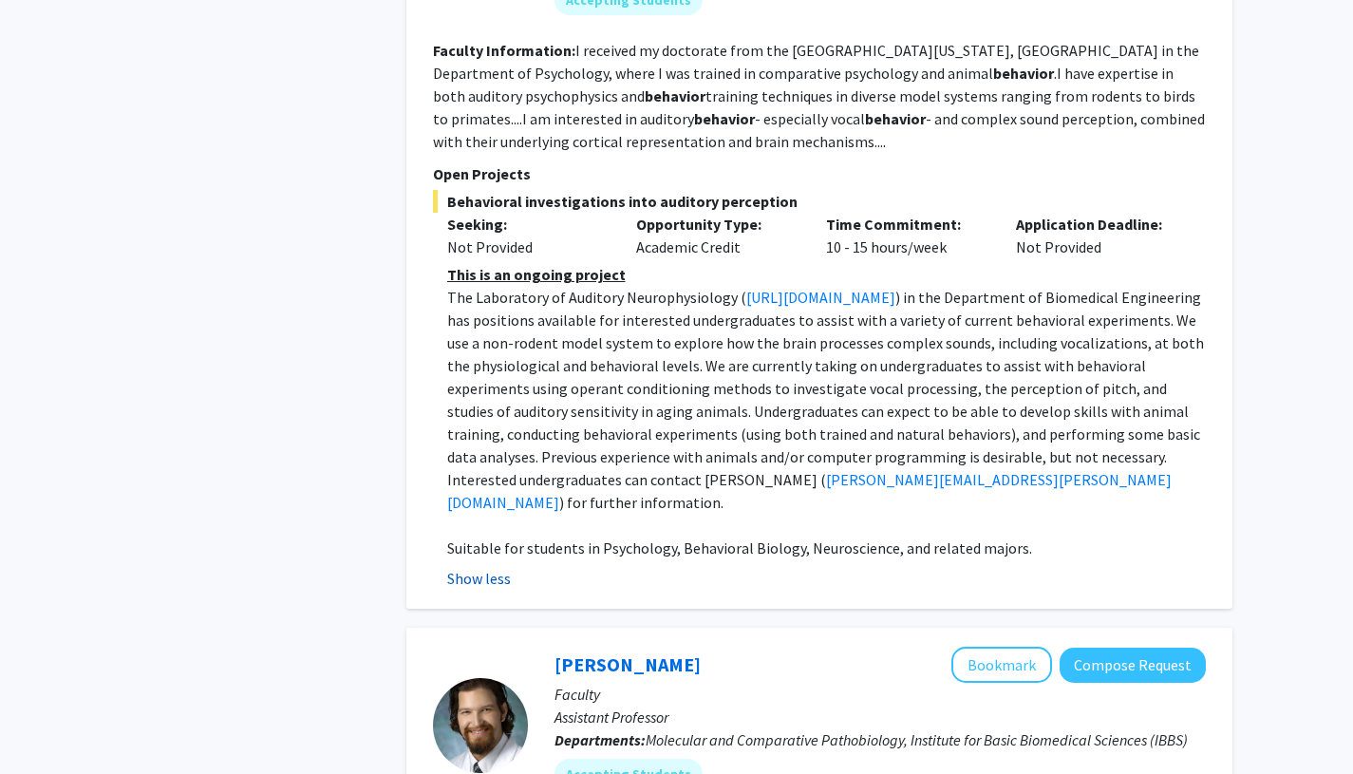
click at [455, 577] on button "Show less" at bounding box center [479, 578] width 64 height 23
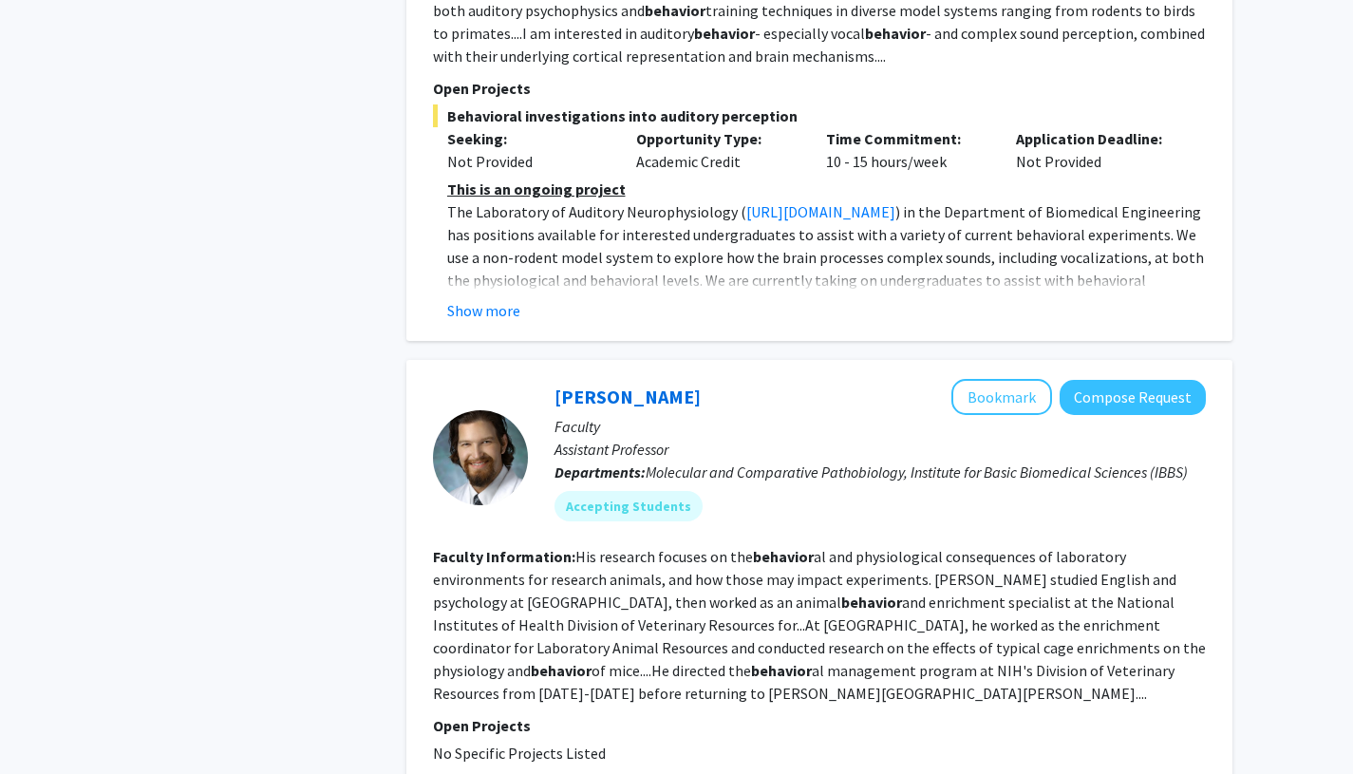
scroll to position [1344, 0]
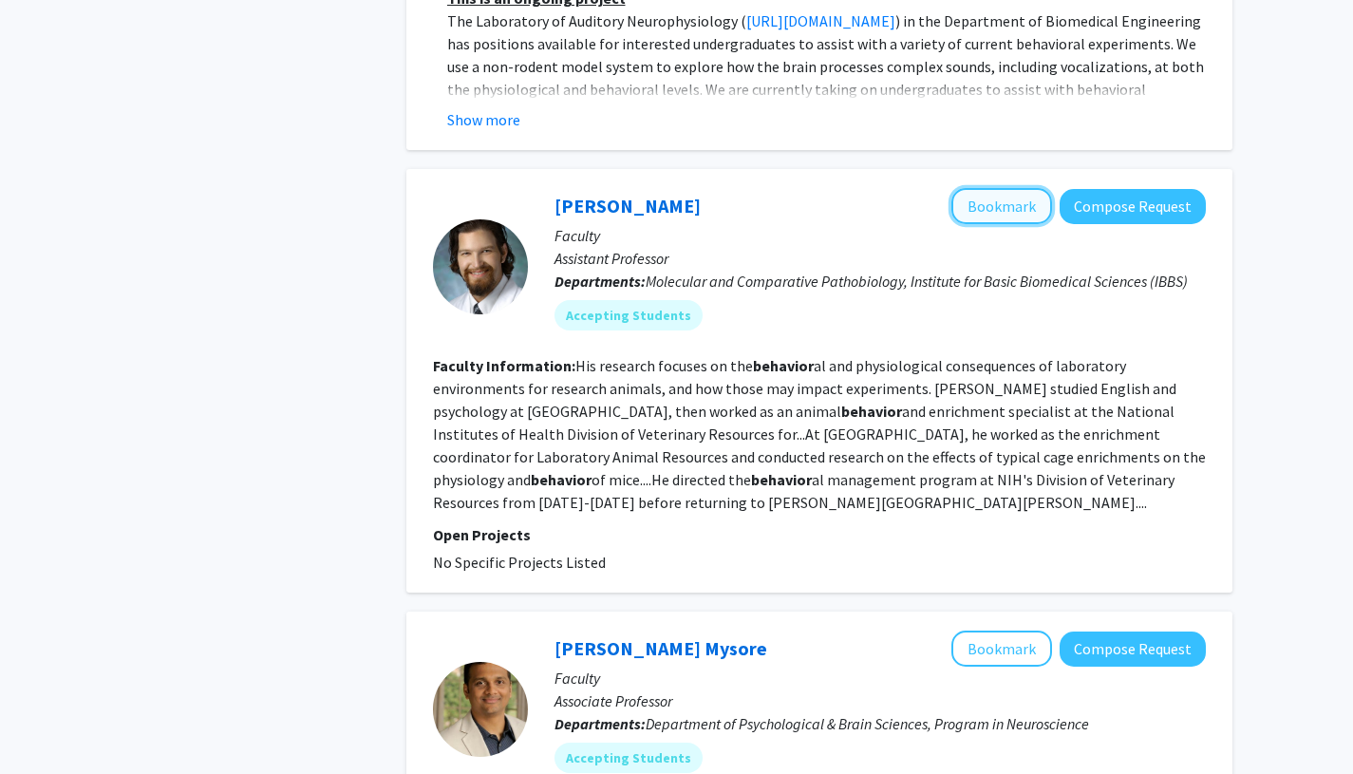
click at [1007, 199] on button "Bookmark" at bounding box center [1001, 206] width 101 height 36
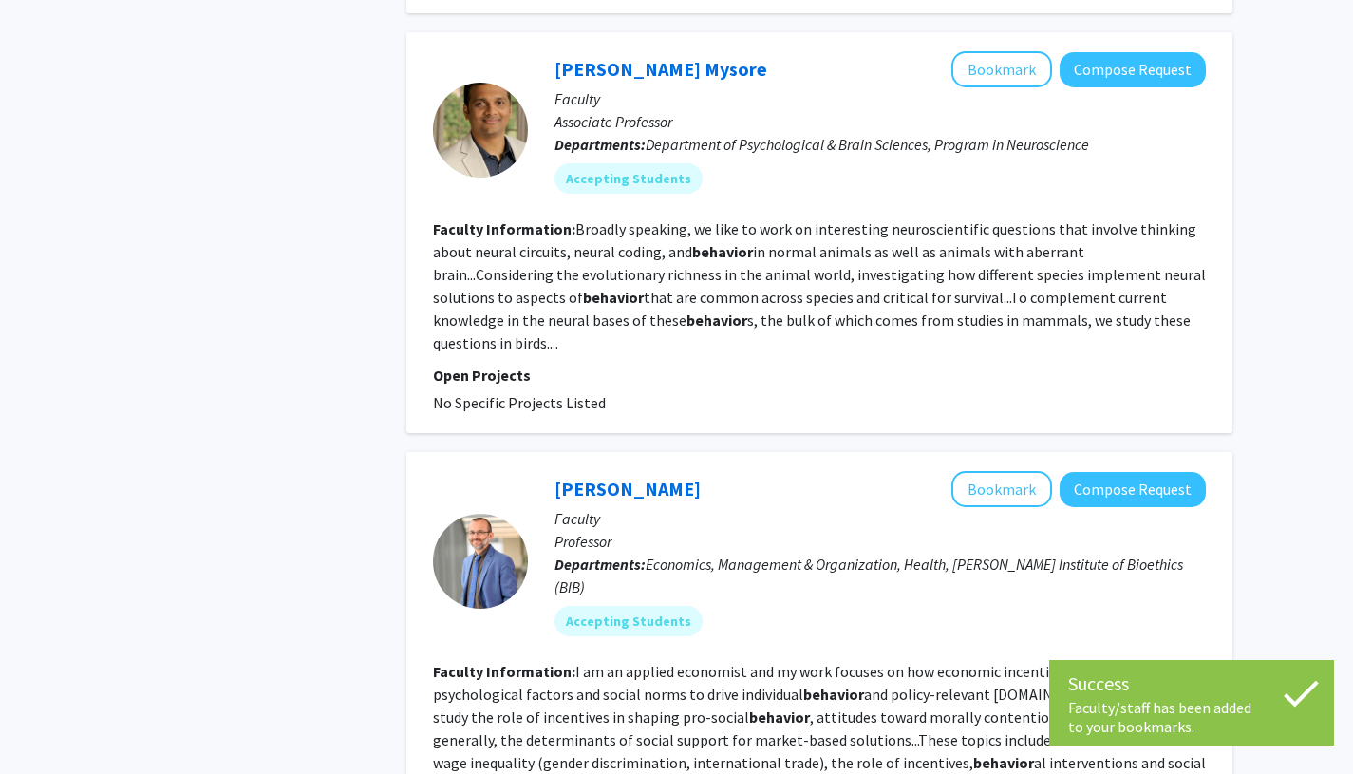
scroll to position [1924, 0]
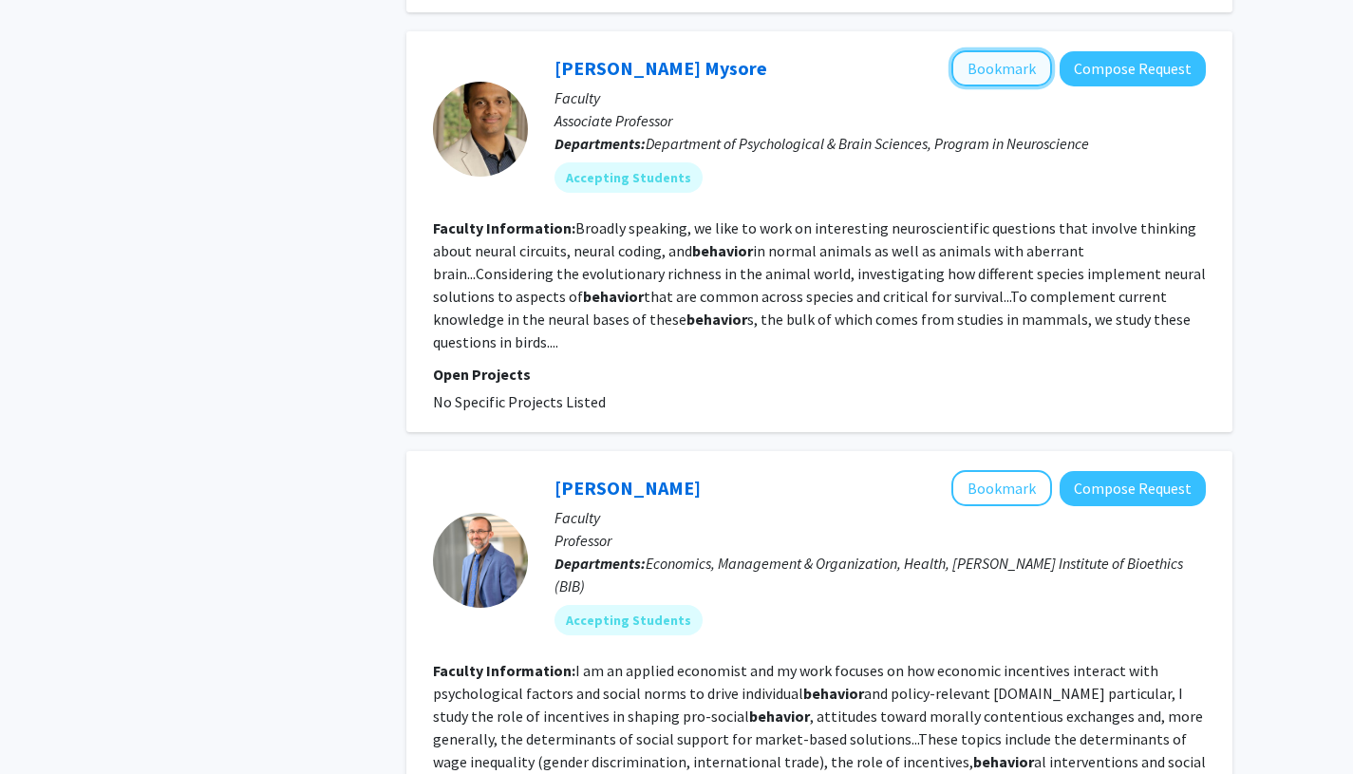
click at [979, 79] on button "Bookmark" at bounding box center [1001, 68] width 101 height 36
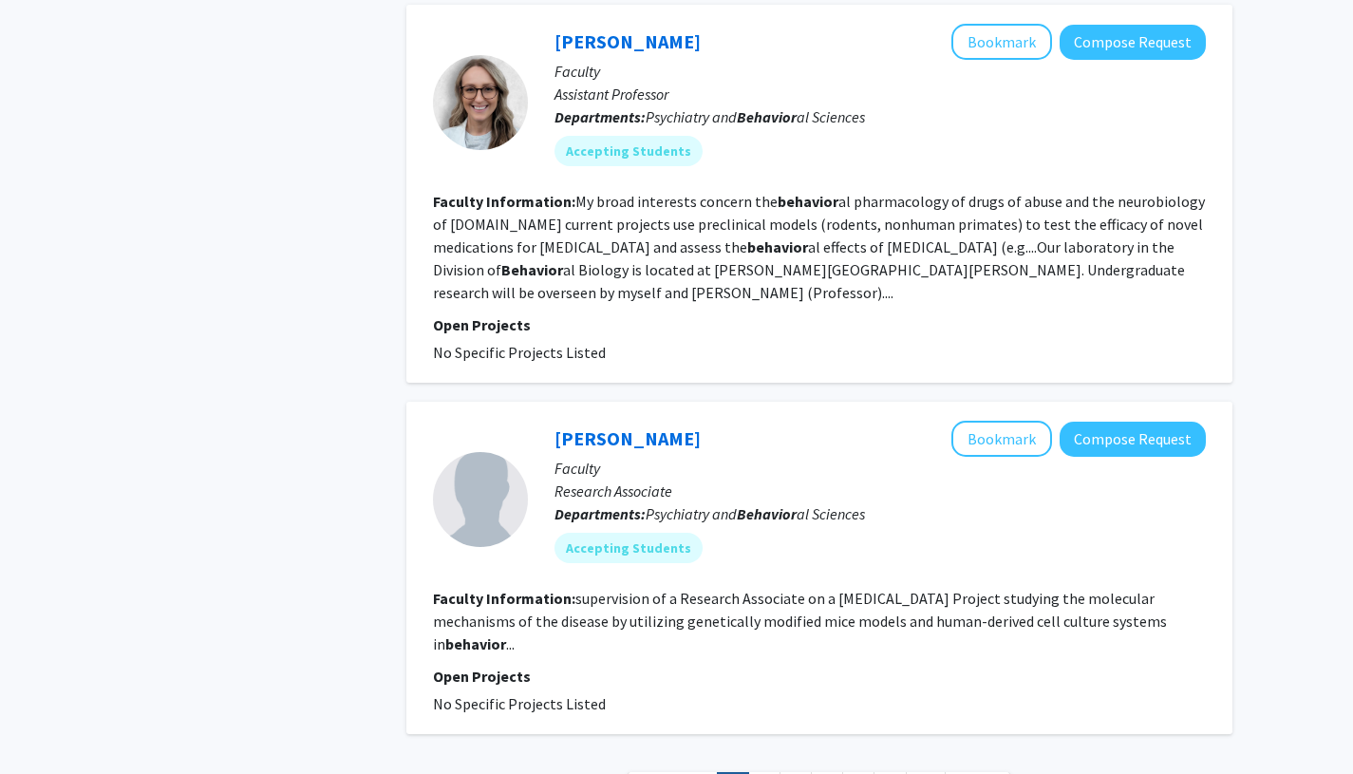
scroll to position [4059, 0]
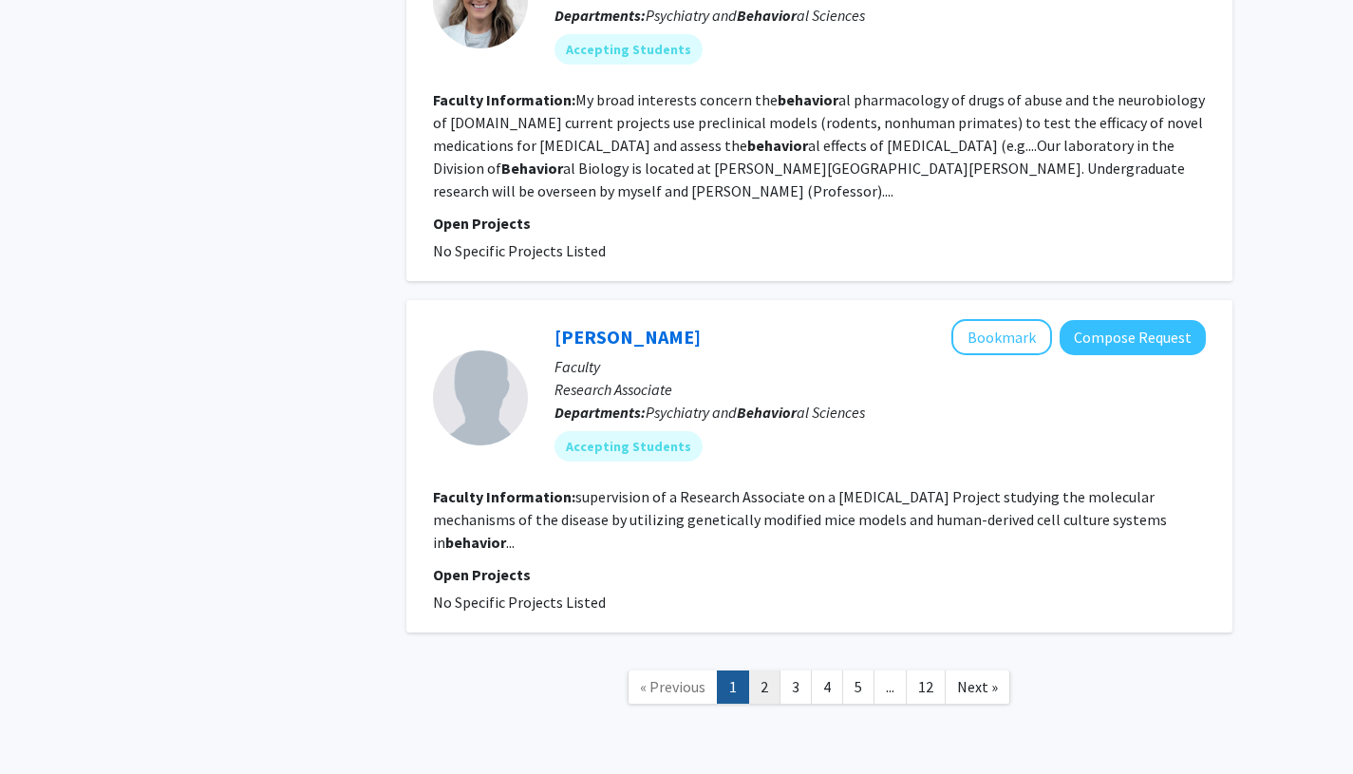
click at [769, 670] on link "2" at bounding box center [764, 686] width 32 height 33
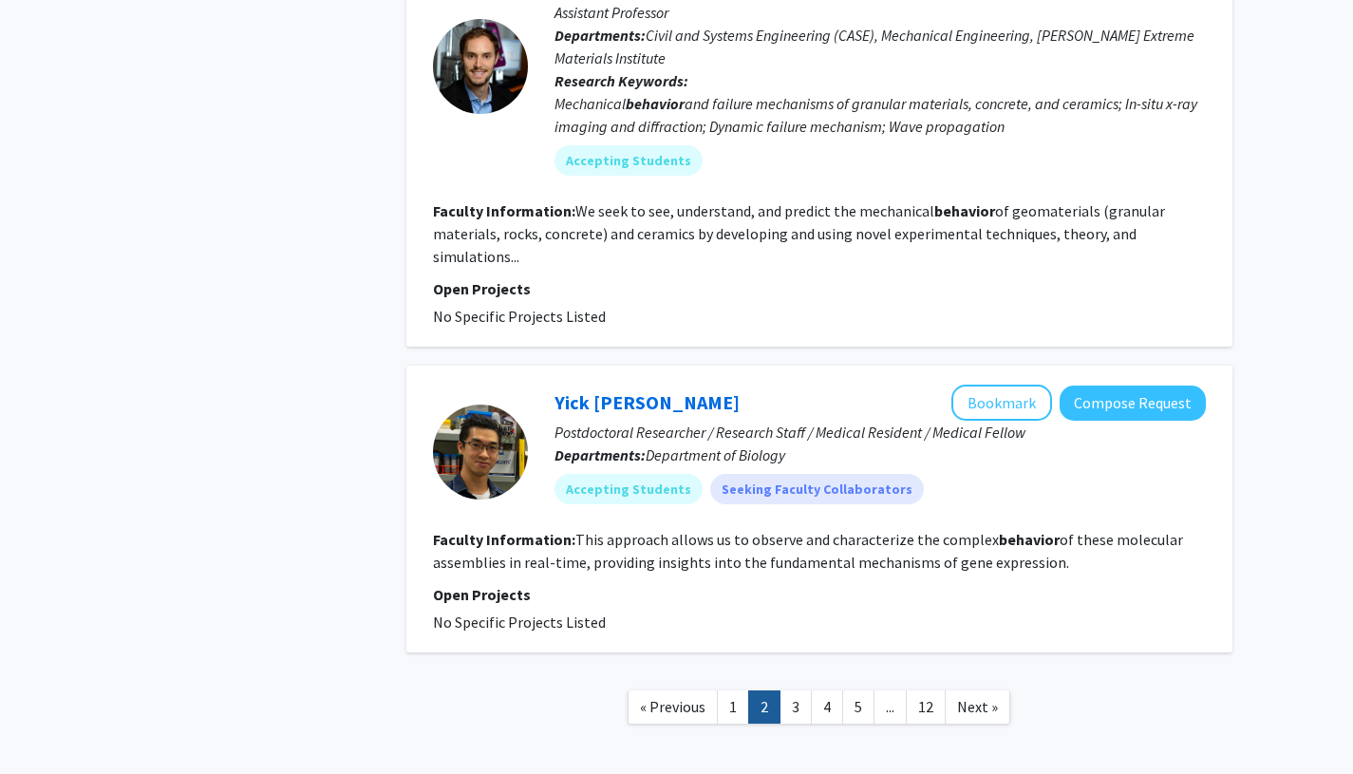
scroll to position [3545, 0]
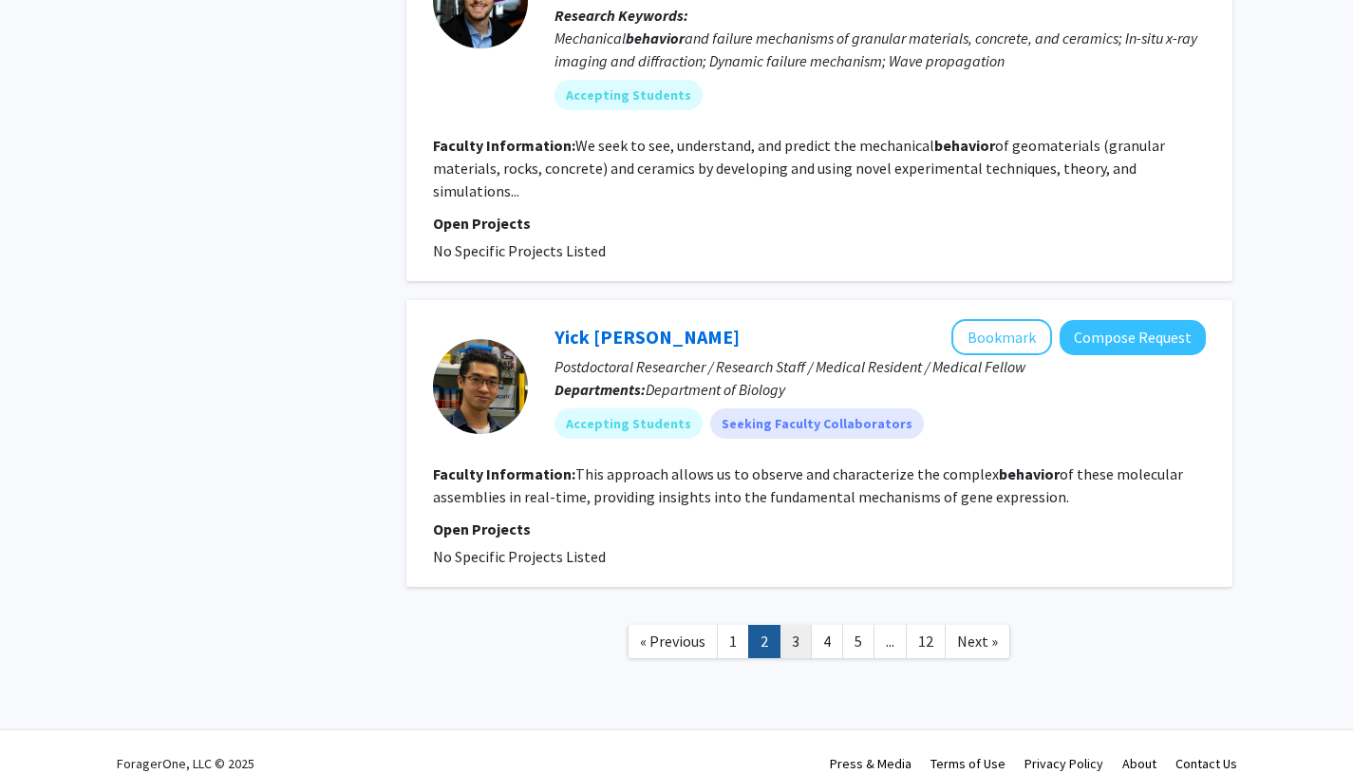
click at [796, 625] on link "3" at bounding box center [796, 641] width 32 height 33
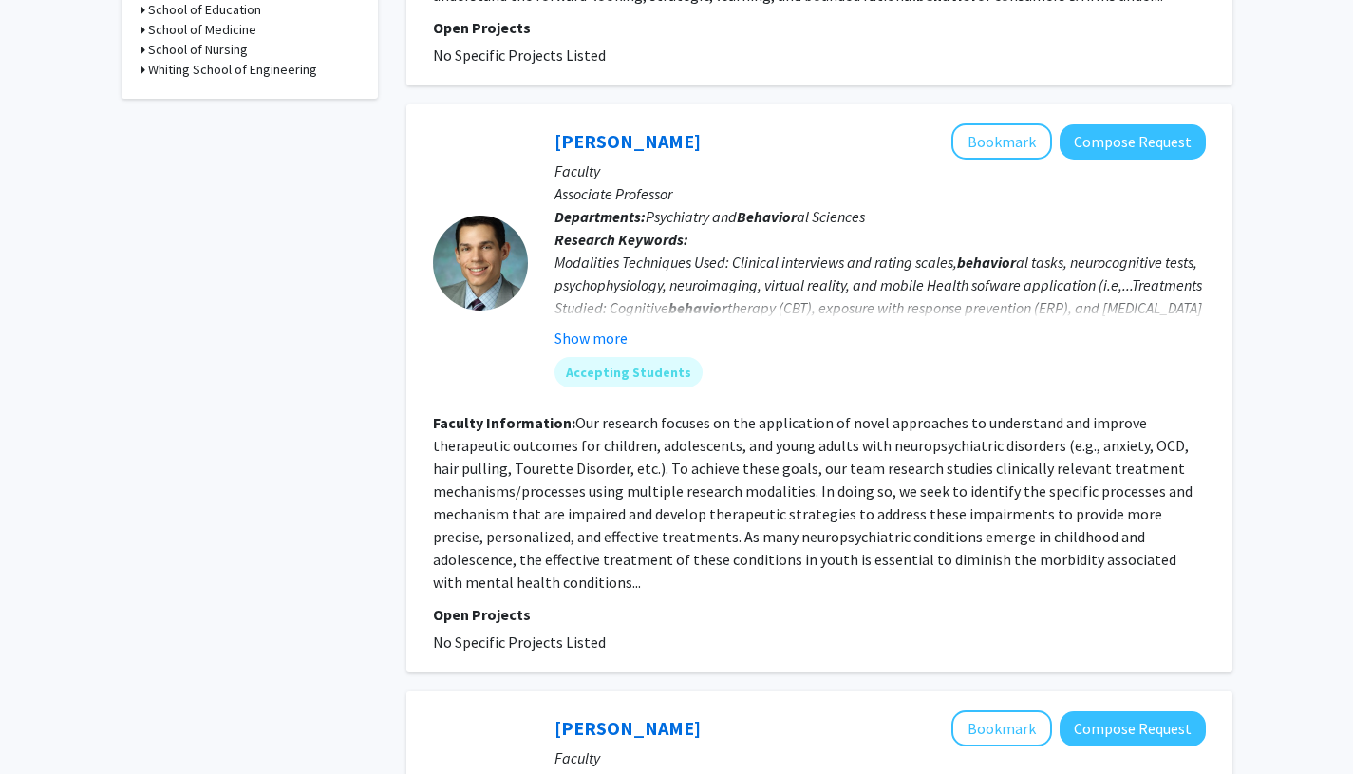
scroll to position [827, 0]
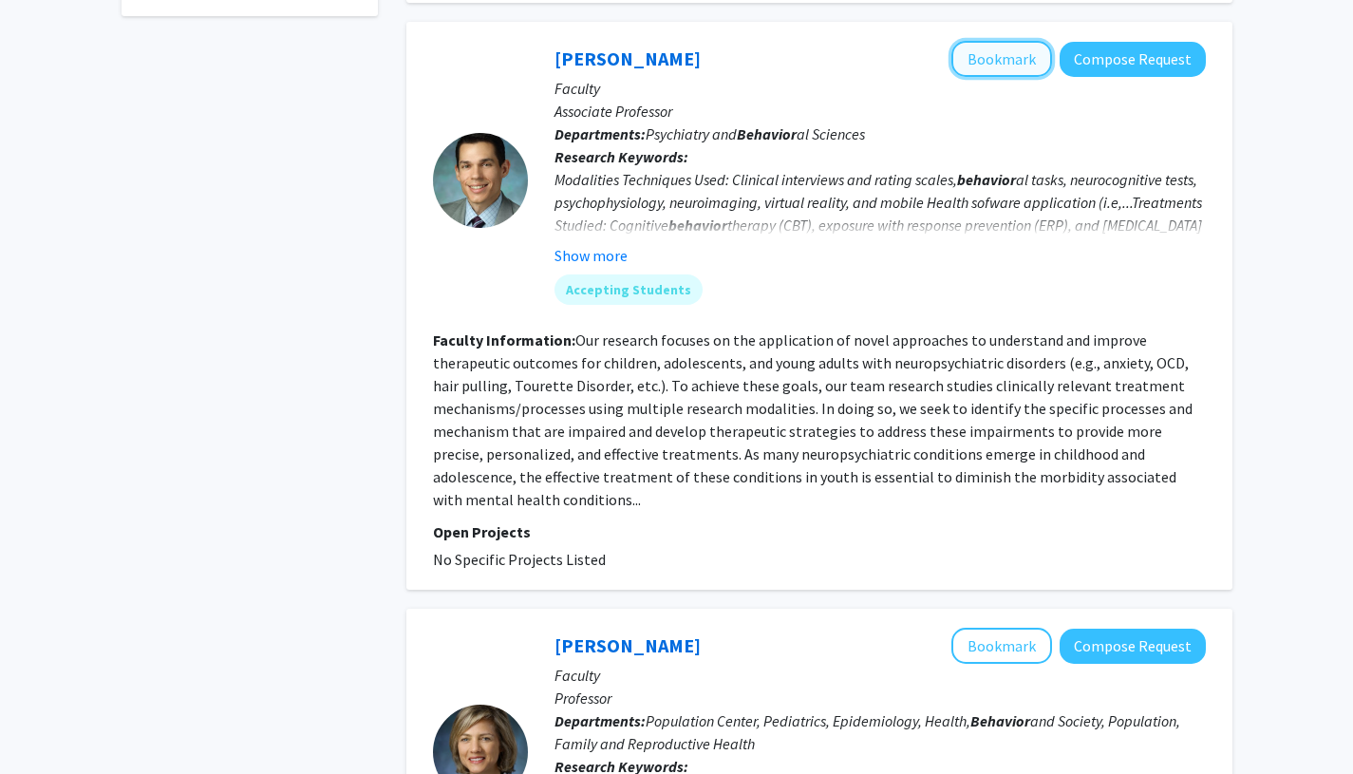
click at [997, 59] on button "Bookmark" at bounding box center [1001, 59] width 101 height 36
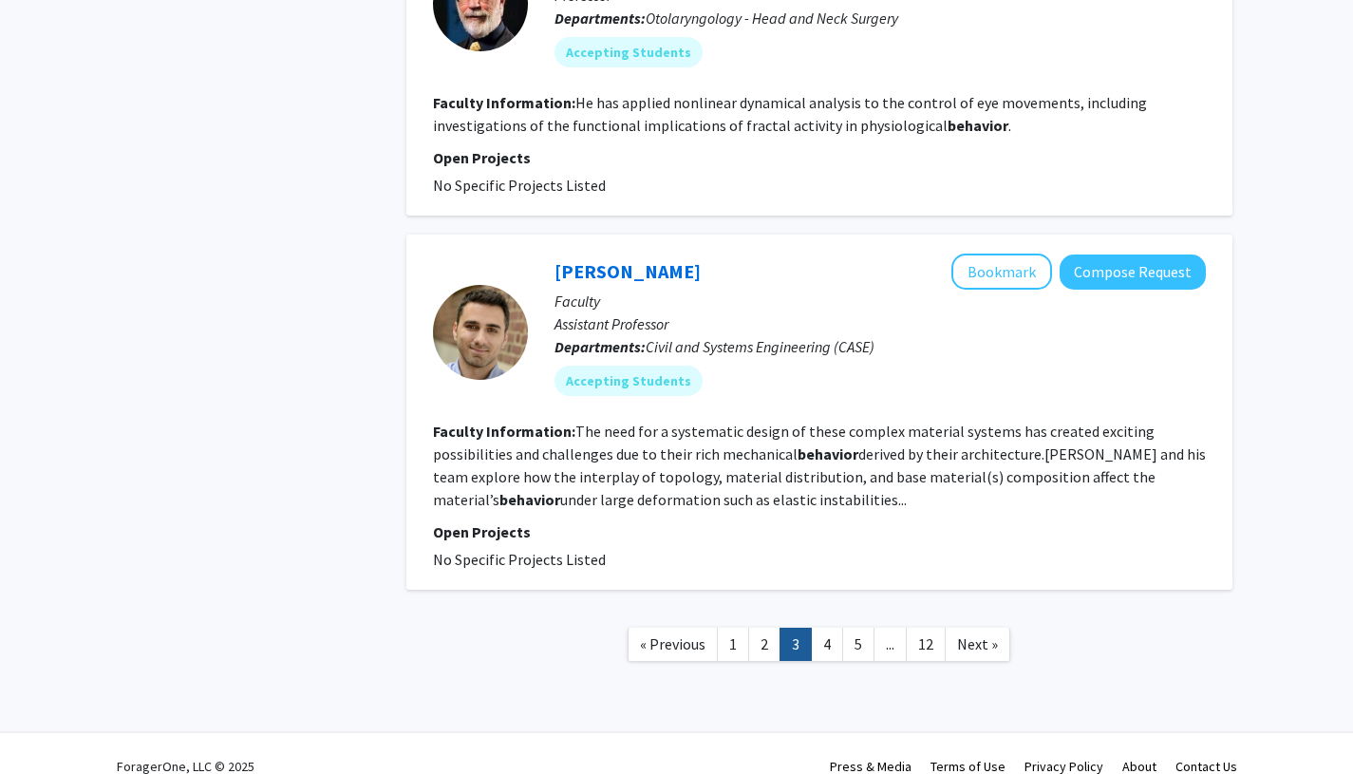
scroll to position [3621, 0]
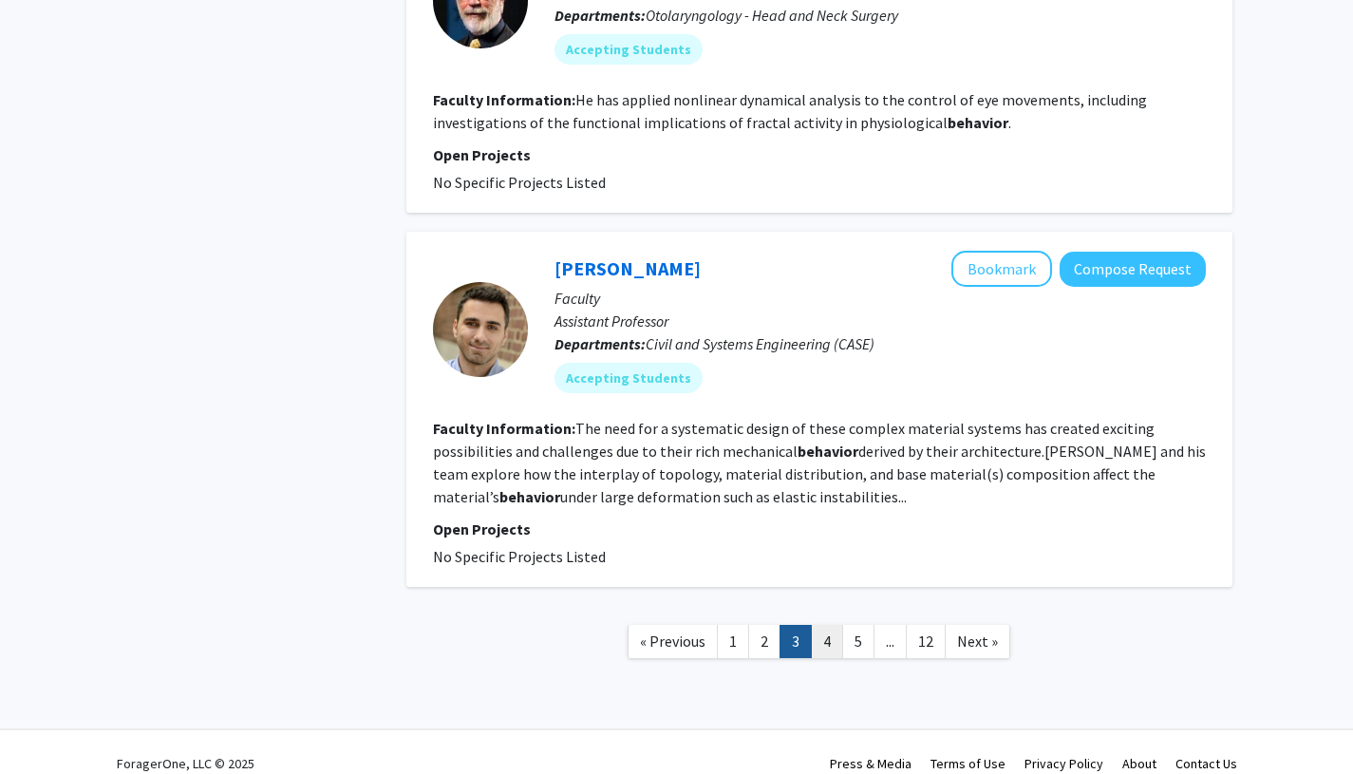
click at [824, 625] on link "4" at bounding box center [827, 641] width 32 height 33
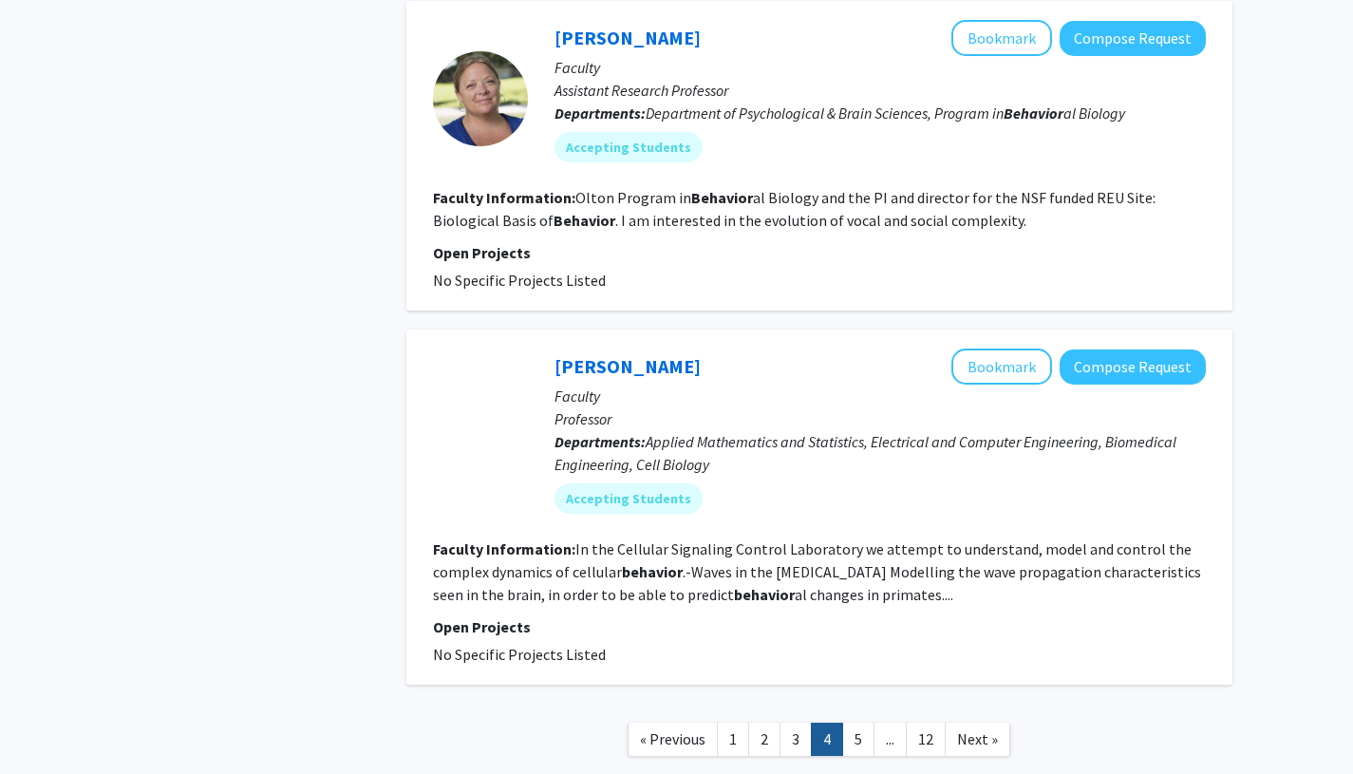
scroll to position [3813, 0]
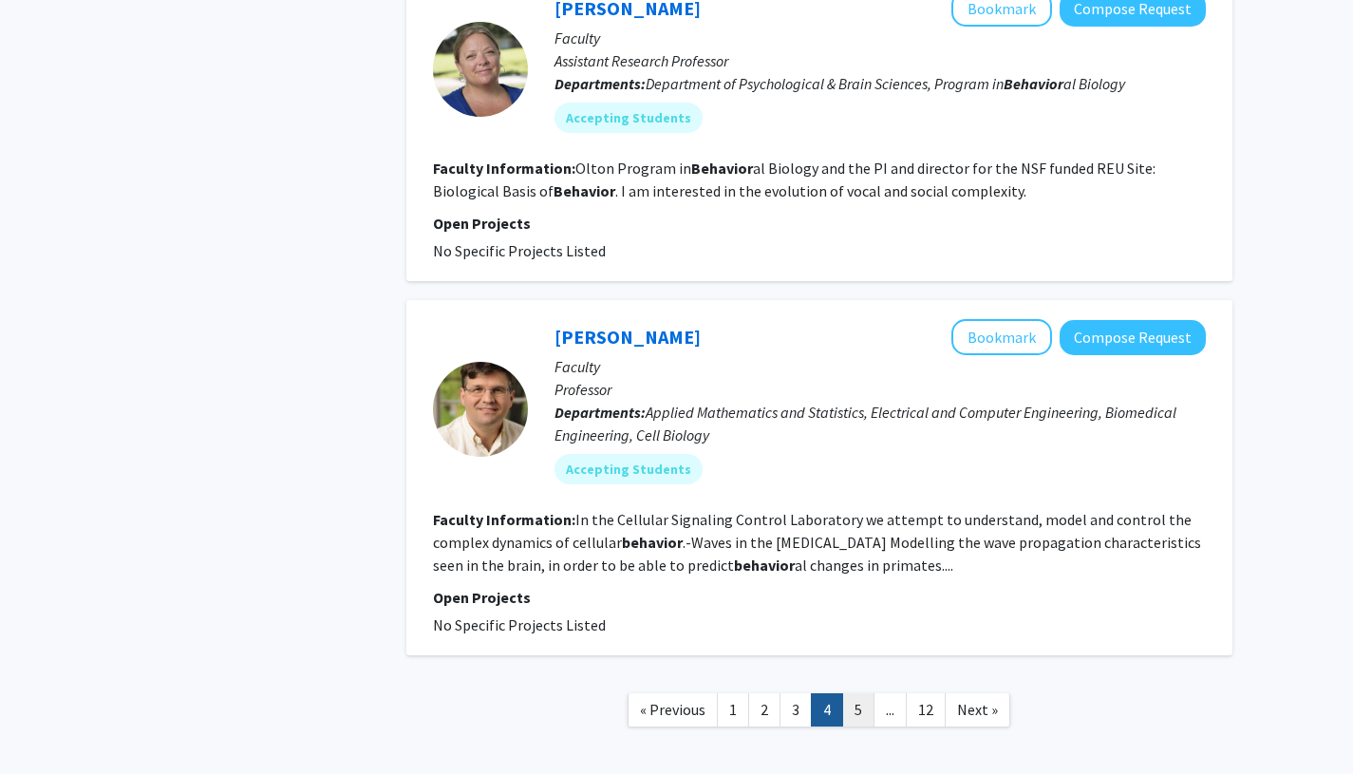
click at [850, 693] on link "5" at bounding box center [858, 709] width 32 height 33
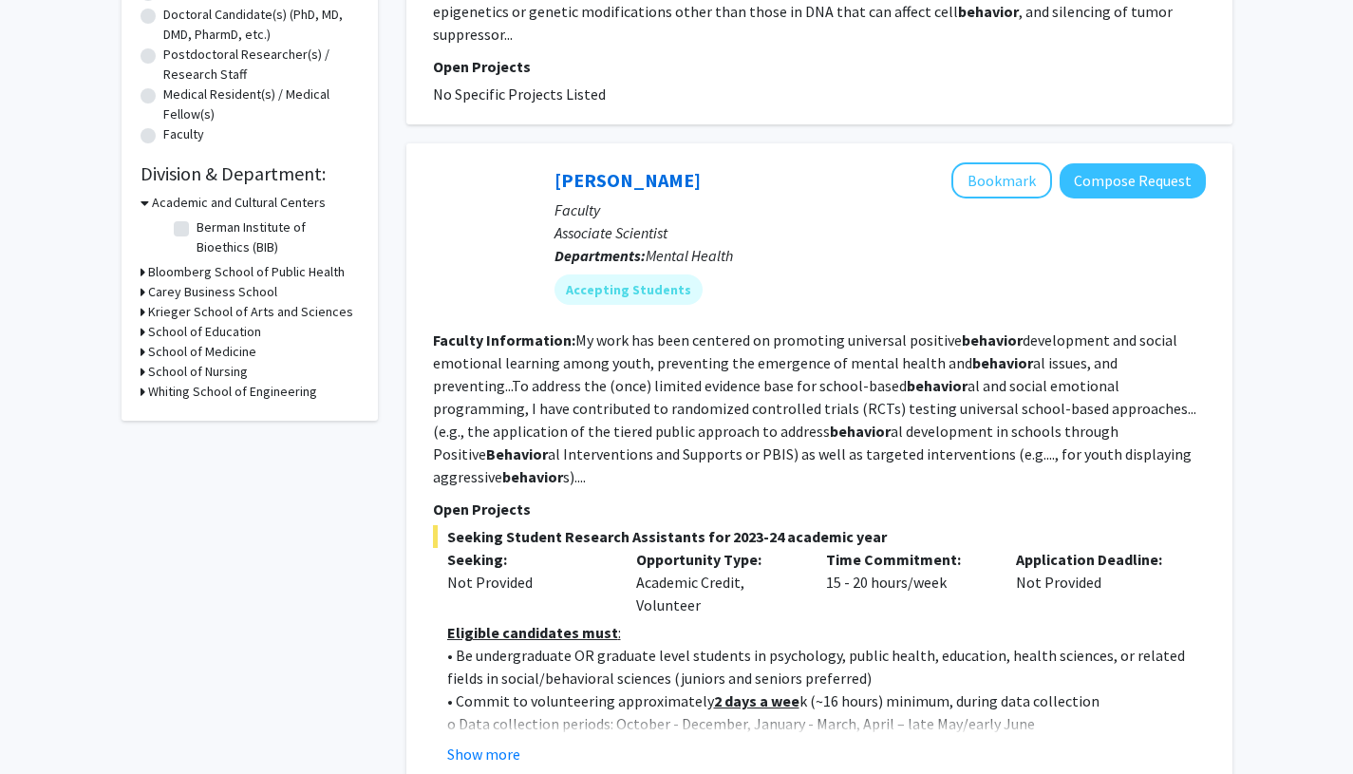
scroll to position [431, 0]
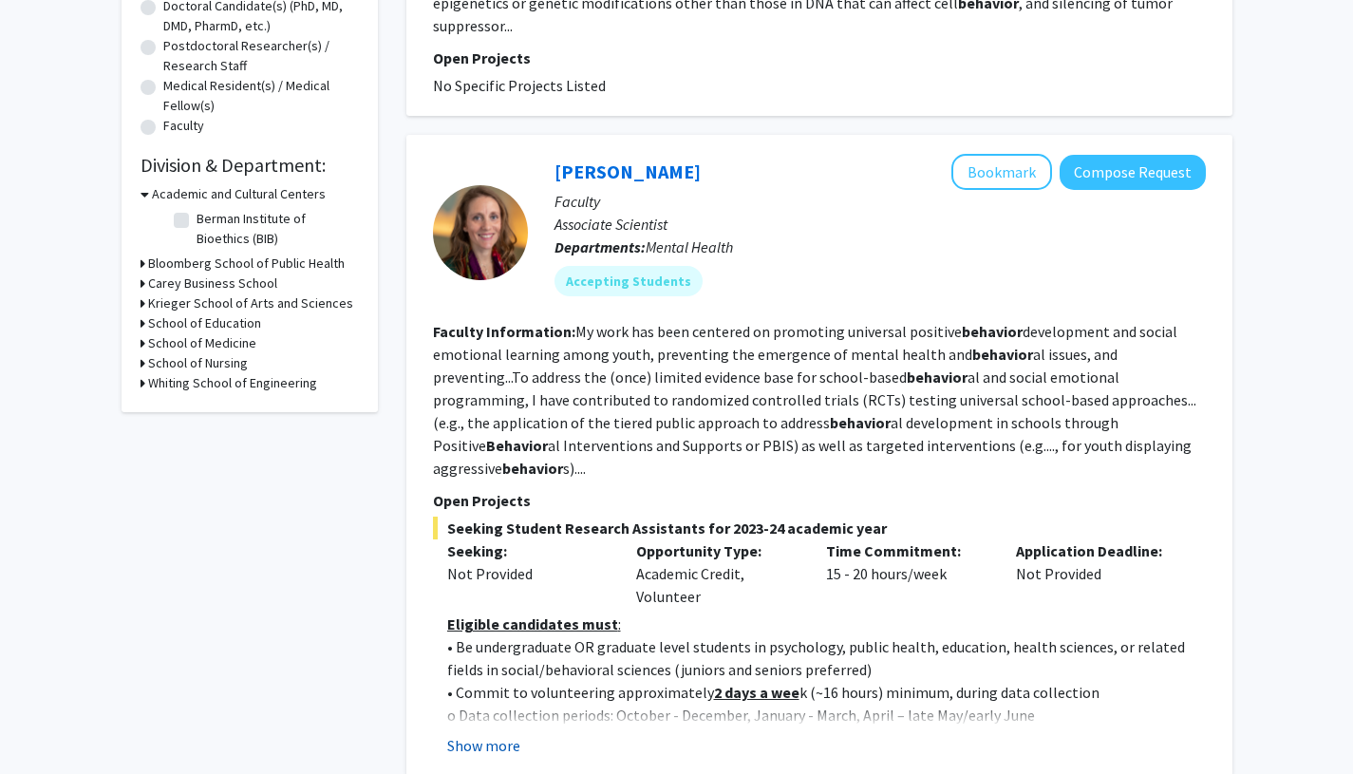
click at [476, 734] on button "Show more" at bounding box center [483, 745] width 73 height 23
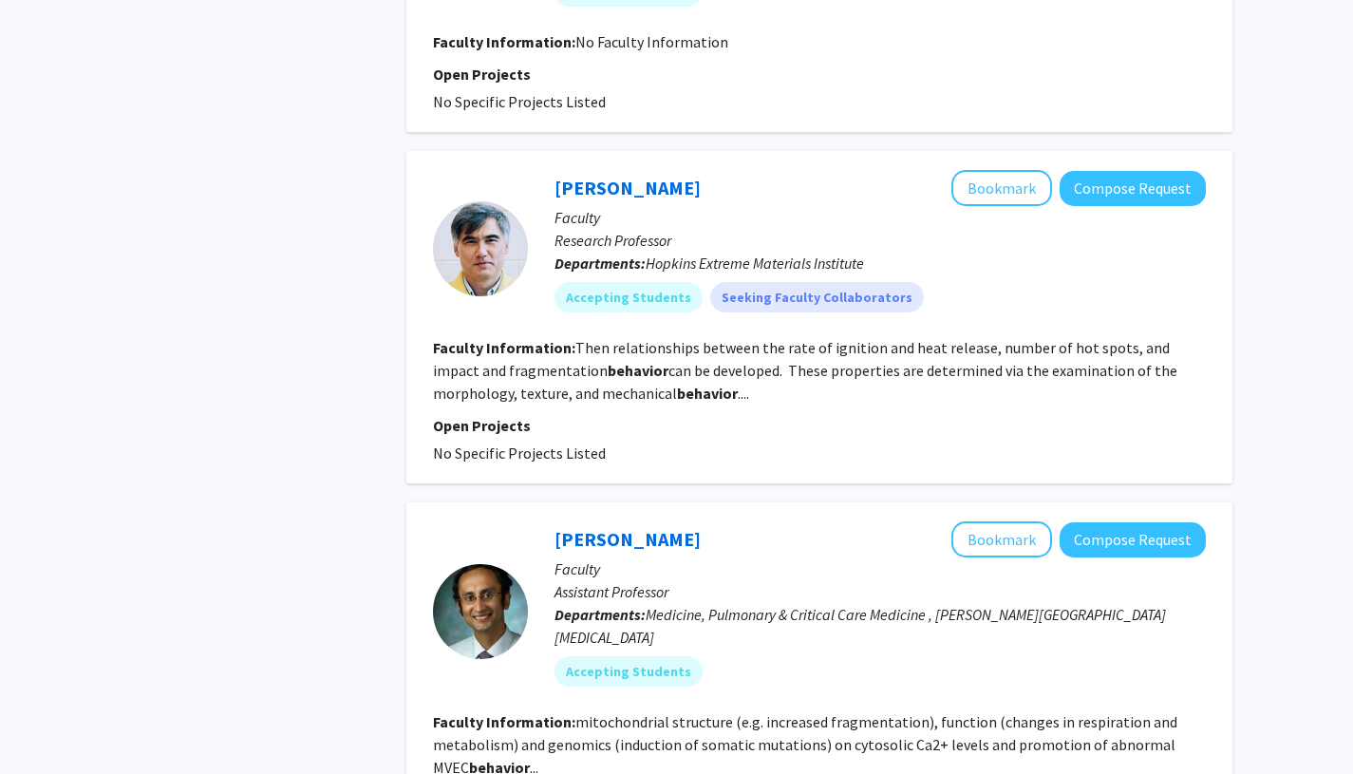
scroll to position [4047, 0]
